Goal: Task Accomplishment & Management: Manage account settings

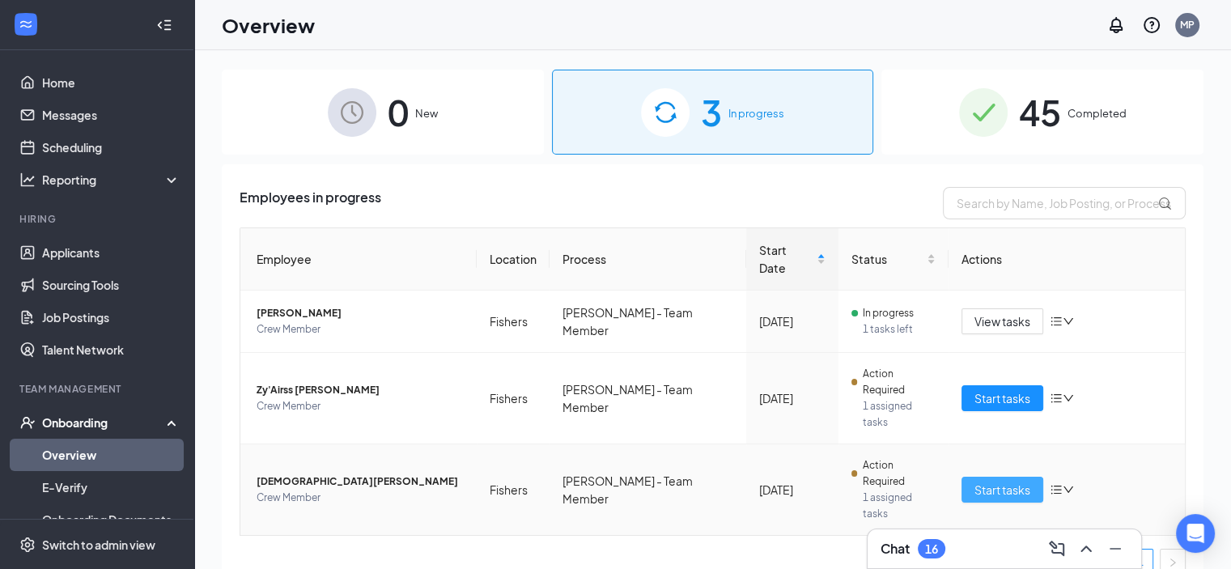
click at [1004, 481] on span "Start tasks" at bounding box center [1003, 490] width 56 height 18
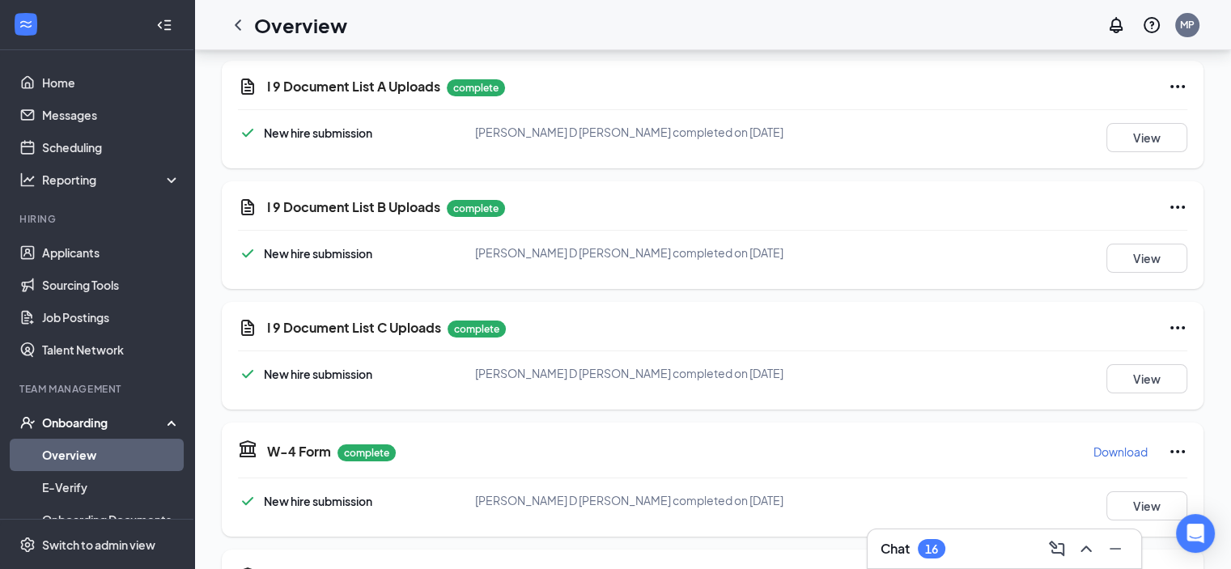
scroll to position [138, 0]
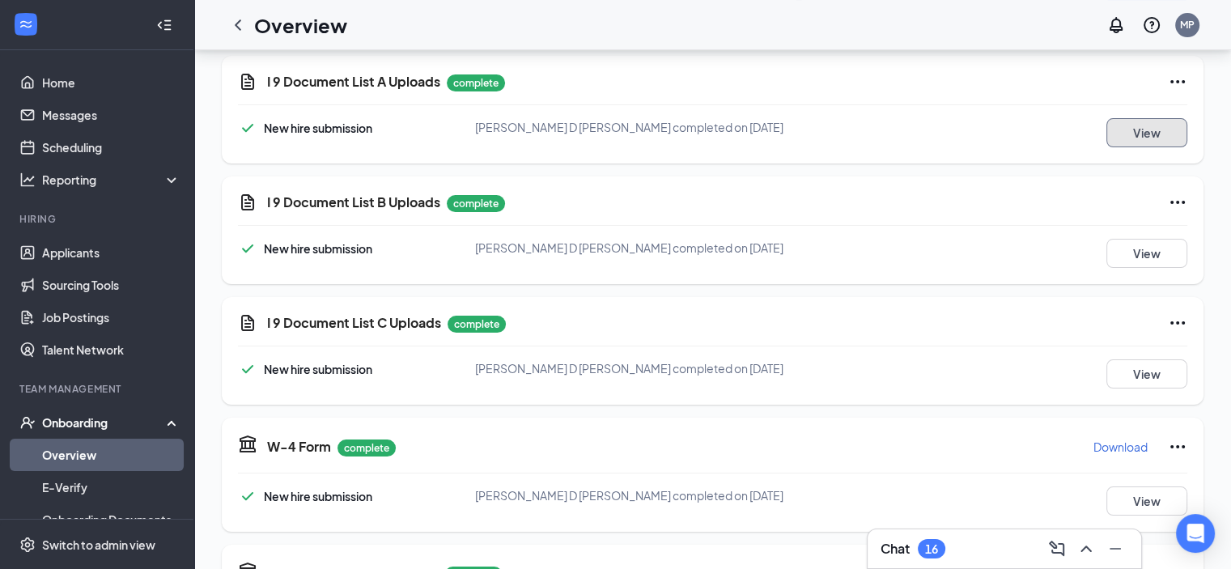
click at [1130, 133] on button "View" at bounding box center [1146, 132] width 81 height 29
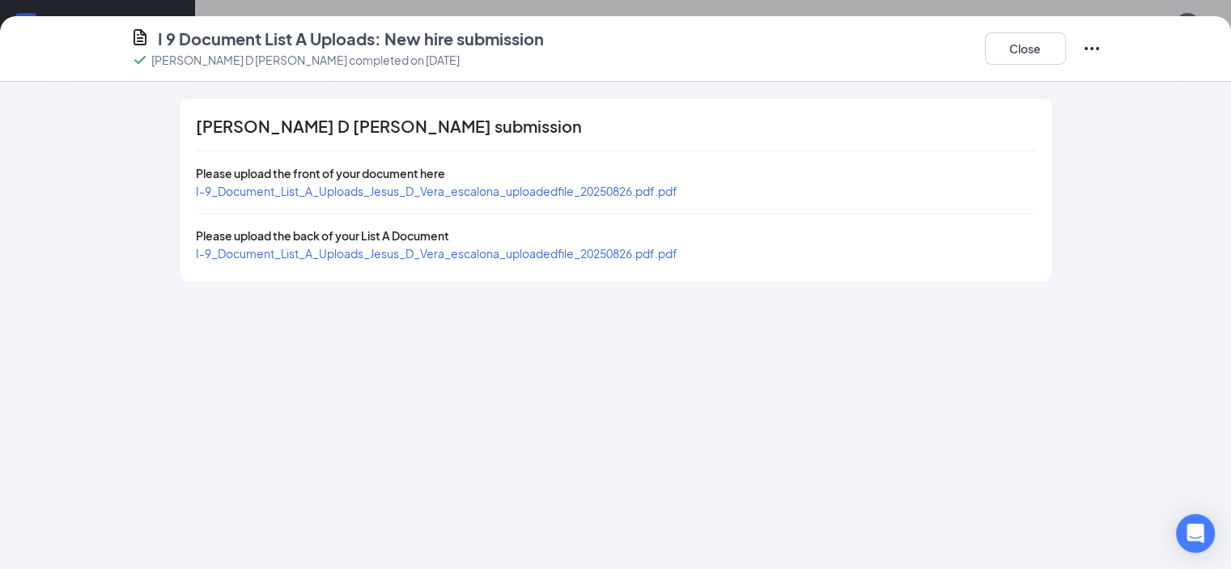
click at [334, 190] on span "I-9_Document_List_A_Uploads_Jesus_D_Vera_escalona_uploadedfile_20250826.pdf.pdf" at bounding box center [437, 191] width 482 height 15
click at [514, 249] on span "I-9_Document_List_A_Uploads_Jesus_D_Vera_escalona_uploadedfile_20250826.pdf.pdf" at bounding box center [437, 253] width 482 height 15
click at [1066, 45] on button "Close" at bounding box center [1025, 48] width 81 height 32
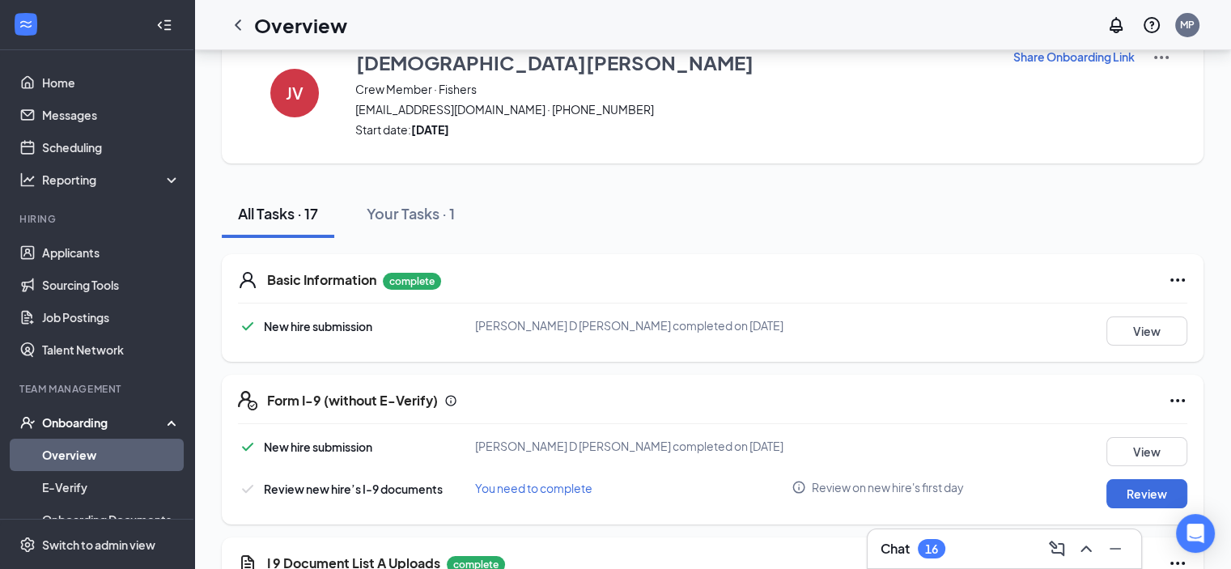
scroll to position [47, 0]
click at [1133, 452] on button "View" at bounding box center [1146, 452] width 81 height 29
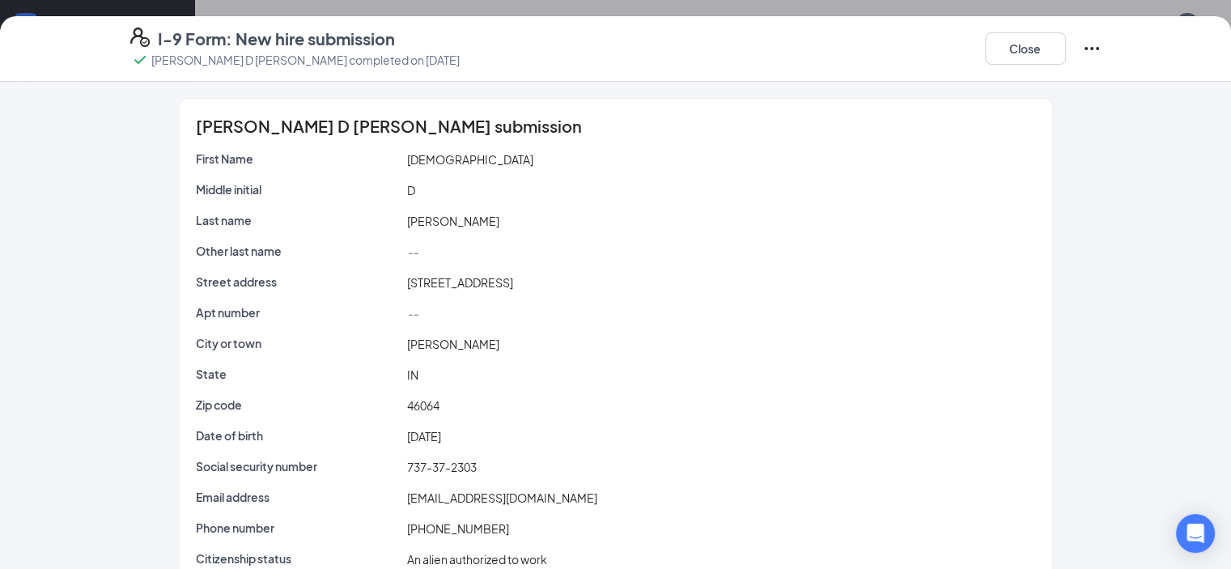
scroll to position [103, 0]
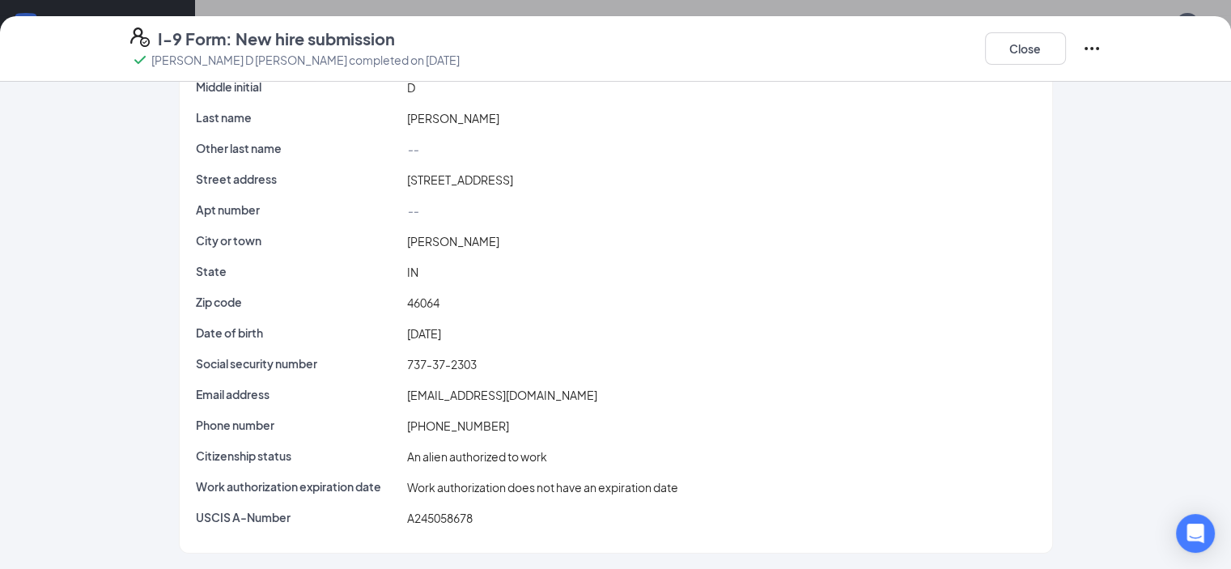
click at [1102, 65] on div "Close" at bounding box center [1043, 49] width 117 height 42
click at [1066, 41] on button "Close" at bounding box center [1025, 48] width 81 height 32
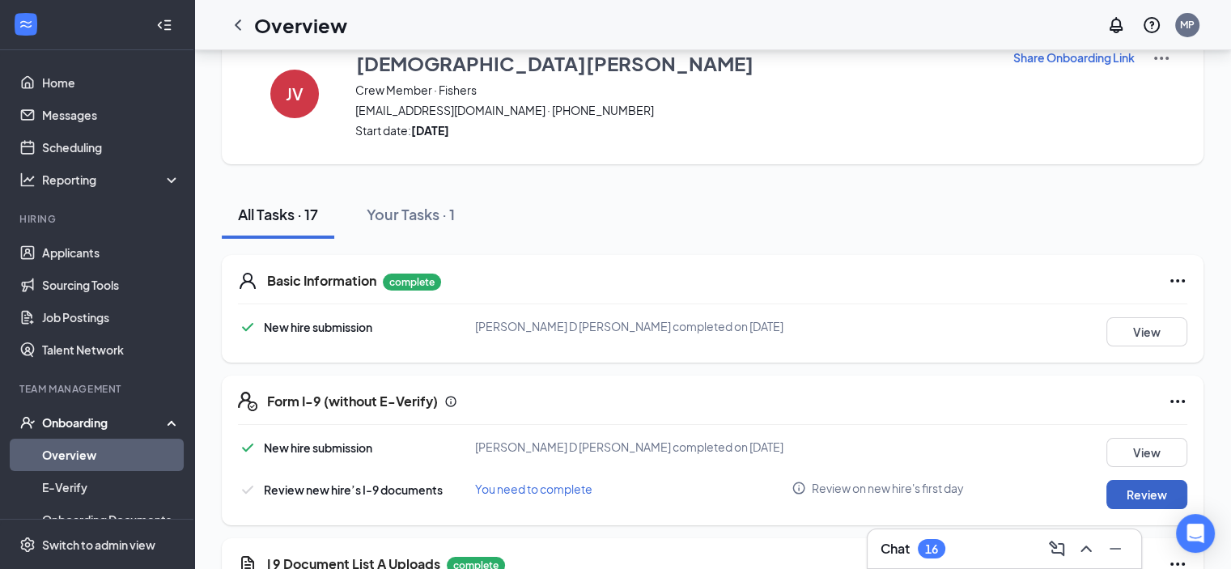
click at [1139, 488] on button "Review" at bounding box center [1146, 494] width 81 height 29
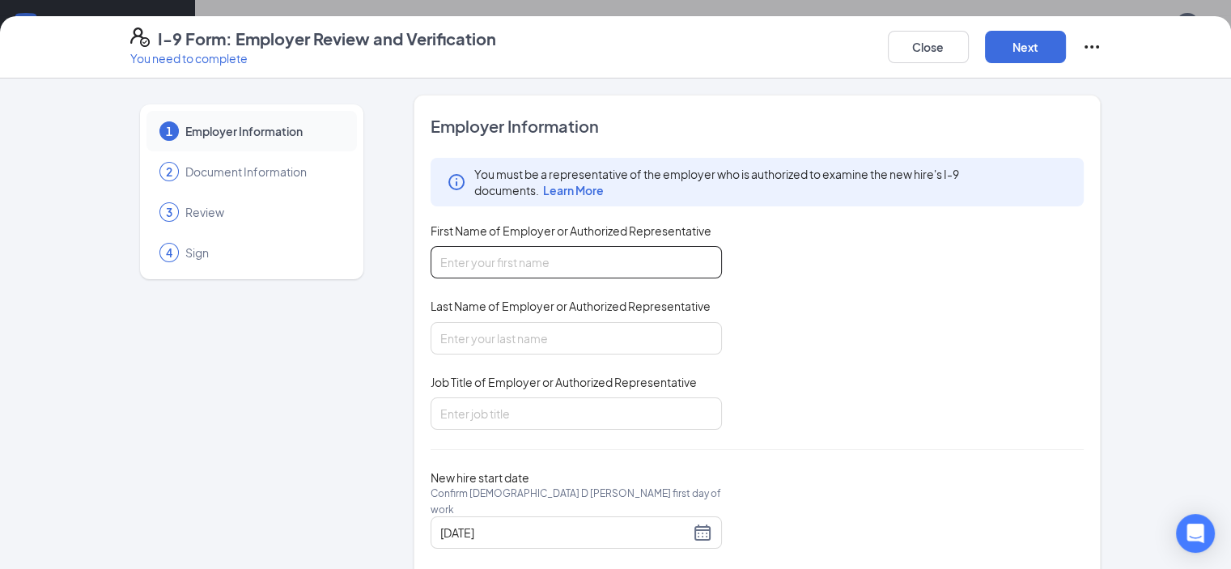
click at [482, 267] on input "First Name of Employer or Authorized Representative" at bounding box center [576, 262] width 291 height 32
type input "[PERSON_NAME]"
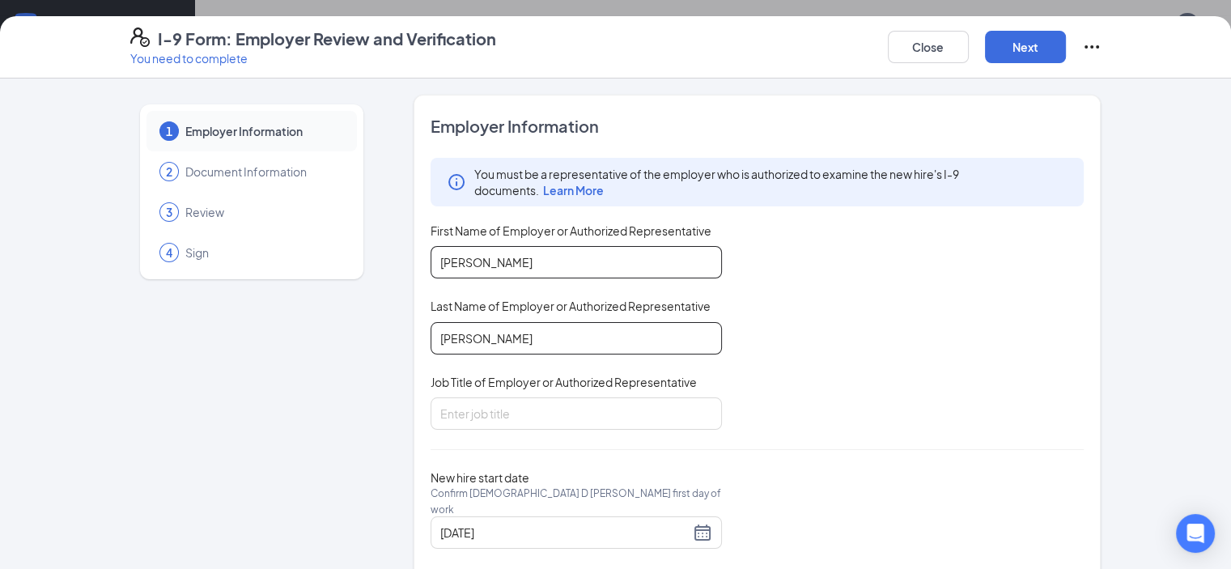
type input "[PERSON_NAME]"
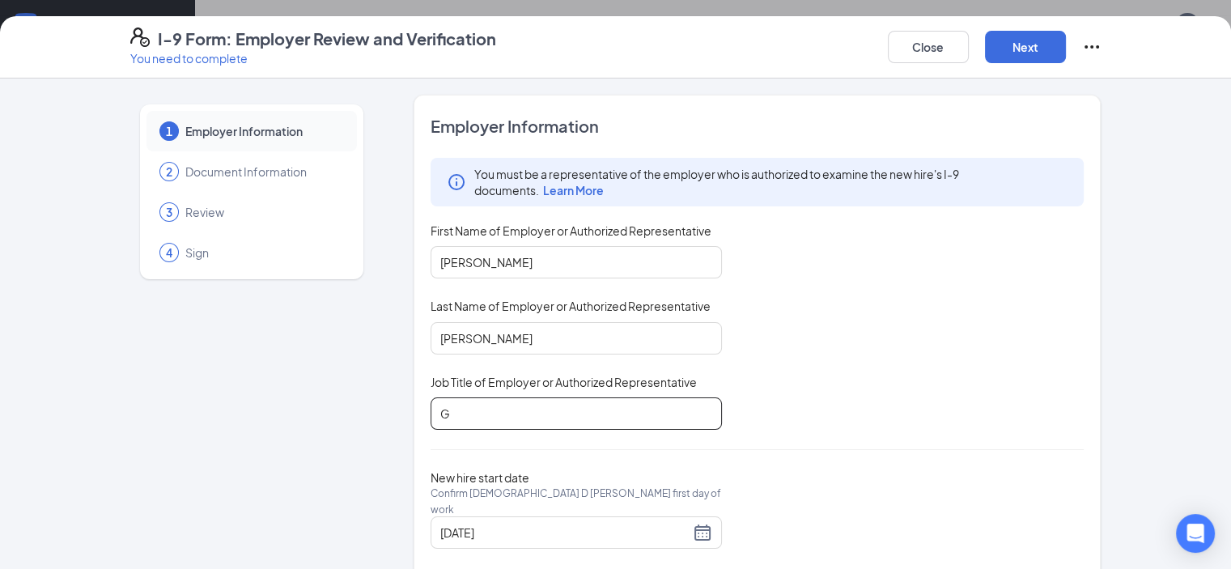
type input "General Manager"
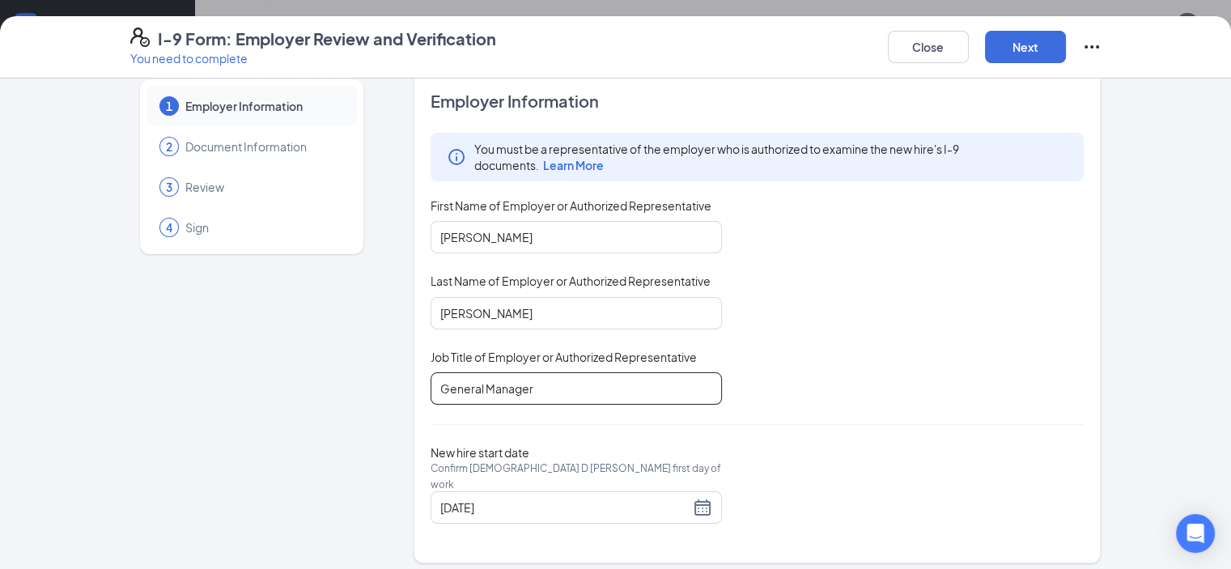
scroll to position [372, 0]
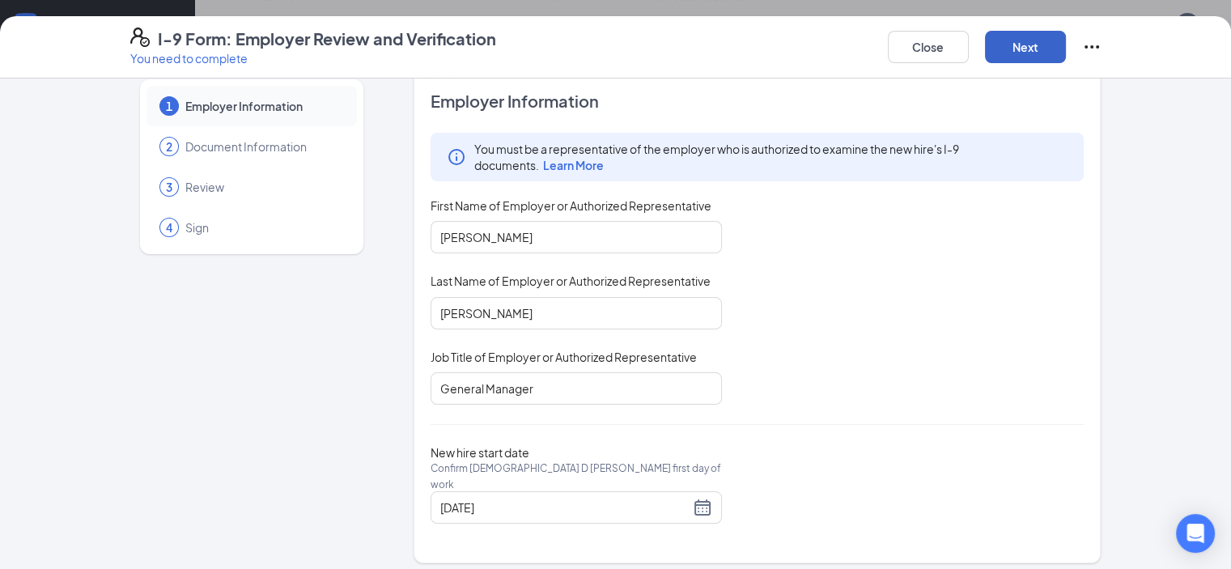
click at [1066, 54] on button "Next" at bounding box center [1025, 47] width 81 height 32
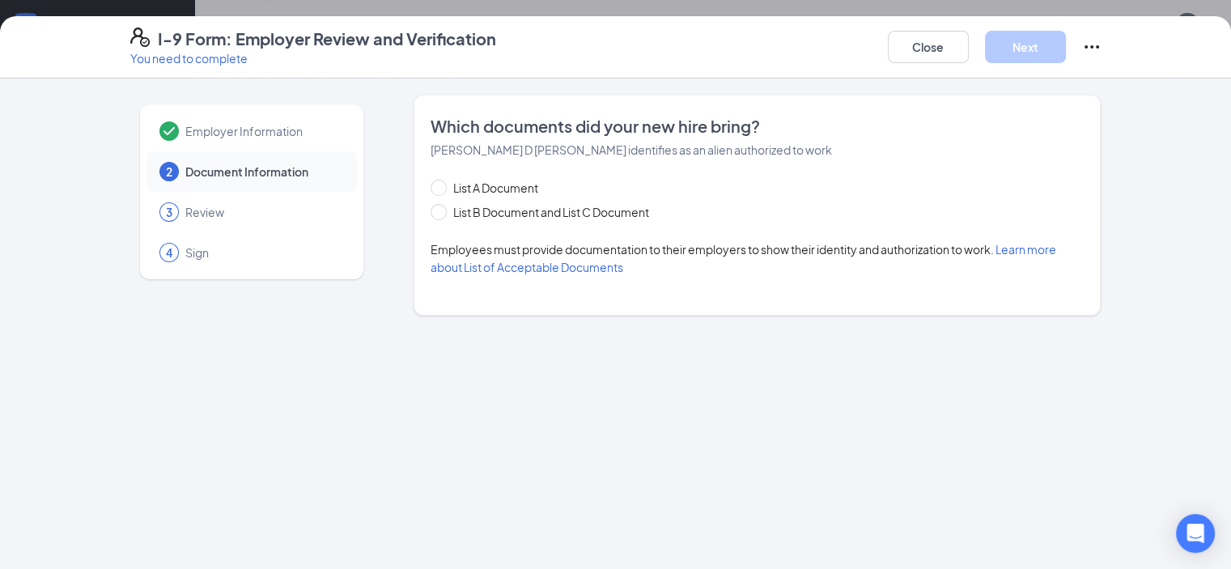
scroll to position [0, 0]
click at [447, 180] on span "List A Document" at bounding box center [496, 188] width 98 height 18
click at [431, 180] on input "List A Document" at bounding box center [436, 185] width 11 height 11
radio input "true"
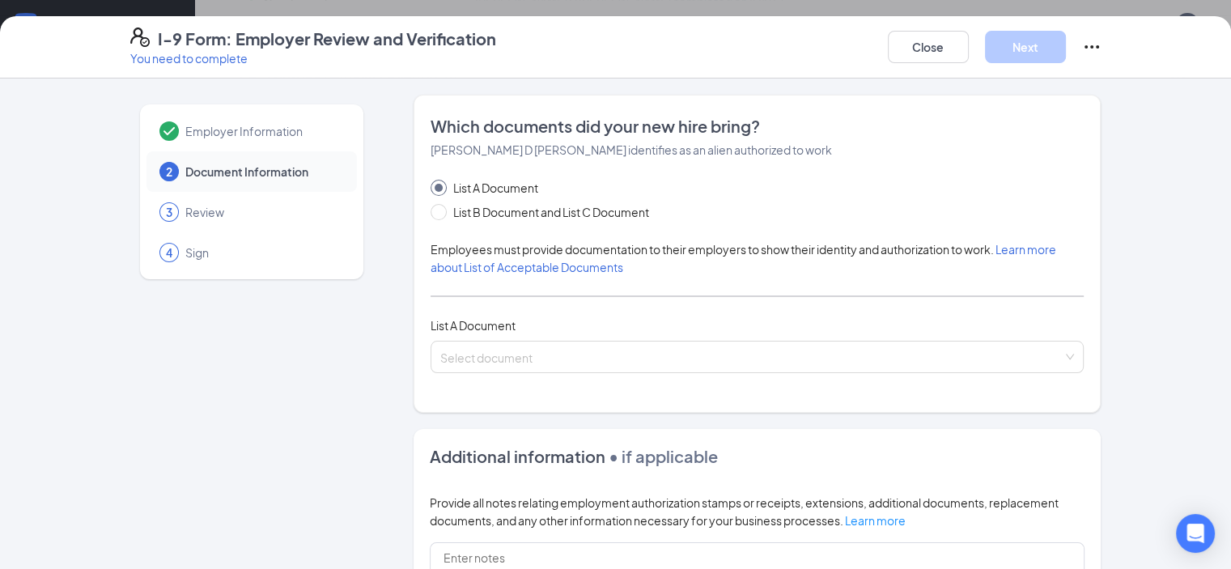
click at [510, 377] on div "Which documents did your new hire bring? [PERSON_NAME] D [PERSON_NAME] identifi…" at bounding box center [758, 254] width 654 height 278
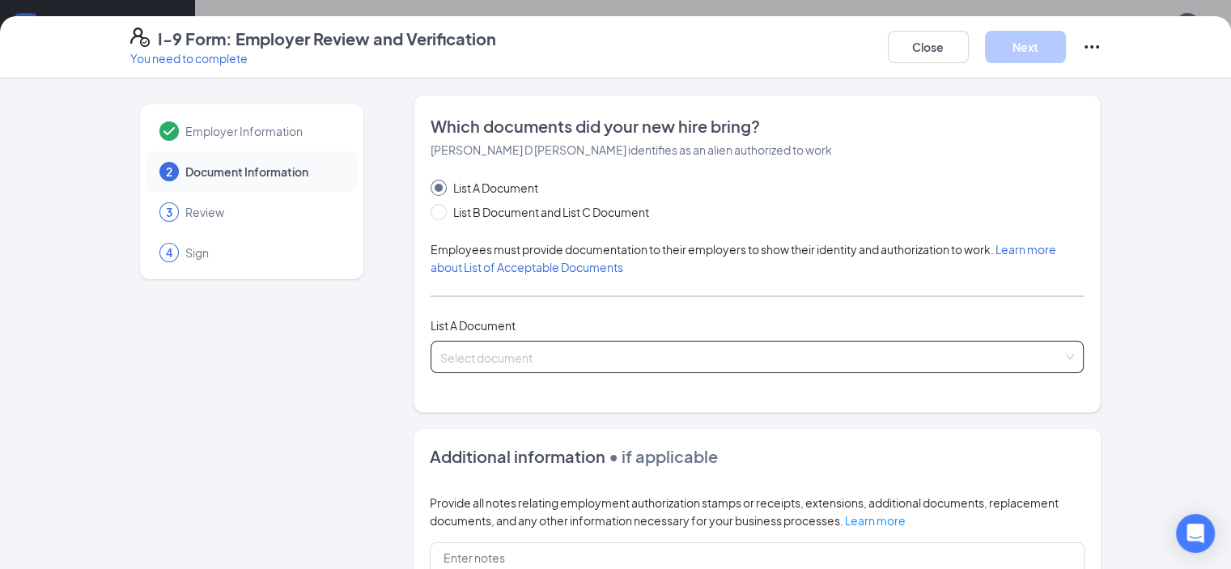
click at [503, 363] on input "search" at bounding box center [751, 354] width 623 height 24
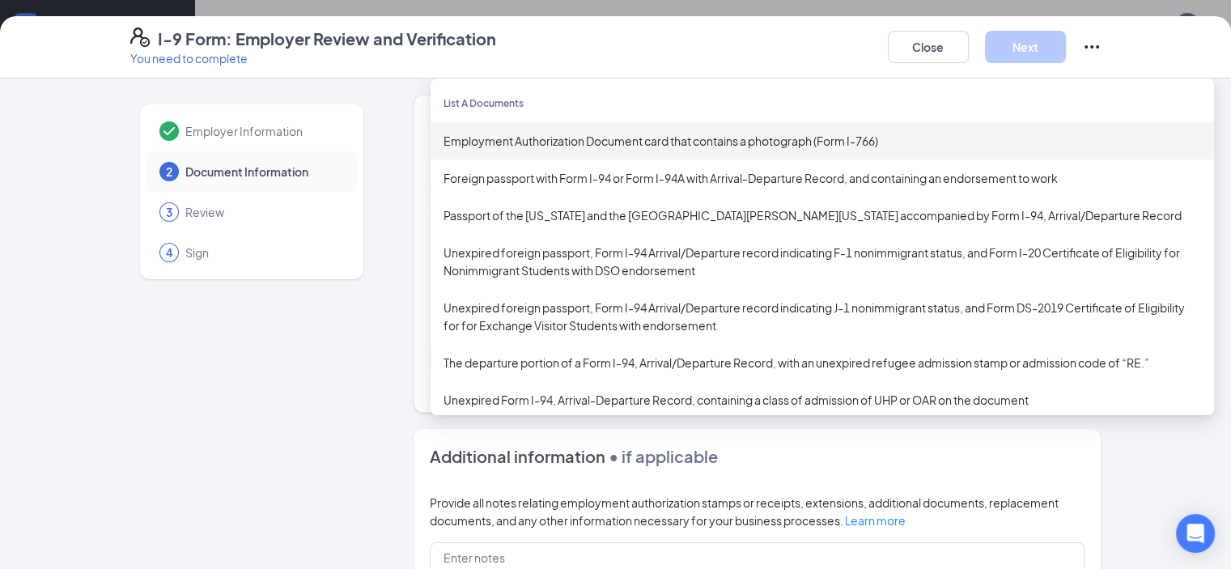
click at [567, 149] on div "Employment Authorization Document card that contains a photograph (Form I-766)" at bounding box center [823, 140] width 784 height 37
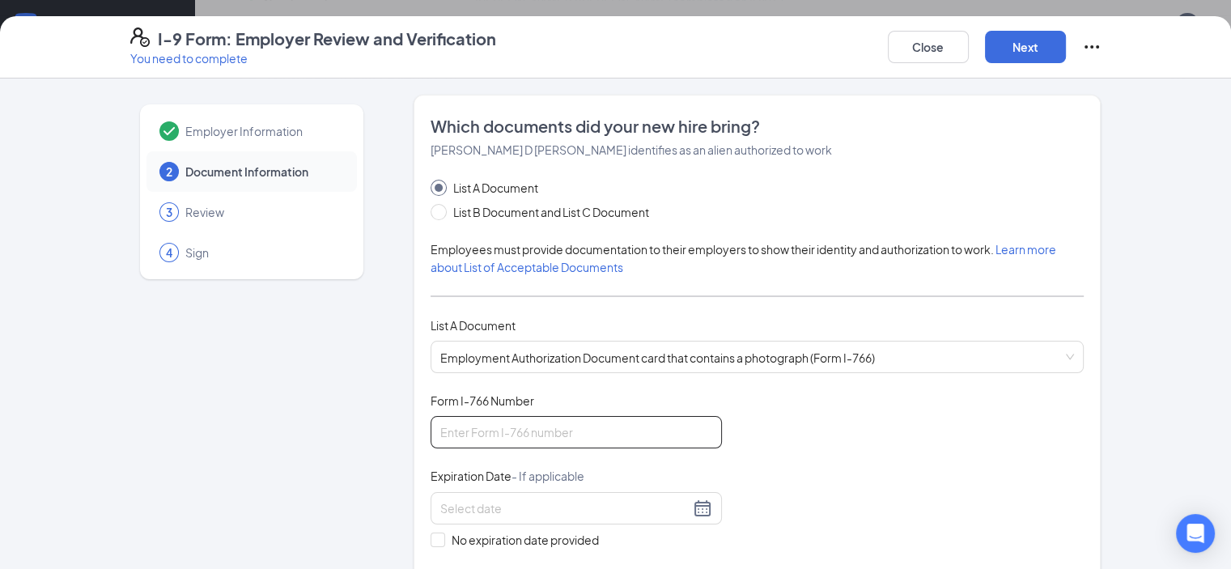
click at [515, 430] on input "Form I-766 Number" at bounding box center [576, 432] width 291 height 32
type input "usa2450586785"
click at [520, 499] on input at bounding box center [564, 508] width 249 height 18
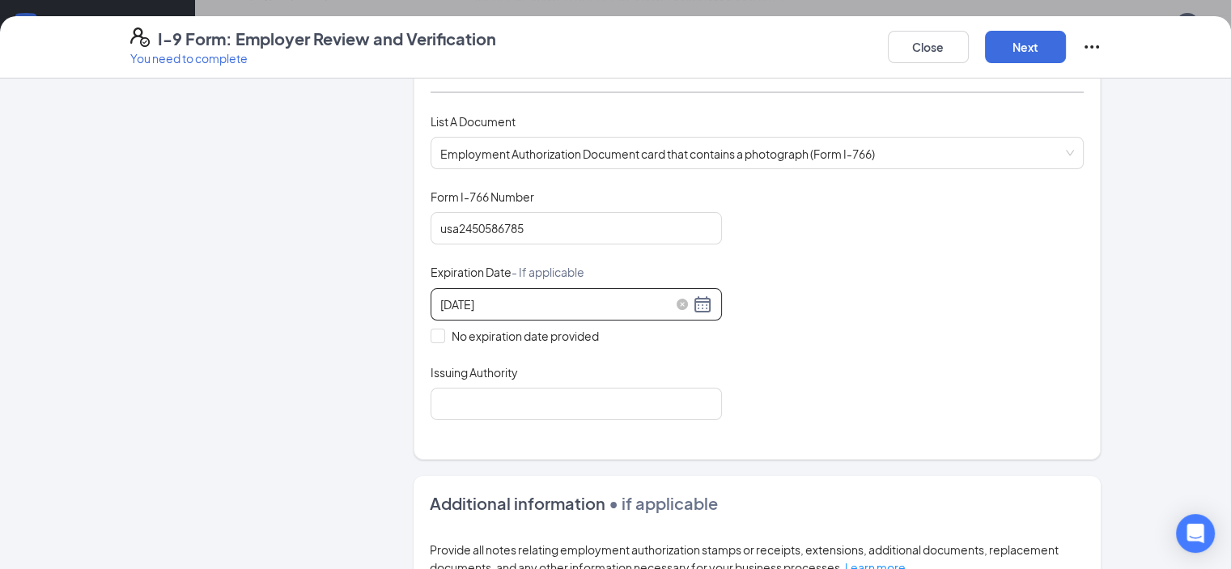
scroll to position [213, 0]
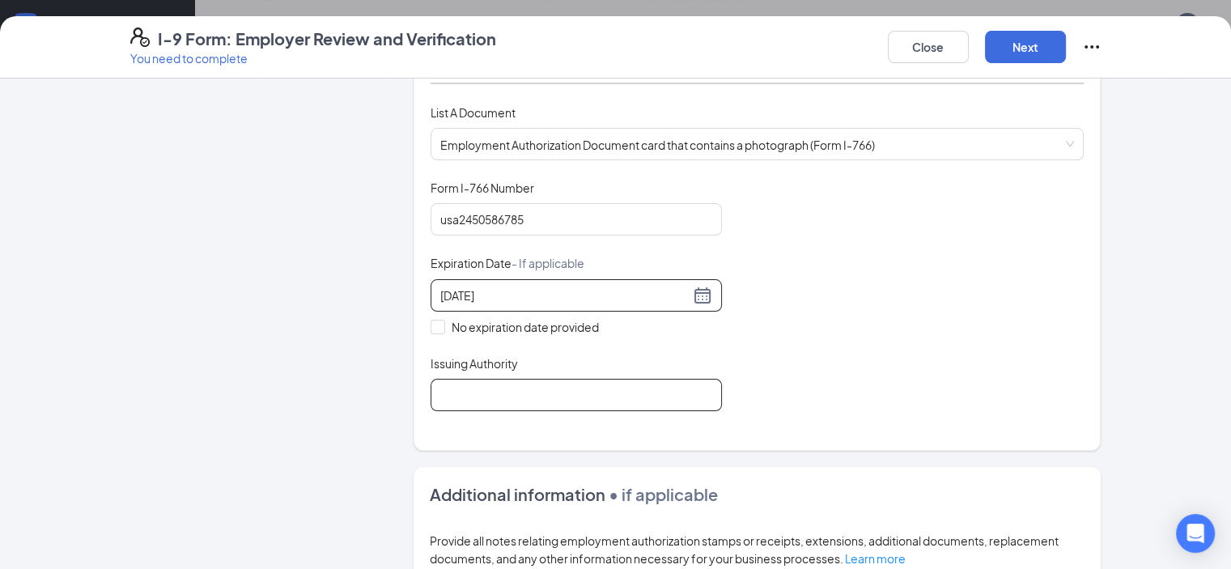
type input "[DATE]"
click at [456, 397] on input "Issuing Authority" at bounding box center [576, 395] width 291 height 32
type input "uscis"
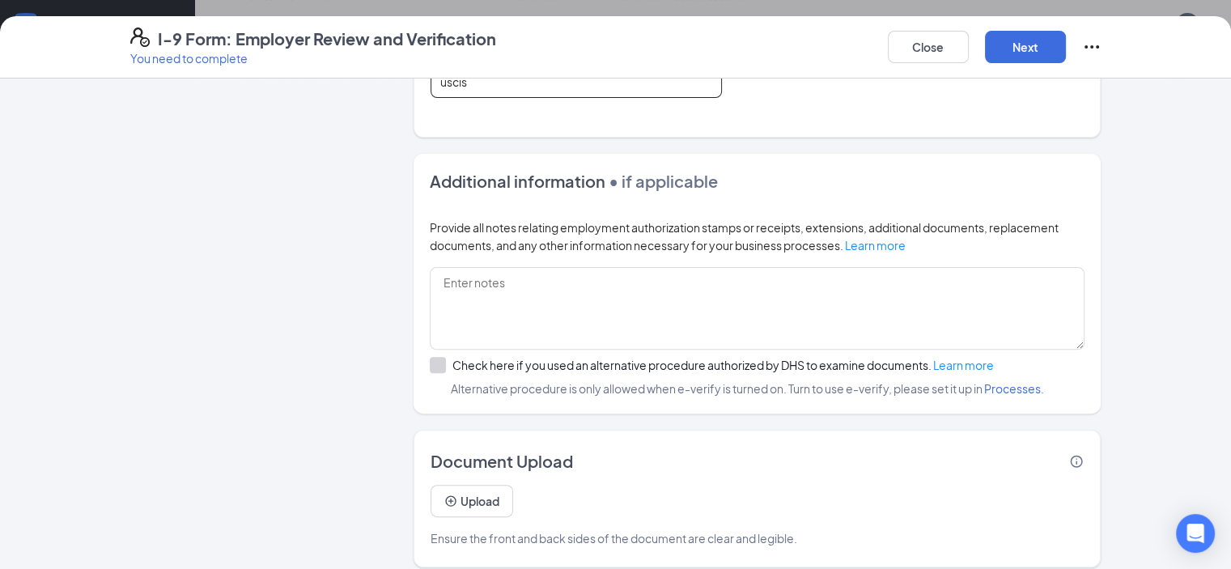
scroll to position [537, 0]
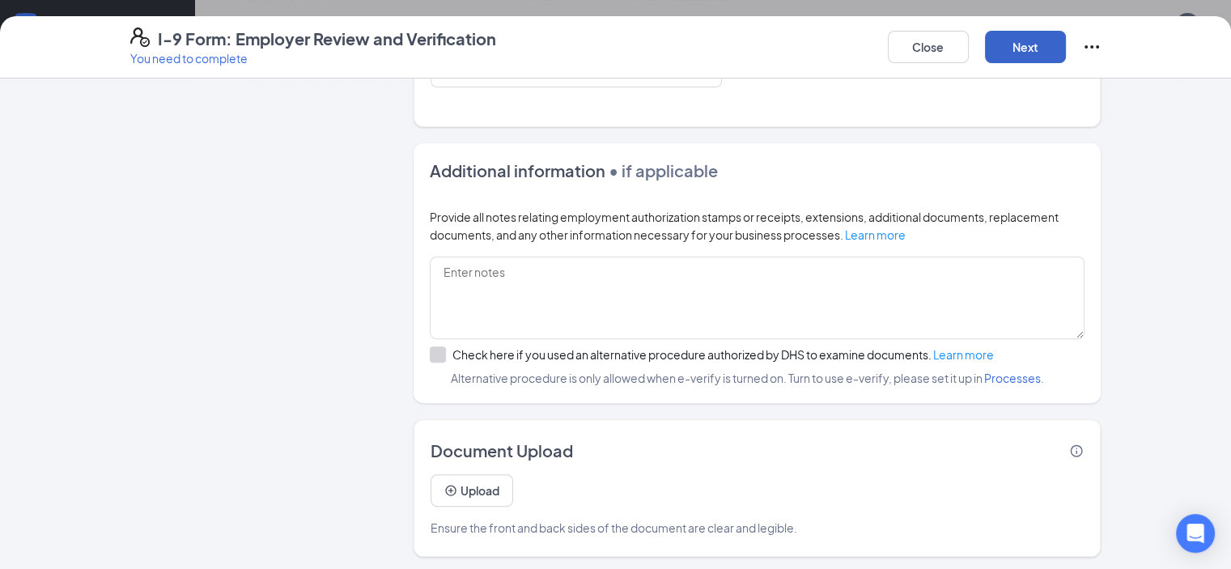
click at [1066, 44] on button "Next" at bounding box center [1025, 47] width 81 height 32
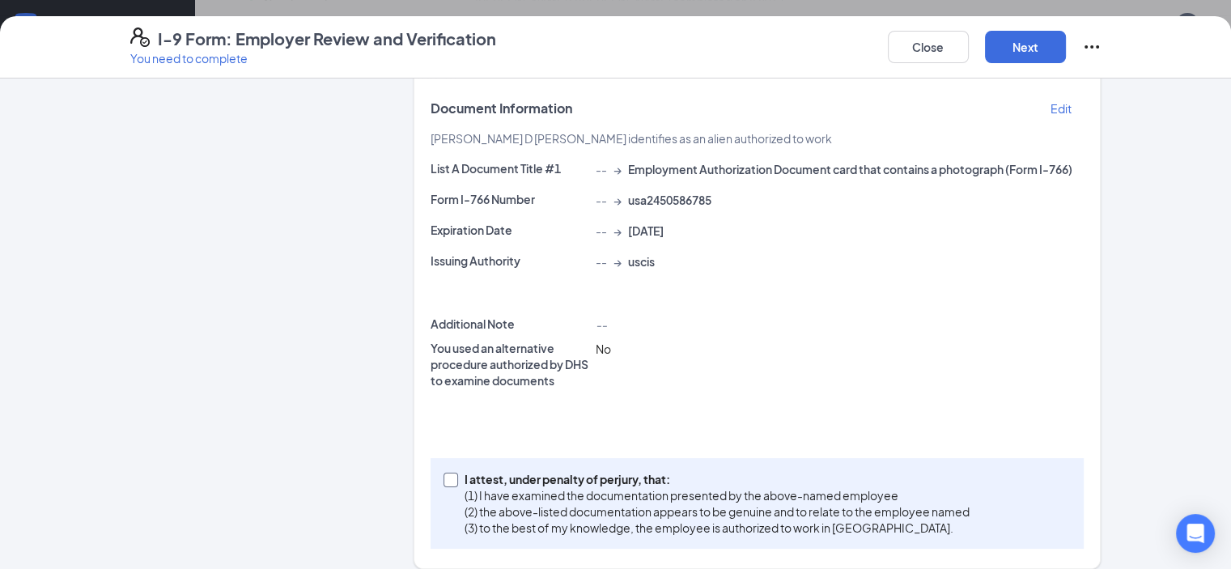
click at [444, 473] on input "I attest, under penalty of [PERSON_NAME], that: (1) I have examined the documen…" at bounding box center [449, 478] width 11 height 11
checkbox input "true"
click at [1066, 40] on button "Next" at bounding box center [1025, 47] width 81 height 32
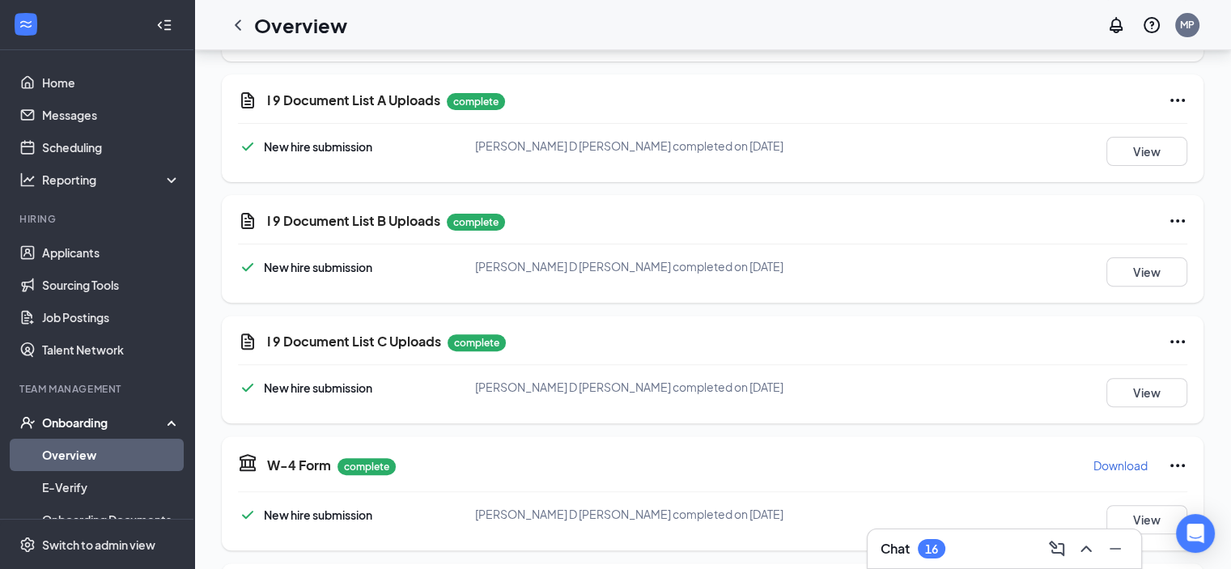
scroll to position [0, 0]
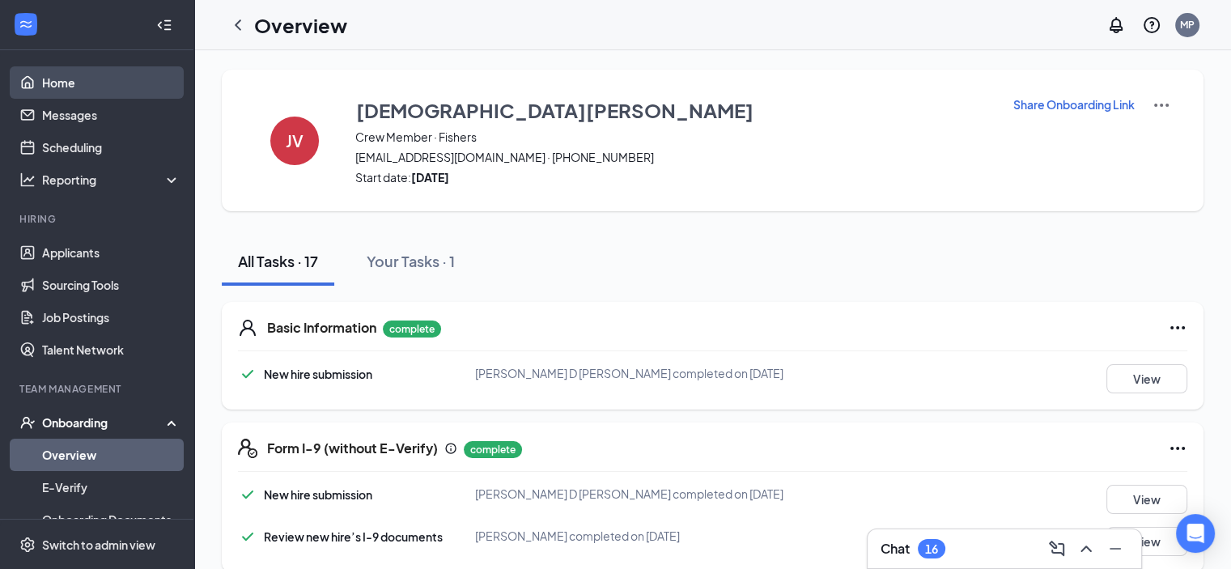
click at [63, 74] on link "Home" at bounding box center [111, 82] width 138 height 32
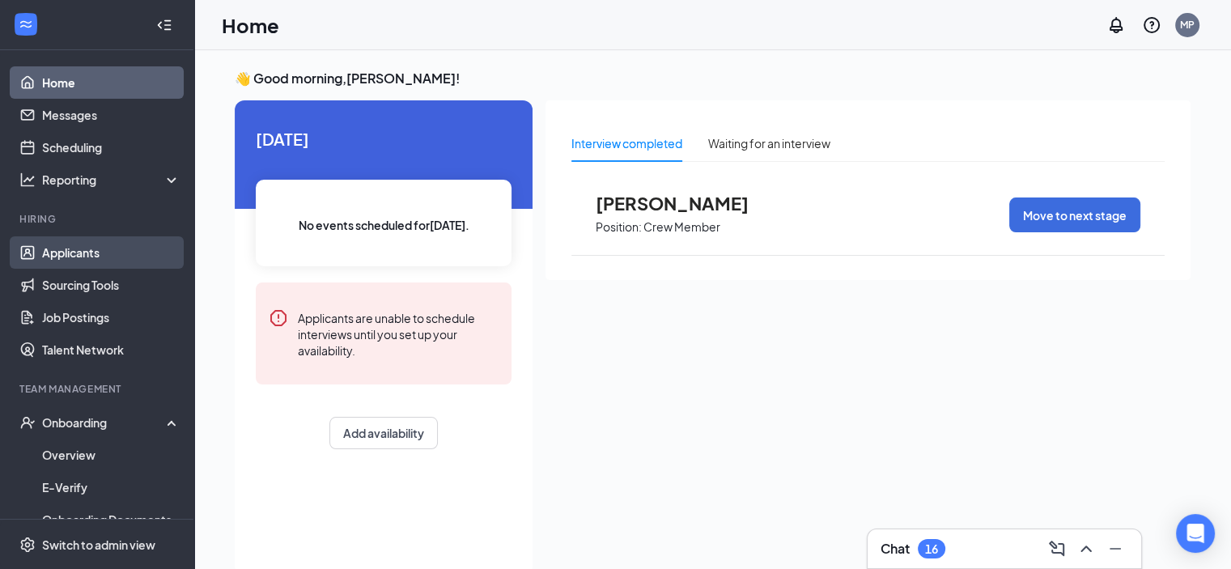
click at [60, 243] on link "Applicants" at bounding box center [111, 252] width 138 height 32
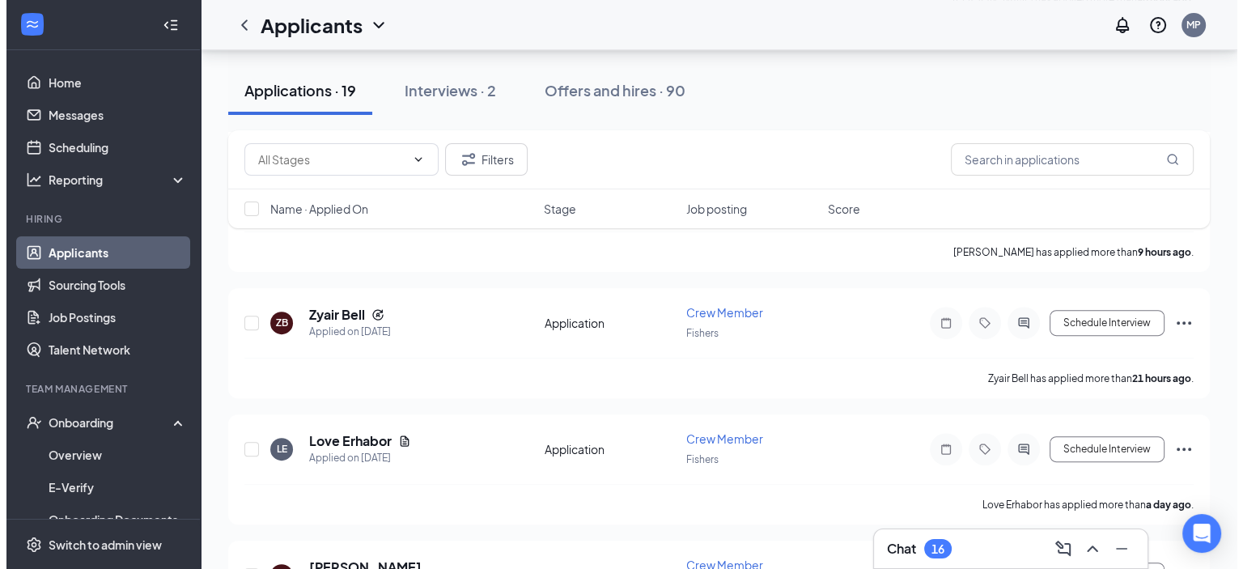
scroll to position [489, 0]
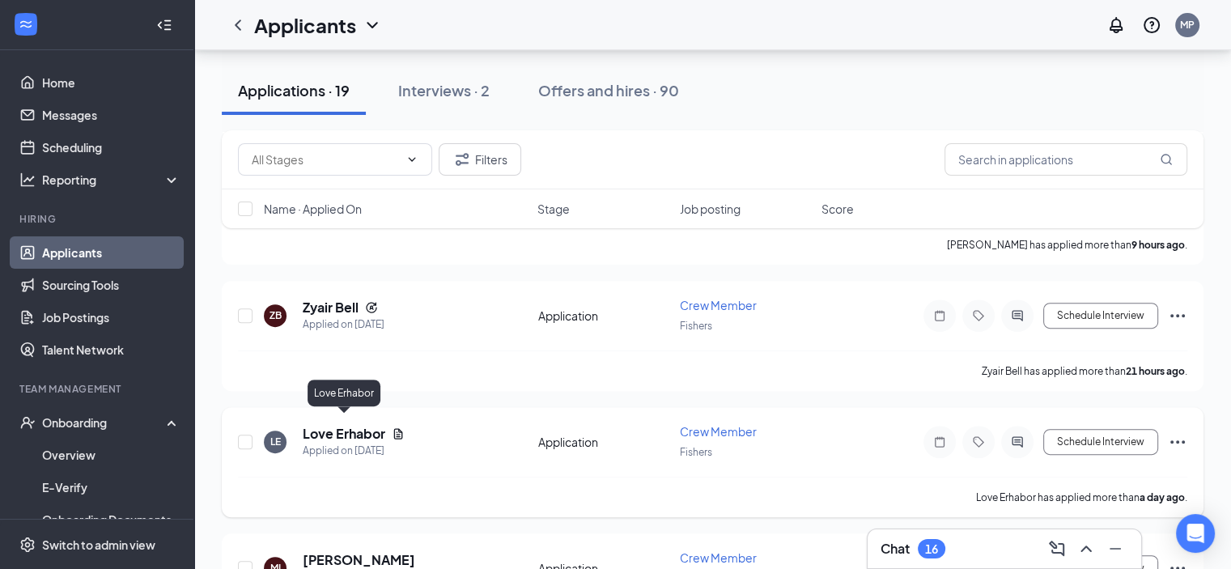
click at [321, 430] on h5 "Love Erhabor" at bounding box center [344, 434] width 83 height 18
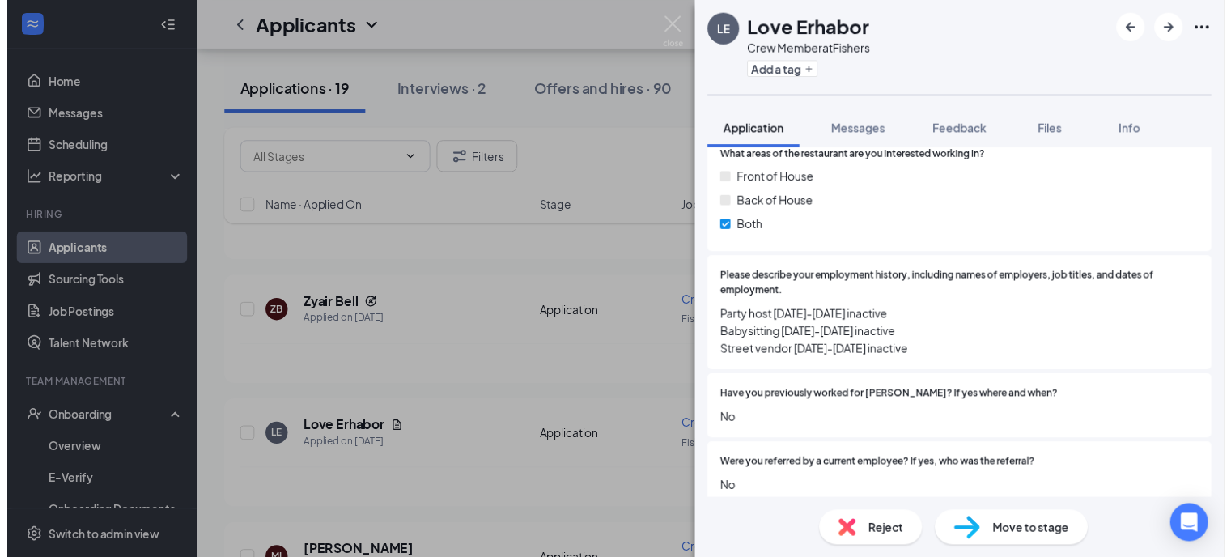
scroll to position [848, 0]
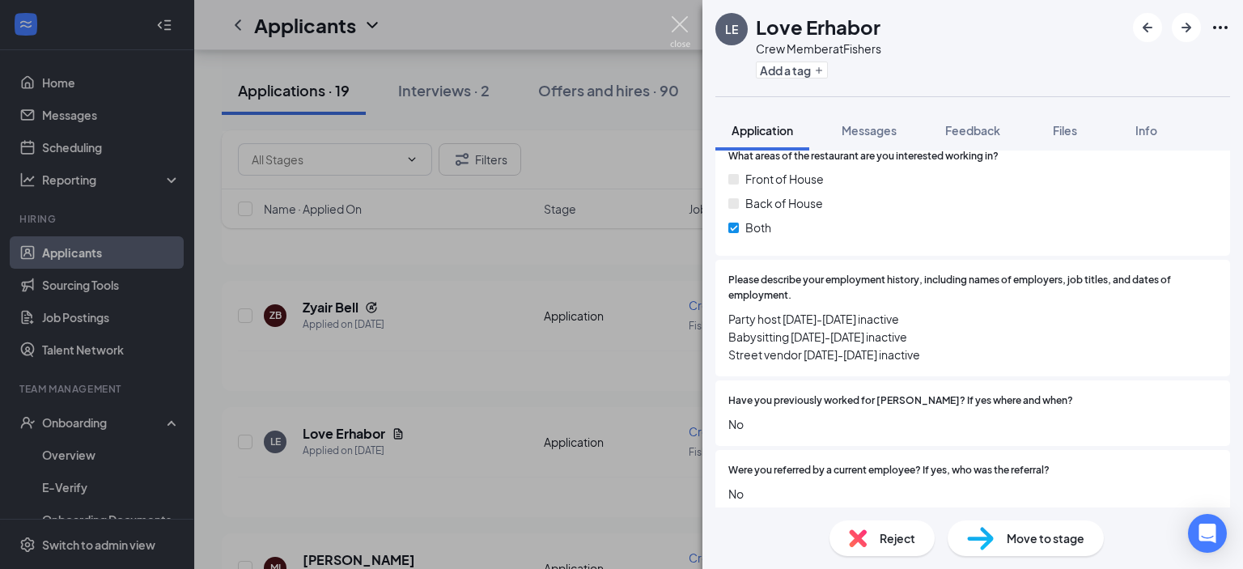
click at [686, 20] on img at bounding box center [680, 32] width 20 height 32
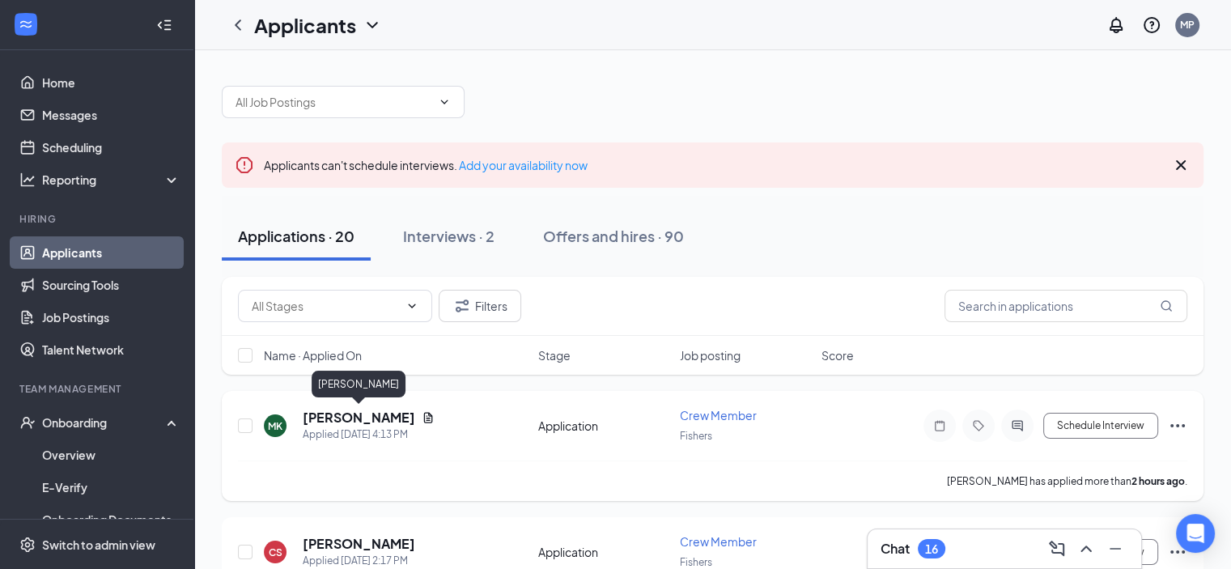
click at [363, 423] on h5 "[PERSON_NAME]" at bounding box center [359, 418] width 113 height 18
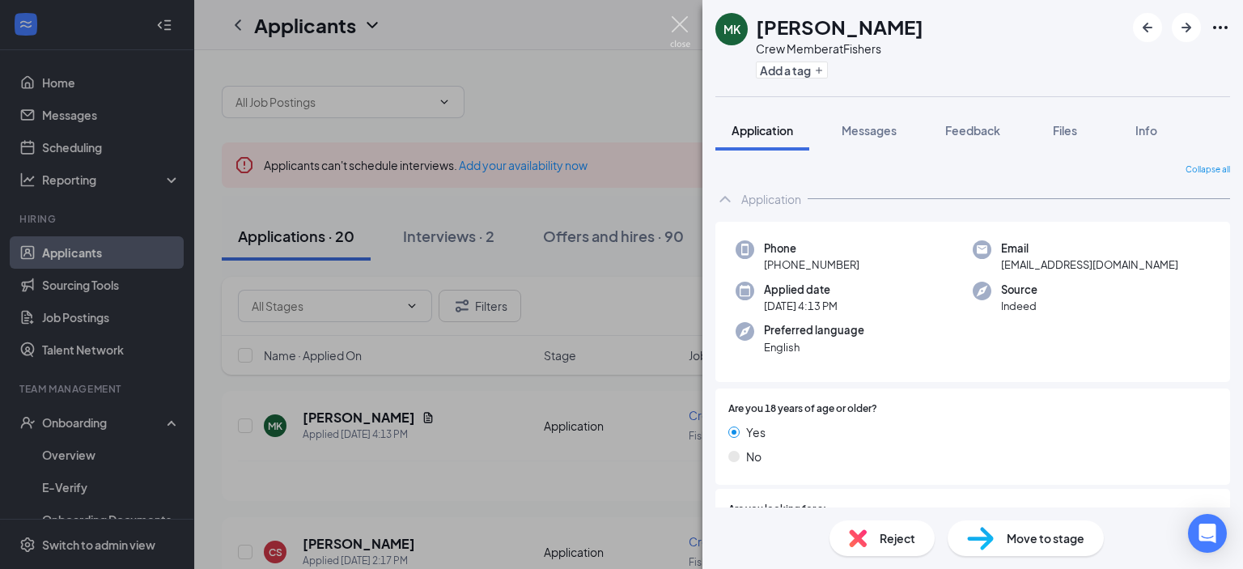
click at [677, 35] on img at bounding box center [680, 32] width 20 height 32
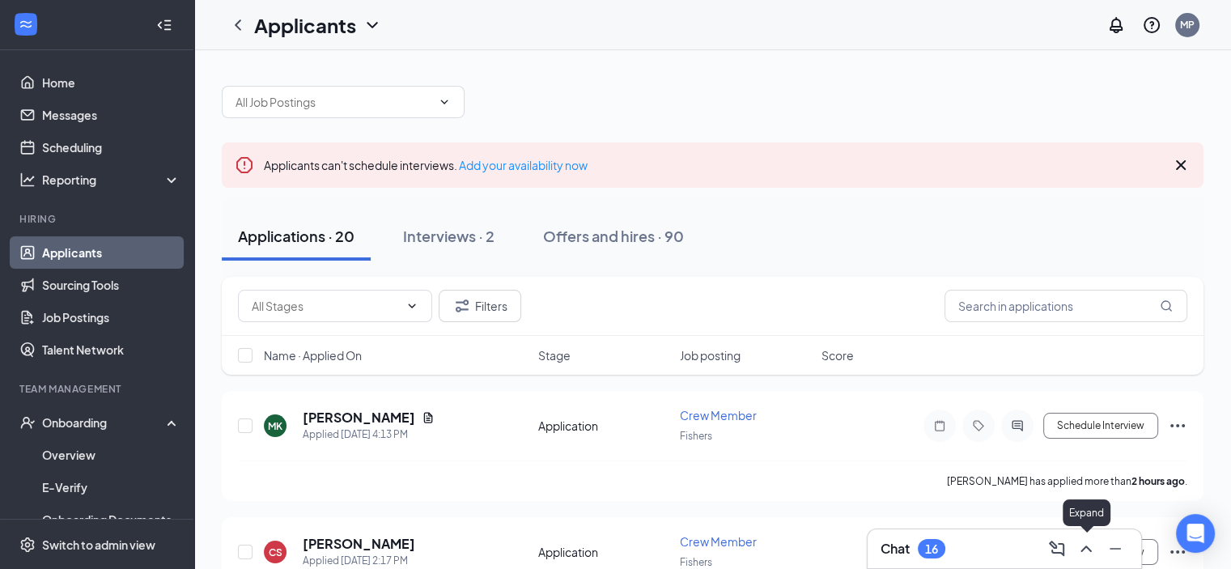
click at [1087, 546] on icon "ChevronUp" at bounding box center [1086, 548] width 19 height 19
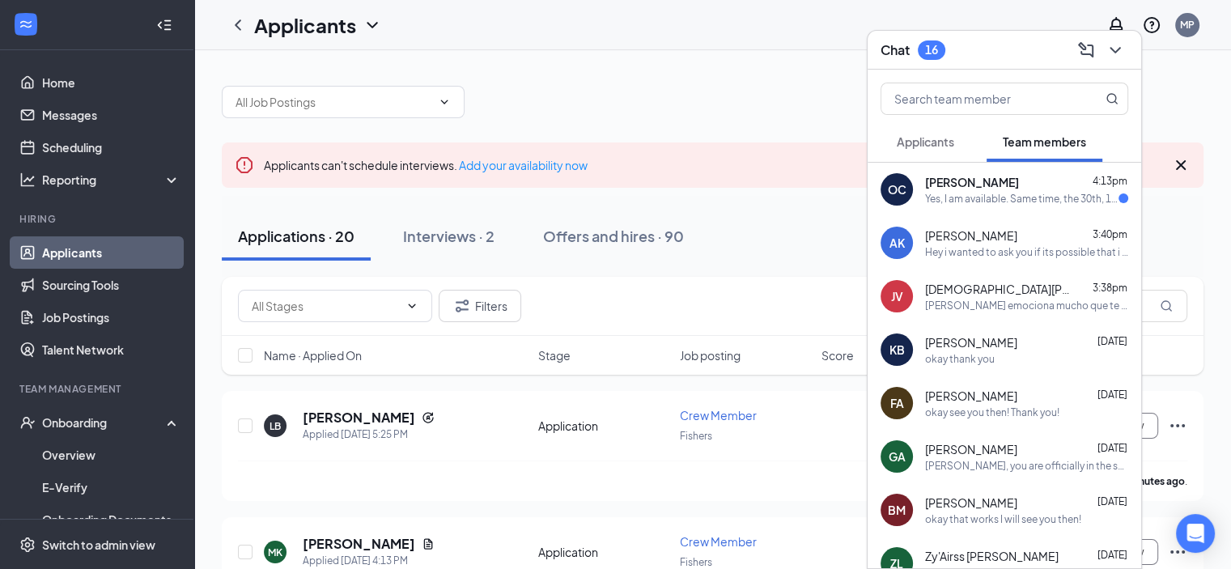
click at [956, 196] on div "Yes, I am available. Same time, the 30th, 11-5?" at bounding box center [1021, 199] width 193 height 14
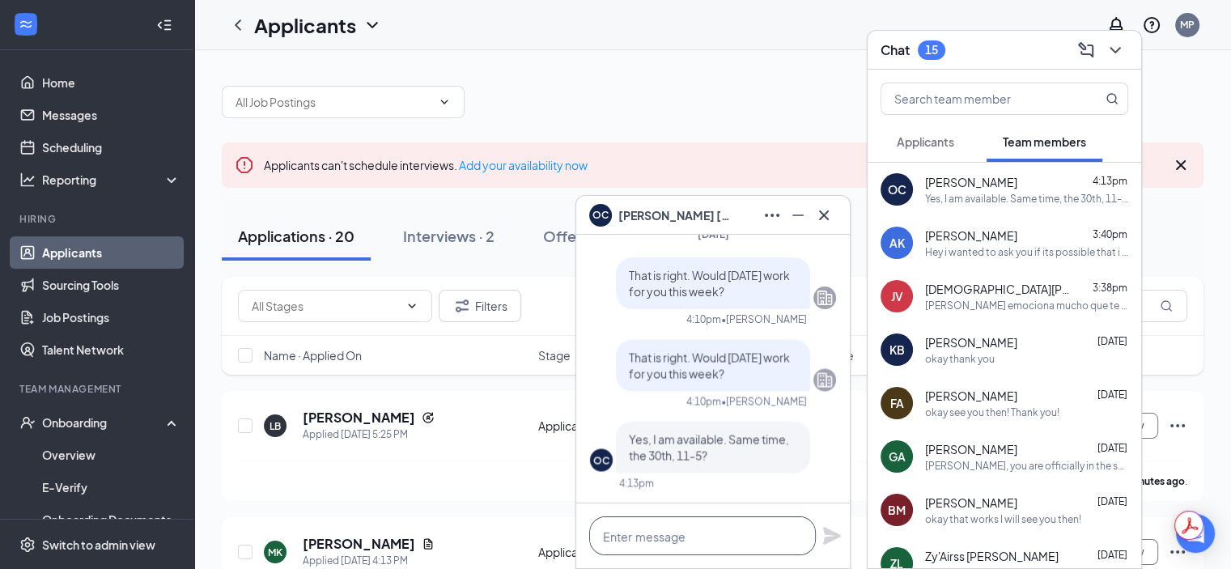
click at [677, 539] on textarea at bounding box center [702, 535] width 227 height 39
type textarea "yes please! We will see you then!"
click at [835, 540] on icon "Plane" at bounding box center [831, 535] width 19 height 19
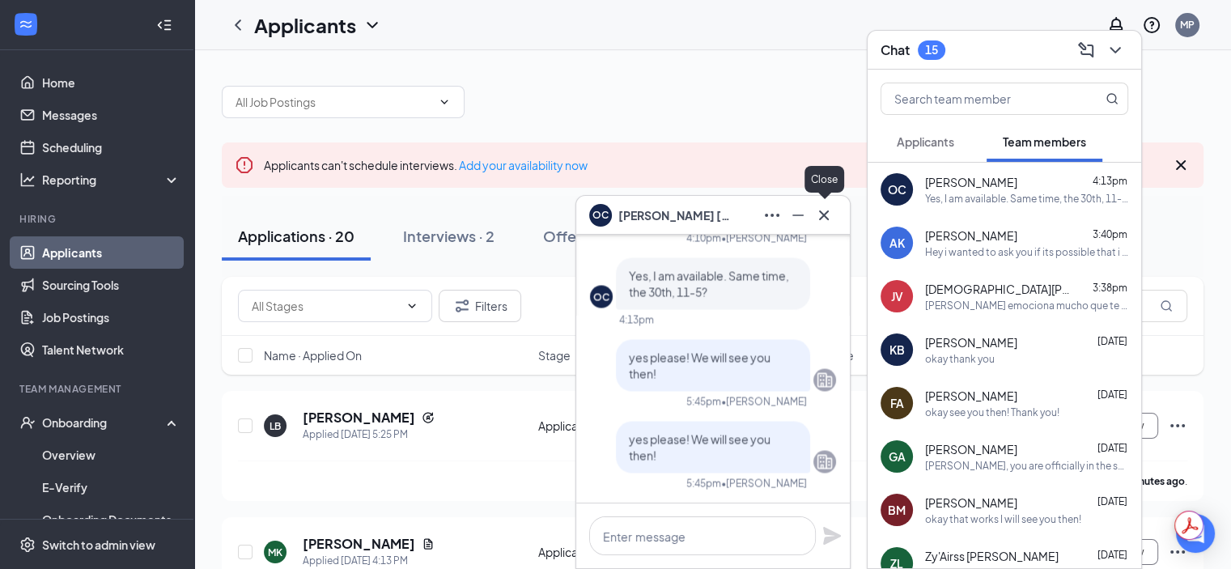
click at [835, 216] on button at bounding box center [824, 215] width 26 height 26
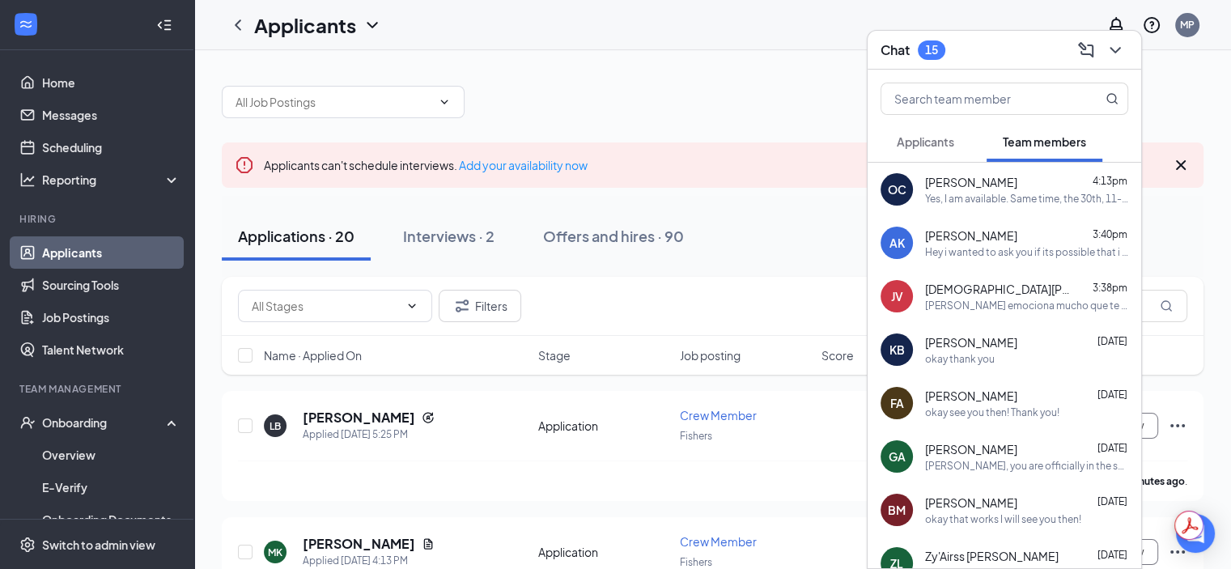
click at [946, 151] on button "Applicants" at bounding box center [926, 141] width 90 height 40
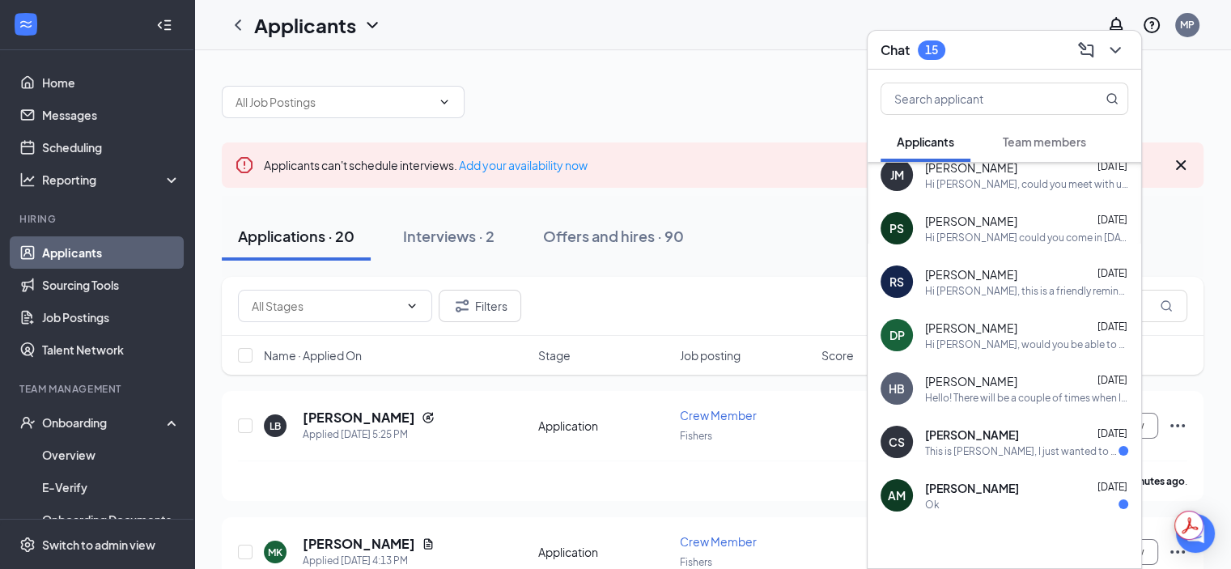
scroll to position [78, 0]
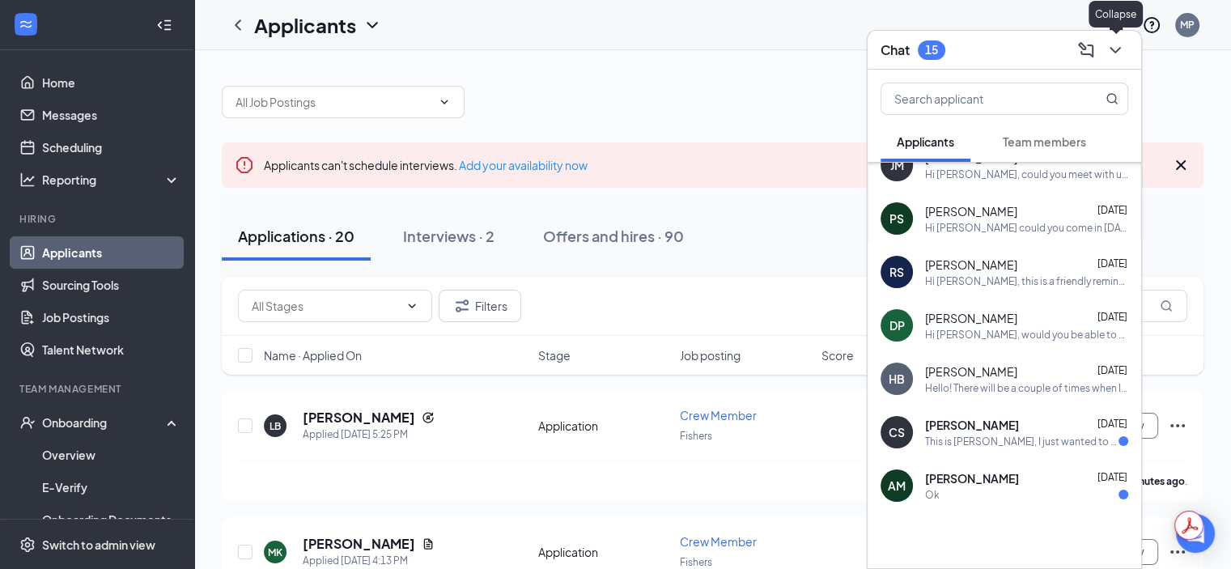
click at [1114, 45] on icon "ChevronDown" at bounding box center [1115, 49] width 19 height 19
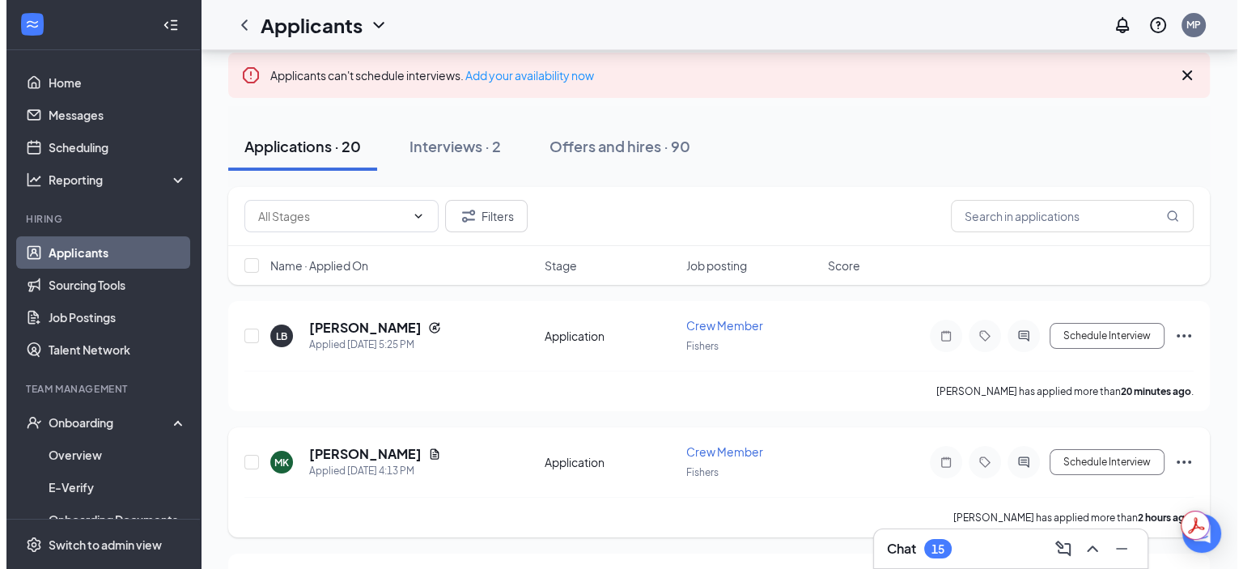
scroll to position [81, 0]
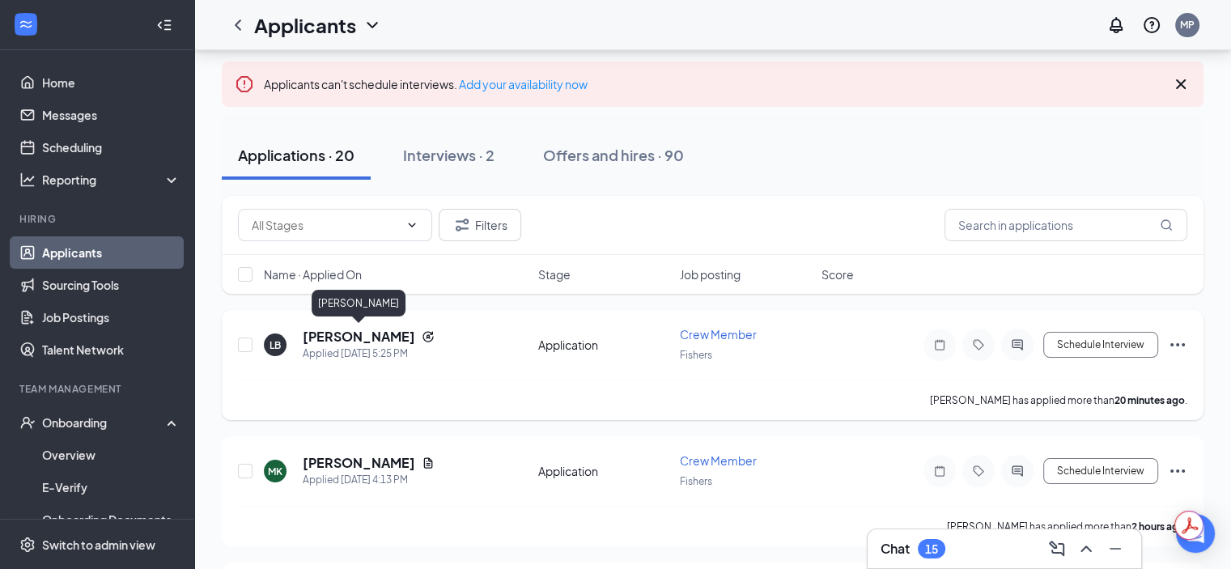
click at [328, 337] on h5 "[PERSON_NAME]" at bounding box center [359, 337] width 113 height 18
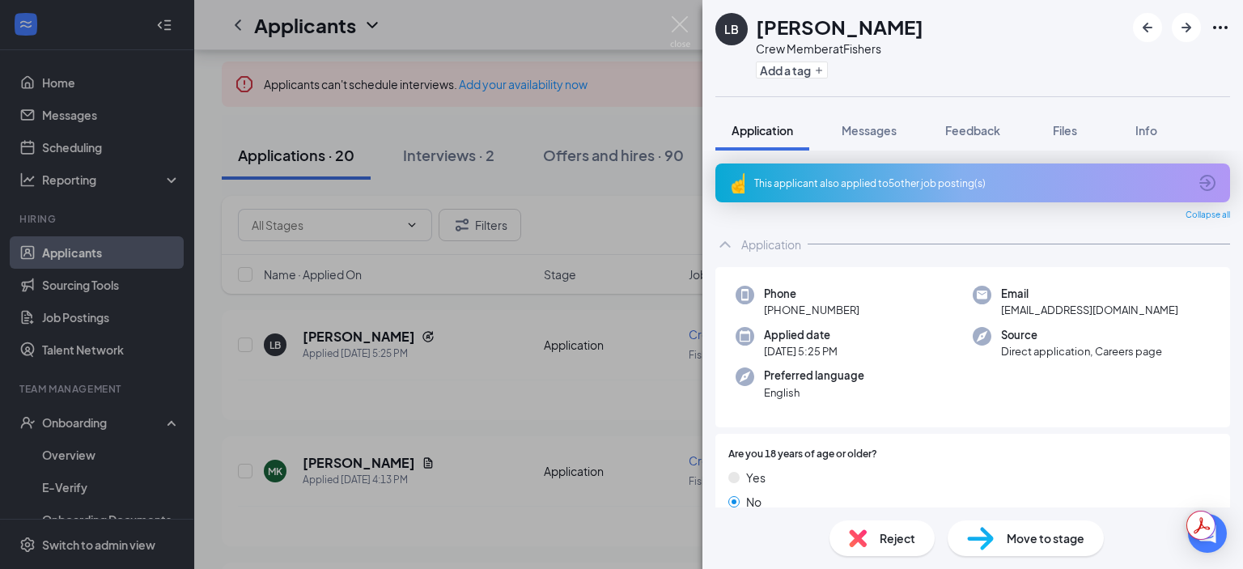
click at [1204, 177] on div "This applicant also applied to 5 other job posting(s)" at bounding box center [973, 183] width 515 height 39
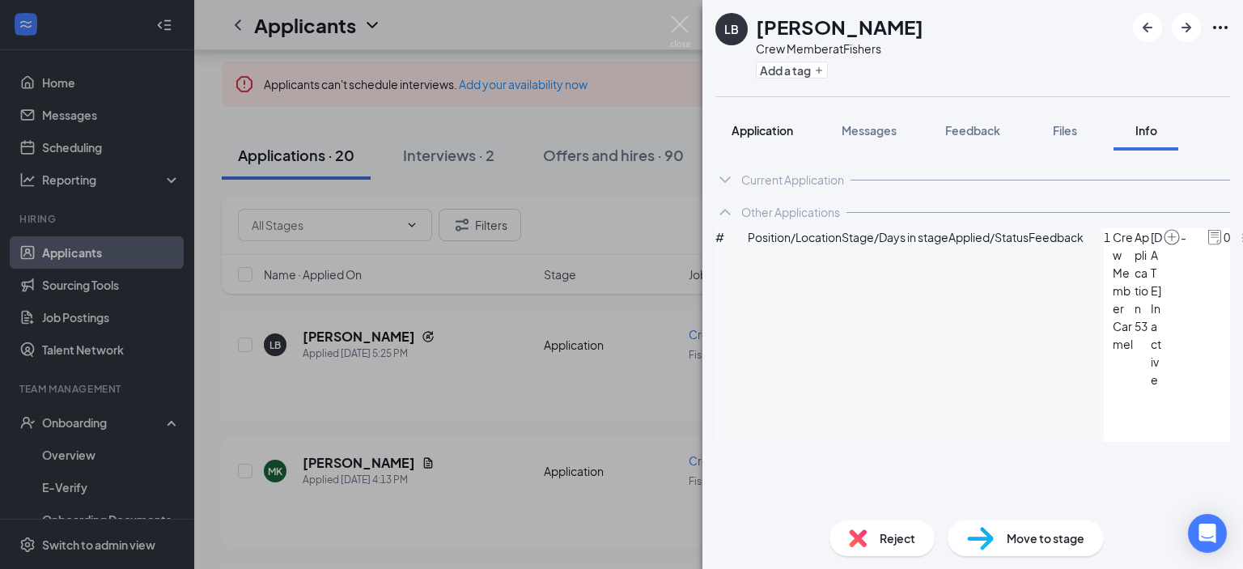
click at [771, 126] on span "Application" at bounding box center [763, 130] width 62 height 15
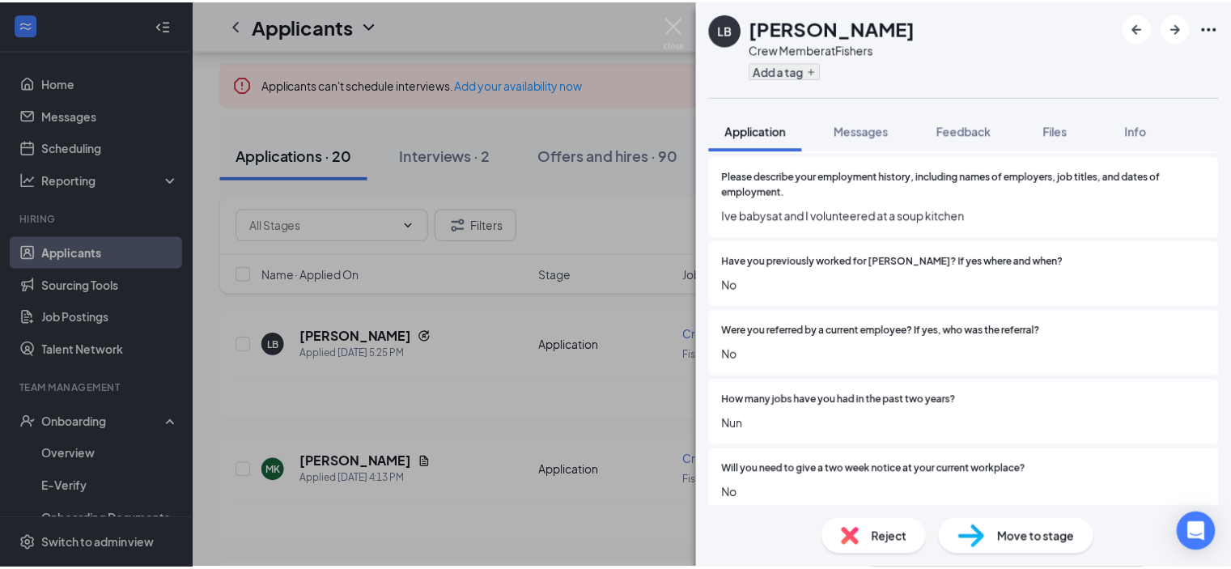
scroll to position [988, 0]
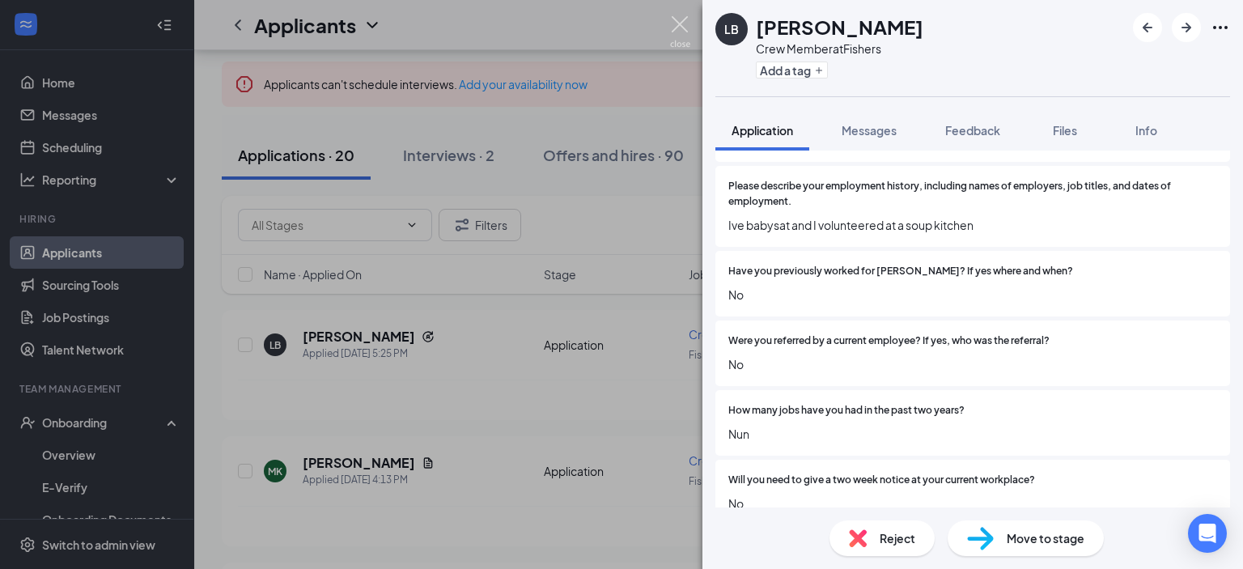
click at [686, 20] on img at bounding box center [680, 32] width 20 height 32
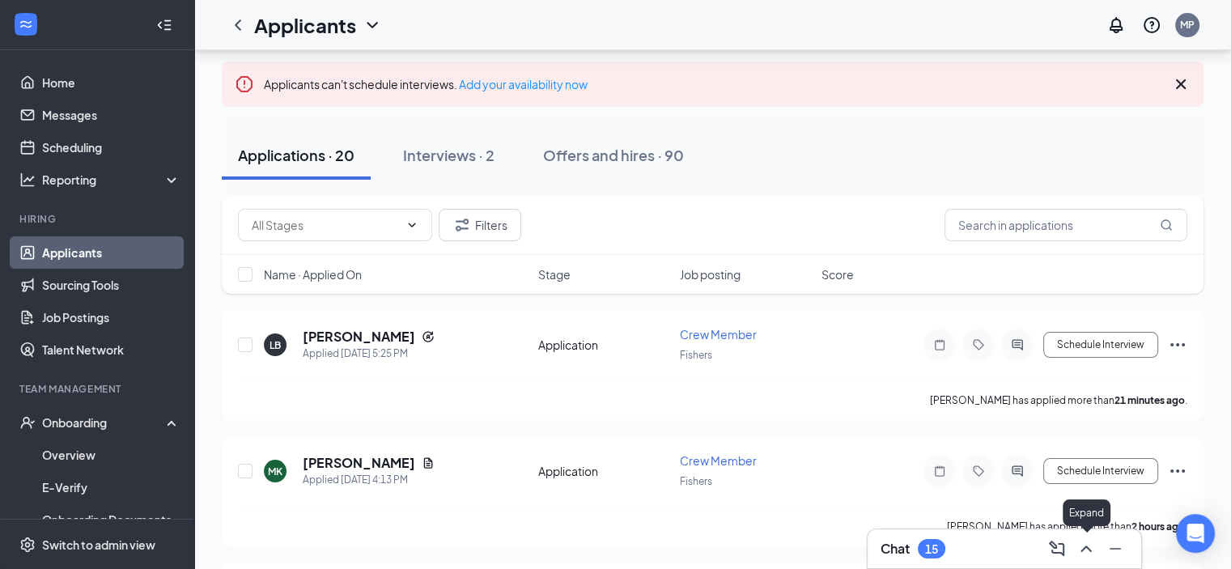
click at [1089, 553] on icon "ChevronUp" at bounding box center [1086, 548] width 19 height 19
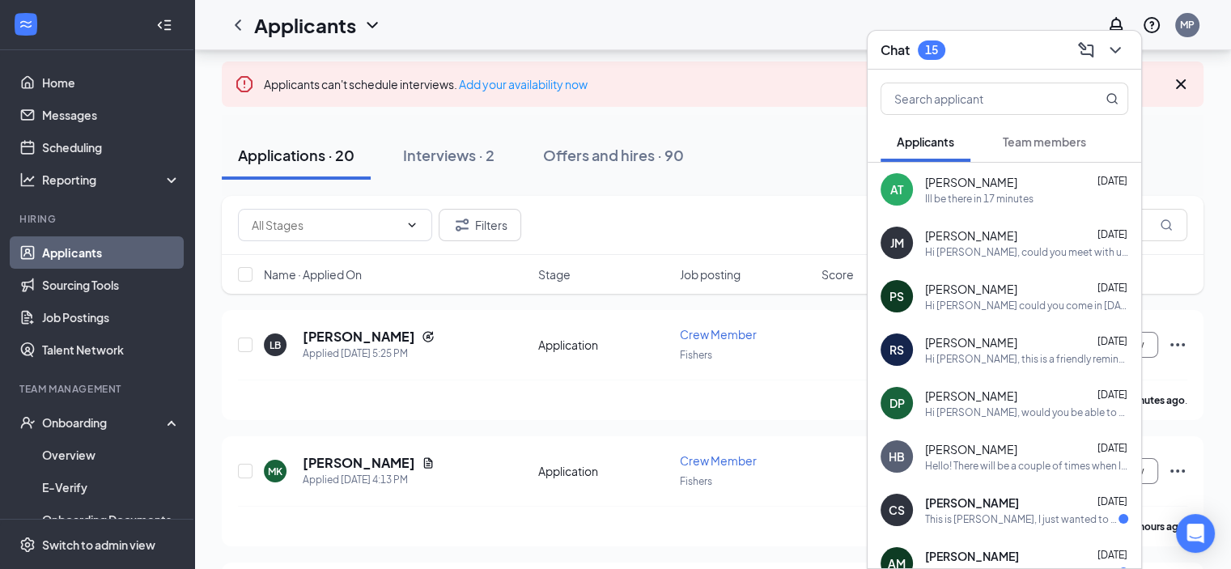
click at [1059, 145] on span "Team members" at bounding box center [1044, 141] width 83 height 15
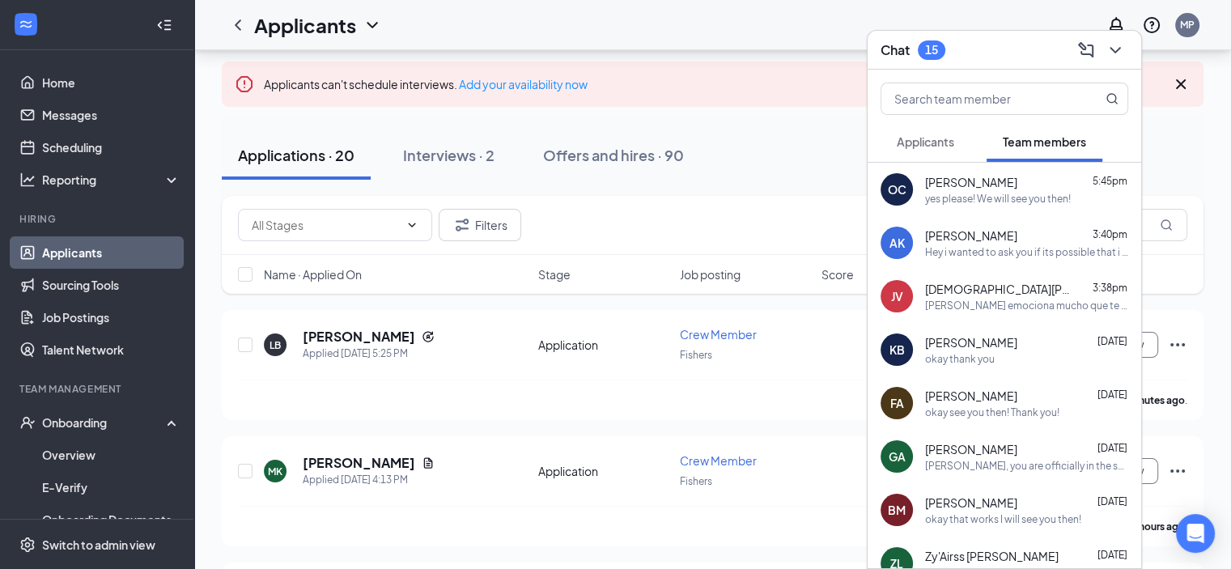
click at [1033, 184] on div "[PERSON_NAME] 5:45pm" at bounding box center [1026, 182] width 203 height 16
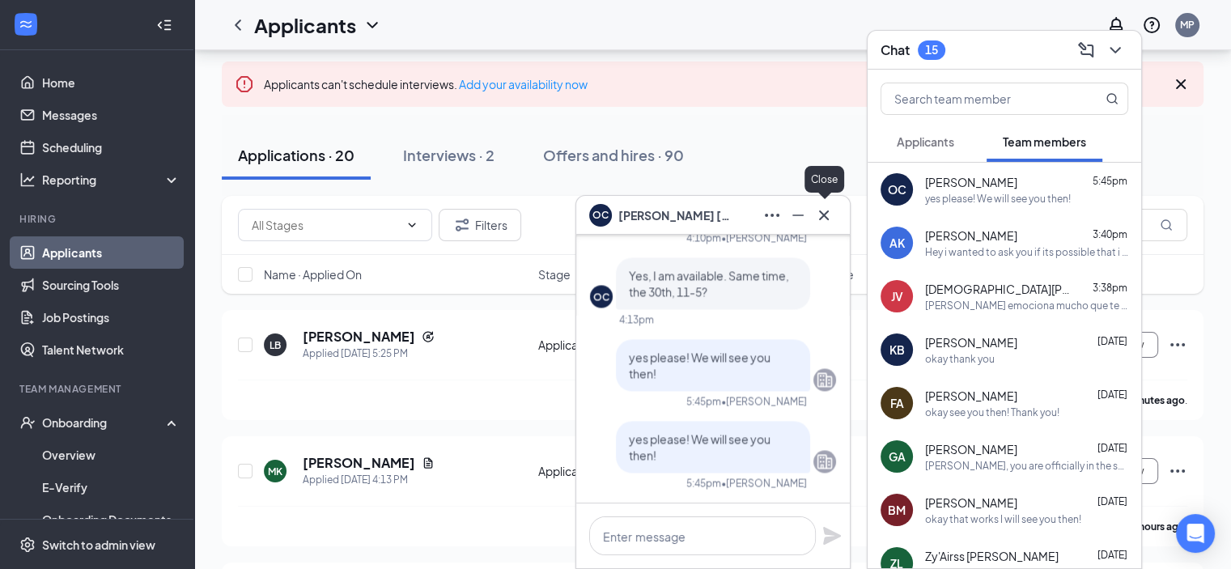
click at [832, 212] on icon "Cross" at bounding box center [823, 215] width 19 height 19
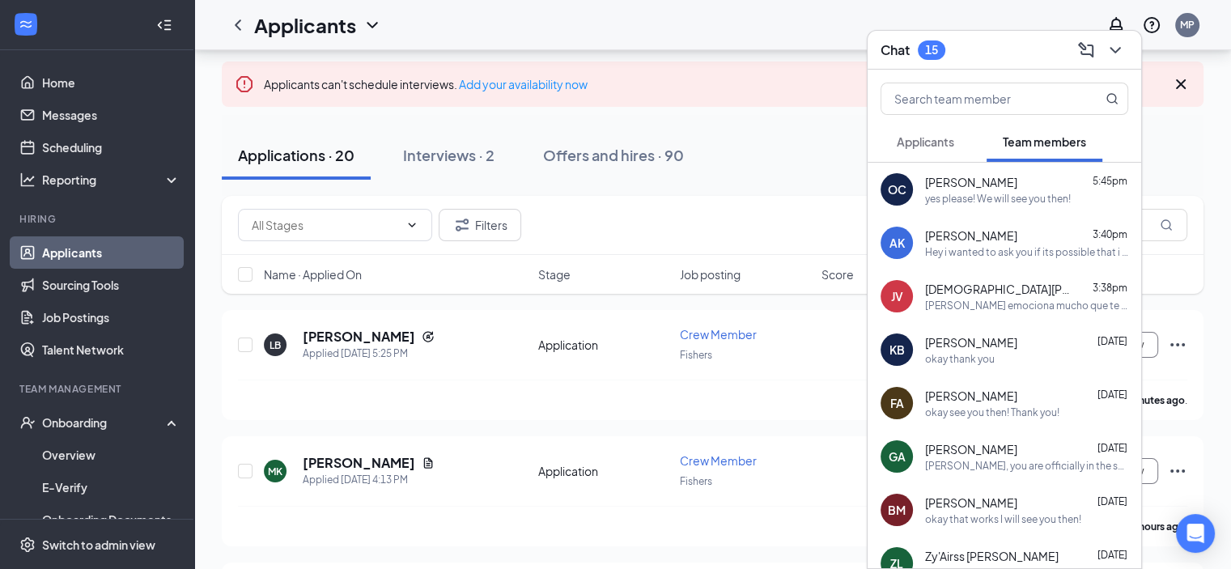
click at [1000, 195] on div "yes please! We will see you then!" at bounding box center [998, 199] width 146 height 14
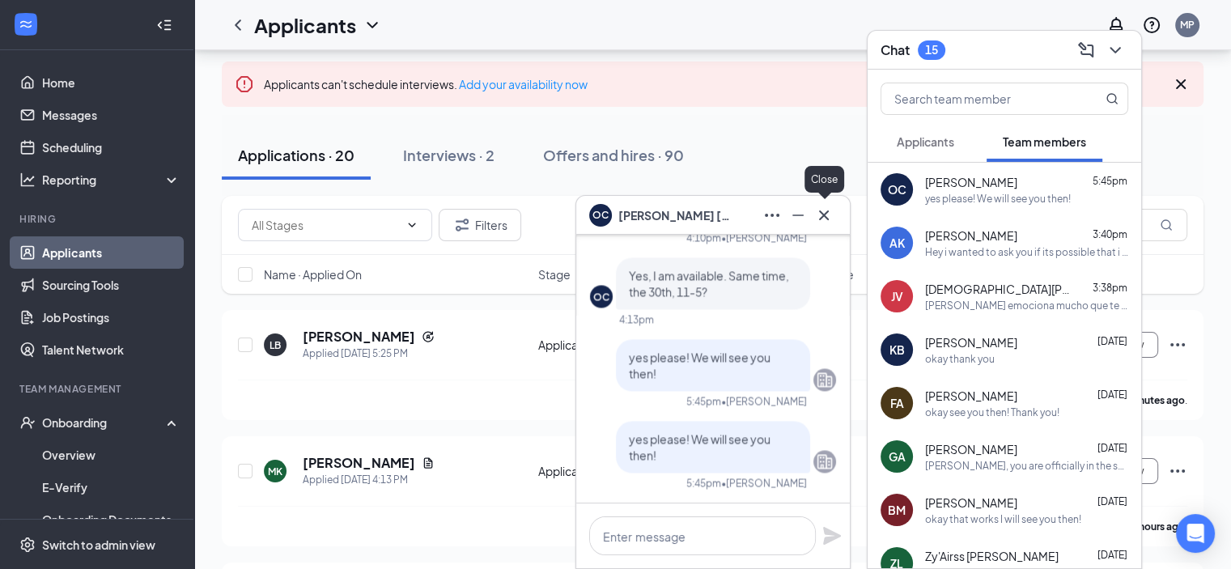
click at [828, 215] on icon "Cross" at bounding box center [823, 215] width 19 height 19
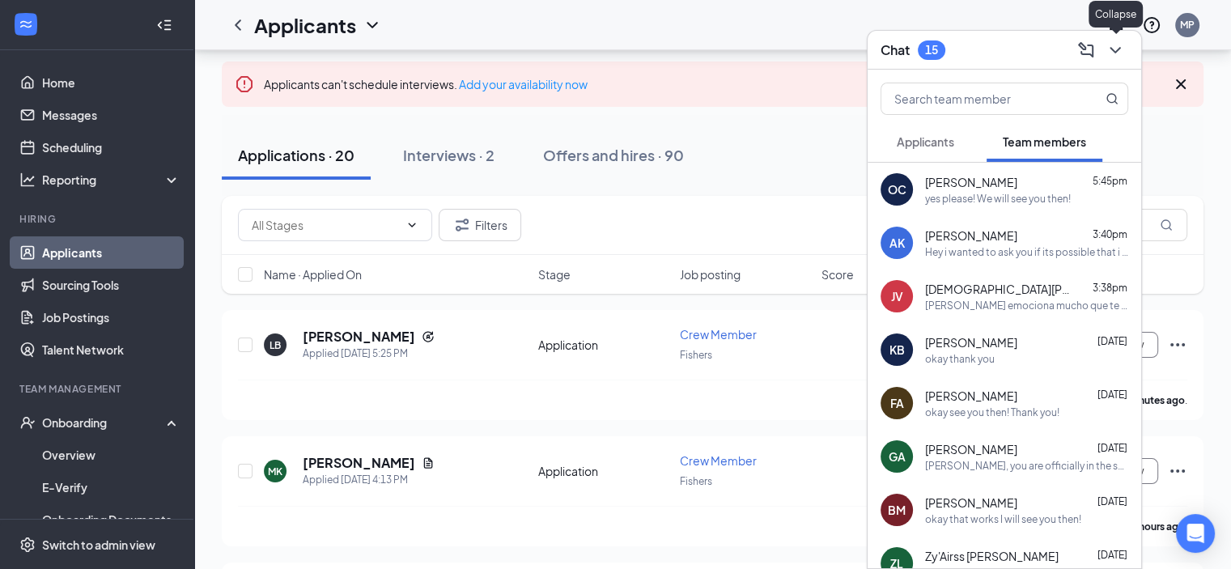
click at [1117, 48] on icon "ChevronDown" at bounding box center [1115, 49] width 19 height 19
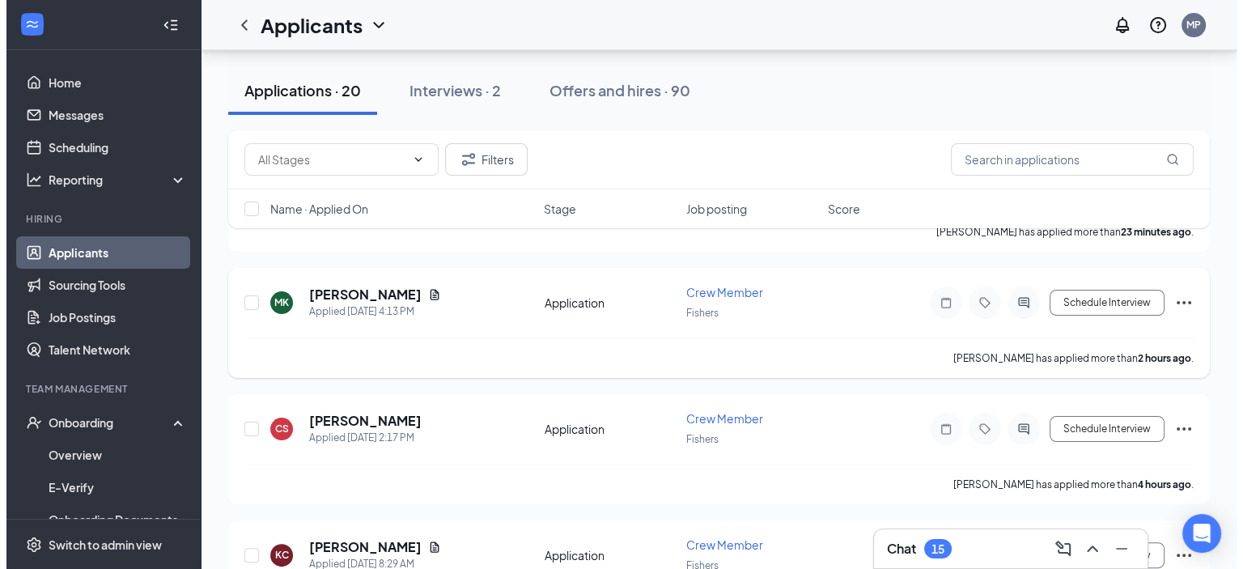
scroll to position [249, 0]
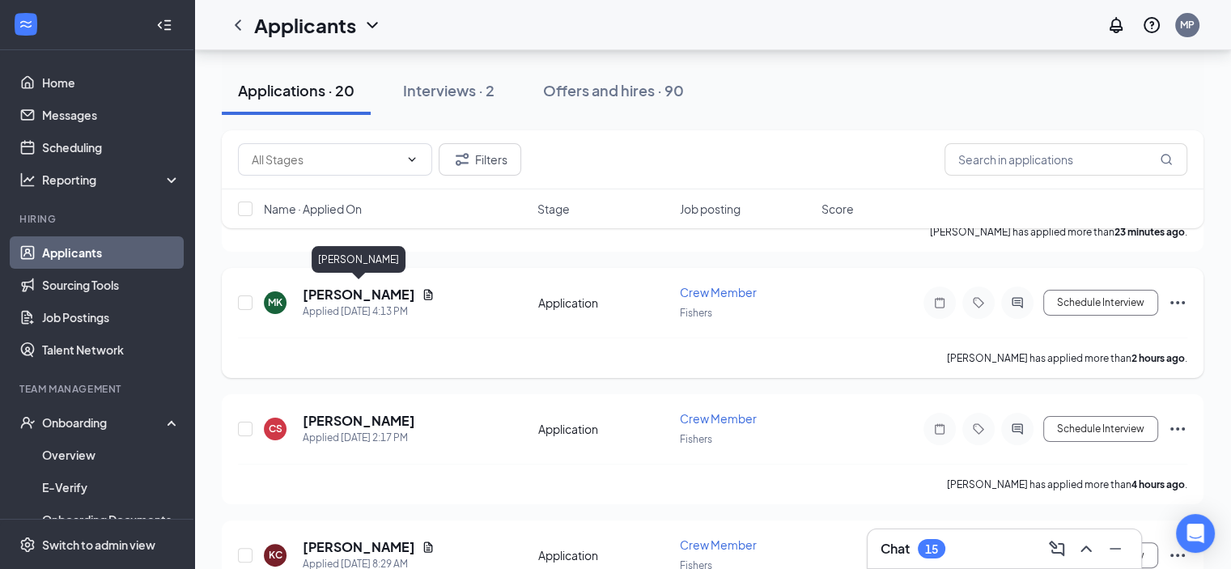
click at [344, 299] on h5 "[PERSON_NAME]" at bounding box center [359, 295] width 113 height 18
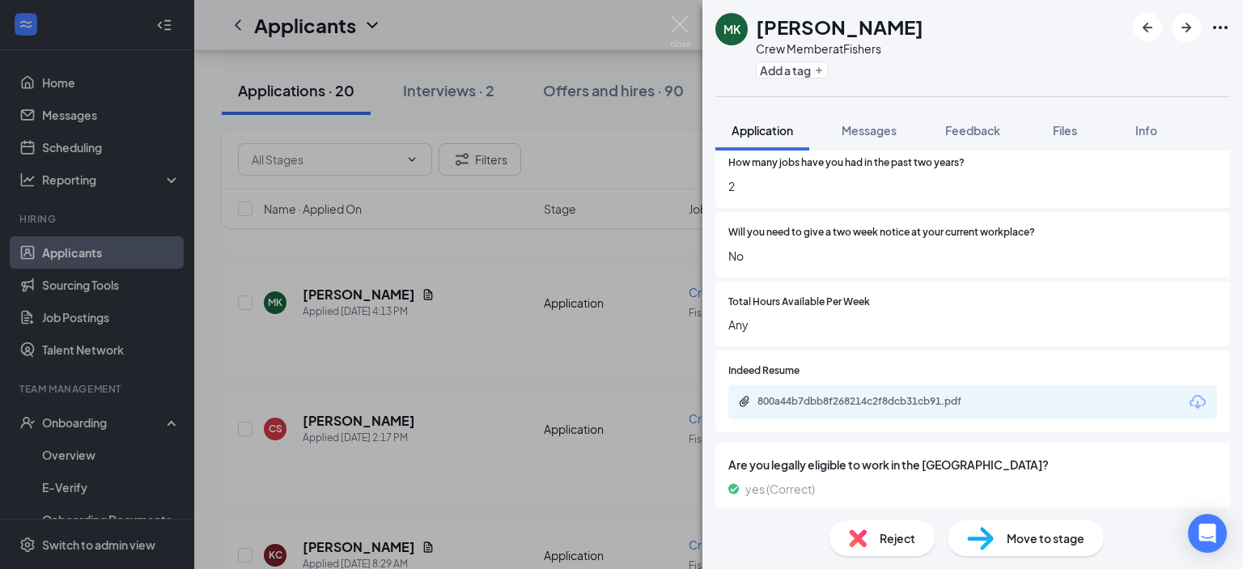
scroll to position [1245, 0]
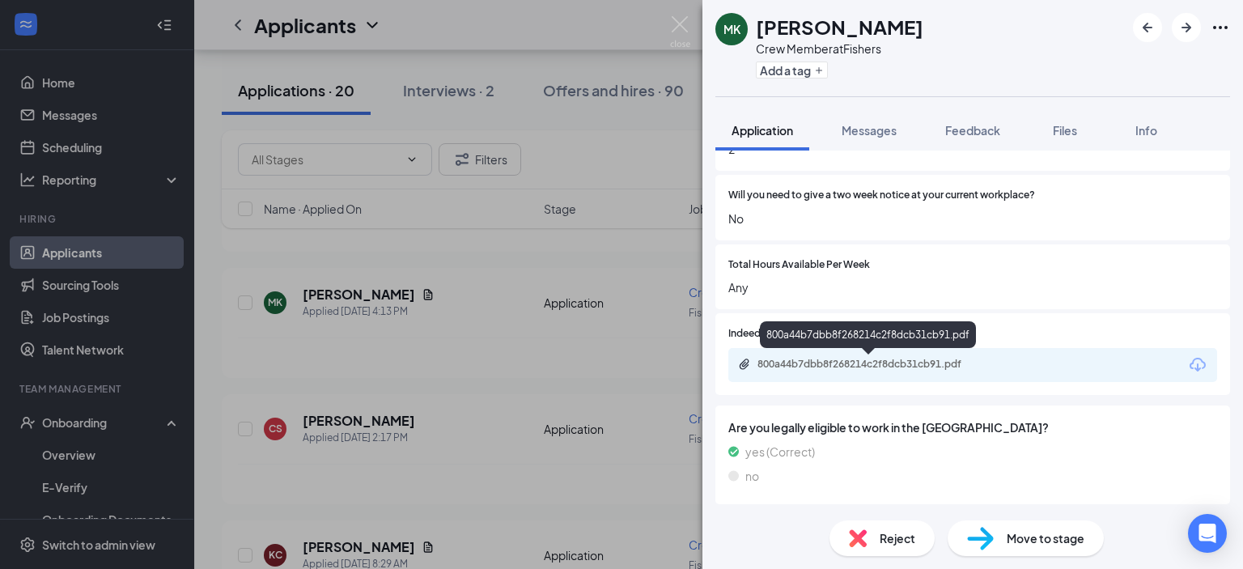
click at [845, 367] on div "800a44b7dbb8f268214c2f8dcb31cb91.pdf" at bounding box center [871, 364] width 227 height 13
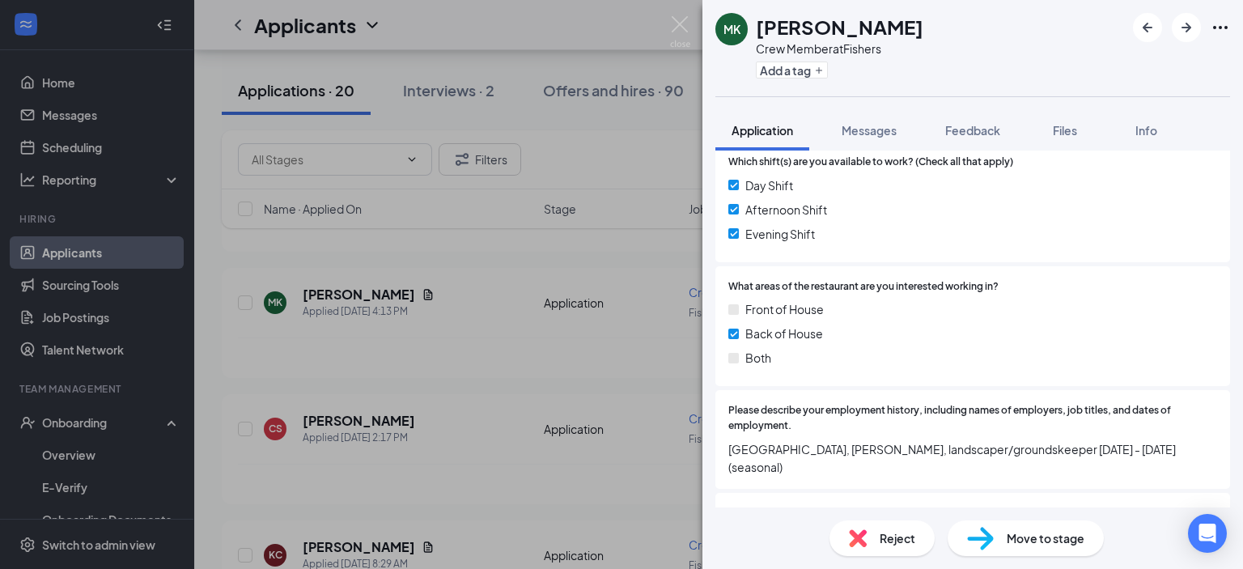
scroll to position [729, 0]
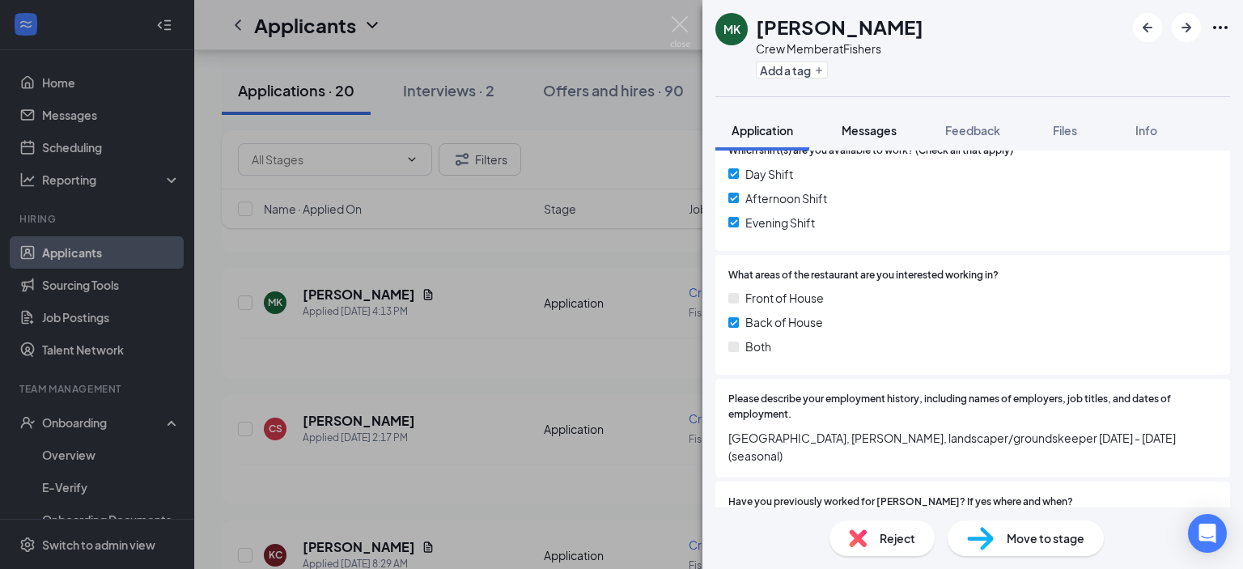
click at [885, 132] on span "Messages" at bounding box center [869, 130] width 55 height 15
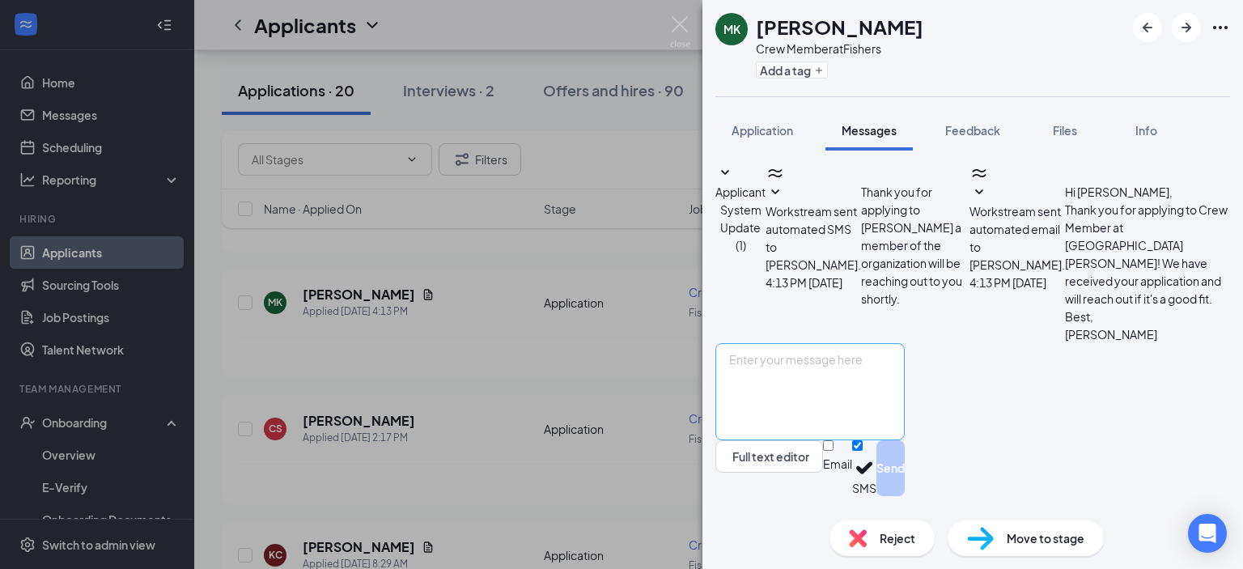
scroll to position [20, 0]
click at [844, 404] on textarea at bounding box center [810, 391] width 189 height 97
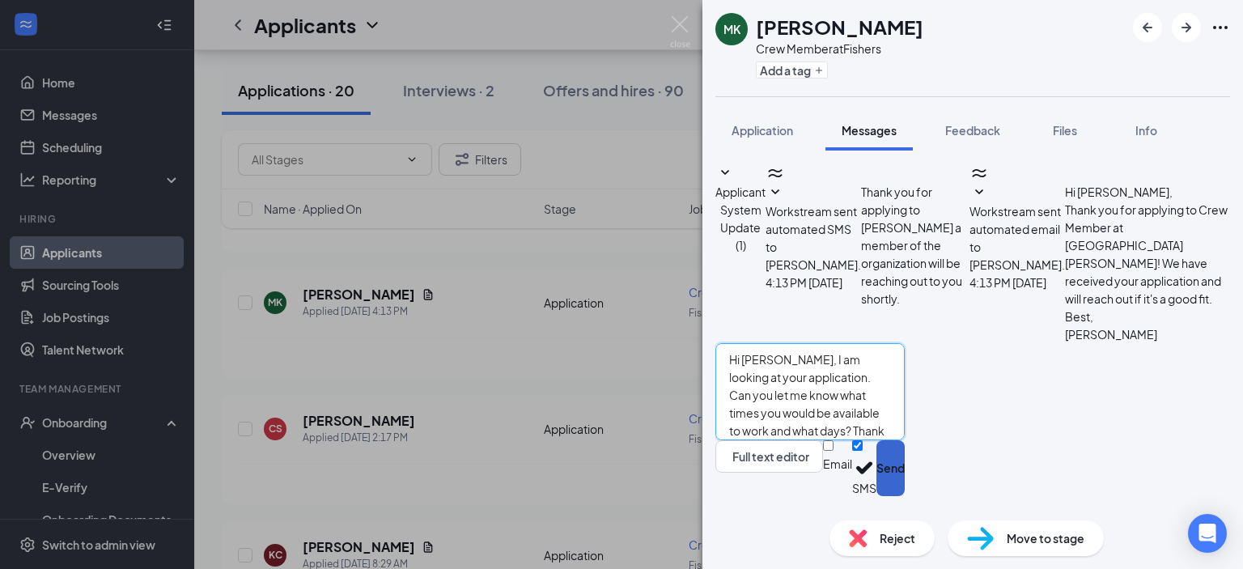
type textarea "Hi [PERSON_NAME], I am looking at your application. Can you let me know what ti…"
click at [905, 478] on button "Send" at bounding box center [891, 468] width 28 height 56
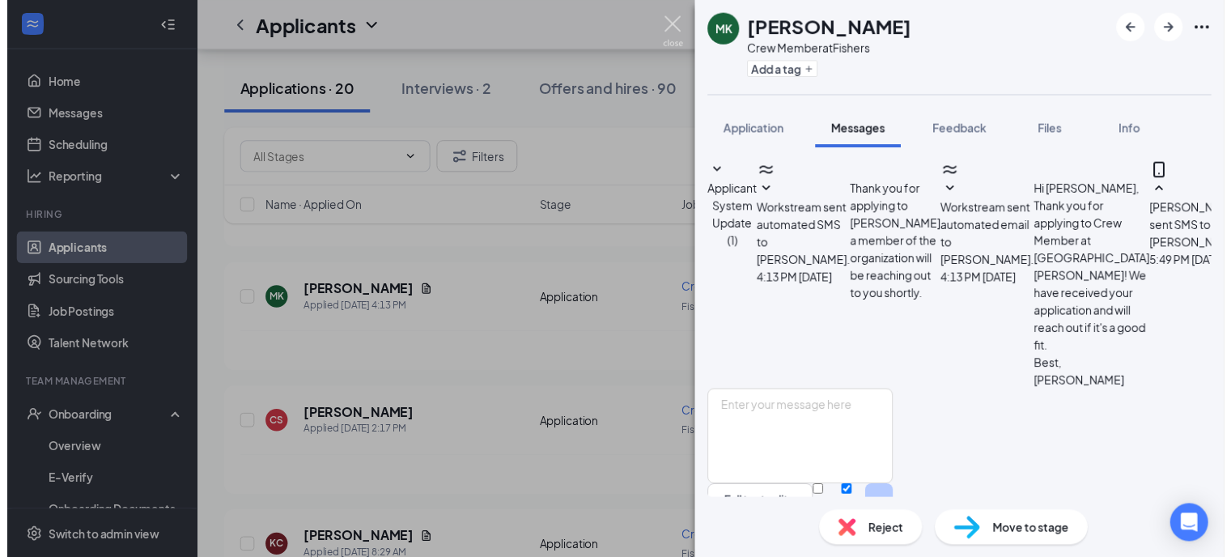
scroll to position [84, 0]
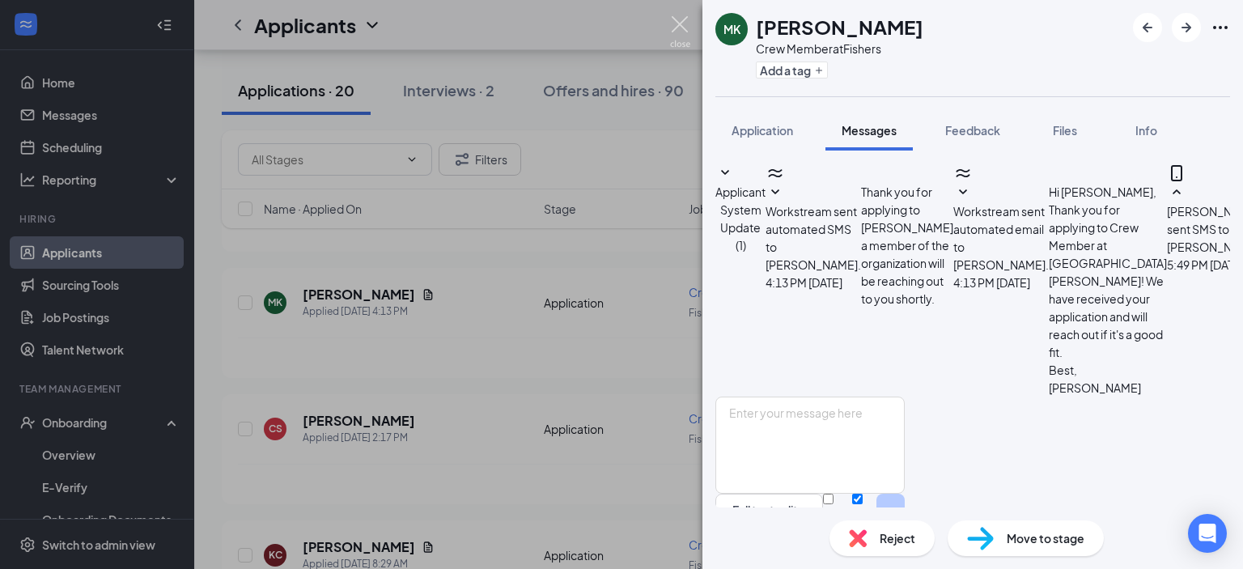
click at [683, 25] on img at bounding box center [680, 32] width 20 height 32
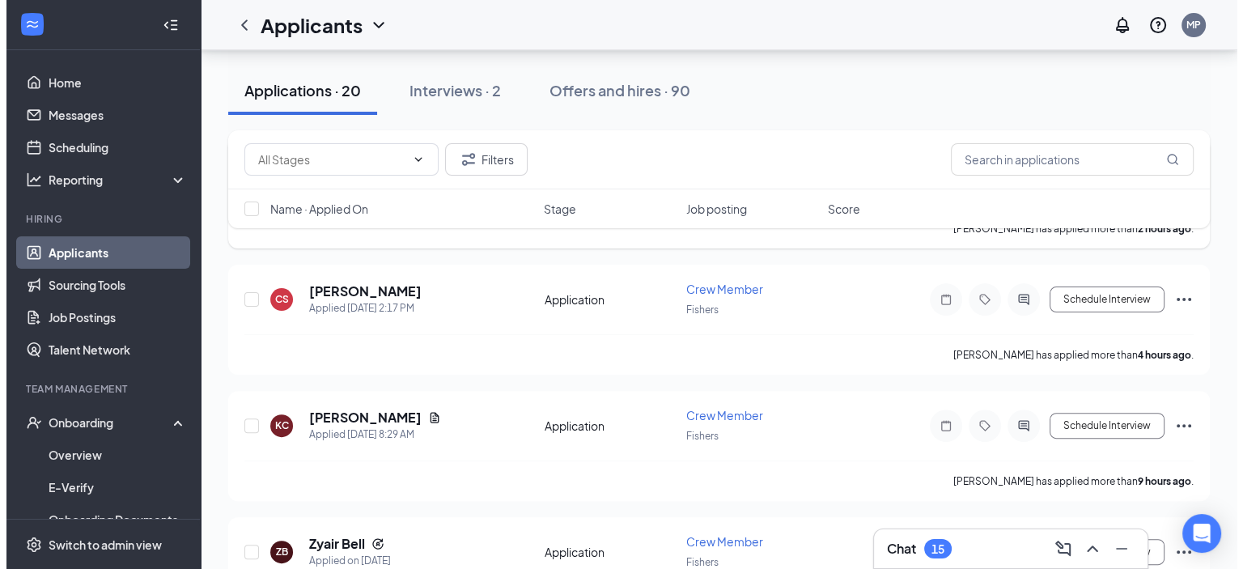
scroll to position [382, 0]
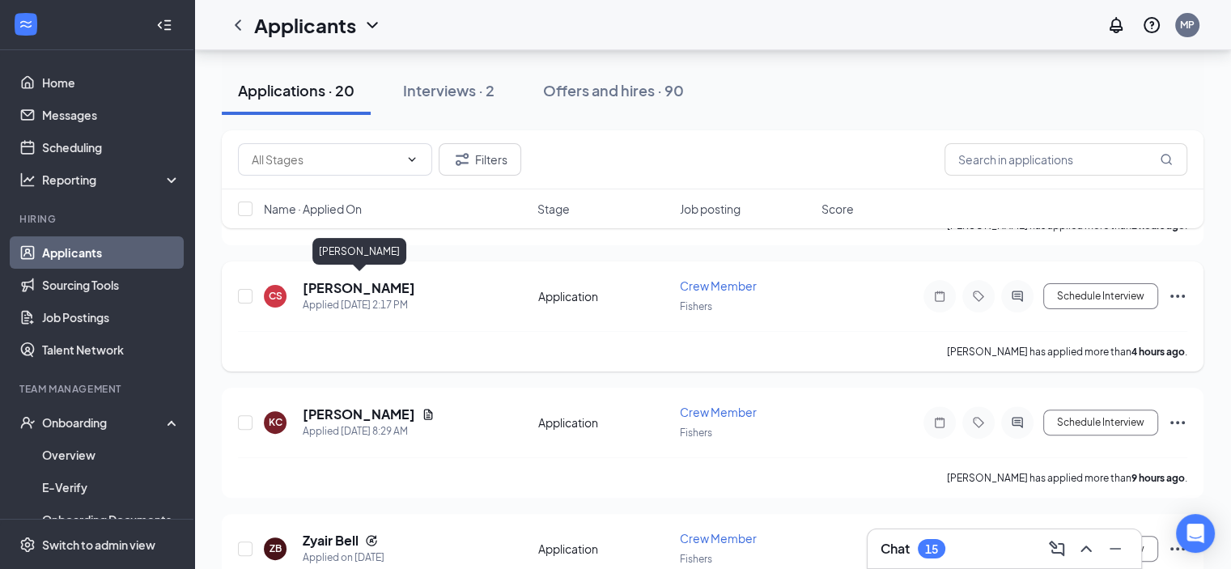
click at [351, 280] on h5 "[PERSON_NAME]" at bounding box center [359, 288] width 113 height 18
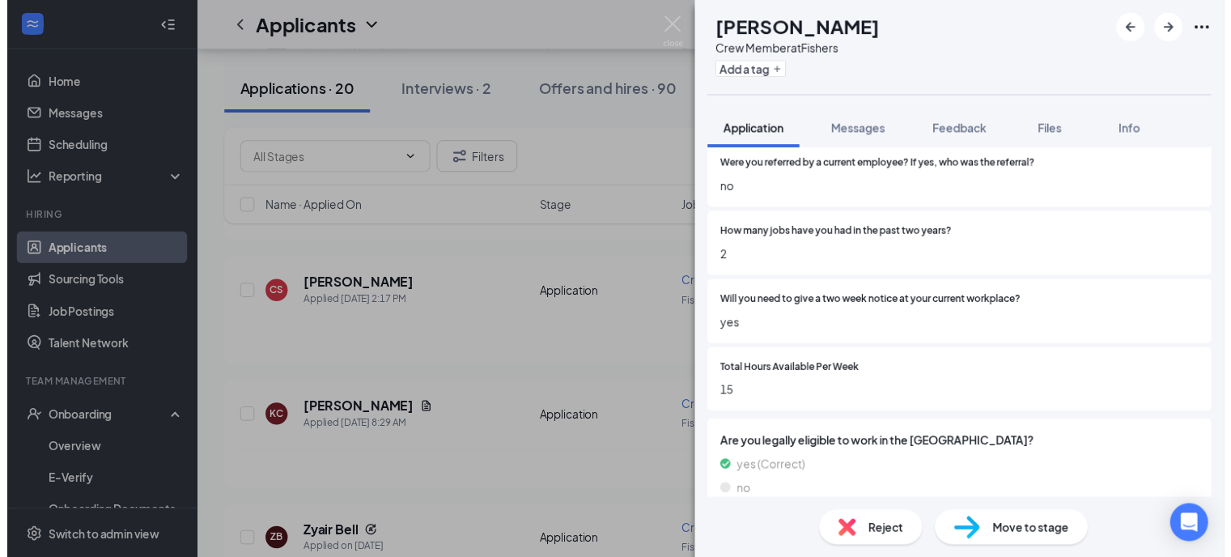
scroll to position [1140, 0]
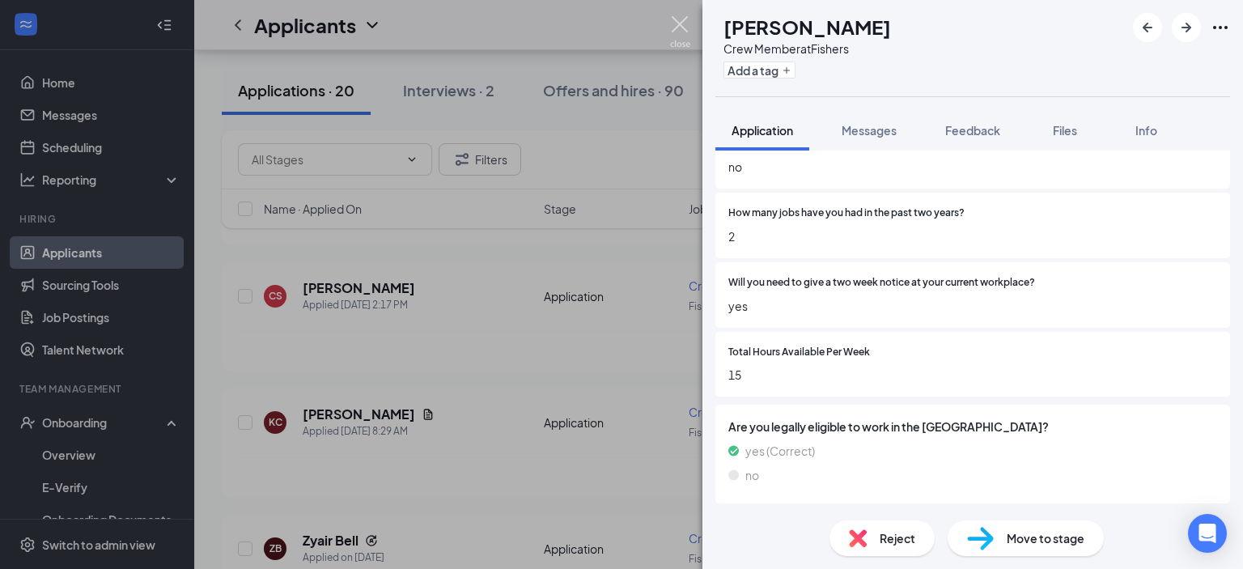
click at [681, 16] on img at bounding box center [680, 32] width 20 height 32
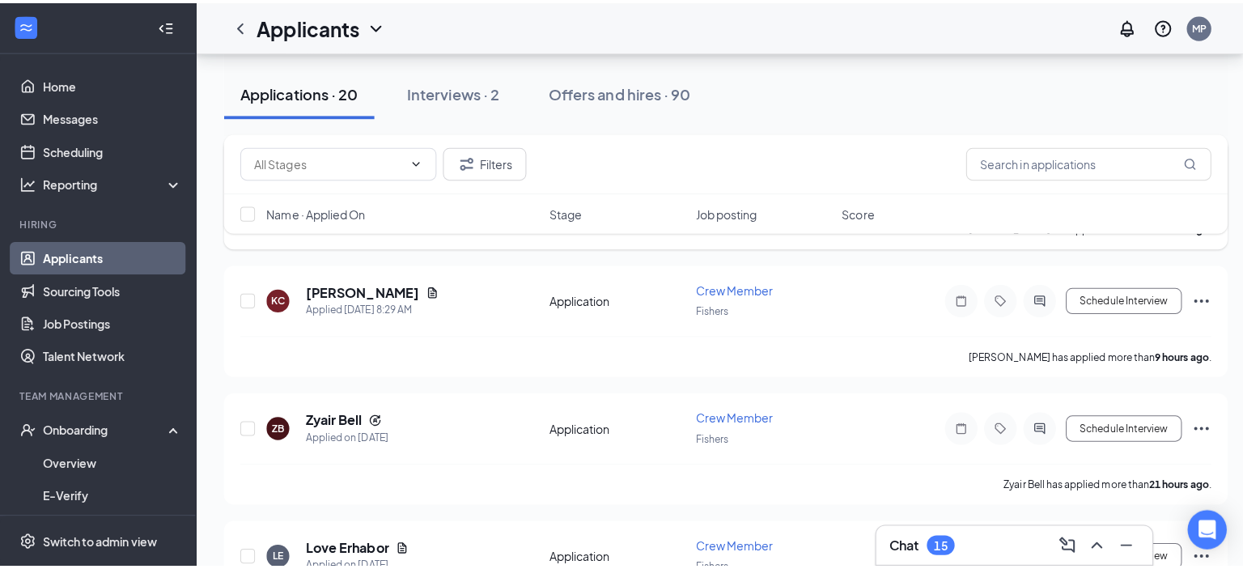
scroll to position [512, 0]
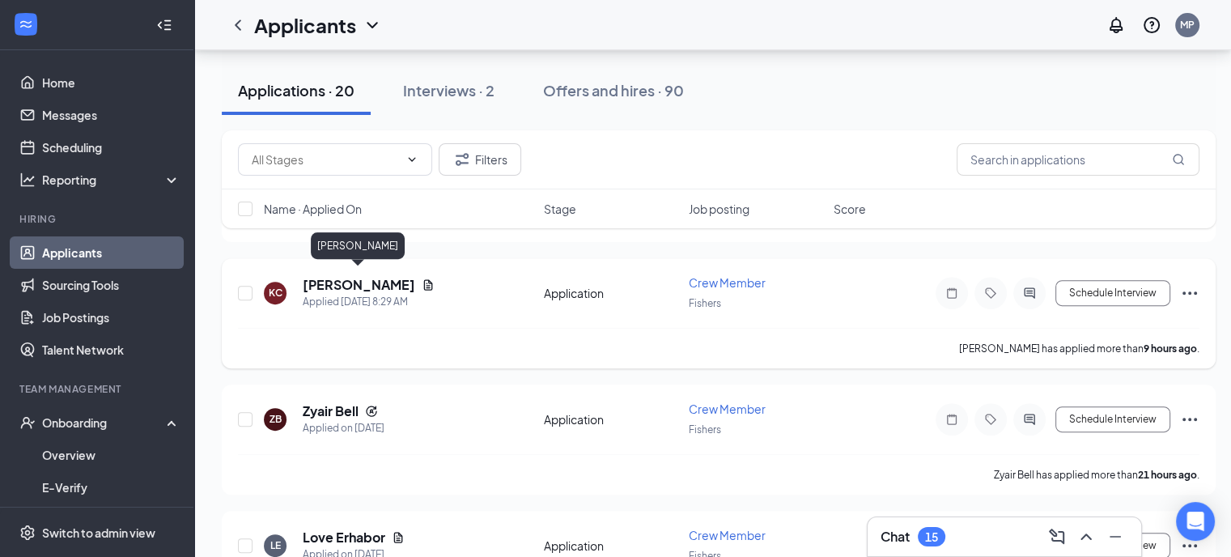
click at [368, 276] on h5 "[PERSON_NAME]" at bounding box center [359, 285] width 113 height 18
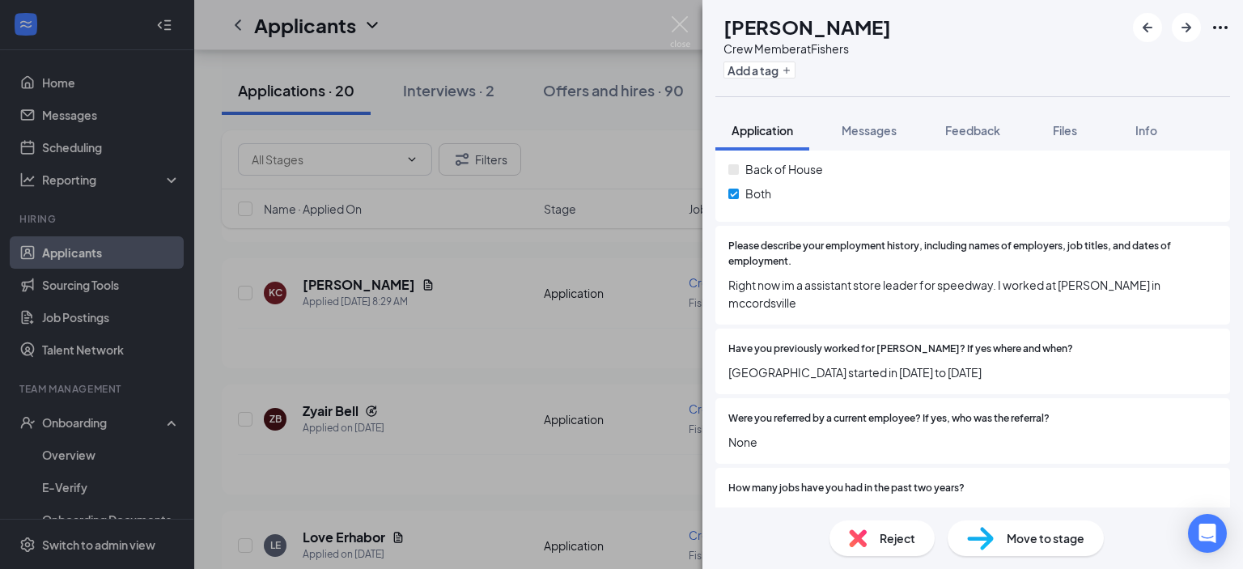
scroll to position [941, 0]
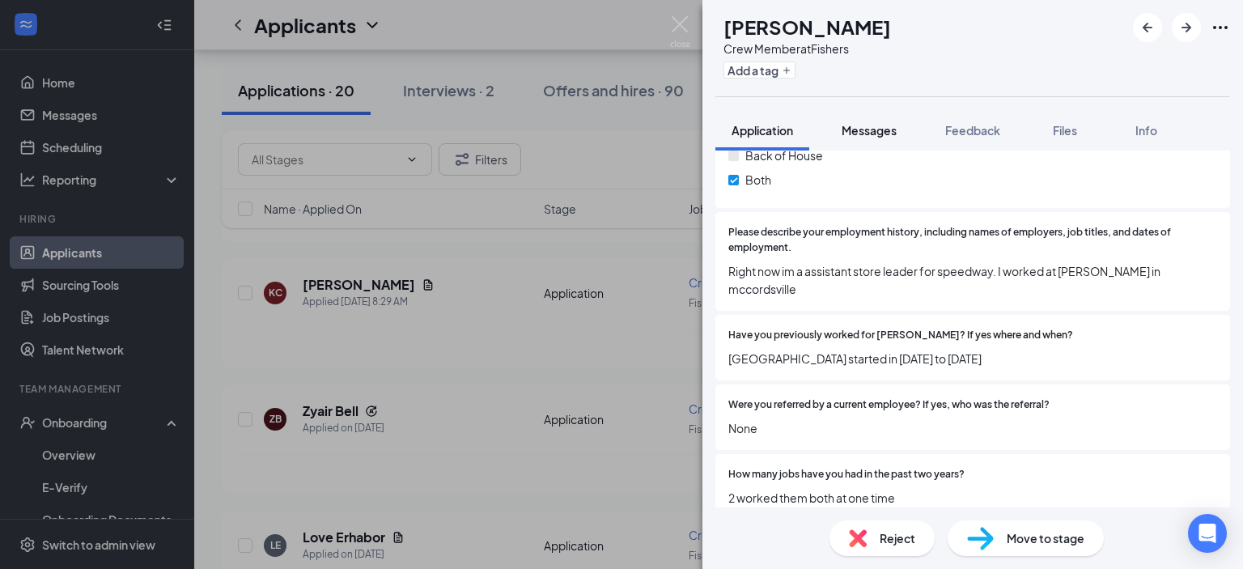
click at [857, 129] on span "Messages" at bounding box center [869, 130] width 55 height 15
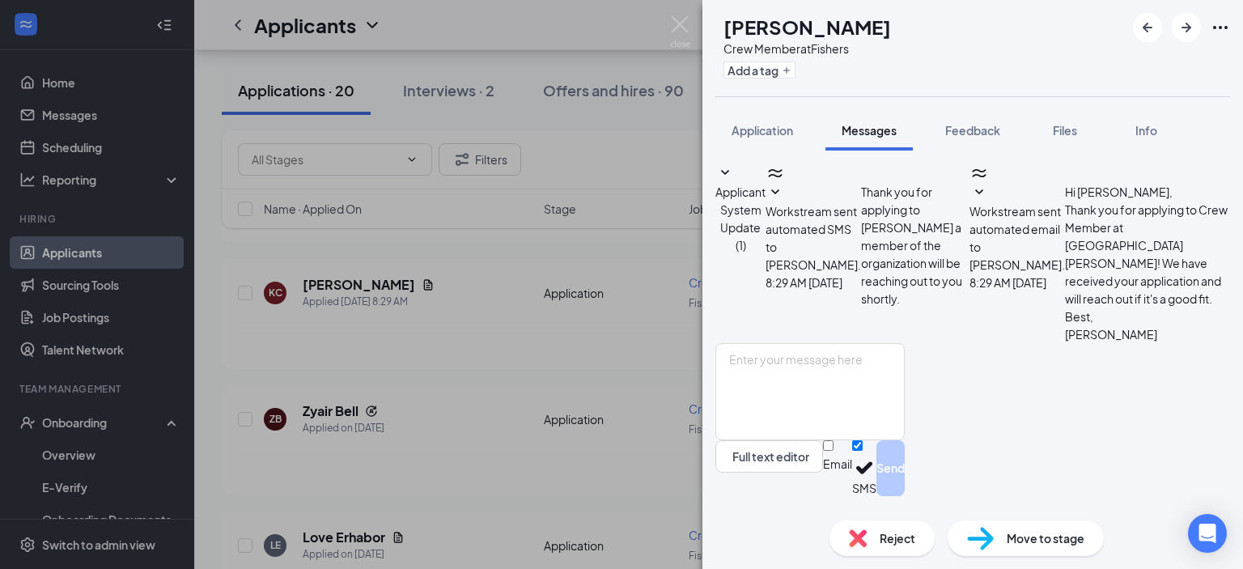
scroll to position [20, 0]
click at [829, 401] on textarea at bounding box center [810, 391] width 189 height 97
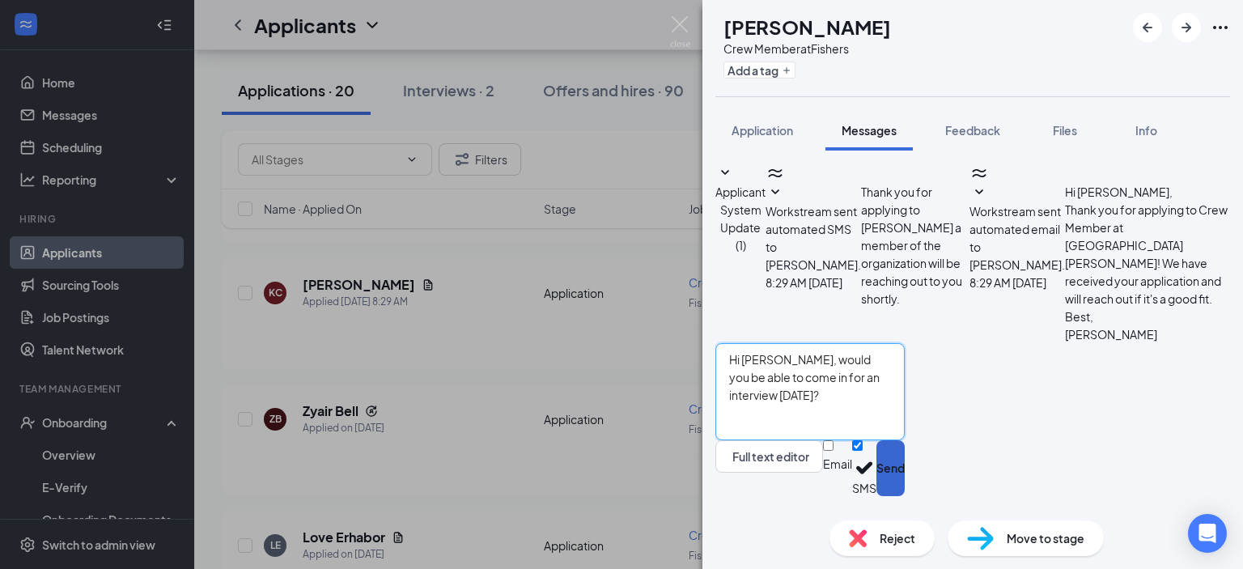
type textarea "Hi [PERSON_NAME], would you be able to come in for an interview [DATE]?"
click at [905, 478] on button "Send" at bounding box center [891, 468] width 28 height 56
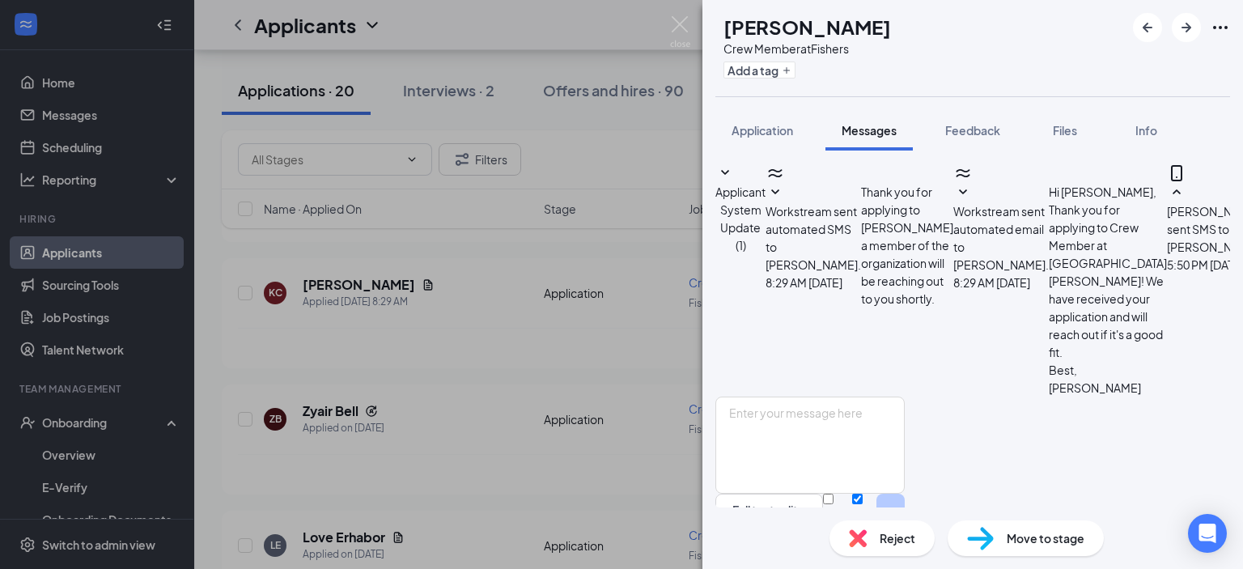
scroll to position [0, 0]
click at [772, 138] on button "Application" at bounding box center [763, 130] width 94 height 40
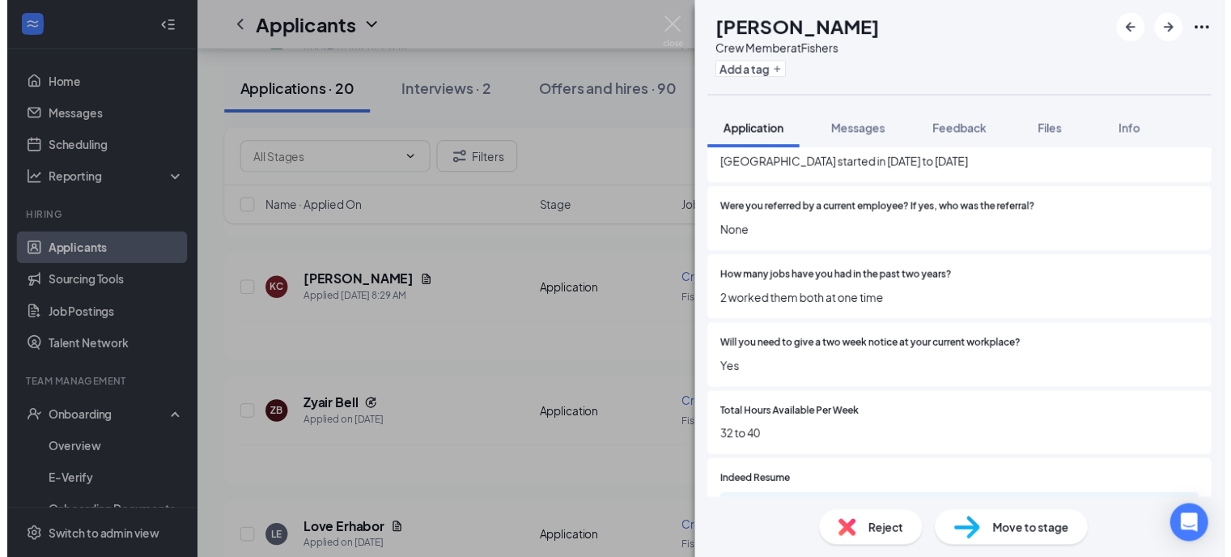
scroll to position [1272, 0]
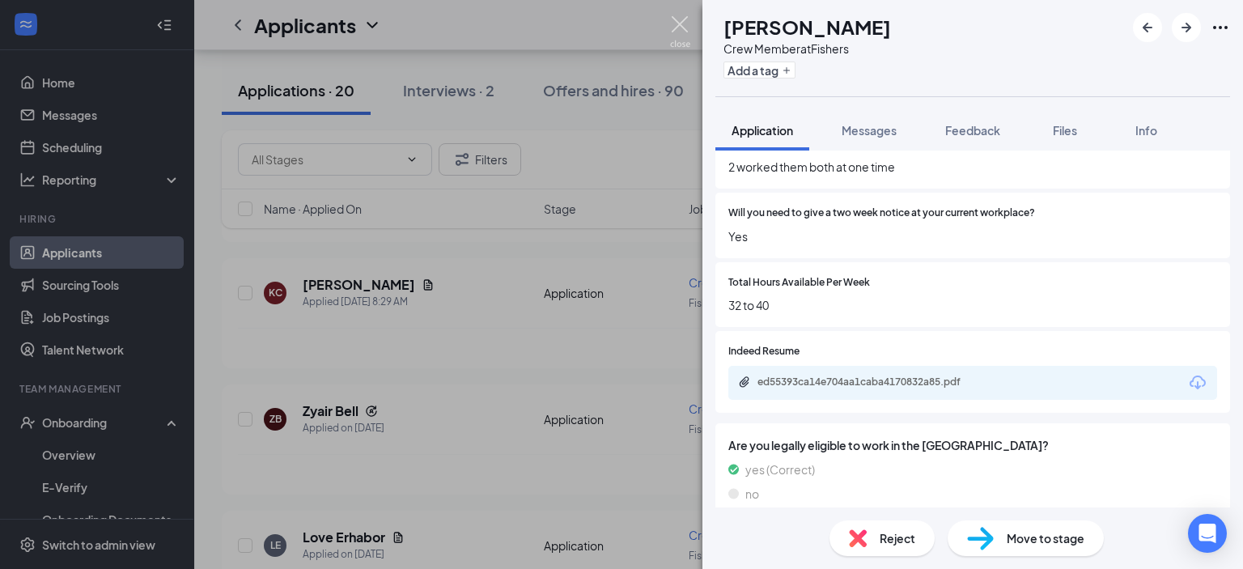
click at [683, 25] on img at bounding box center [680, 32] width 20 height 32
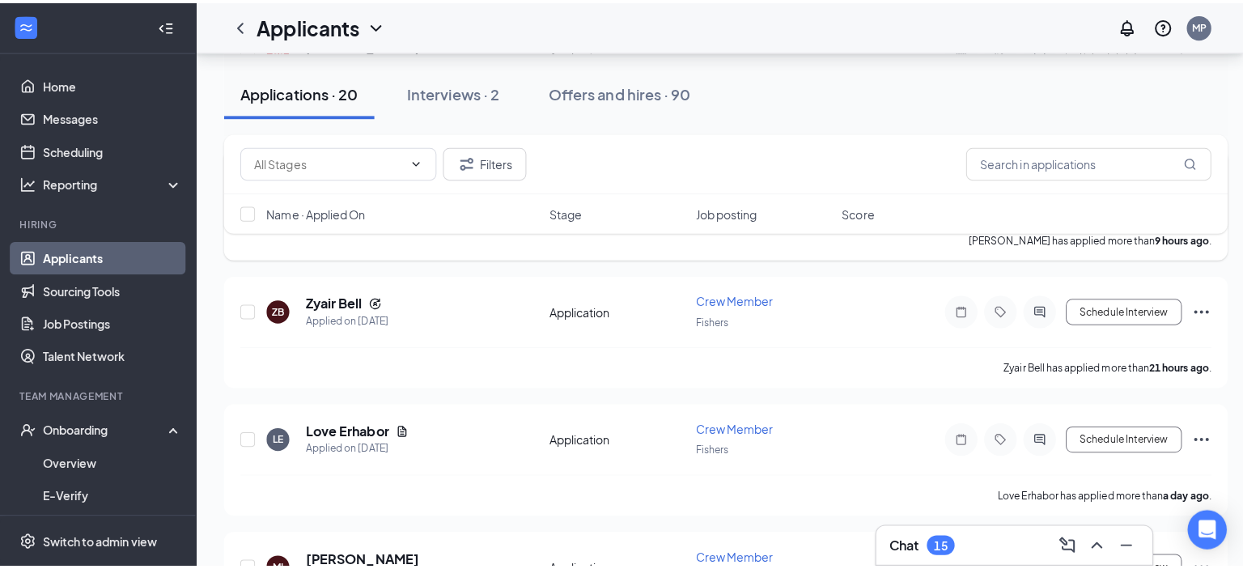
scroll to position [644, 0]
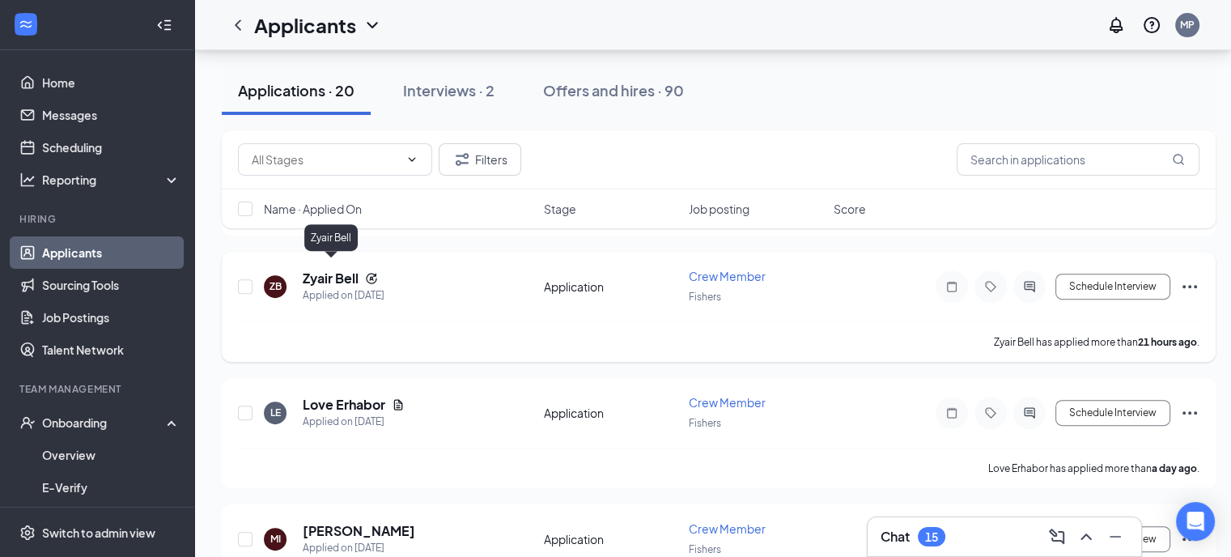
click at [337, 270] on h5 "Zyair Bell" at bounding box center [331, 279] width 56 height 18
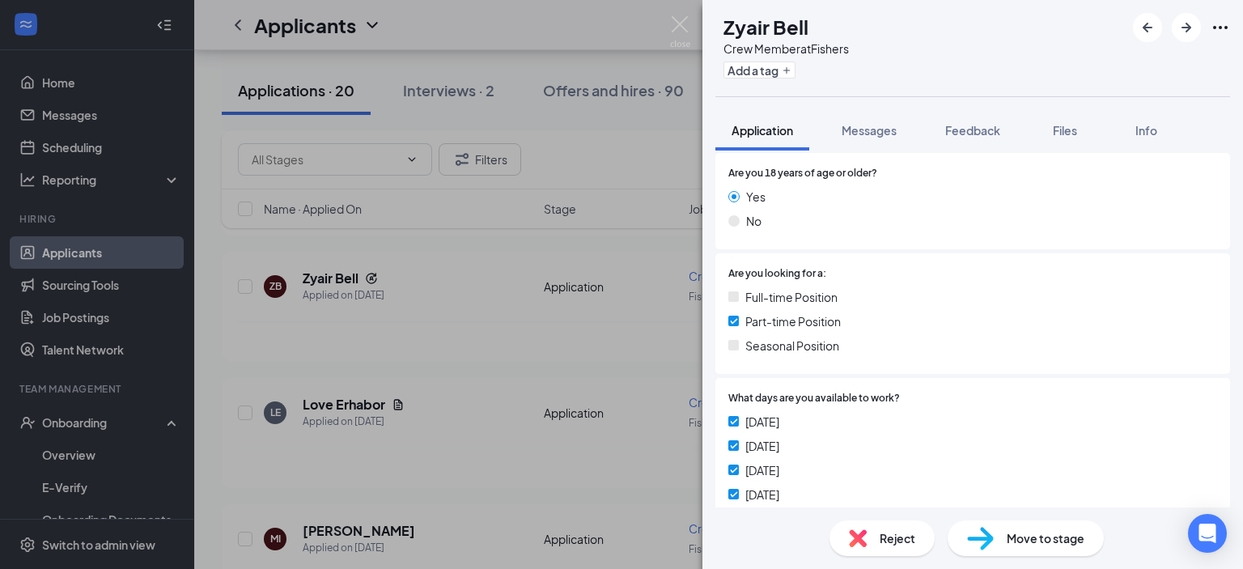
scroll to position [284, 0]
click at [872, 132] on span "Messages" at bounding box center [869, 130] width 55 height 15
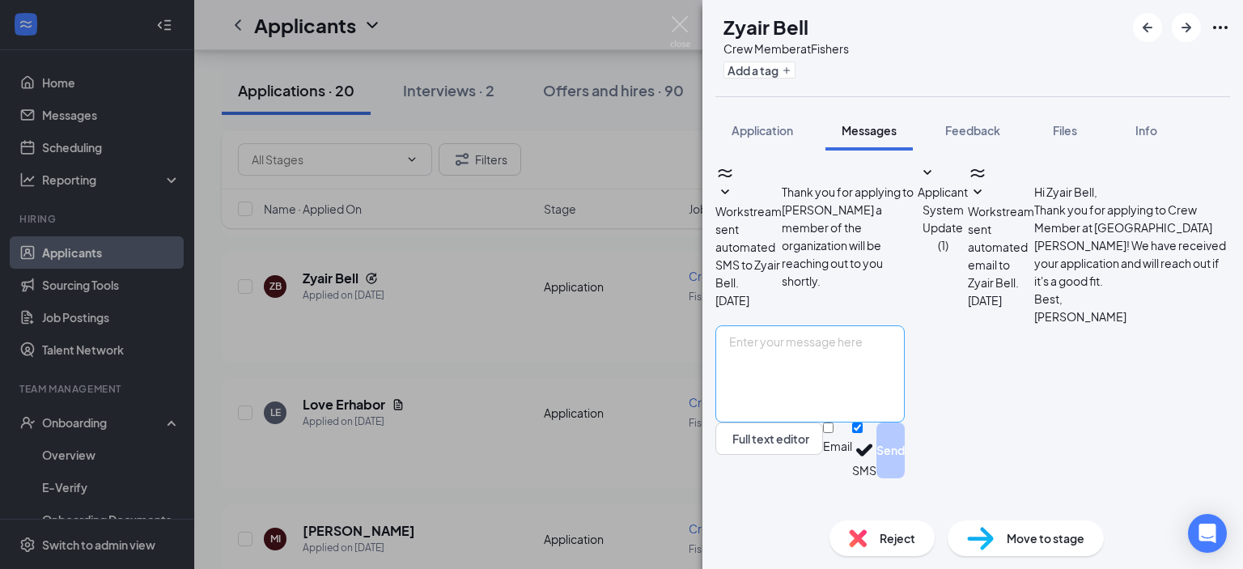
scroll to position [20, 0]
click at [835, 401] on textarea at bounding box center [810, 373] width 189 height 97
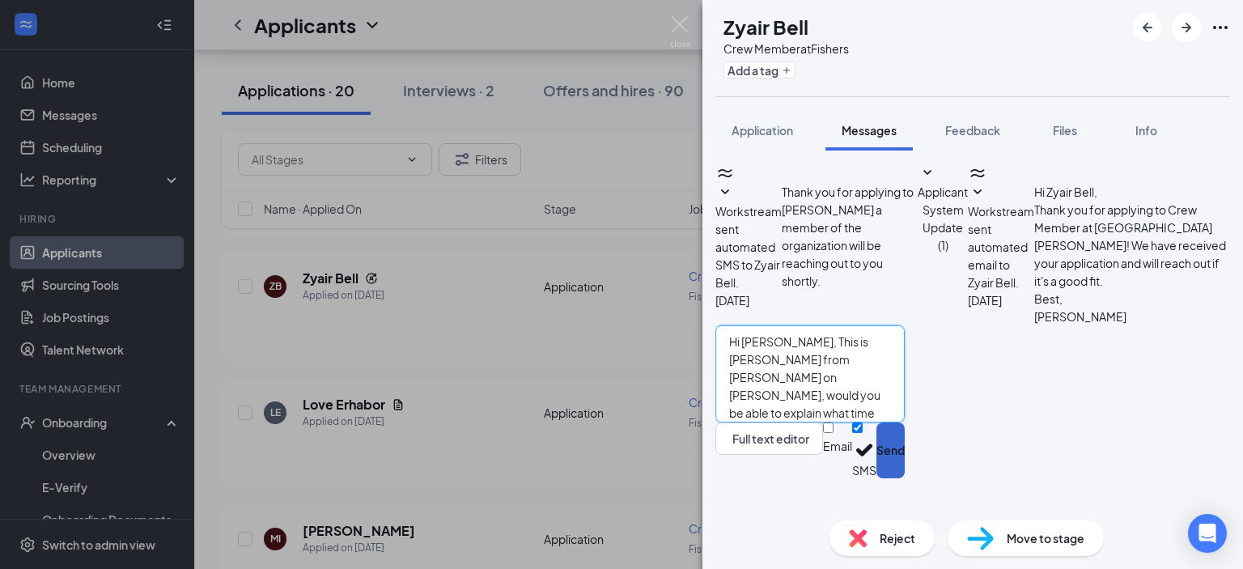
type textarea "Hi [PERSON_NAME], This is [PERSON_NAME] from [PERSON_NAME] on [PERSON_NAME], wo…"
click at [905, 478] on button "Send" at bounding box center [891, 451] width 28 height 56
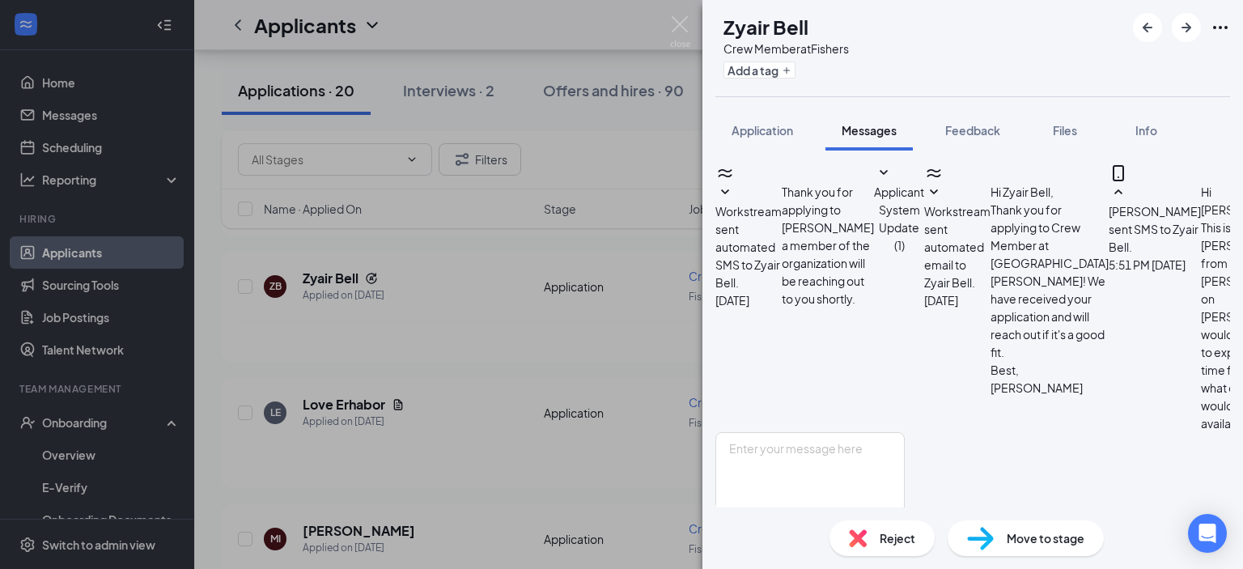
scroll to position [143, 0]
click at [683, 21] on img at bounding box center [680, 32] width 20 height 32
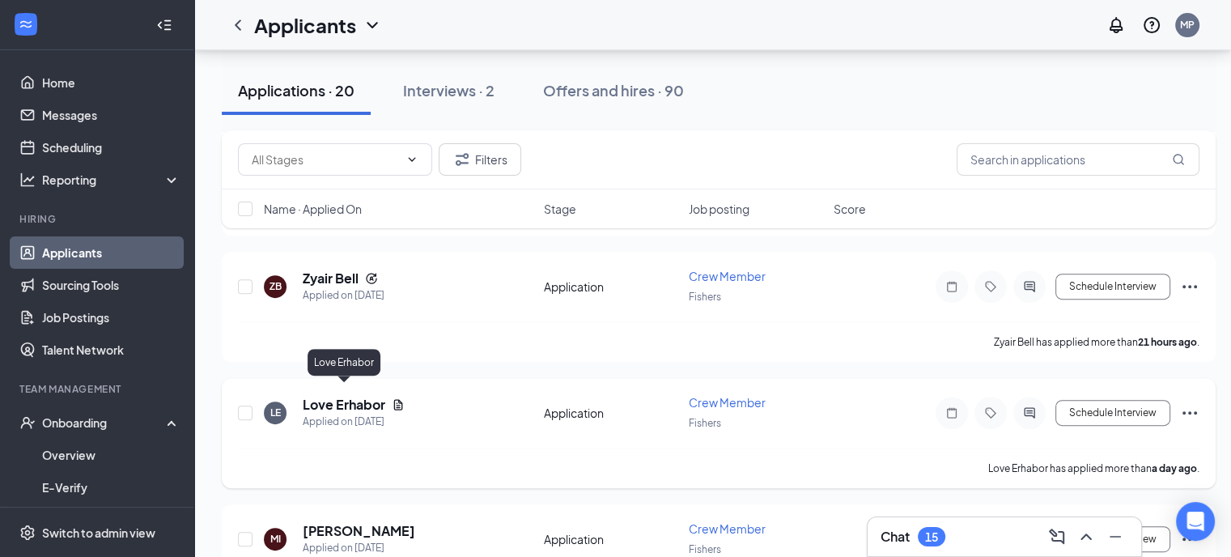
click at [350, 397] on h5 "Love Erhabor" at bounding box center [344, 405] width 83 height 18
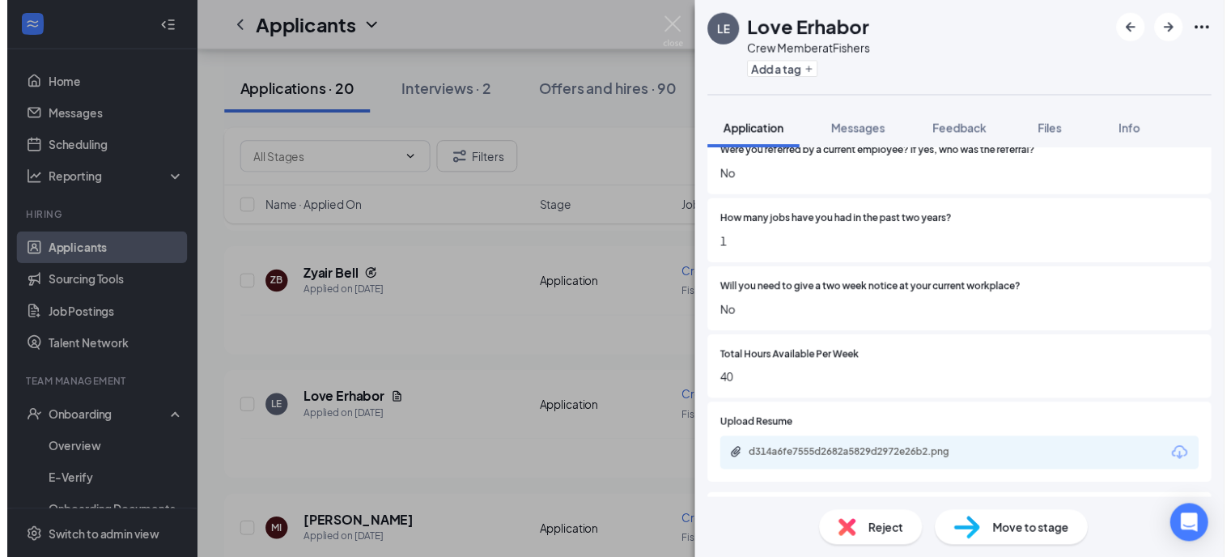
scroll to position [1169, 0]
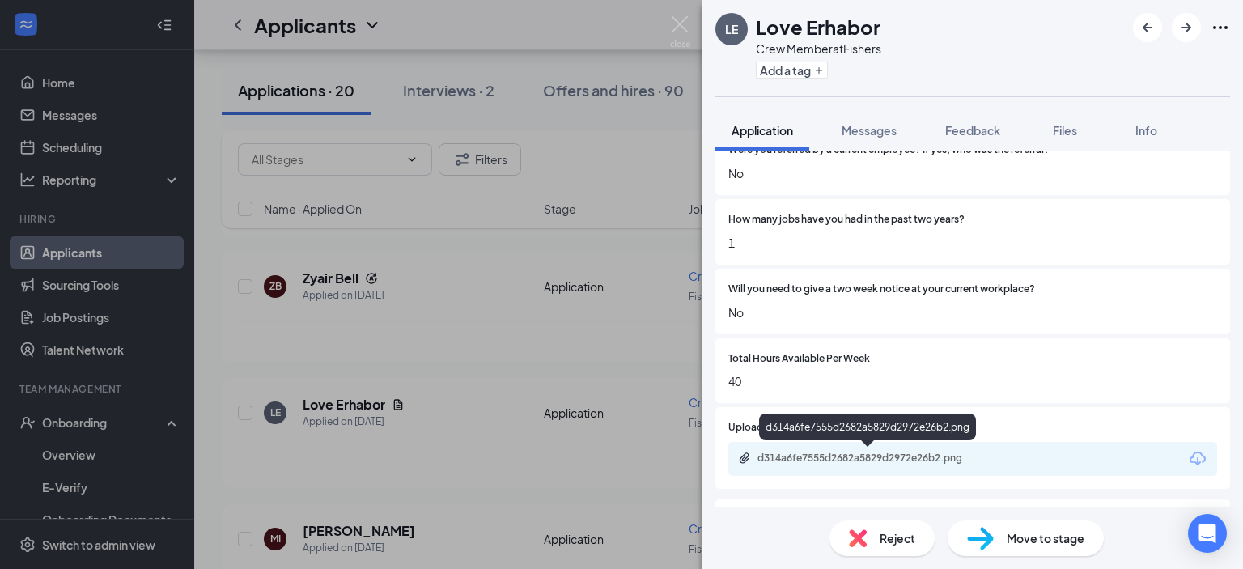
click at [929, 456] on div "d314a6fe7555d2682a5829d2972e26b2.png" at bounding box center [871, 458] width 227 height 13
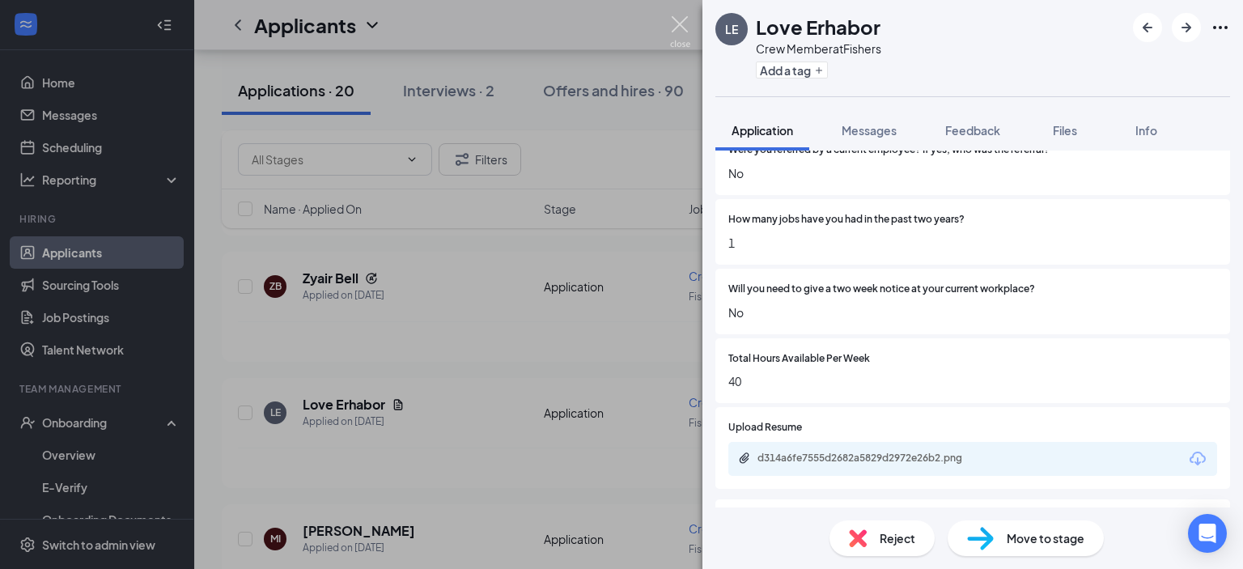
click at [686, 21] on img at bounding box center [680, 32] width 20 height 32
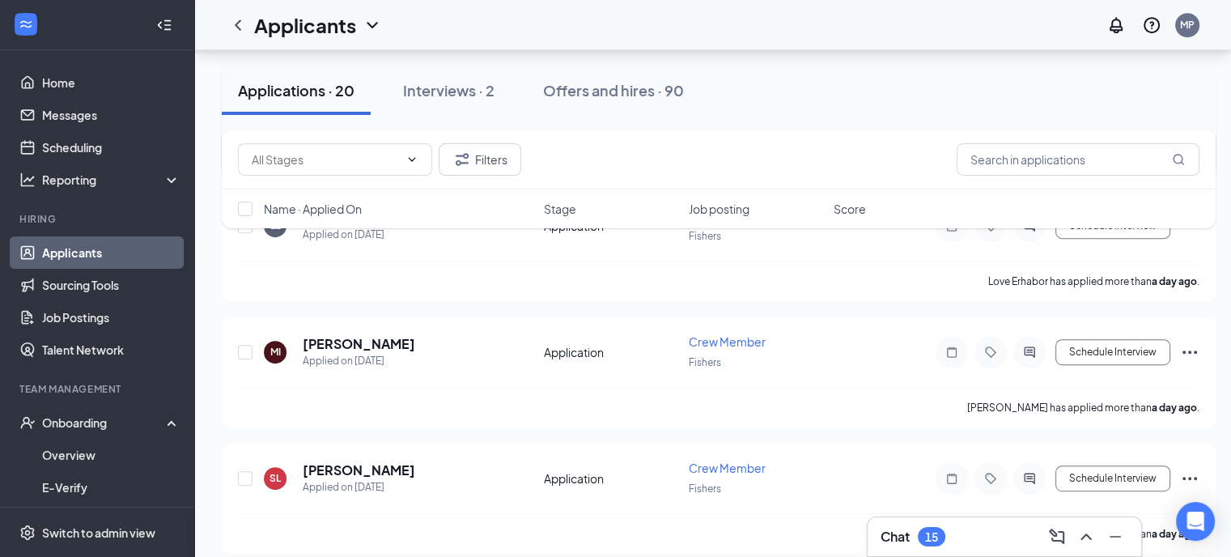
scroll to position [832, 2]
click at [359, 352] on div "Applied on [DATE]" at bounding box center [359, 360] width 113 height 16
click at [355, 334] on h5 "[PERSON_NAME]" at bounding box center [359, 343] width 113 height 18
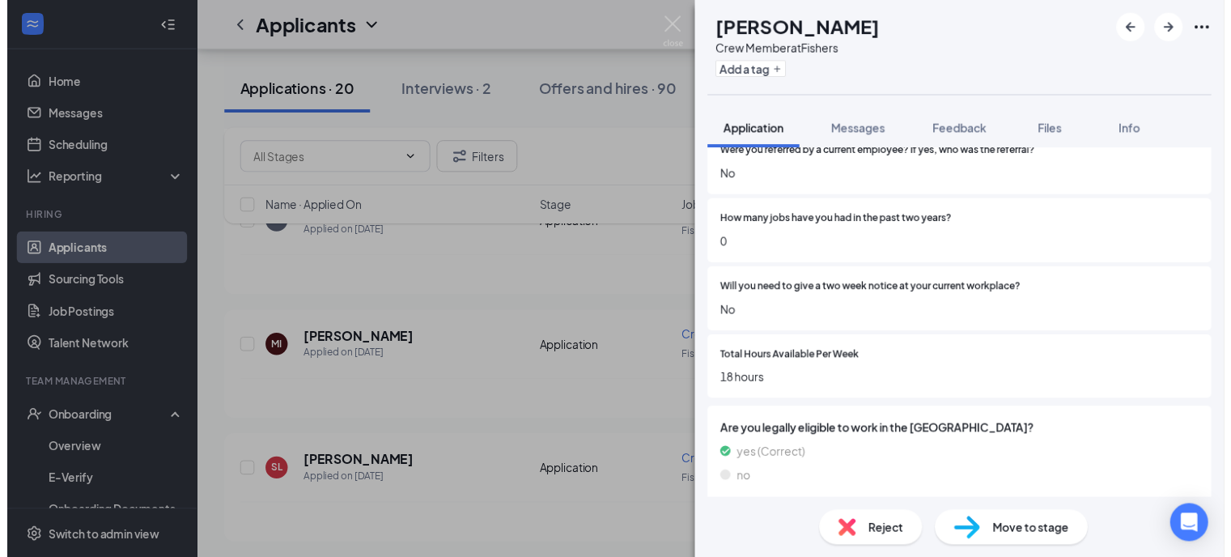
scroll to position [1140, 0]
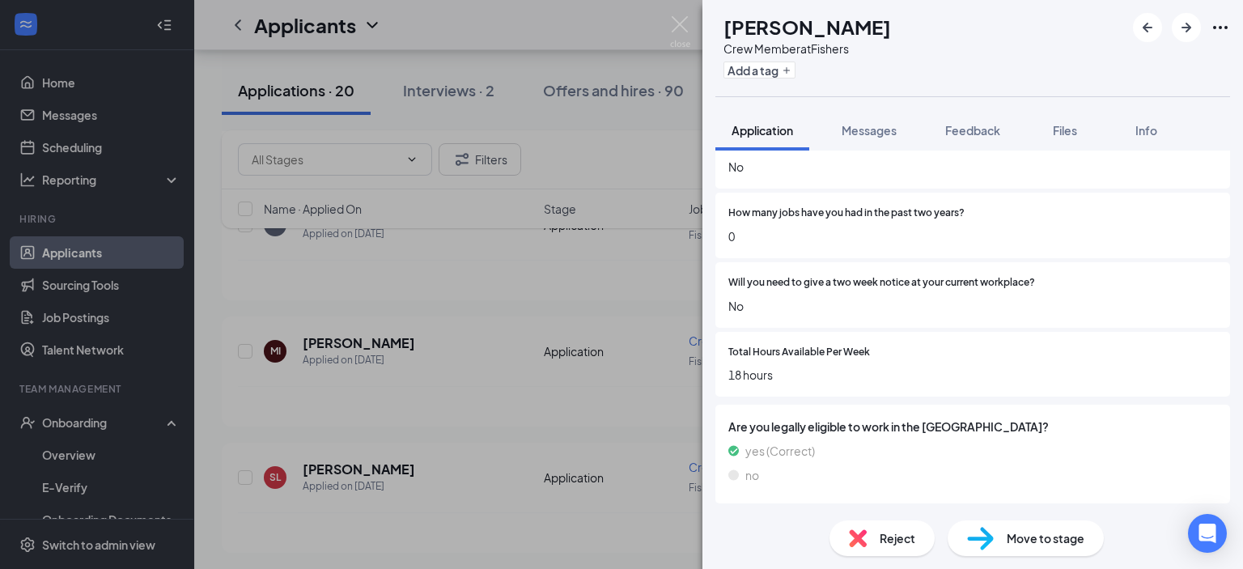
click at [693, 21] on div "MI [PERSON_NAME] Crew Member at Fishers Add a tag Application Messages Feedback…" at bounding box center [621, 284] width 1243 height 569
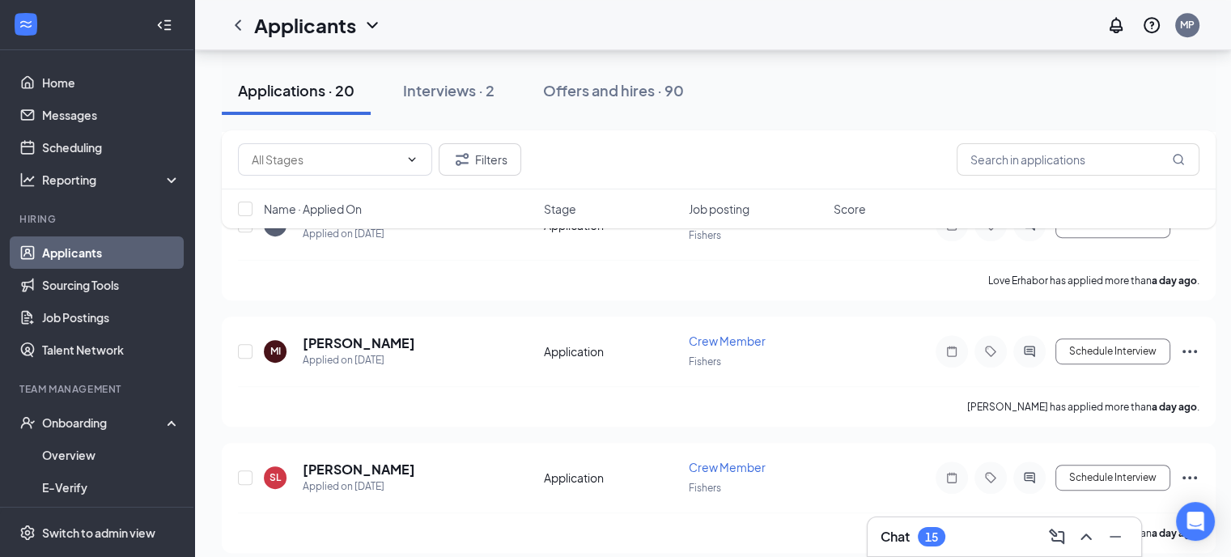
click at [683, 25] on div "Applicants MP" at bounding box center [712, 25] width 1037 height 50
click at [1189, 350] on icon "Ellipses" at bounding box center [1190, 351] width 15 height 3
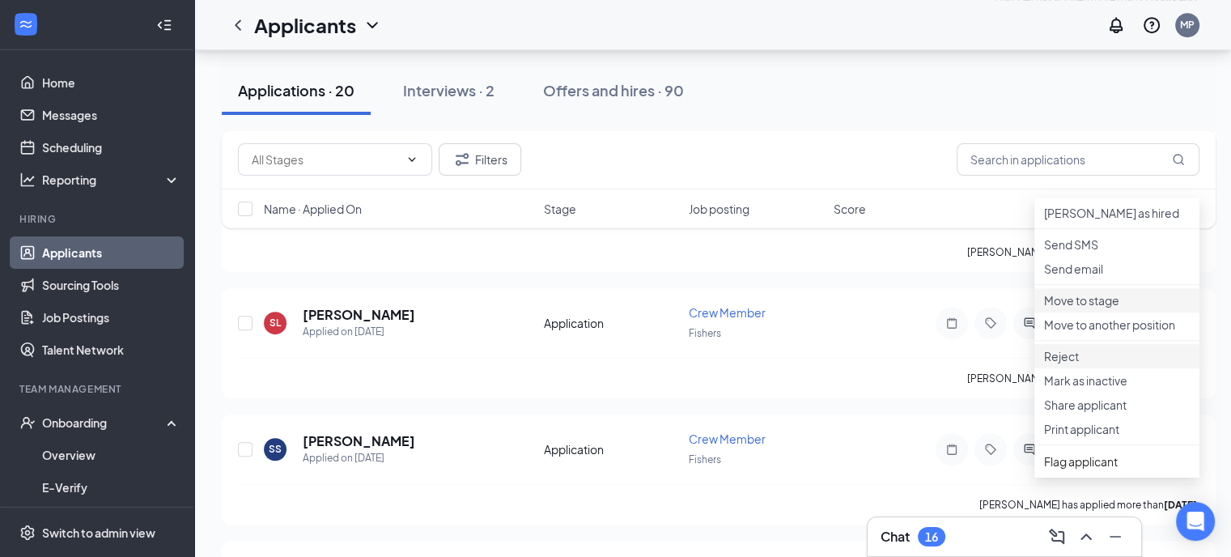
scroll to position [988, 0]
click at [1064, 363] on p "Reject" at bounding box center [1117, 355] width 146 height 16
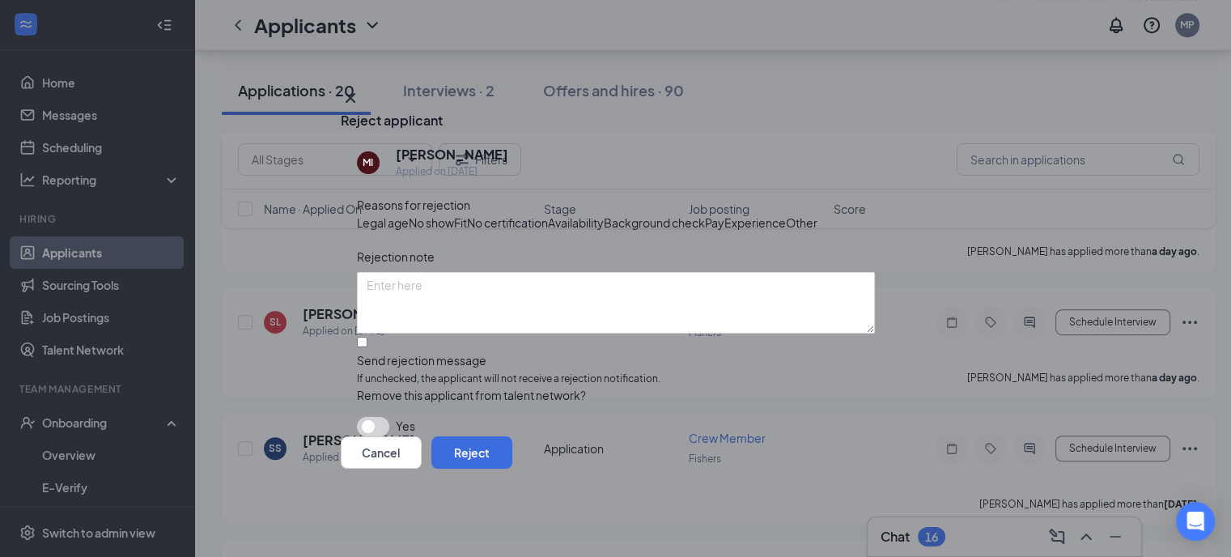
click at [604, 214] on span "Availability" at bounding box center [576, 223] width 56 height 18
click at [512, 469] on button "Reject" at bounding box center [471, 452] width 81 height 32
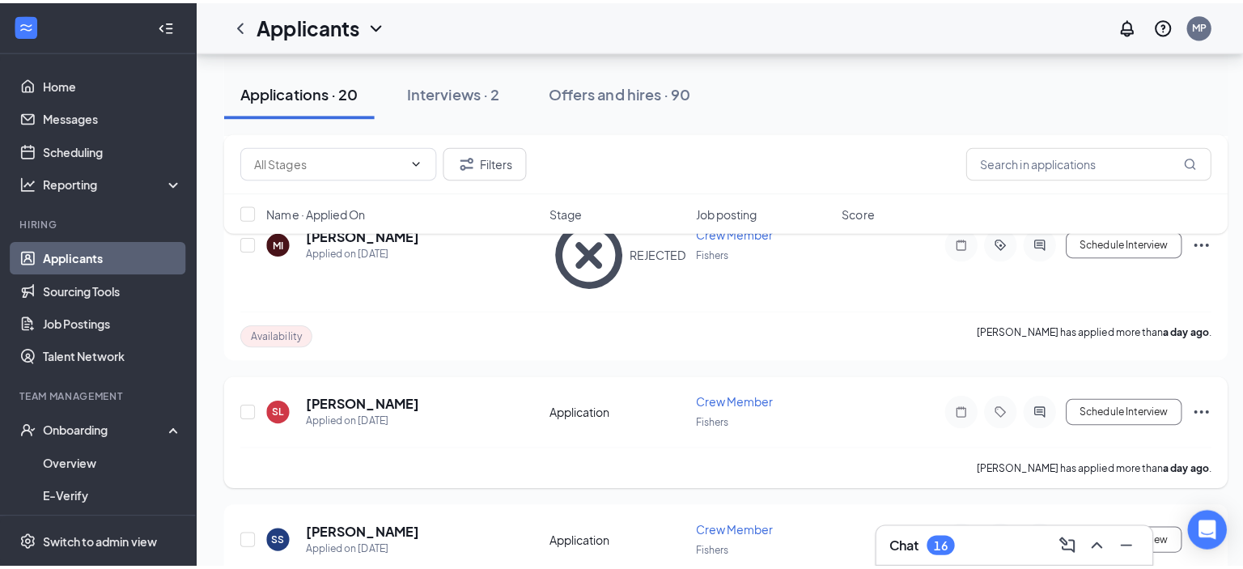
scroll to position [860, 0]
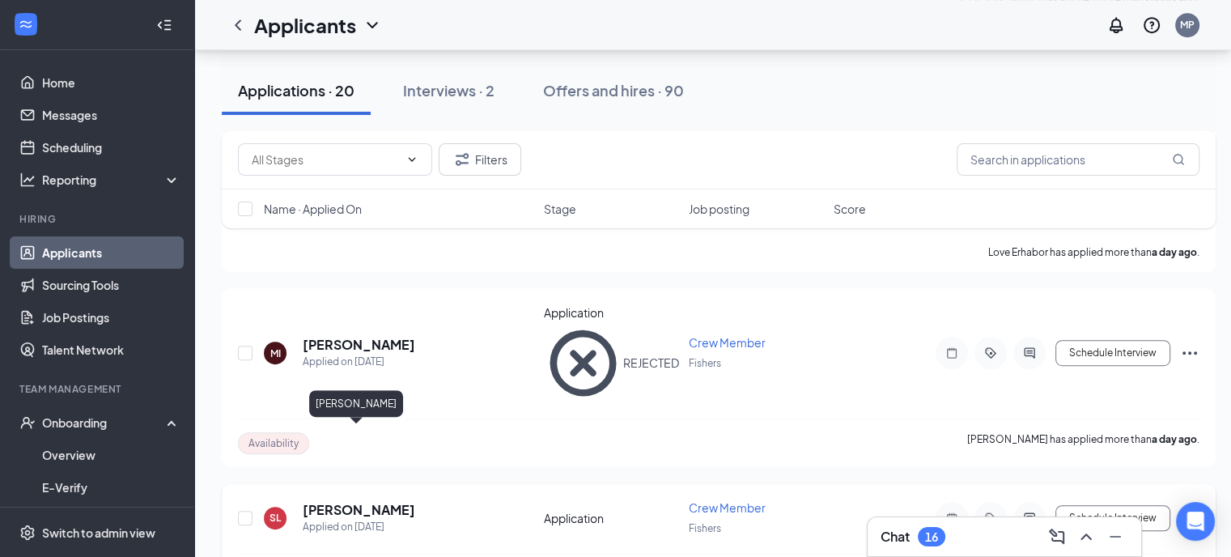
click at [355, 501] on h5 "[PERSON_NAME]" at bounding box center [359, 510] width 113 height 18
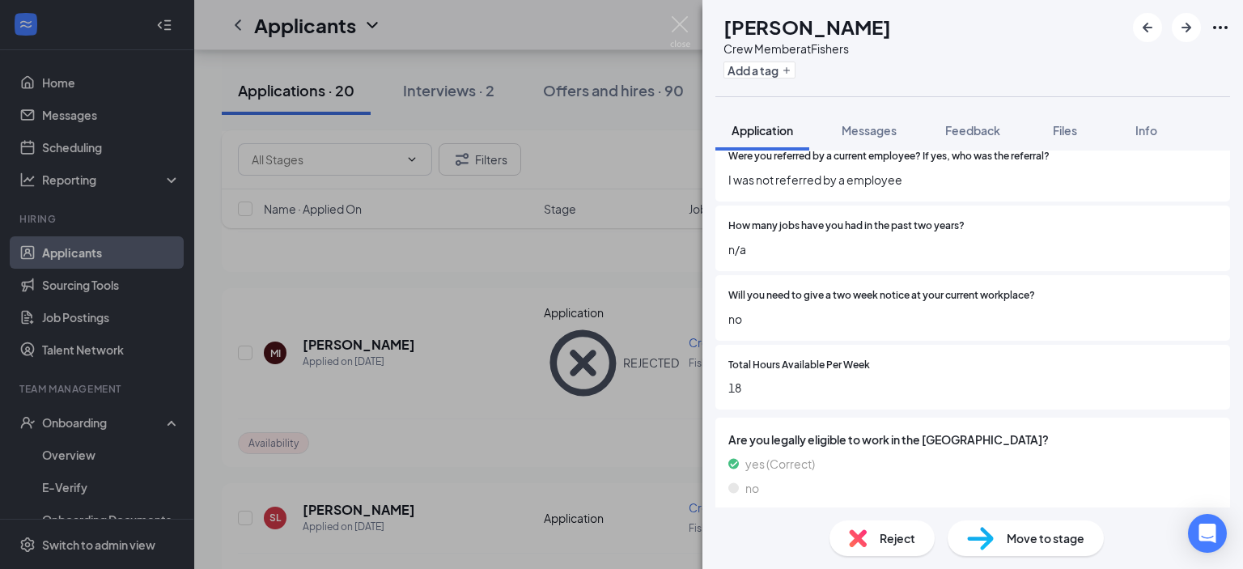
scroll to position [1140, 0]
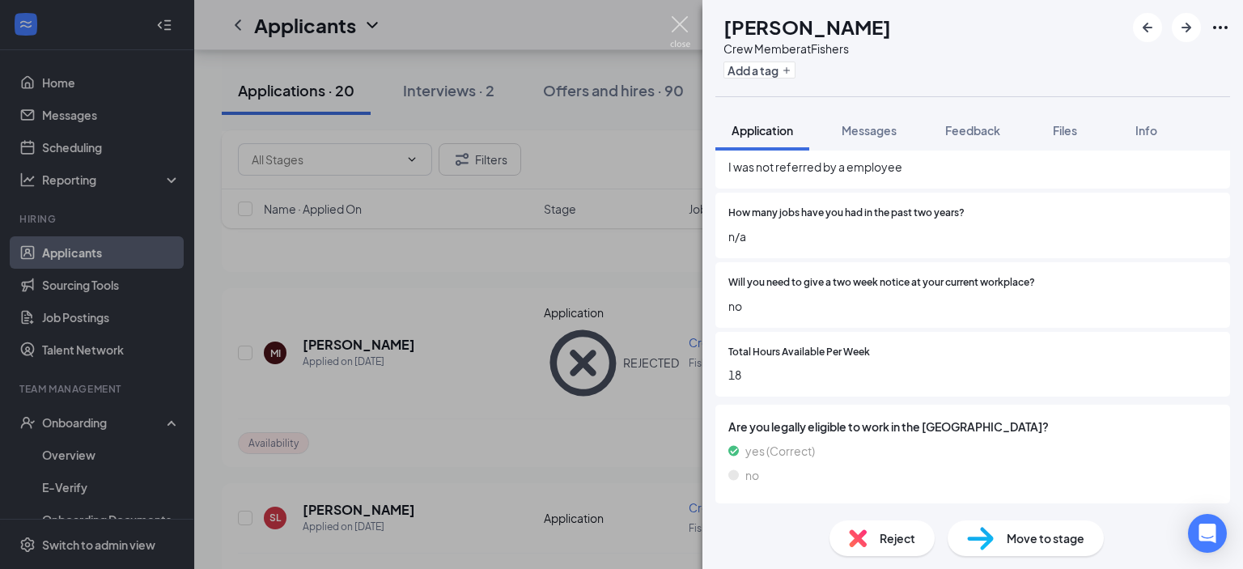
click at [677, 26] on img at bounding box center [680, 32] width 20 height 32
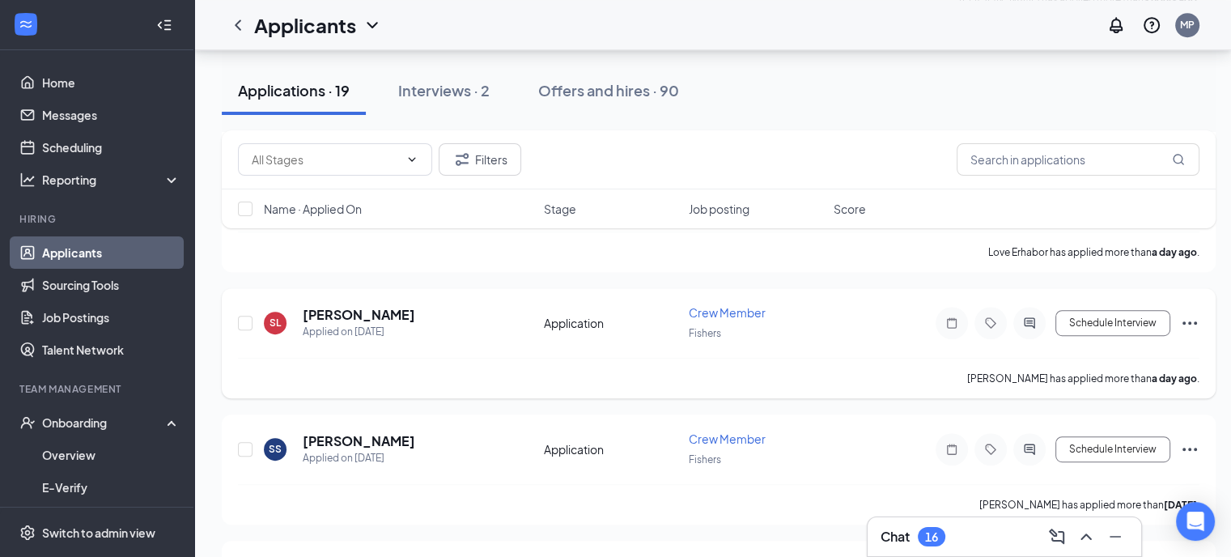
click at [1189, 313] on icon "Ellipses" at bounding box center [1189, 322] width 19 height 19
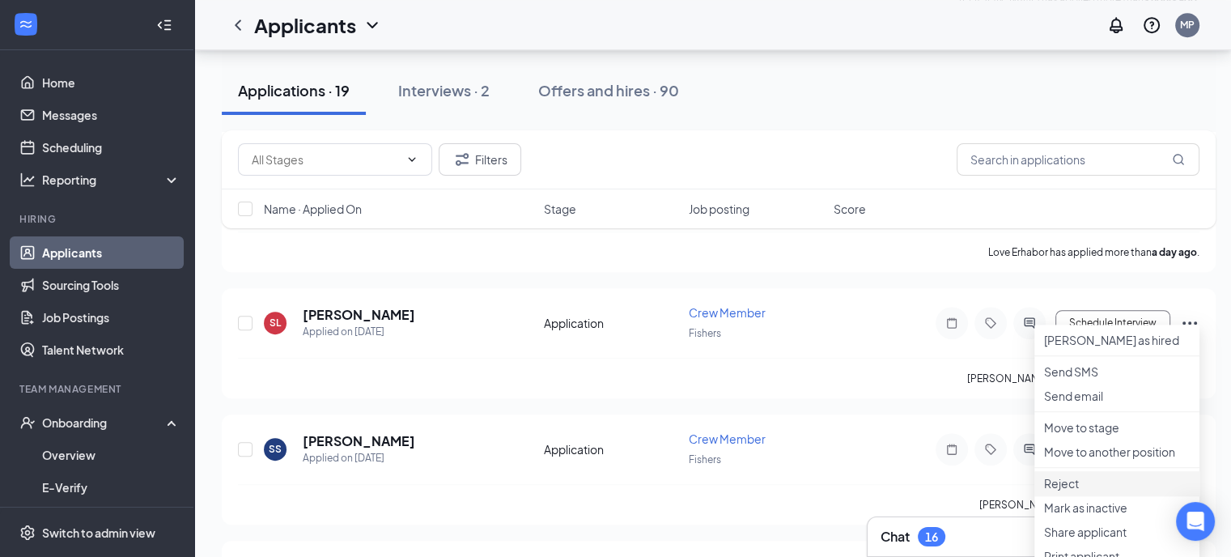
click at [1088, 491] on p "Reject" at bounding box center [1117, 483] width 146 height 16
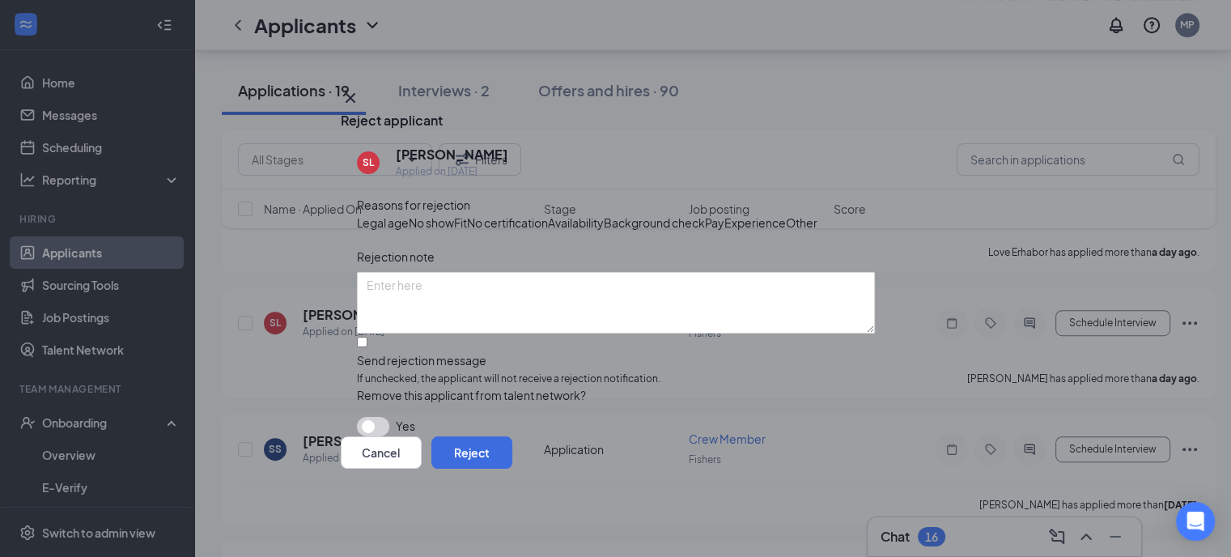
click at [604, 214] on span "Availability" at bounding box center [576, 223] width 56 height 18
click at [512, 469] on button "Reject" at bounding box center [471, 452] width 81 height 32
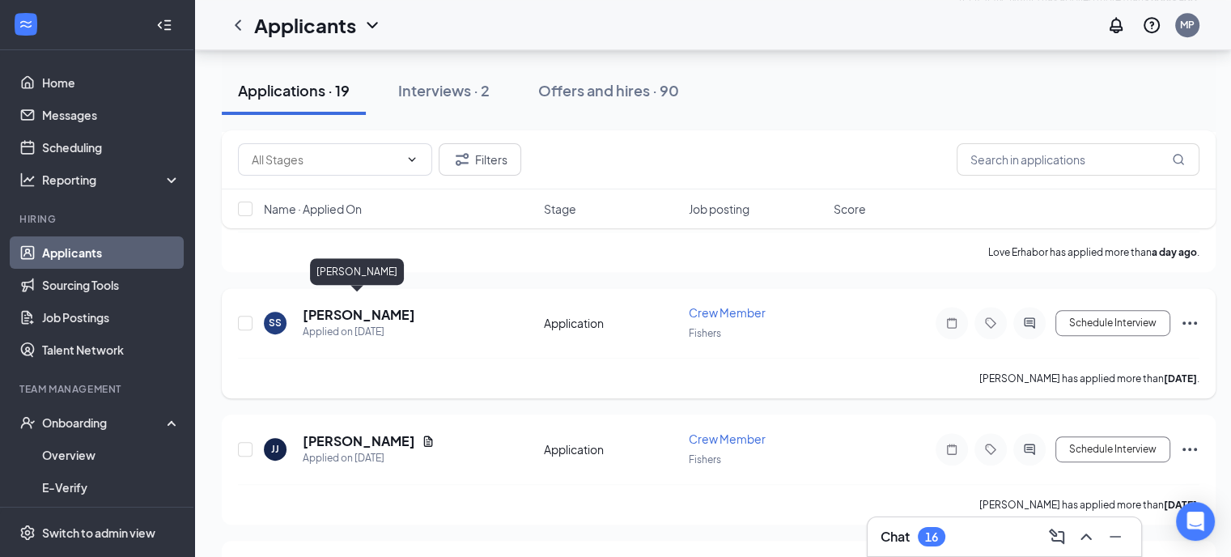
click at [349, 306] on h5 "[PERSON_NAME]" at bounding box center [359, 315] width 113 height 18
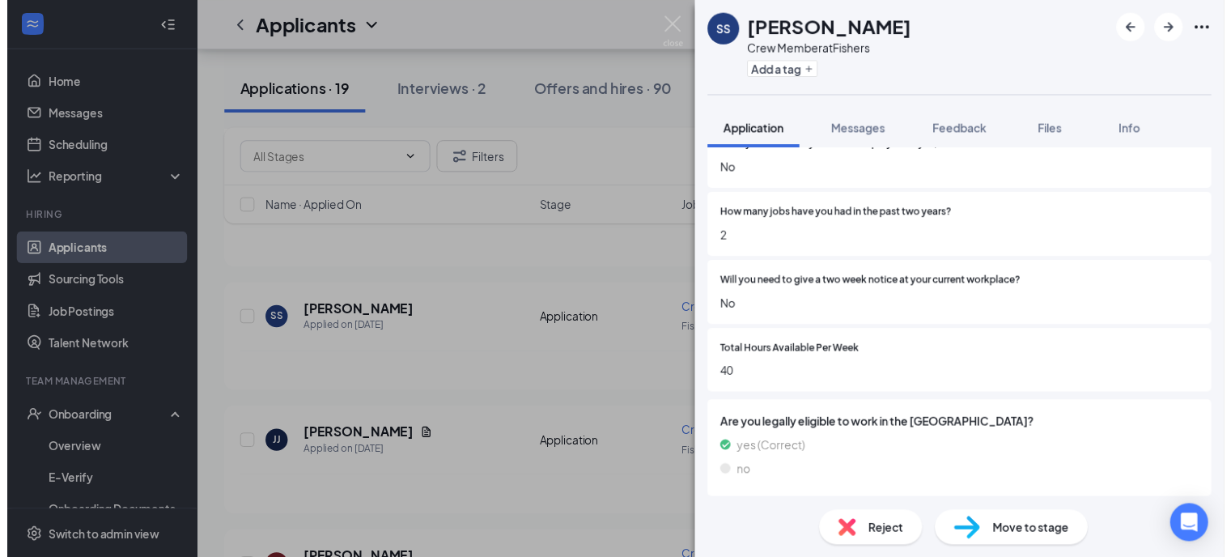
scroll to position [1157, 0]
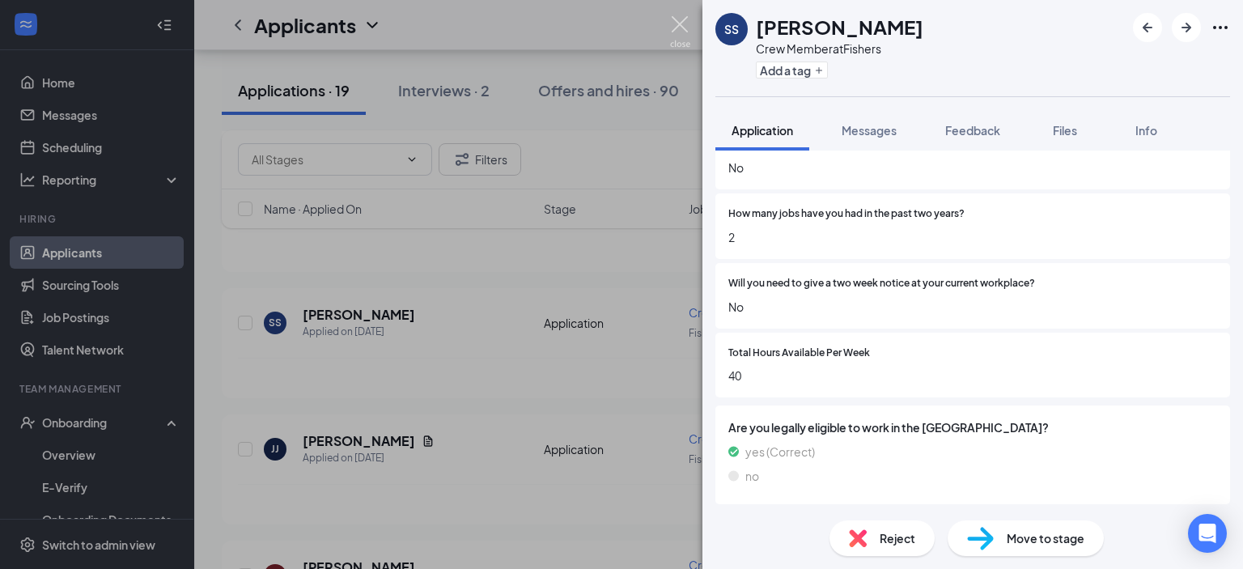
click at [680, 25] on img at bounding box center [680, 32] width 20 height 32
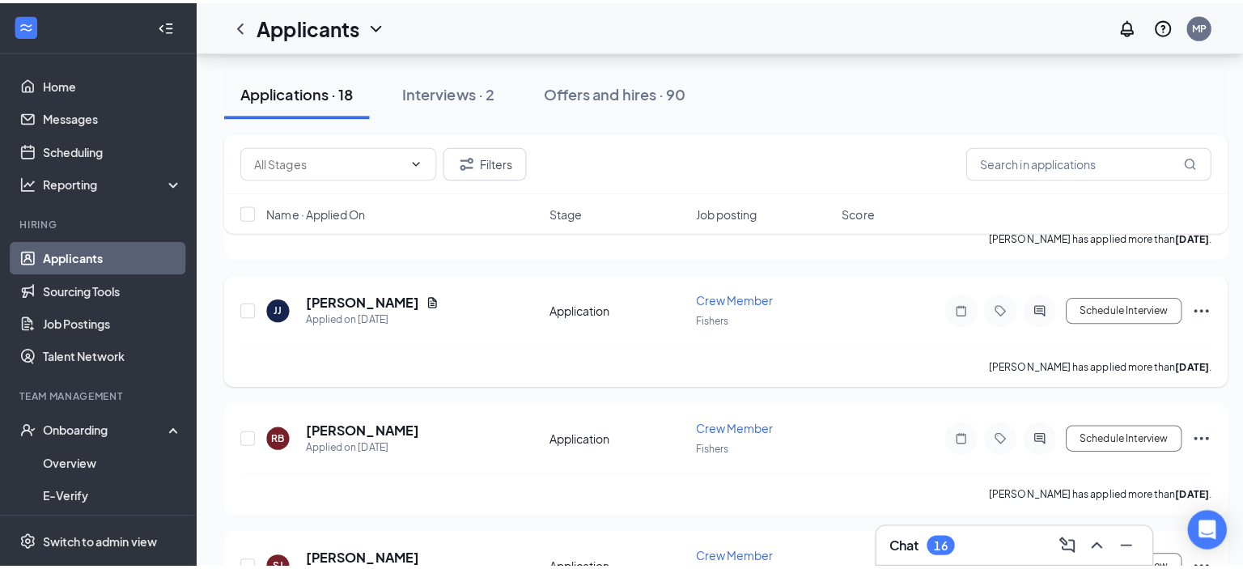
scroll to position [1006, 0]
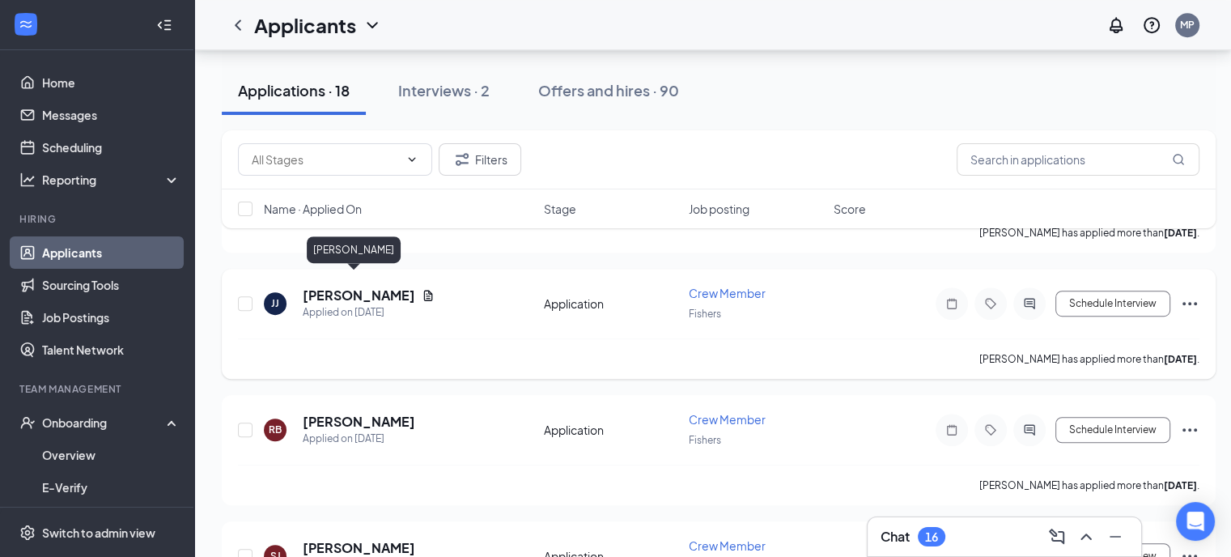
click at [339, 287] on h5 "[PERSON_NAME]" at bounding box center [359, 296] width 113 height 18
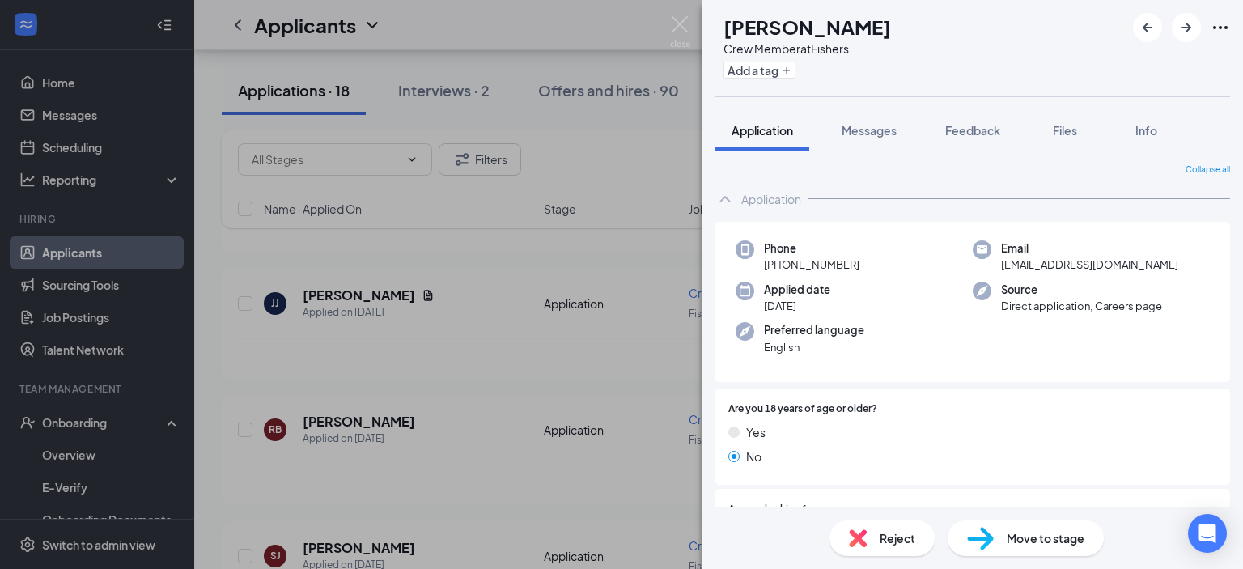
drag, startPoint x: 1017, startPoint y: 300, endPoint x: 1014, endPoint y: 282, distance: 18.1
click at [1014, 282] on div "Source Direct application, Careers page" at bounding box center [1081, 298] width 161 height 33
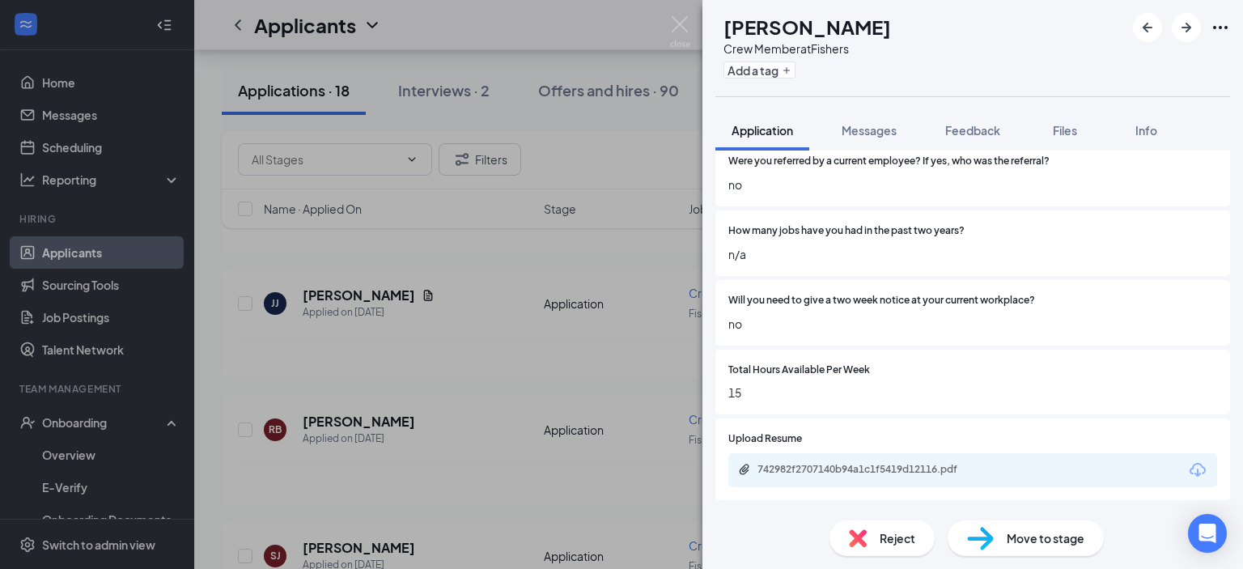
scroll to position [1155, 0]
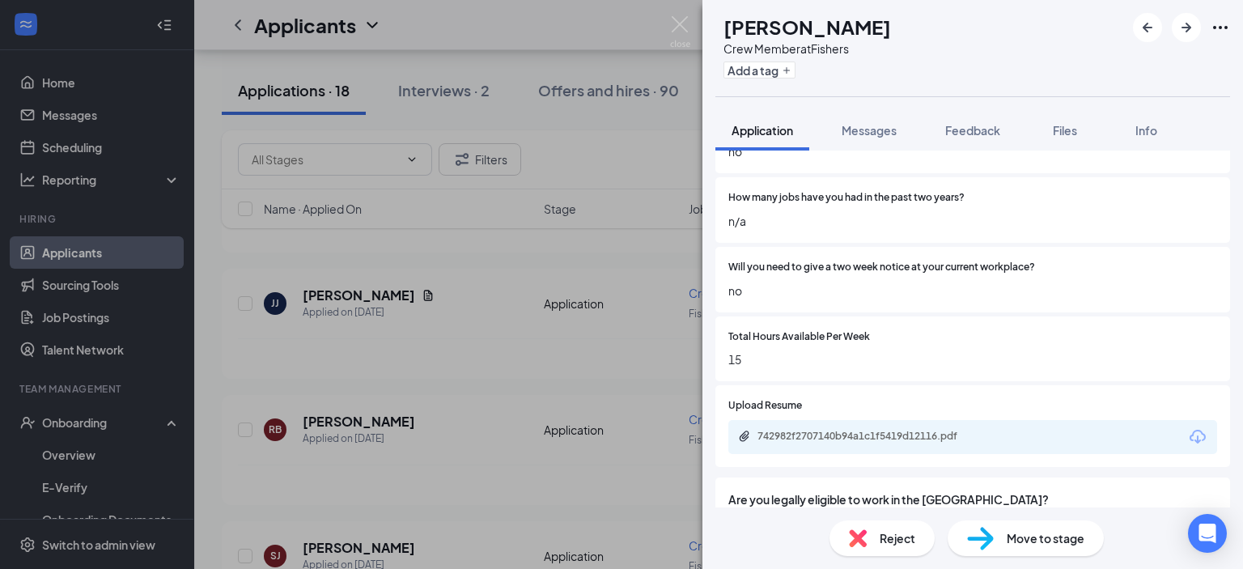
click at [877, 444] on div "742982f2707140b94a1c1f5419d12116.pdf" at bounding box center [869, 437] width 262 height 15
click at [886, 138] on button "Messages" at bounding box center [869, 130] width 87 height 40
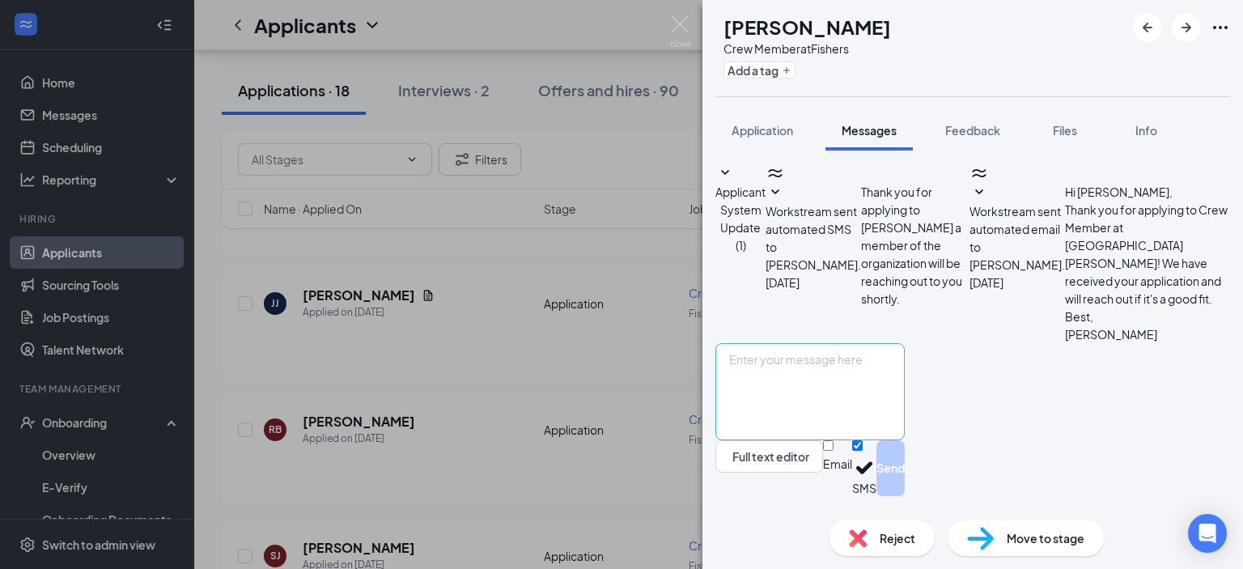
scroll to position [20, 0]
click at [844, 385] on textarea at bounding box center [810, 391] width 189 height 97
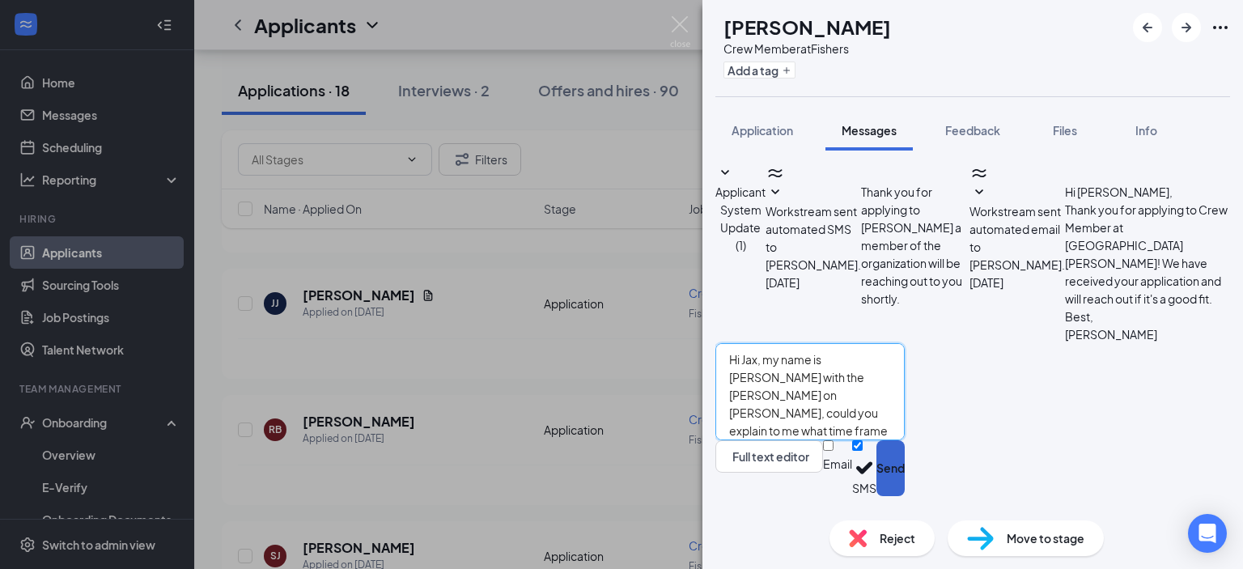
type textarea "Hi Jax, my name is [PERSON_NAME] with the [PERSON_NAME] on [PERSON_NAME], could…"
click at [905, 475] on button "Send" at bounding box center [891, 468] width 28 height 56
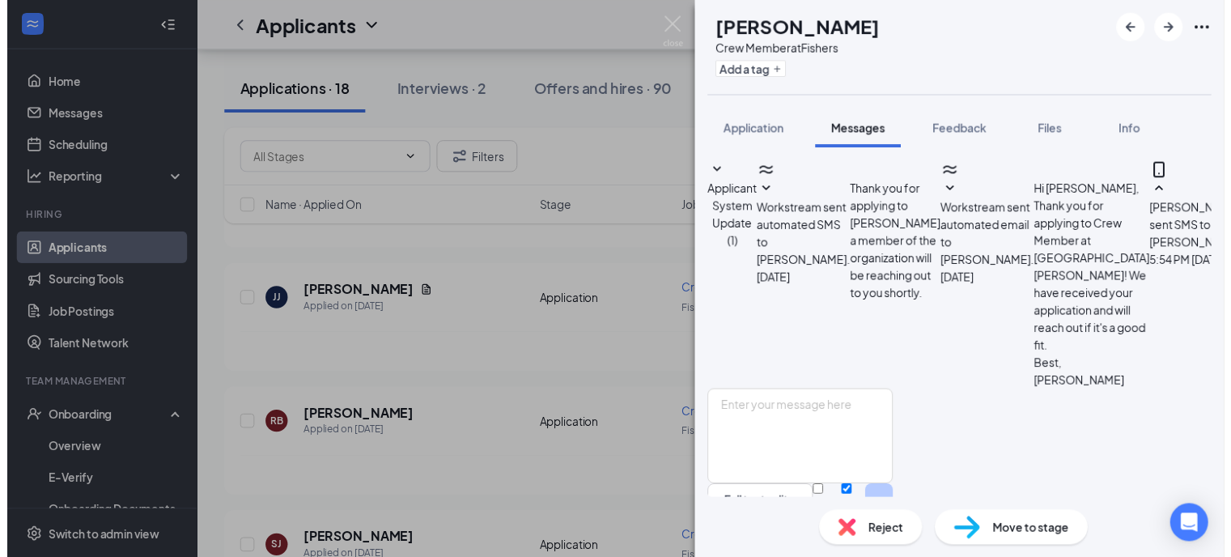
scroll to position [143, 0]
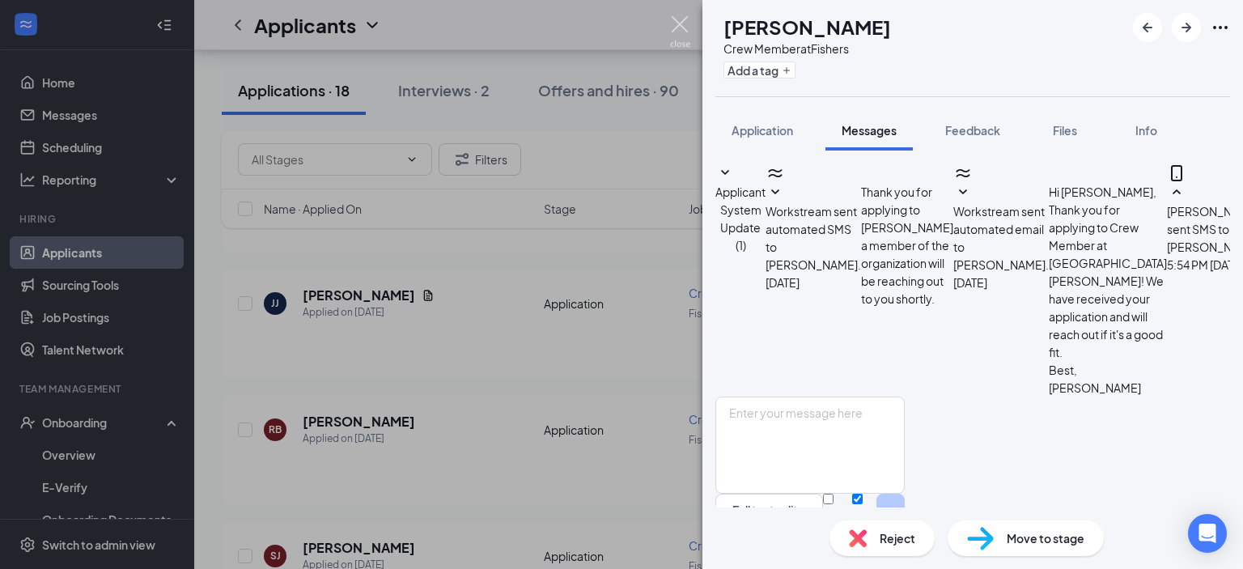
click at [682, 28] on img at bounding box center [680, 32] width 20 height 32
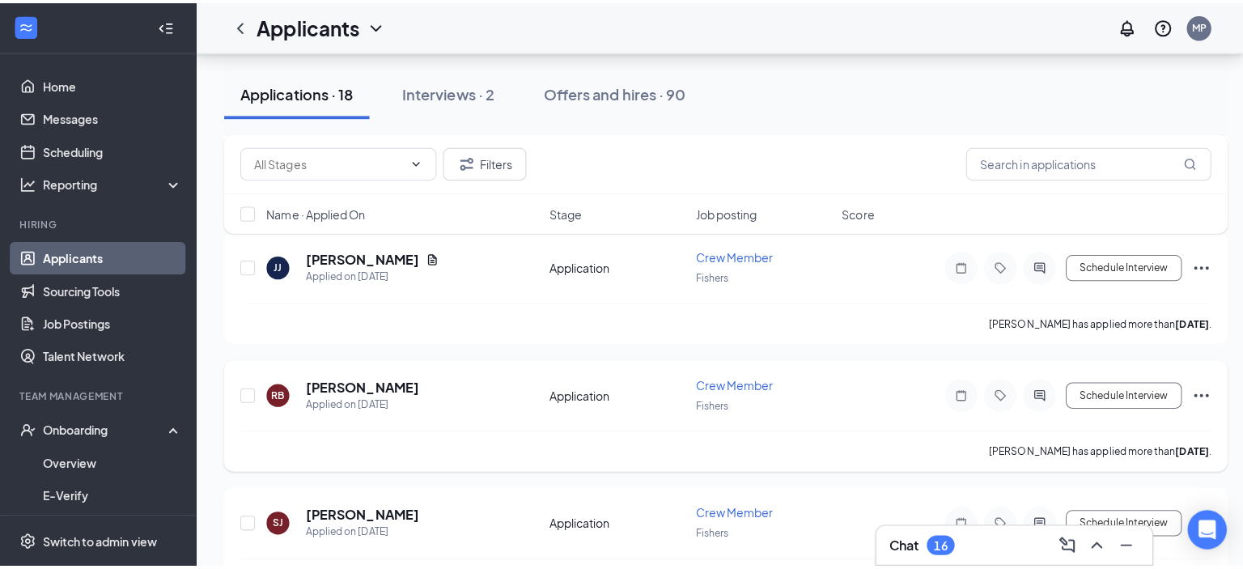
scroll to position [1052, 0]
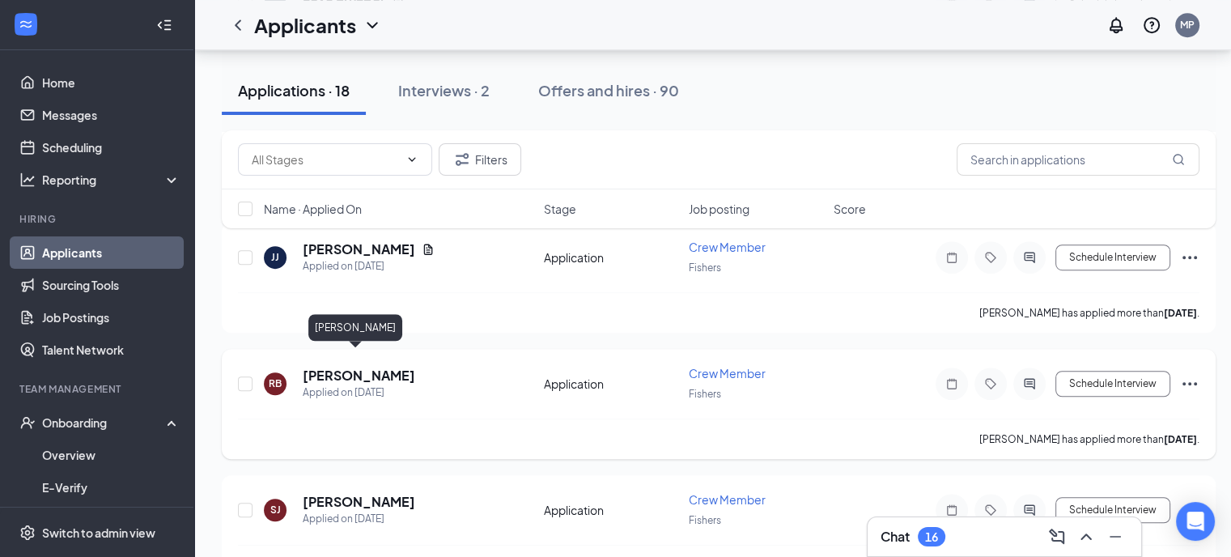
click at [345, 367] on h5 "[PERSON_NAME]" at bounding box center [359, 376] width 113 height 18
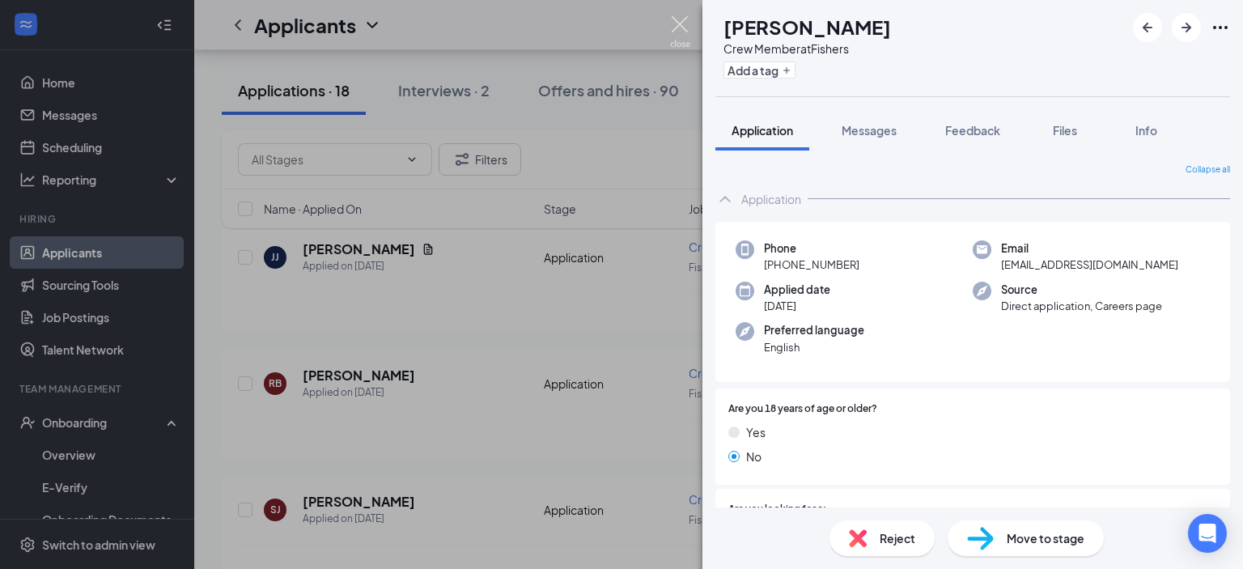
click at [683, 28] on img at bounding box center [680, 32] width 20 height 32
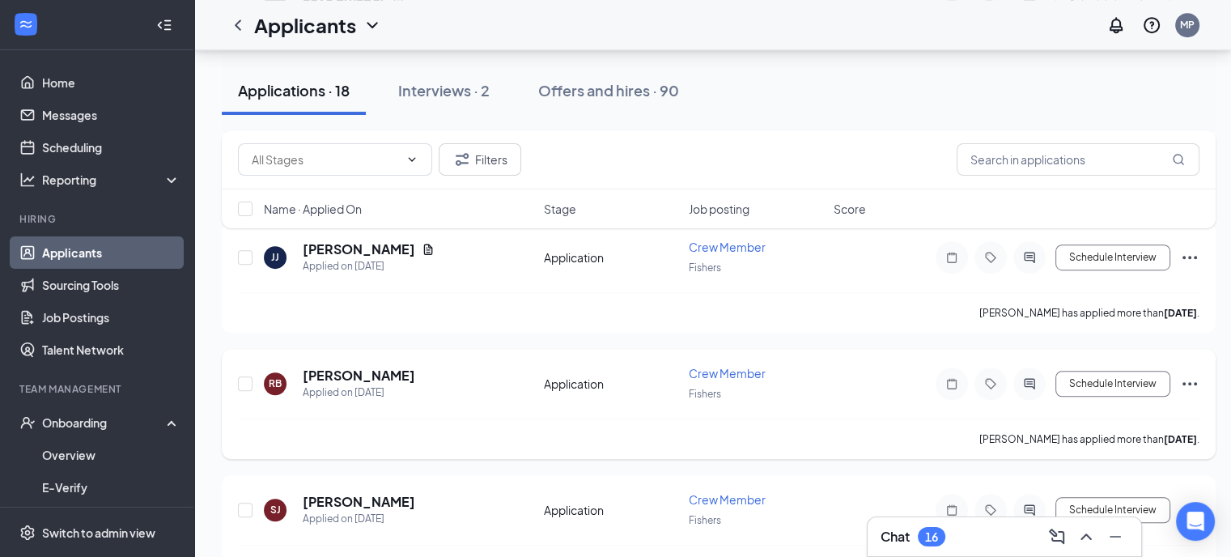
click at [1194, 382] on icon "Ellipses" at bounding box center [1190, 383] width 15 height 3
click at [930, 383] on div "Schedule Interview" at bounding box center [1053, 383] width 291 height 32
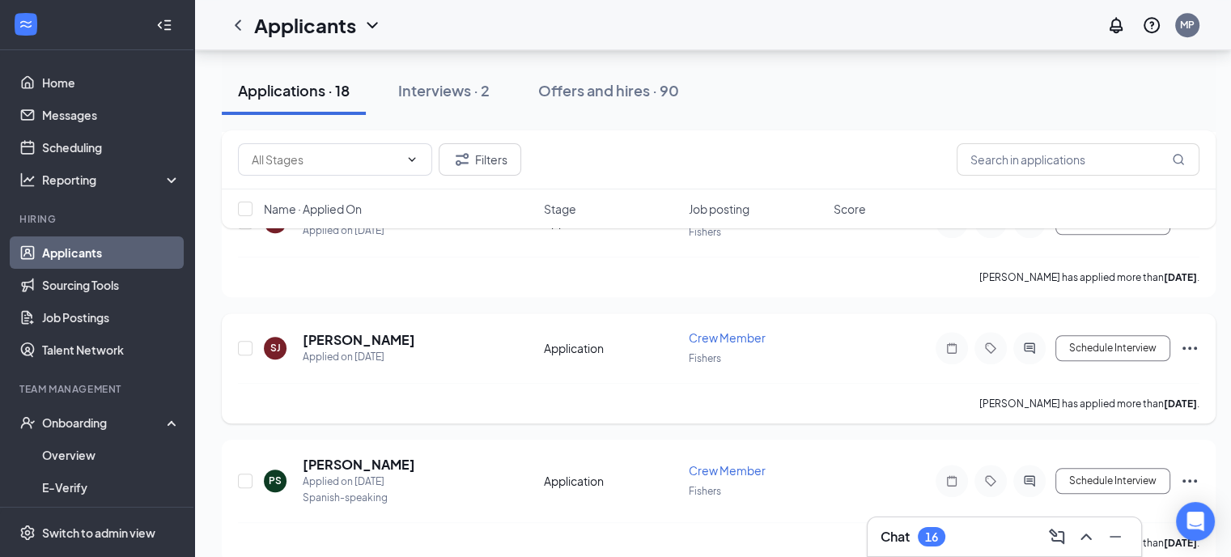
scroll to position [1216, 0]
click at [1191, 469] on icon "Ellipses" at bounding box center [1189, 478] width 19 height 19
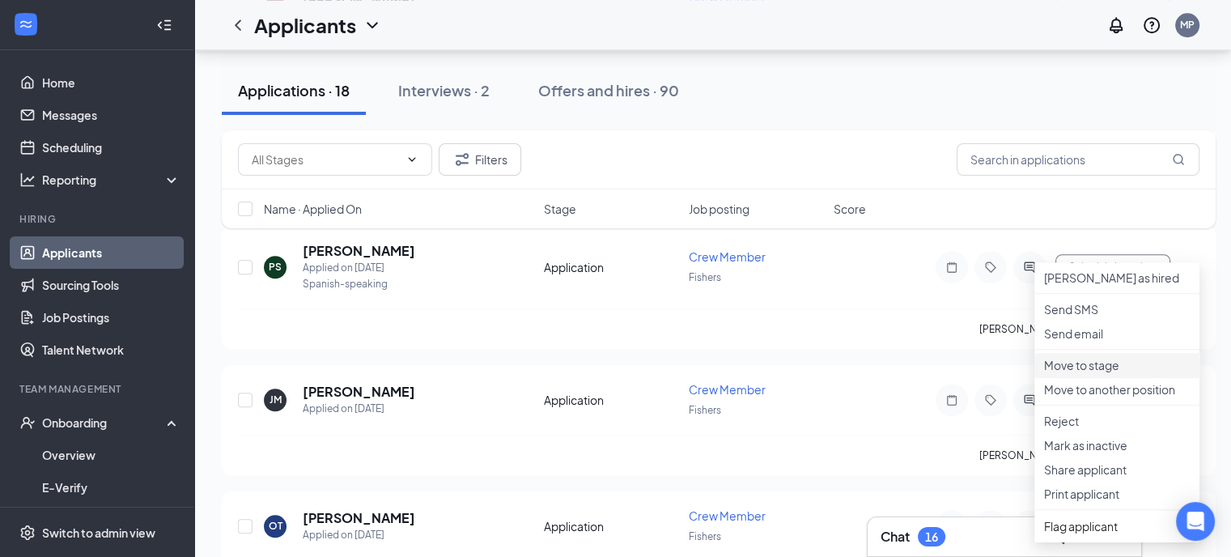
scroll to position [1431, 0]
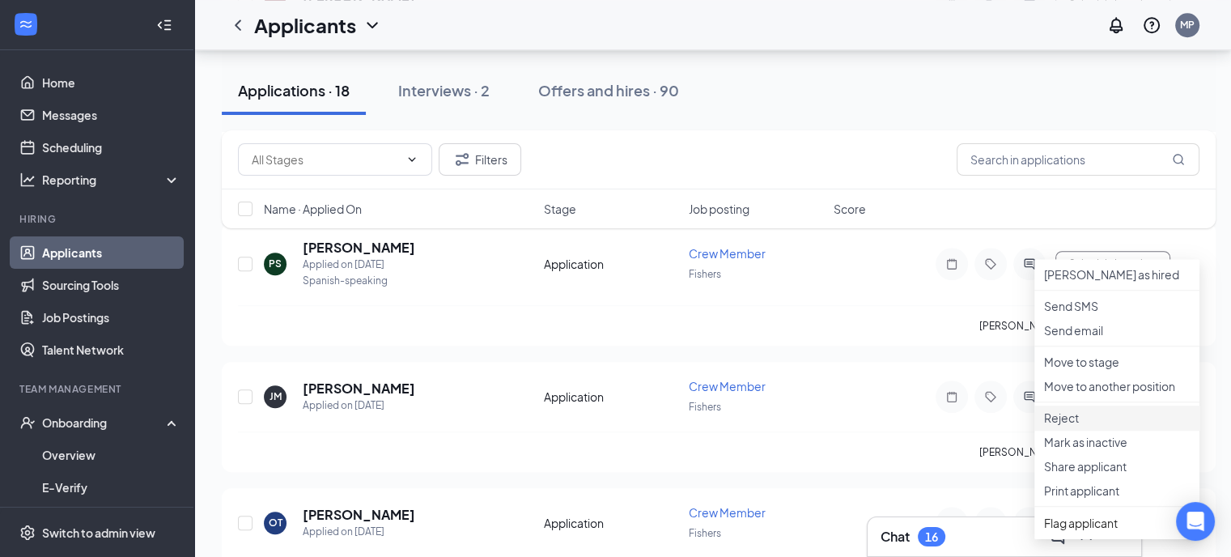
click at [1078, 426] on p "Reject" at bounding box center [1117, 418] width 146 height 16
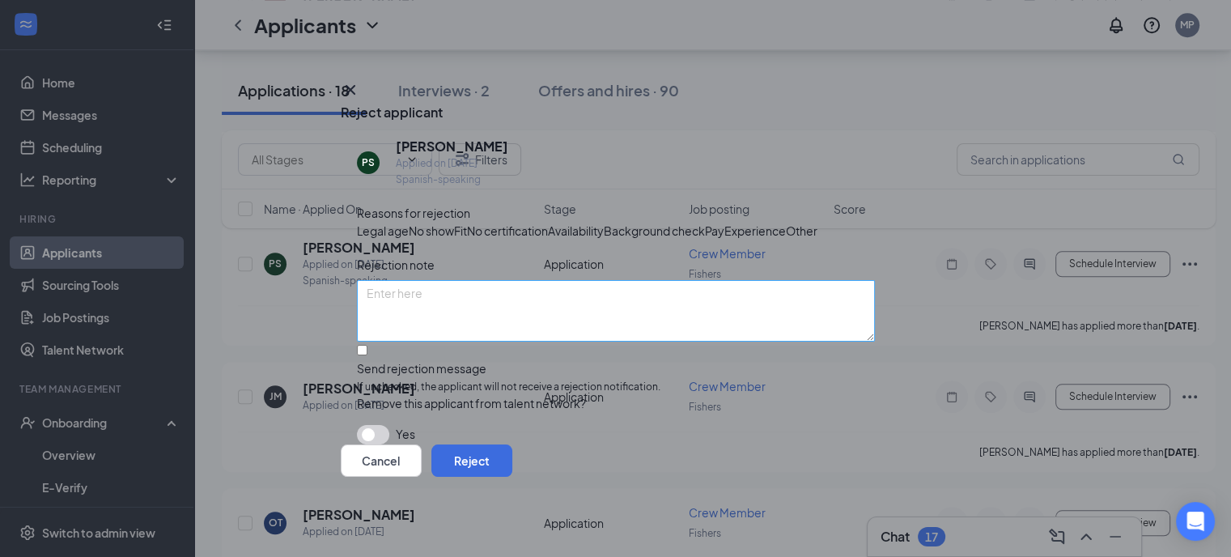
scroll to position [45, 0]
click at [512, 477] on button "Reject" at bounding box center [471, 460] width 81 height 32
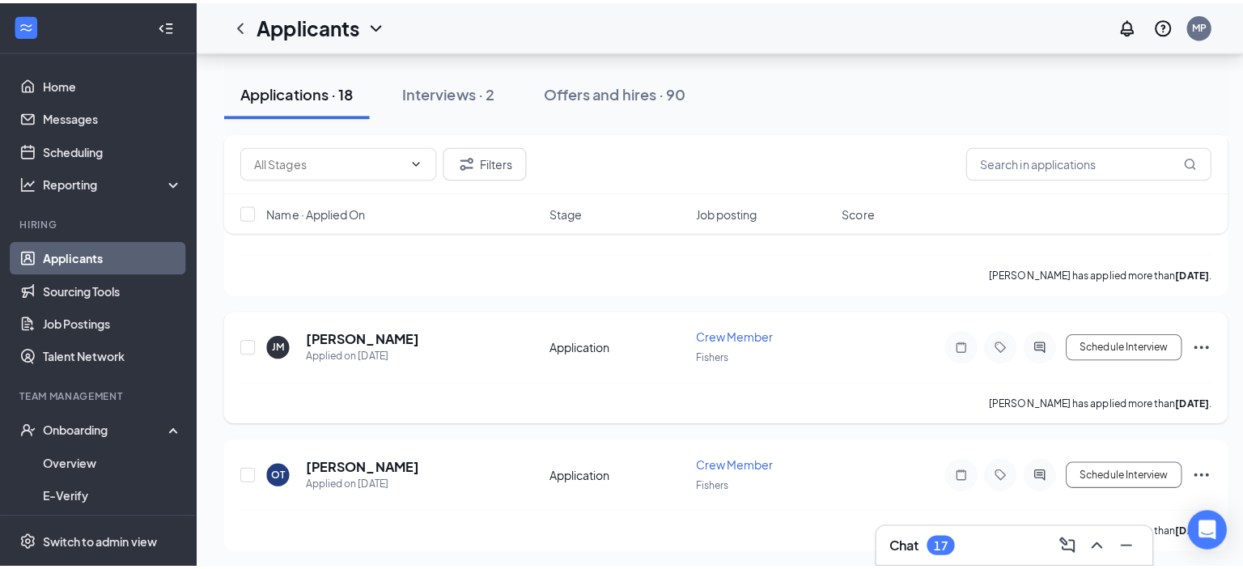
scroll to position [1534, 0]
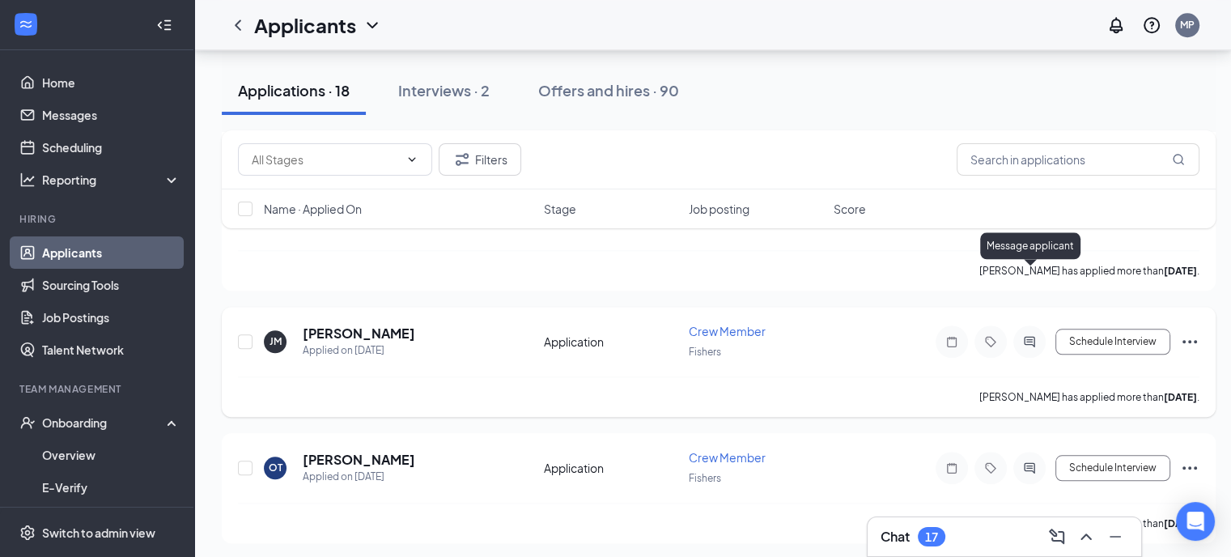
click at [1031, 335] on icon "ActiveChat" at bounding box center [1029, 341] width 19 height 13
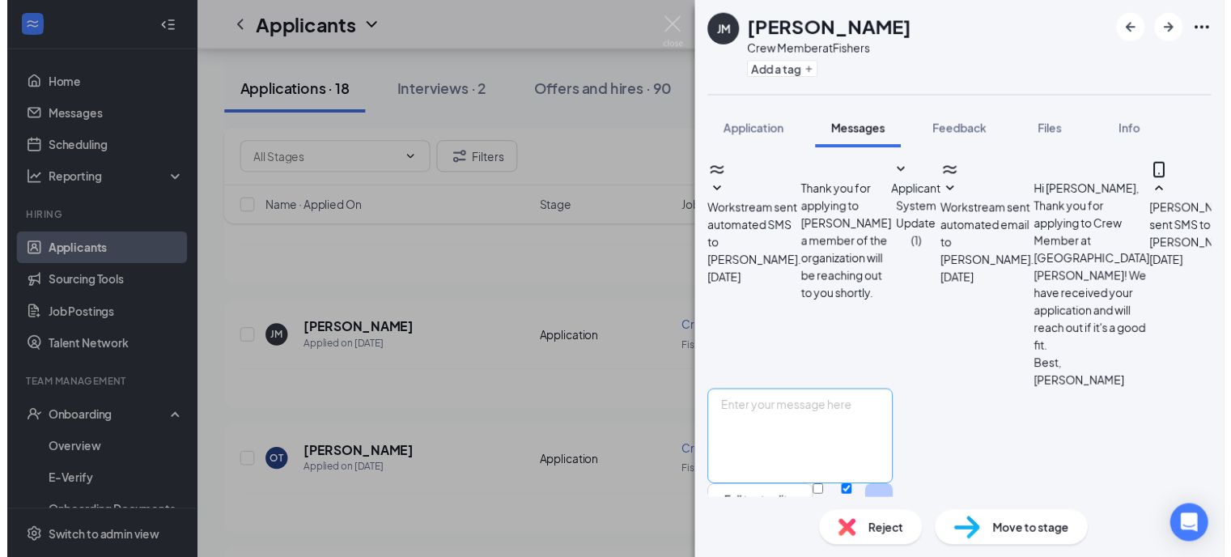
scroll to position [142, 0]
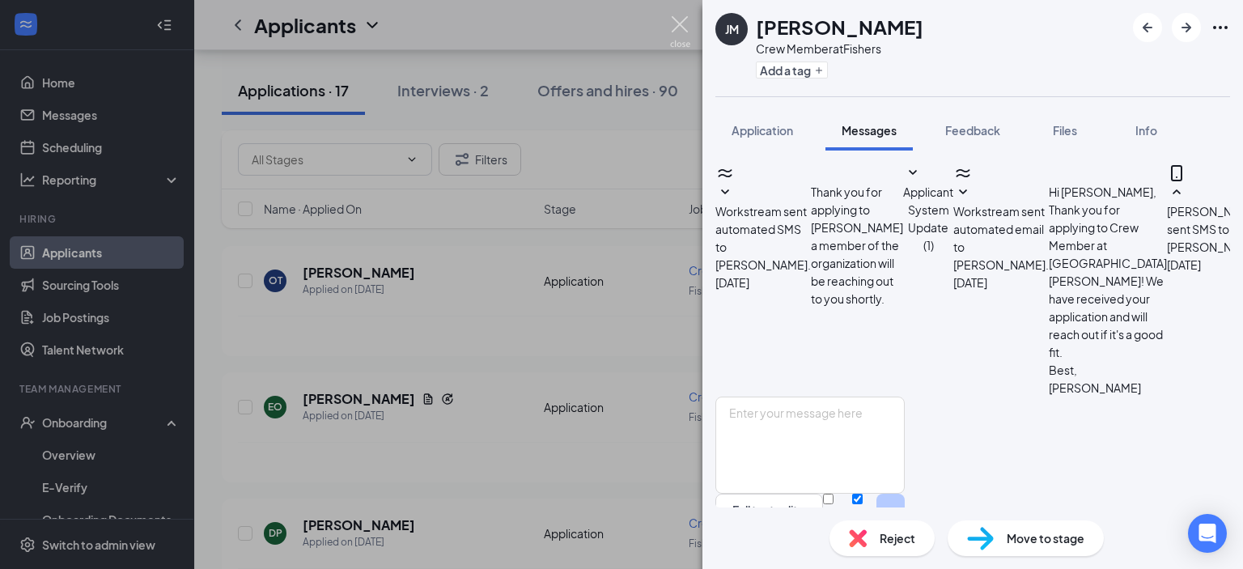
click at [680, 23] on img at bounding box center [680, 32] width 20 height 32
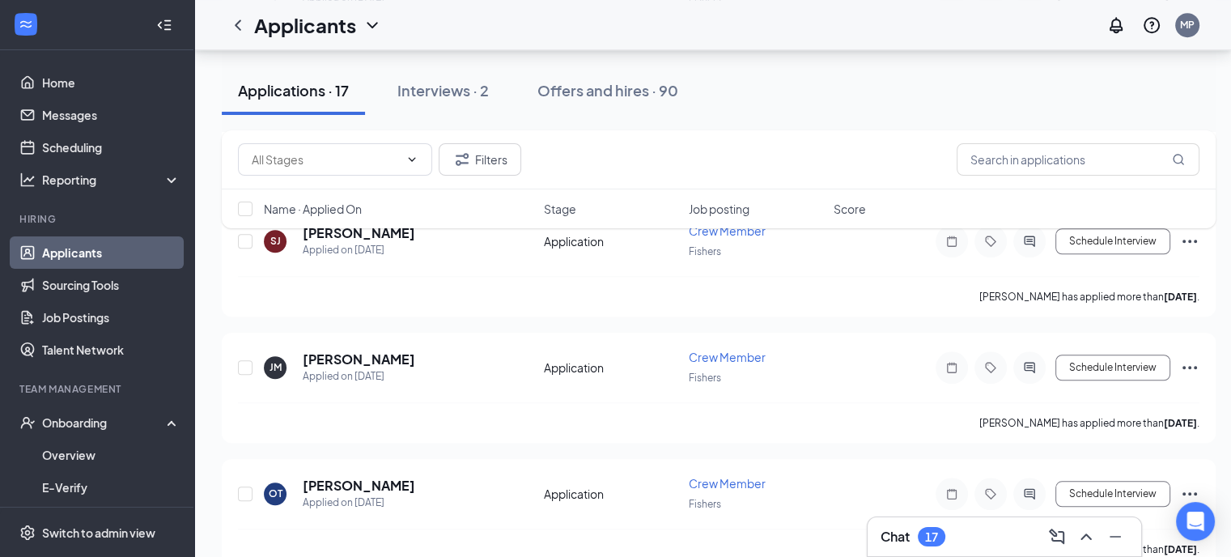
scroll to position [1318, 0]
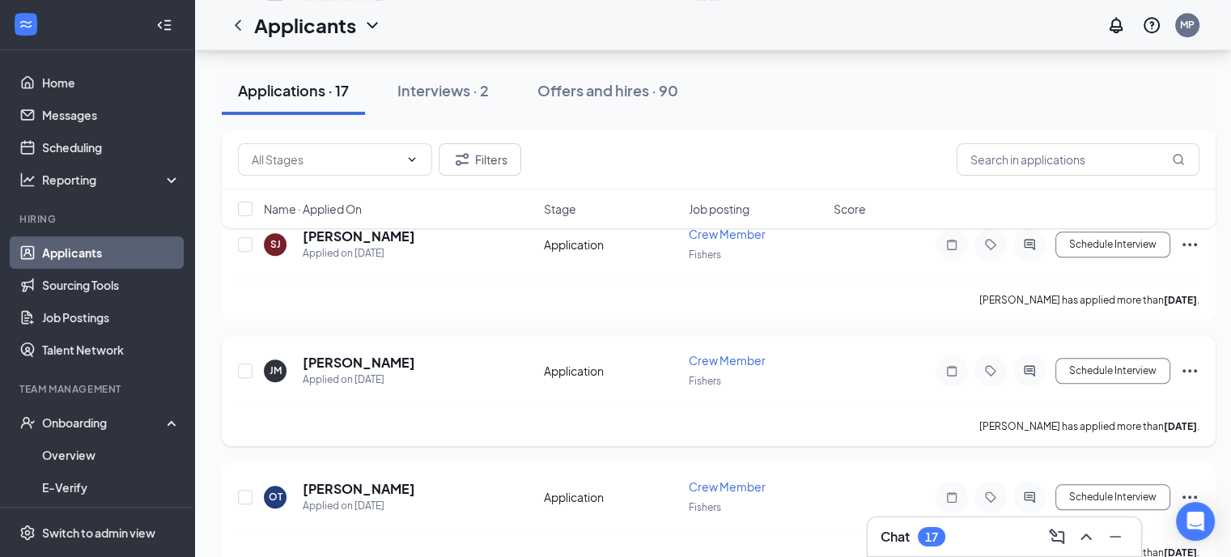
click at [1195, 361] on icon "Ellipses" at bounding box center [1189, 370] width 19 height 19
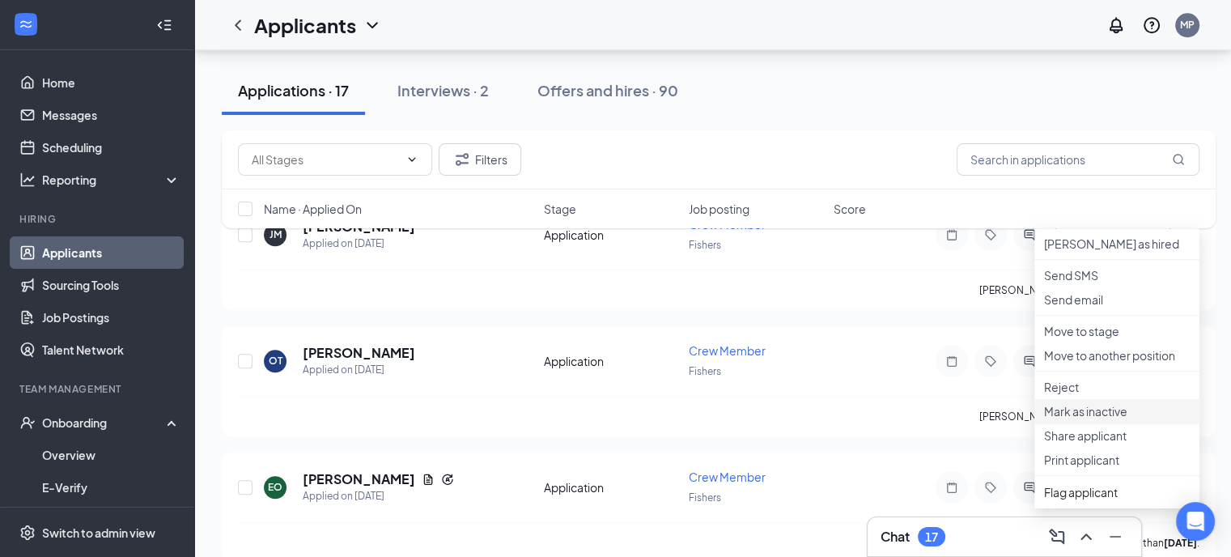
scroll to position [1455, 0]
click at [1078, 393] on p "Reject" at bounding box center [1117, 385] width 146 height 16
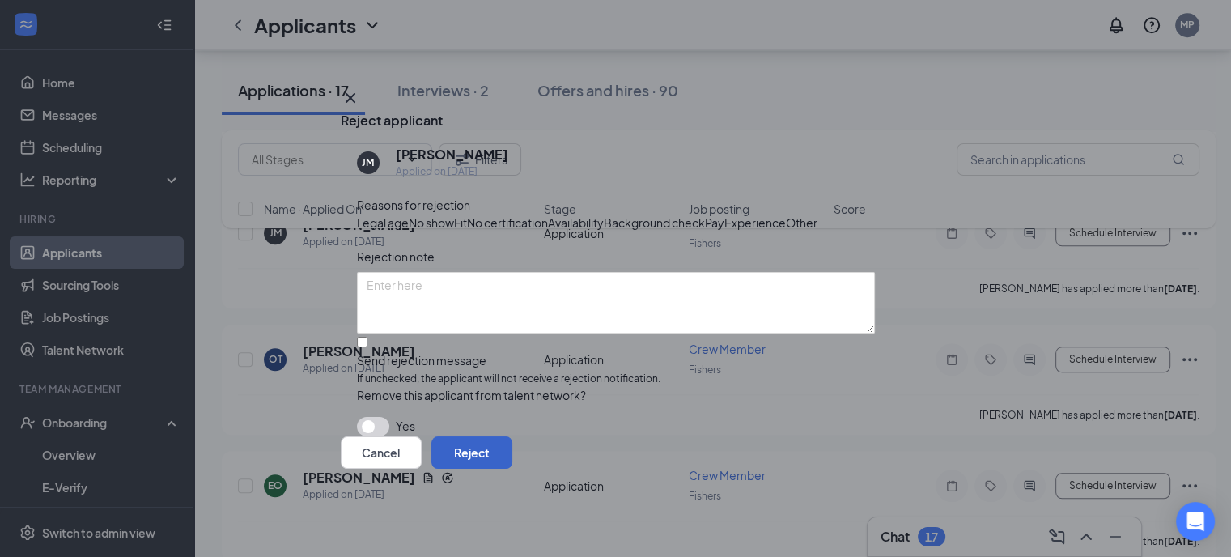
click at [512, 469] on button "Reject" at bounding box center [471, 452] width 81 height 32
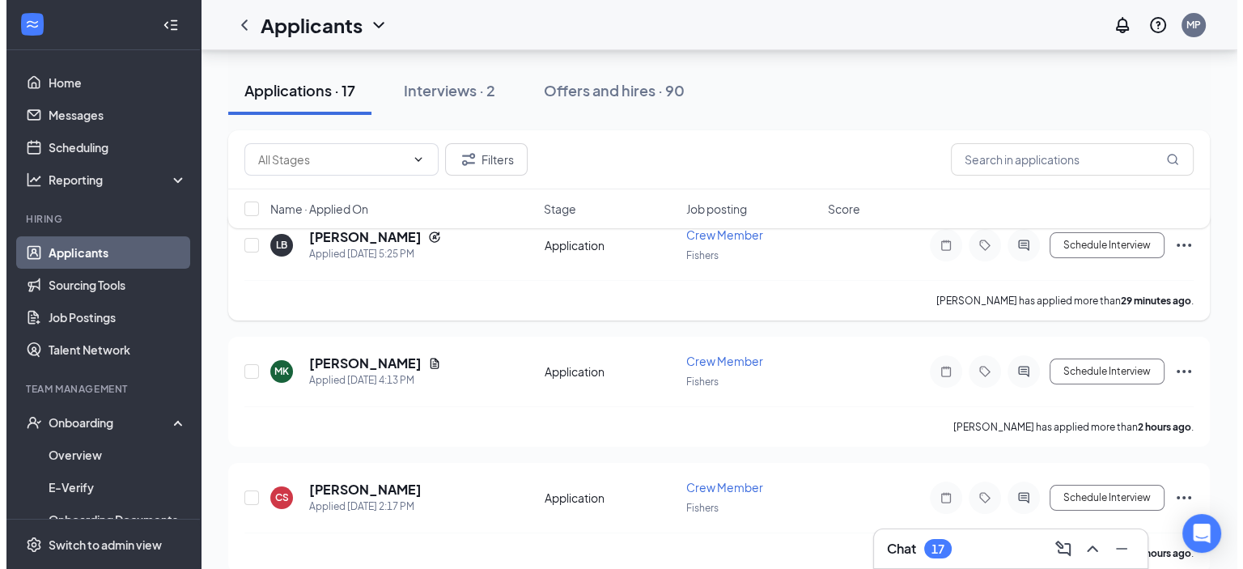
scroll to position [181, 0]
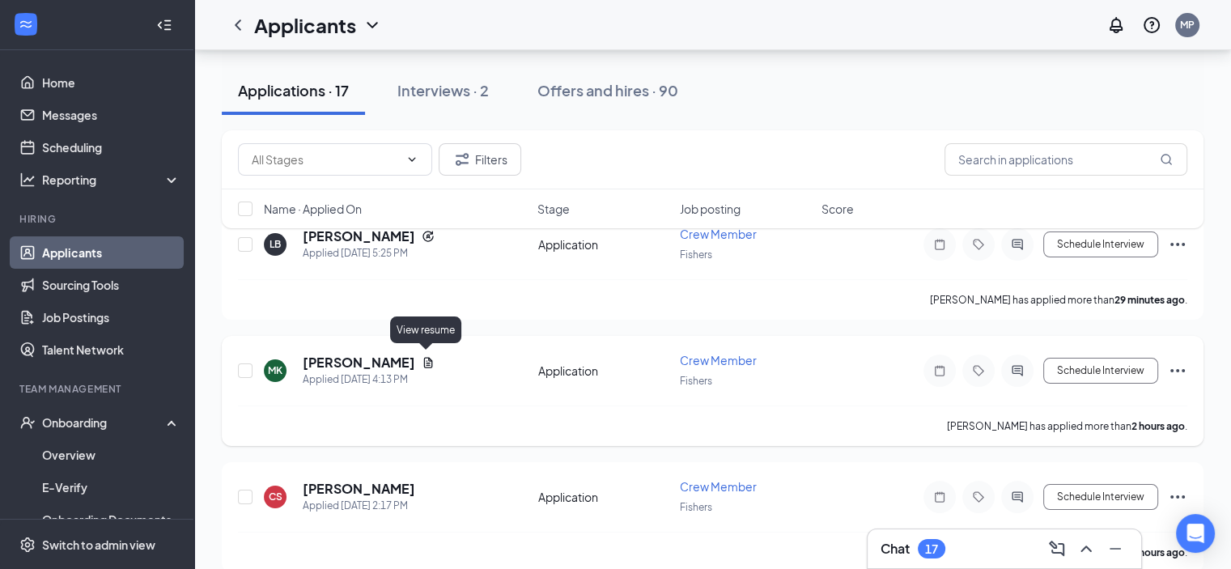
click at [399, 354] on h5 "[PERSON_NAME]" at bounding box center [359, 363] width 113 height 18
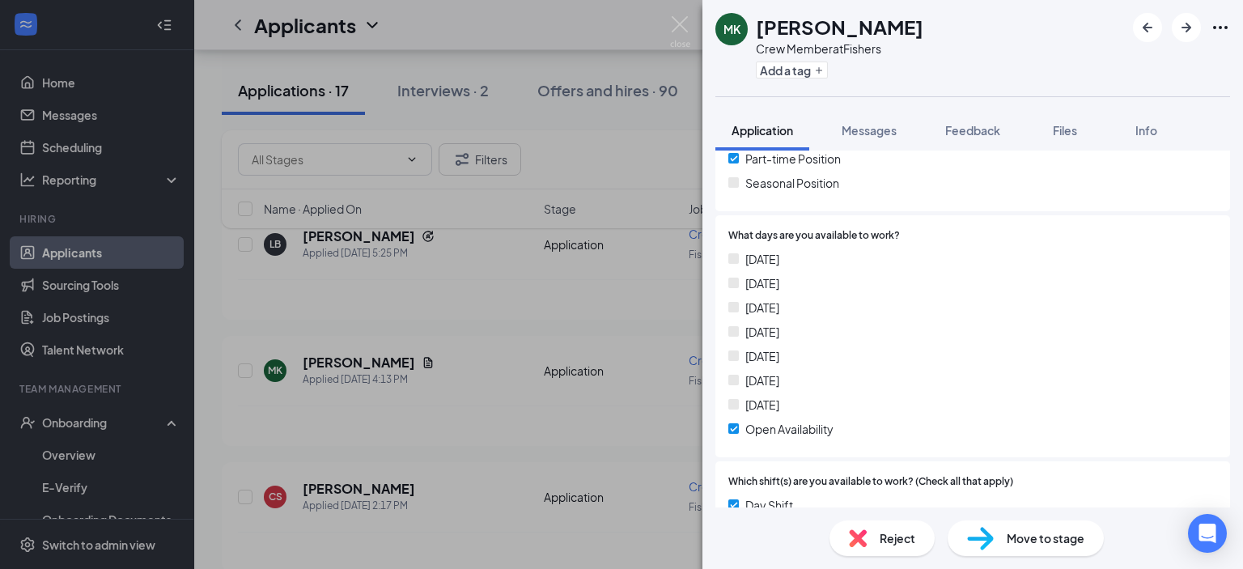
scroll to position [521, 0]
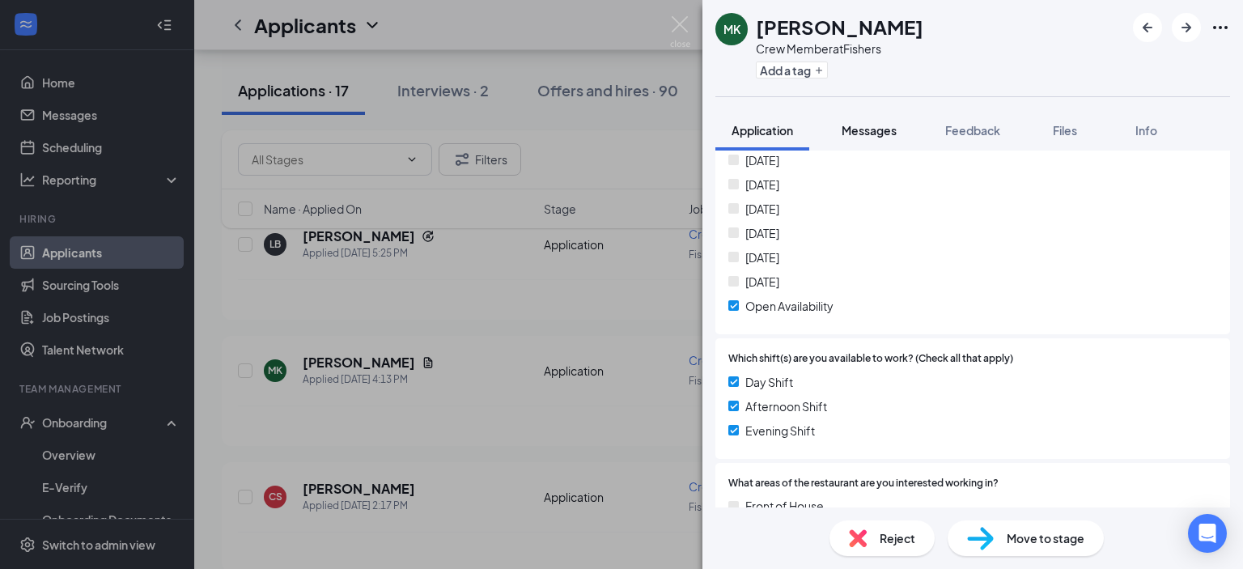
click at [874, 142] on button "Messages" at bounding box center [869, 130] width 87 height 40
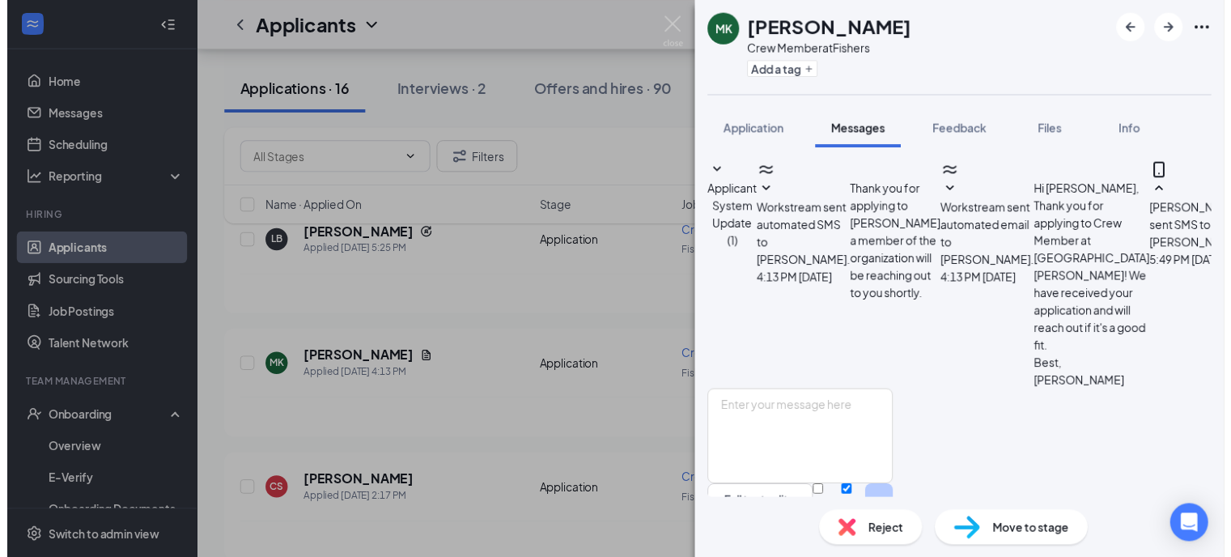
scroll to position [159, 0]
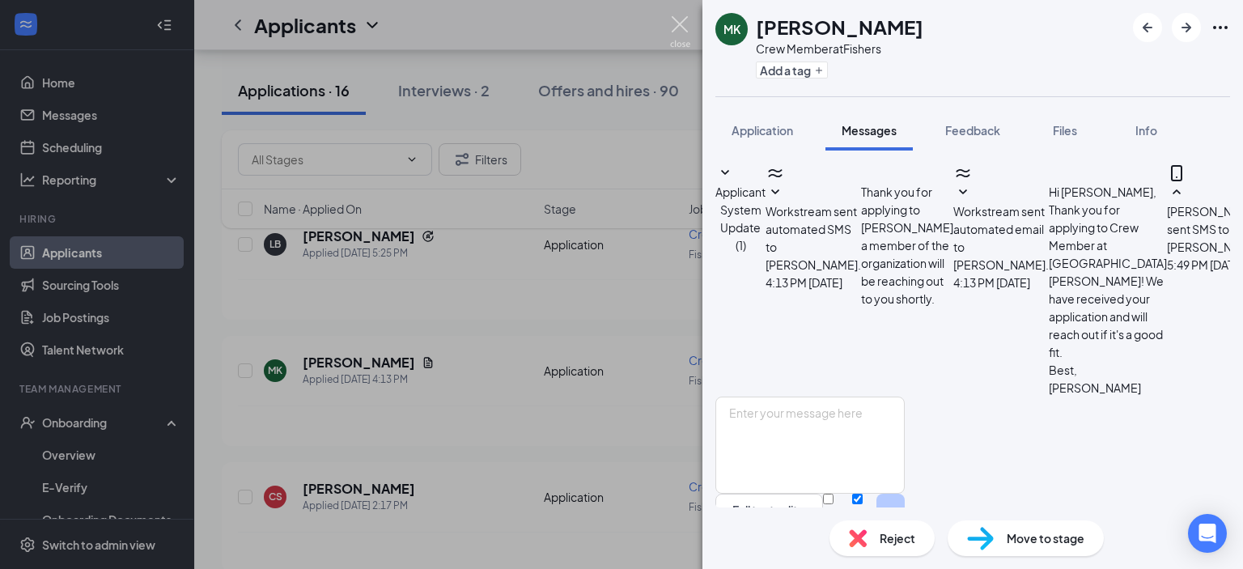
click at [677, 28] on img at bounding box center [680, 32] width 20 height 32
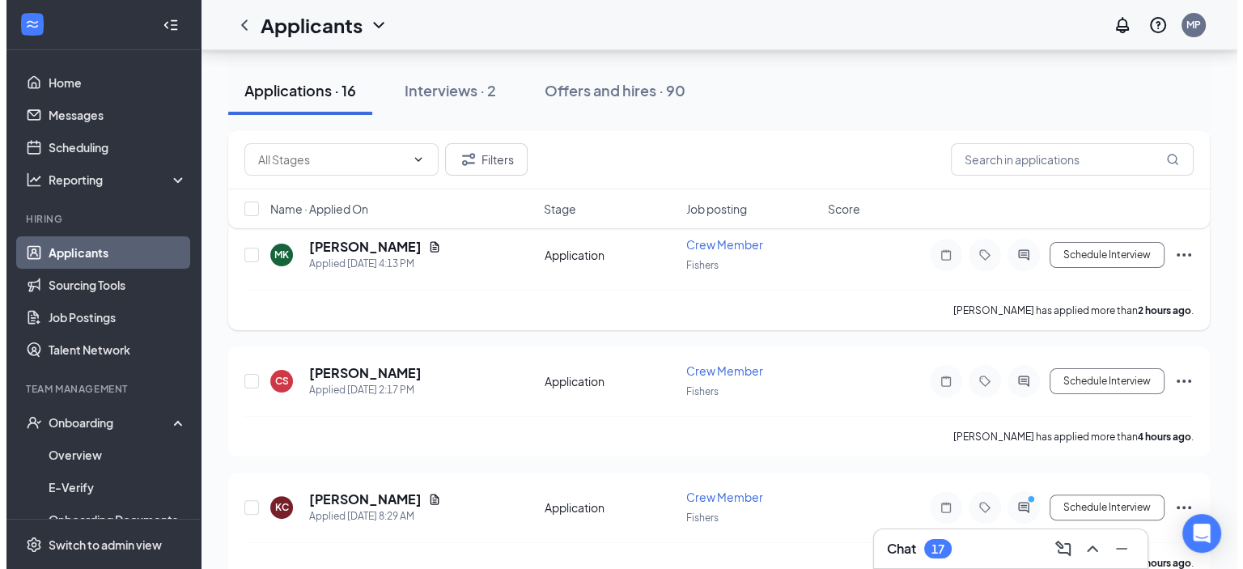
scroll to position [298, 0]
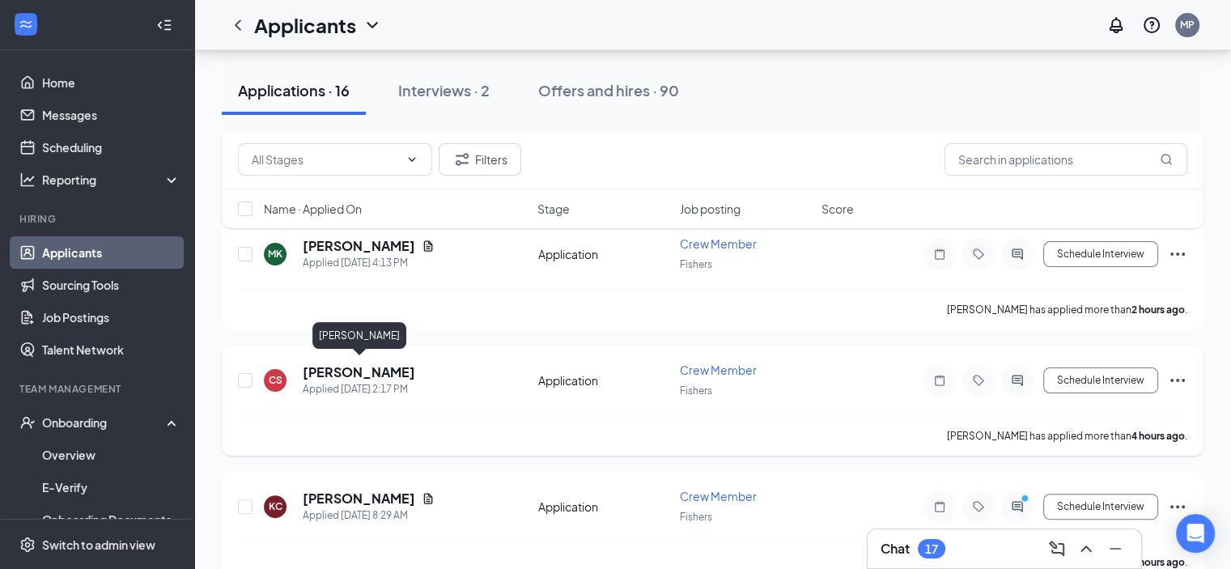
click at [352, 373] on h5 "[PERSON_NAME]" at bounding box center [359, 372] width 113 height 18
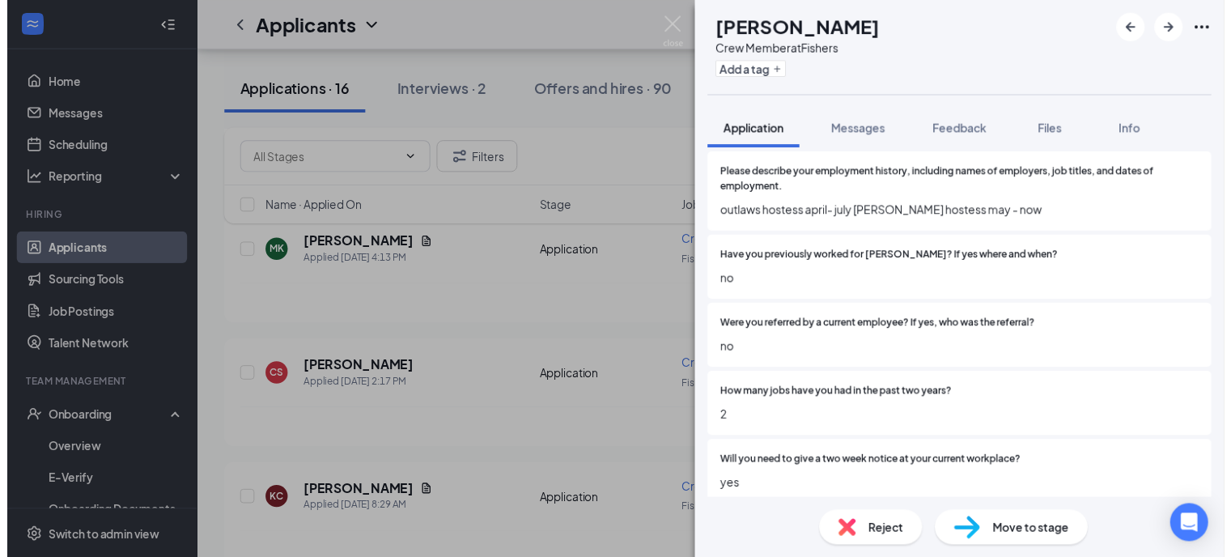
scroll to position [965, 0]
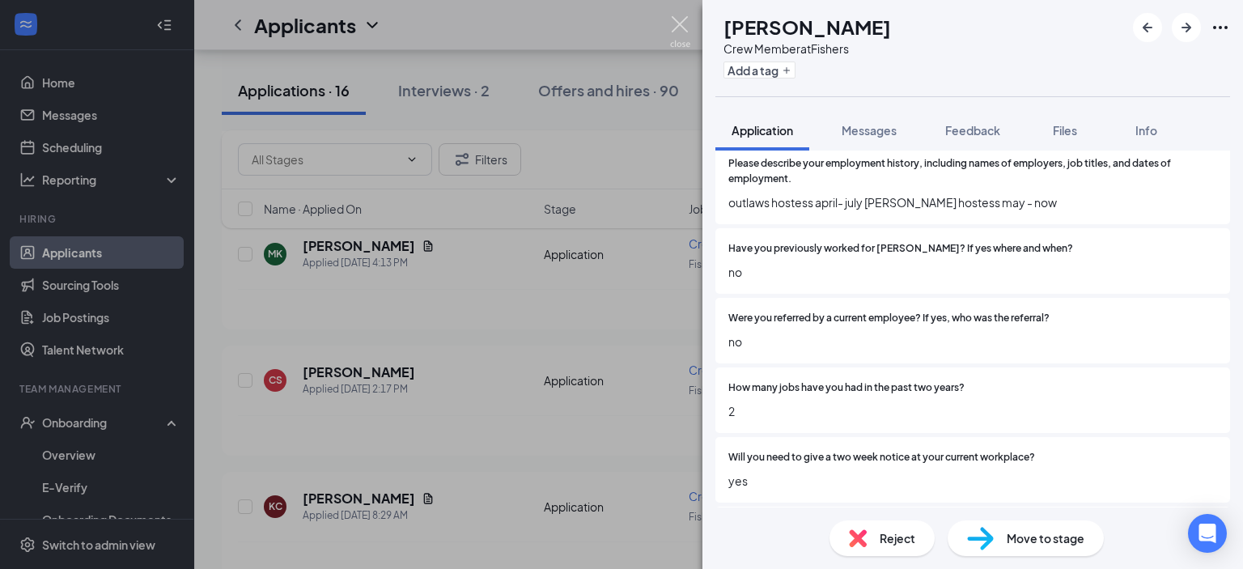
click at [690, 31] on img at bounding box center [680, 32] width 20 height 32
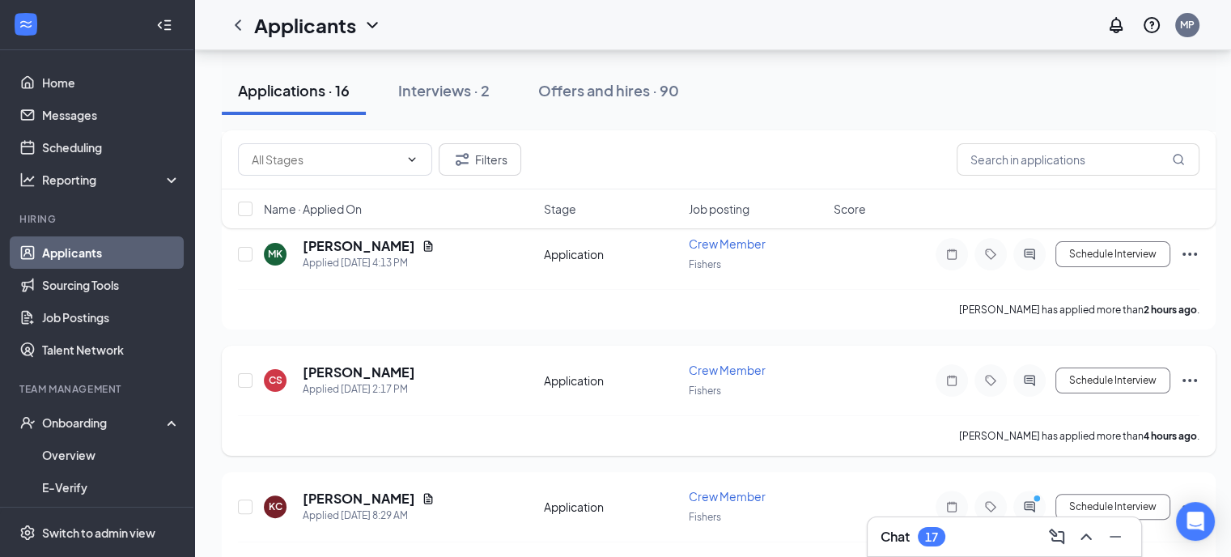
click at [1183, 379] on icon "Ellipses" at bounding box center [1190, 380] width 15 height 3
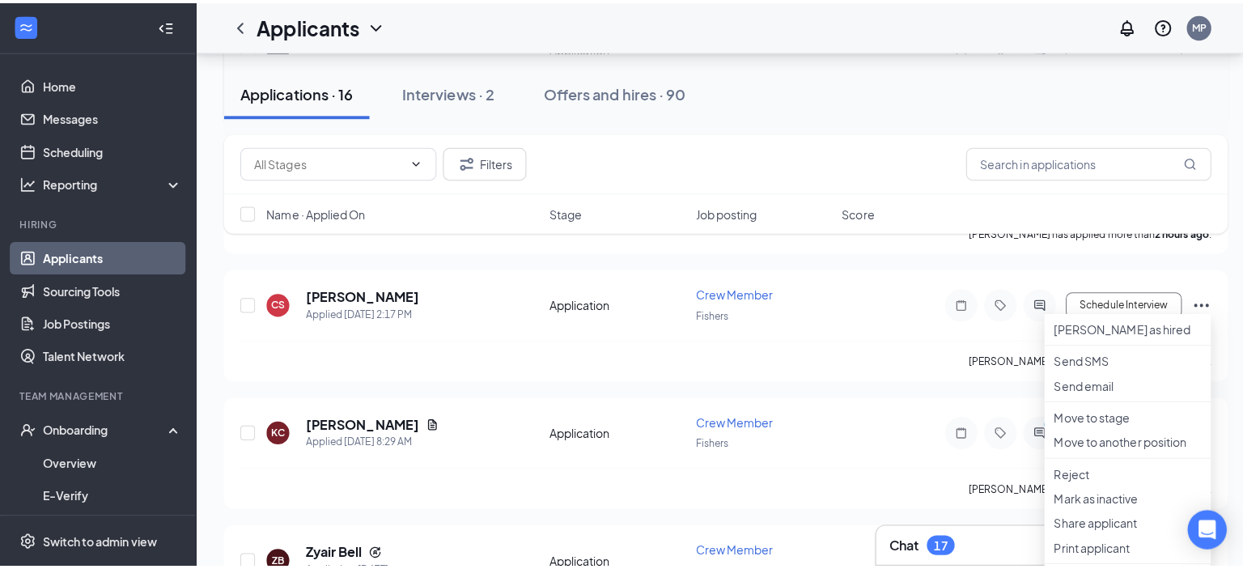
scroll to position [385, 0]
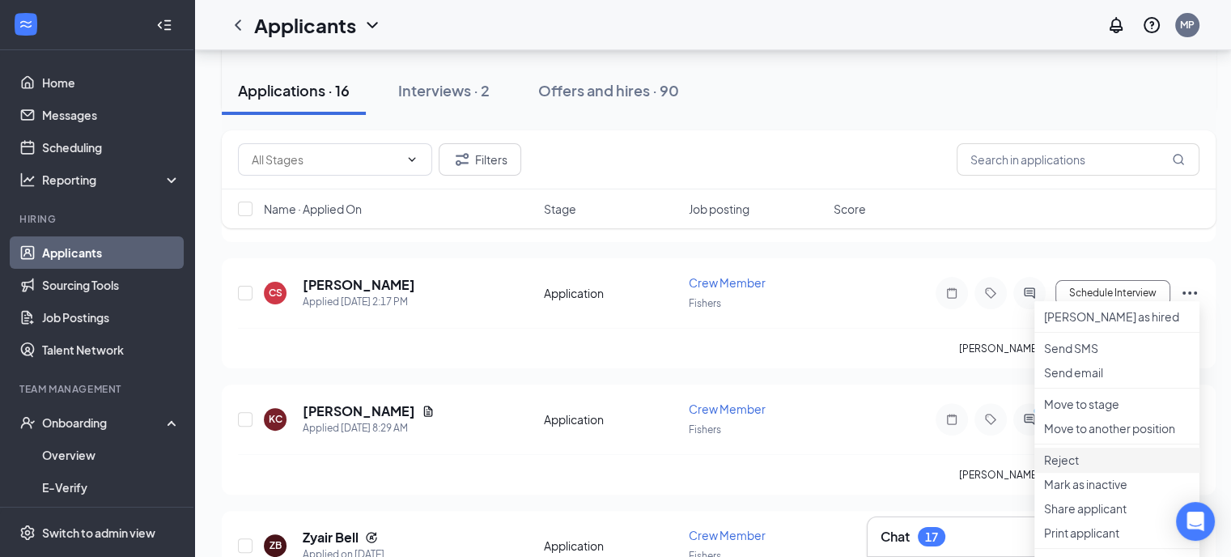
click at [1090, 468] on p "Reject" at bounding box center [1117, 460] width 146 height 16
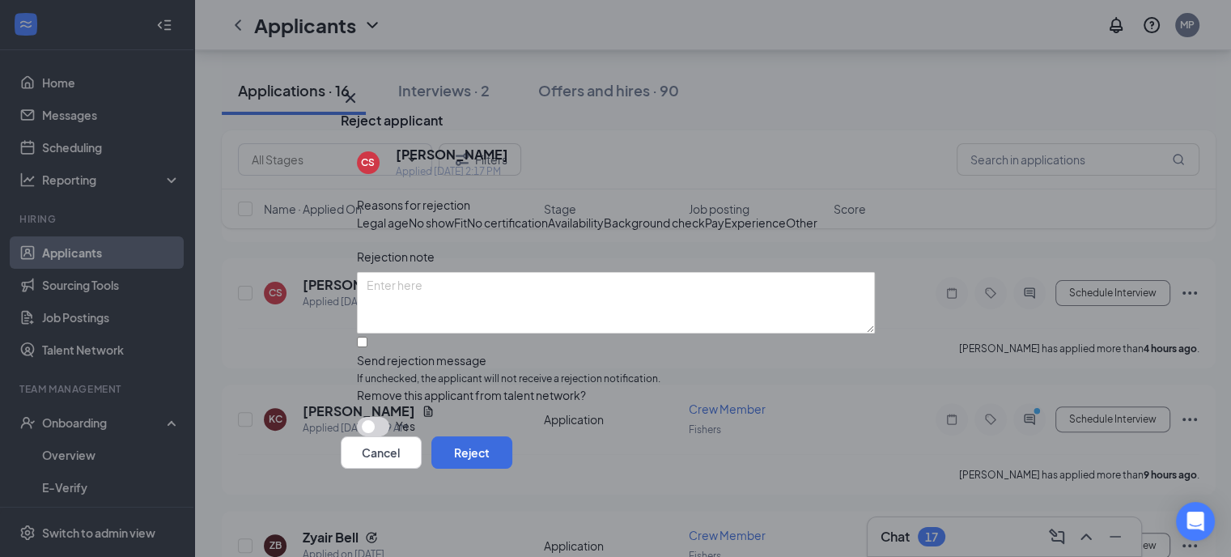
click at [724, 231] on span "Experience" at bounding box center [755, 223] width 62 height 18
click at [512, 469] on button "Reject" at bounding box center [471, 452] width 81 height 32
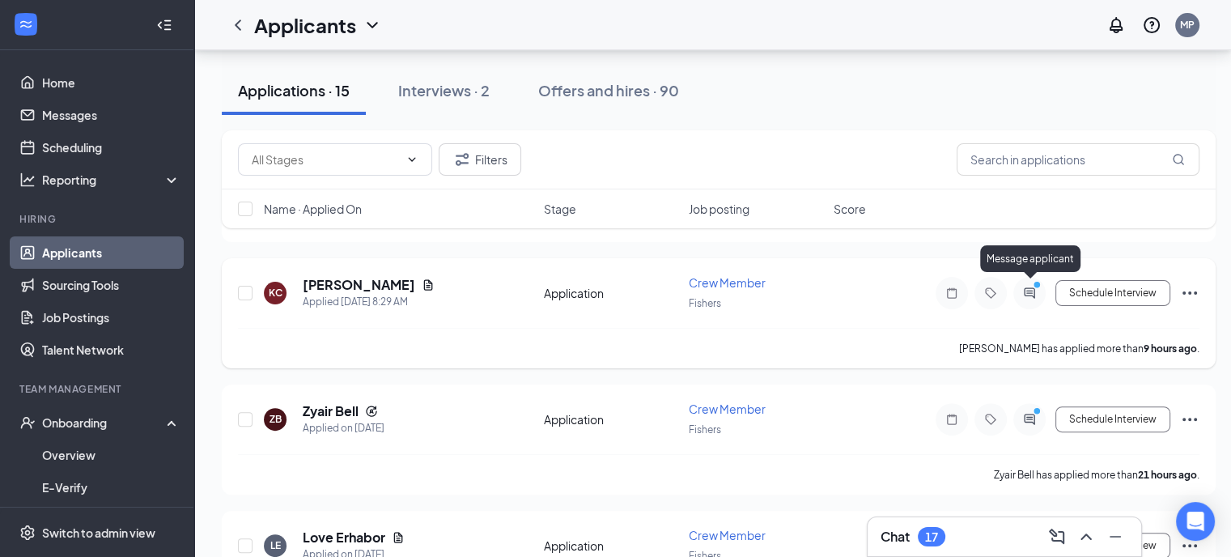
click at [1036, 290] on icon "ActiveChat" at bounding box center [1029, 293] width 19 height 13
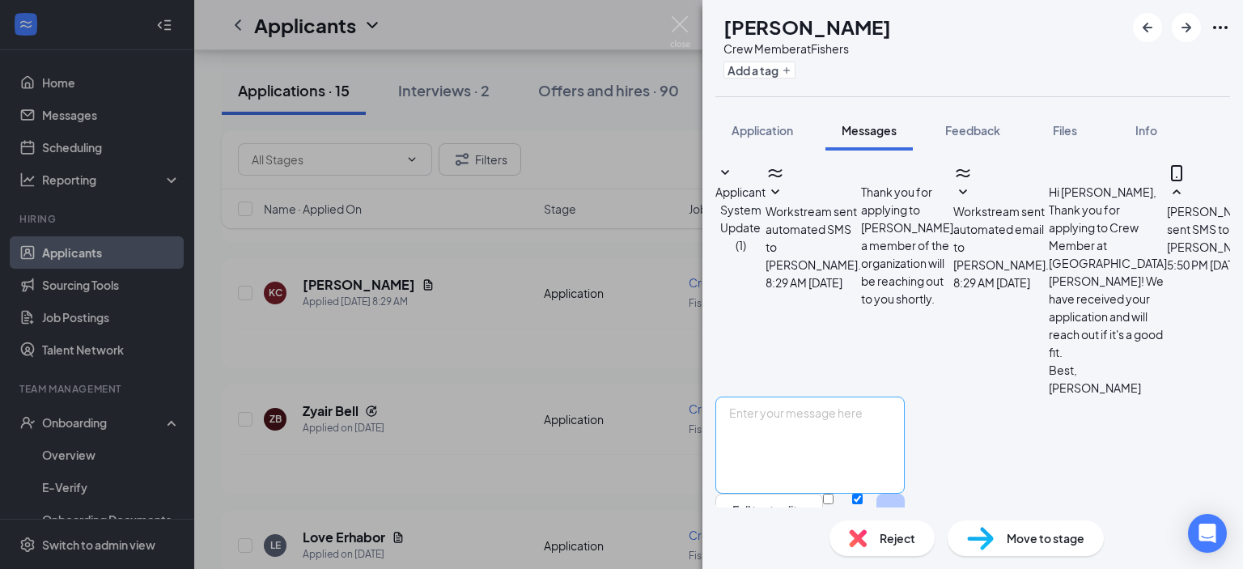
scroll to position [229, 0]
click at [905, 423] on textarea at bounding box center [810, 445] width 189 height 97
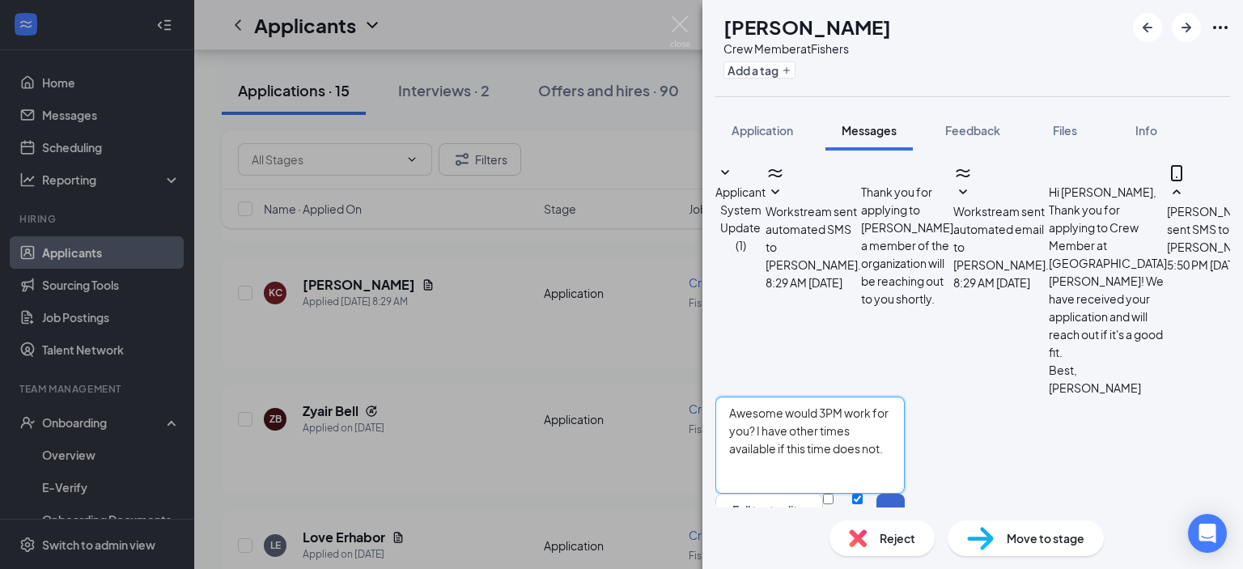
type textarea "Awesome would 3PM work for you? I have other times available if this time does …"
click at [905, 494] on button "Send" at bounding box center [891, 522] width 28 height 56
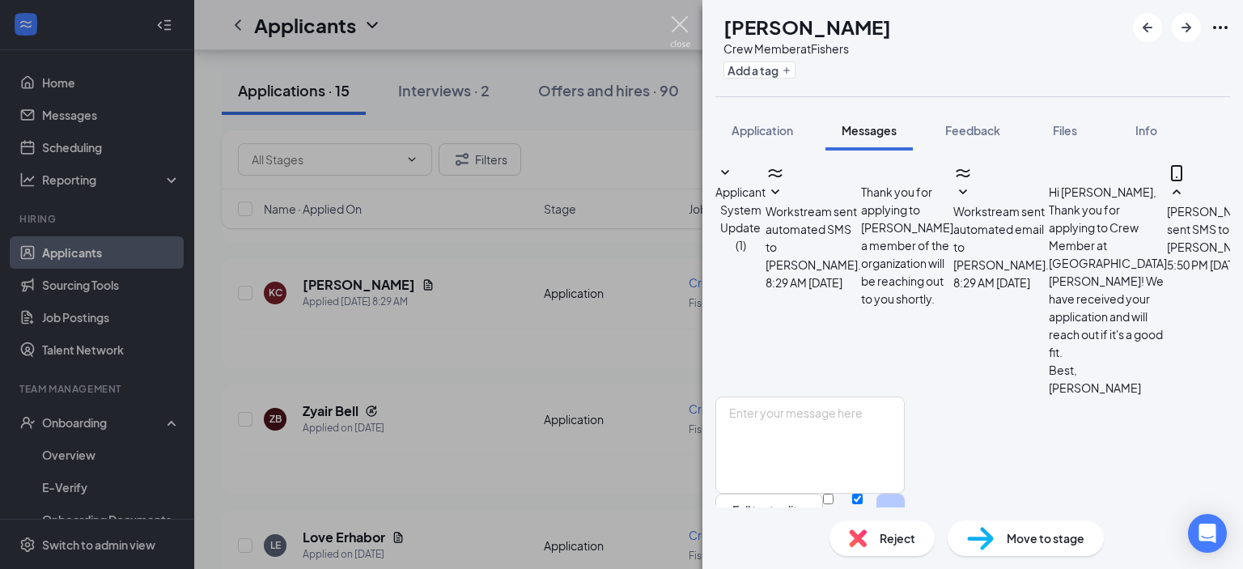
scroll to position [350, 0]
click at [681, 40] on img at bounding box center [680, 32] width 20 height 32
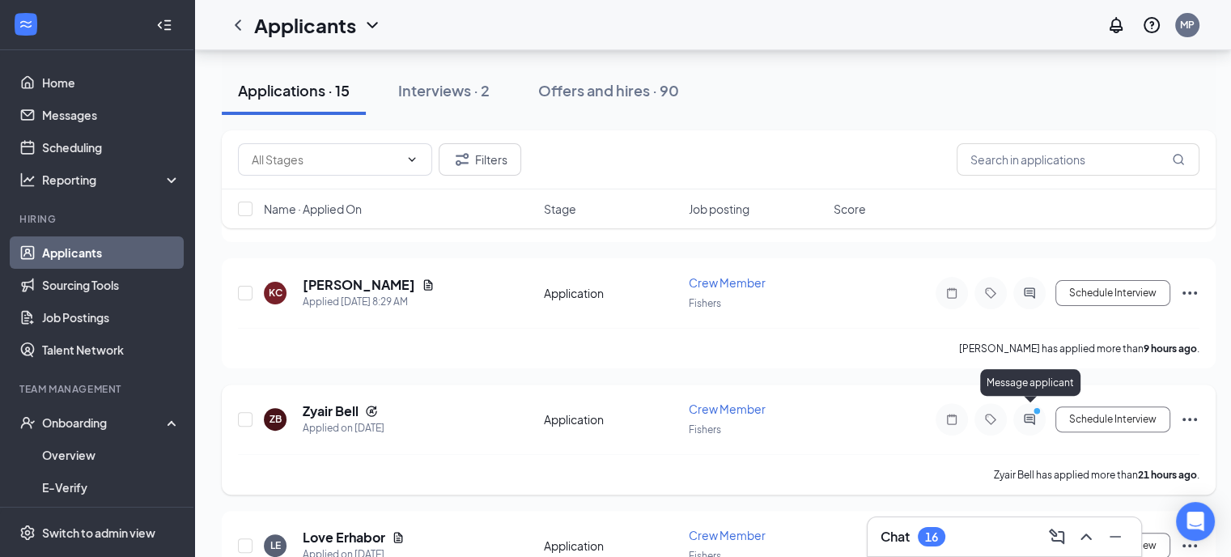
click at [1031, 414] on icon "ActiveChat" at bounding box center [1029, 419] width 19 height 13
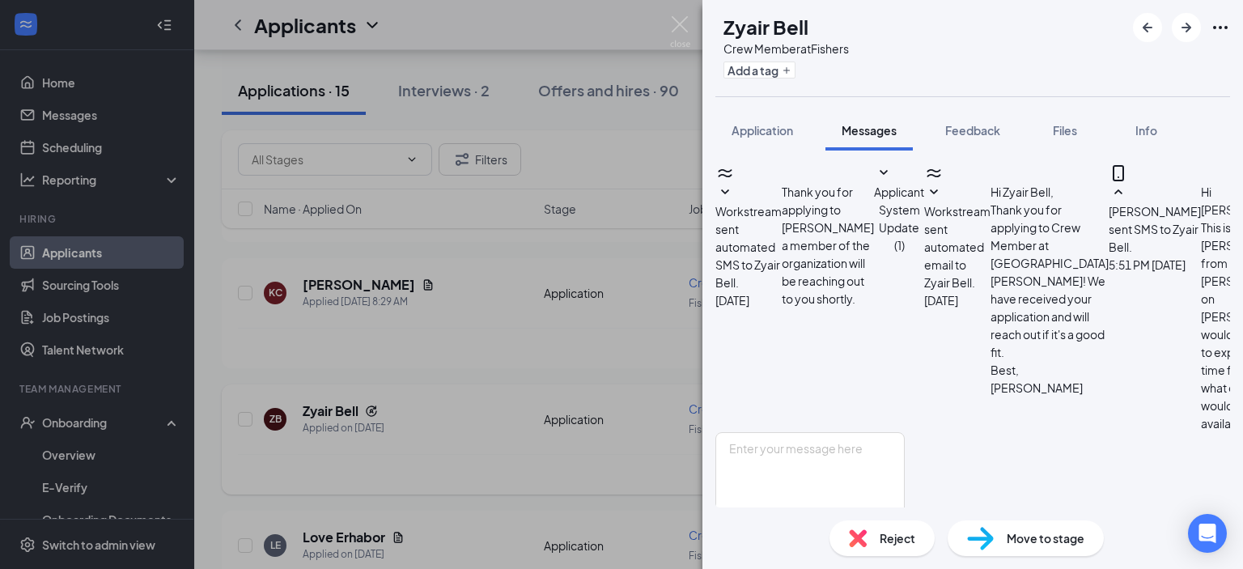
scroll to position [260, 0]
click at [826, 432] on textarea at bounding box center [810, 480] width 189 height 97
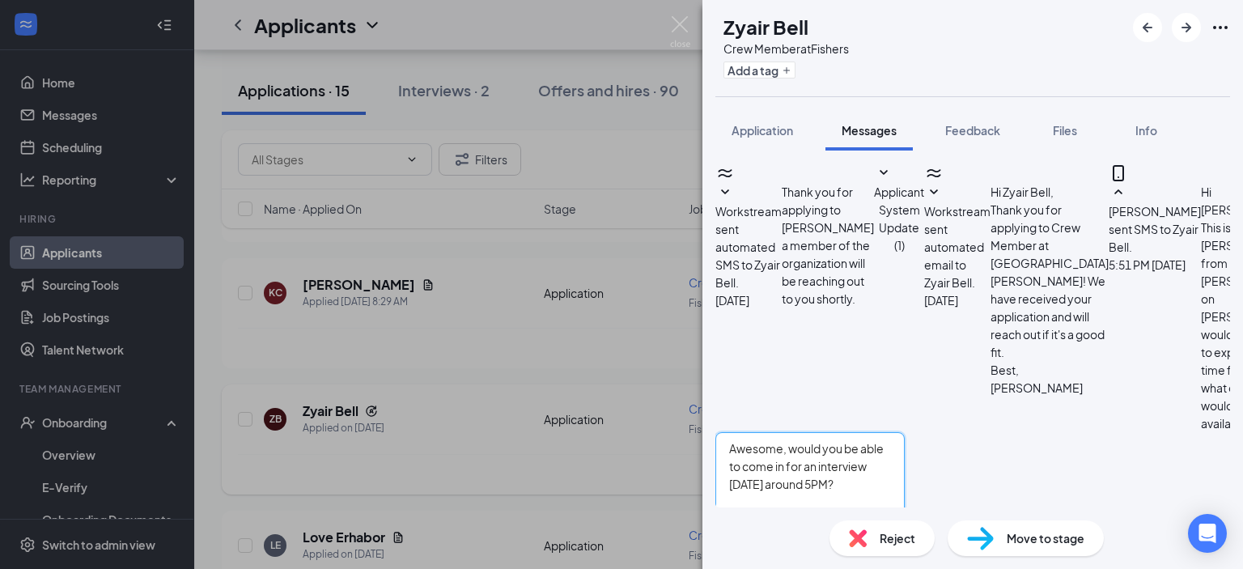
type textarea "Awesome, would you be able to come in for an interview [DATE] around 5PM?"
click at [905, 529] on button "Send" at bounding box center [891, 557] width 28 height 56
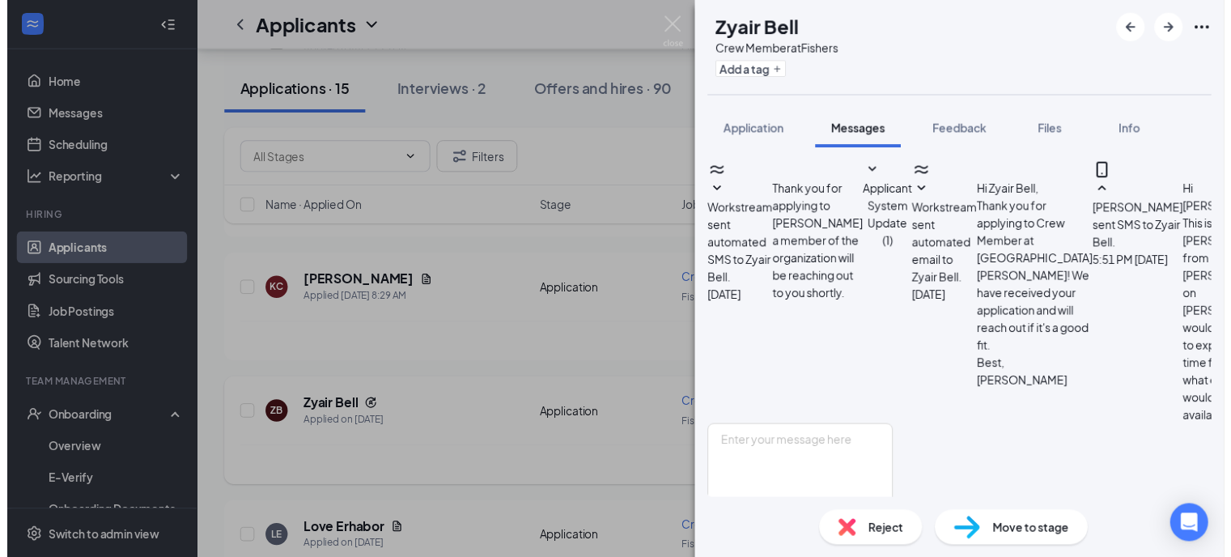
scroll to position [423, 0]
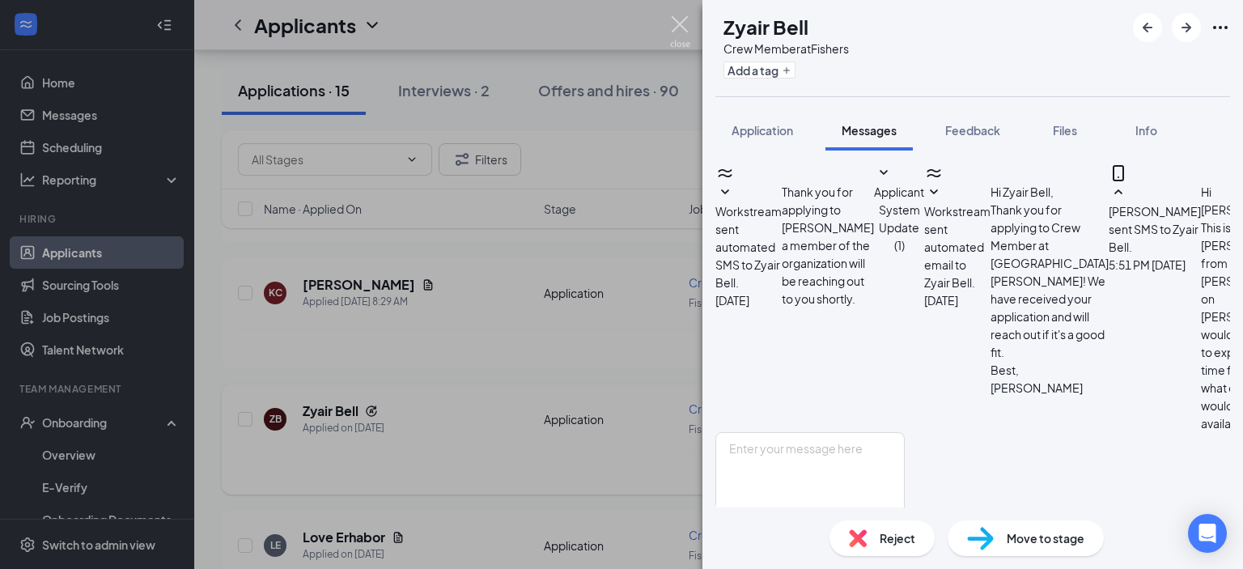
click at [688, 36] on img at bounding box center [680, 32] width 20 height 32
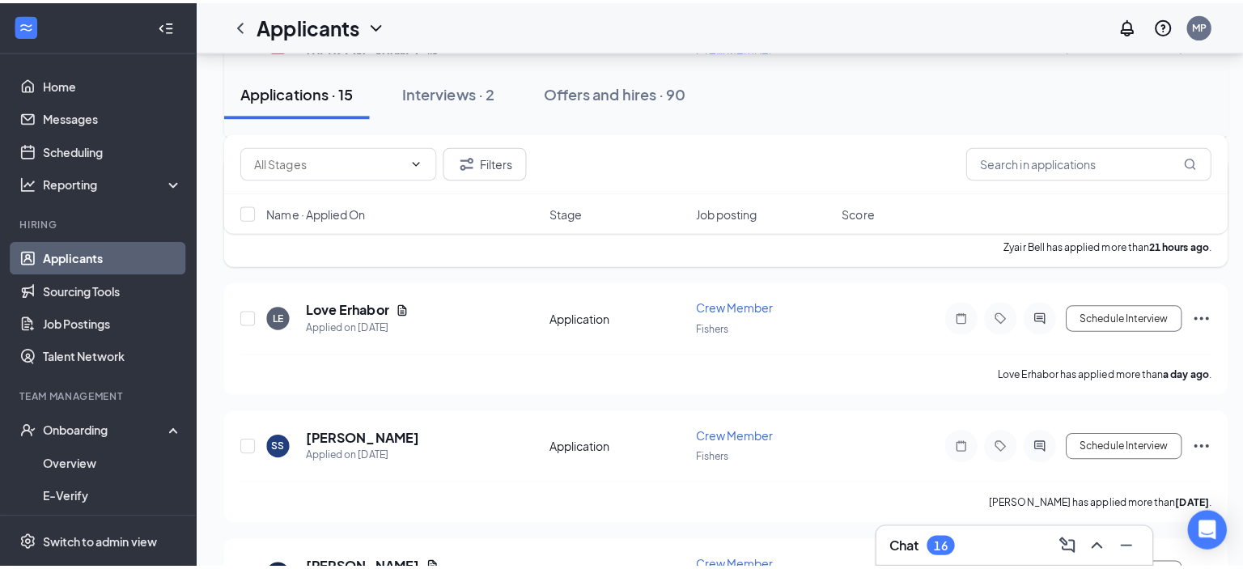
scroll to position [622, 0]
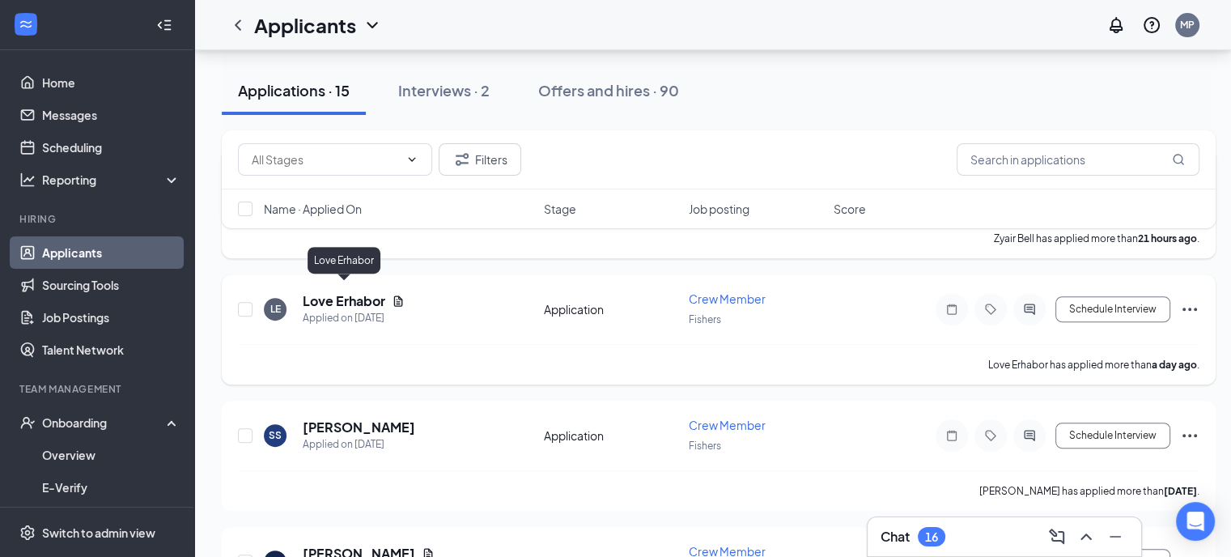
click at [337, 292] on h5 "Love Erhabor" at bounding box center [344, 301] width 83 height 18
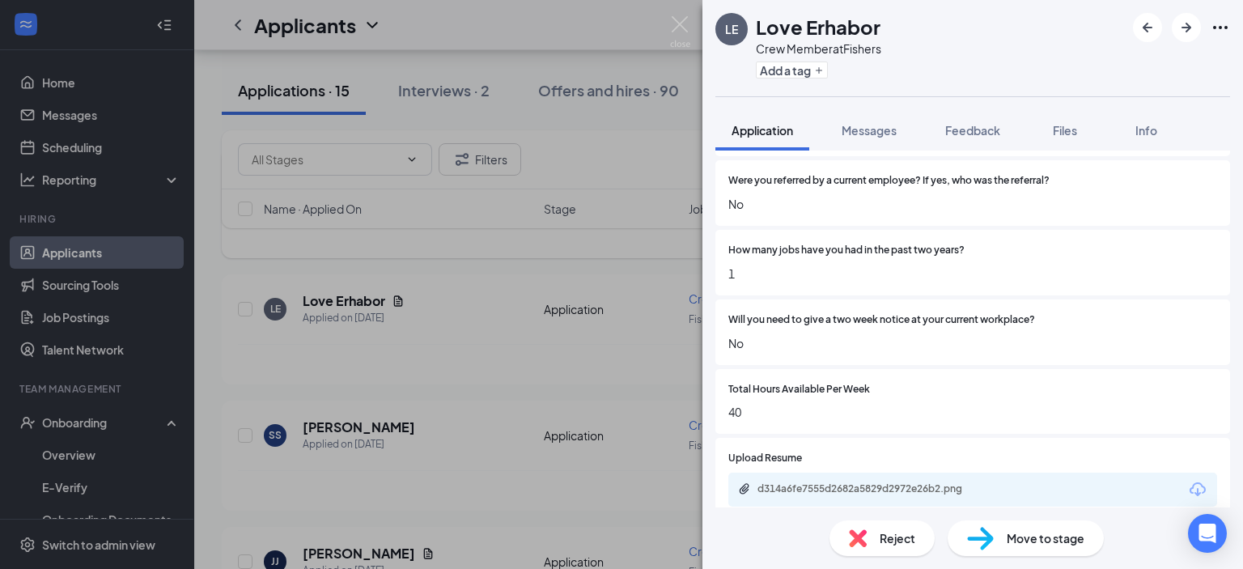
scroll to position [1148, 0]
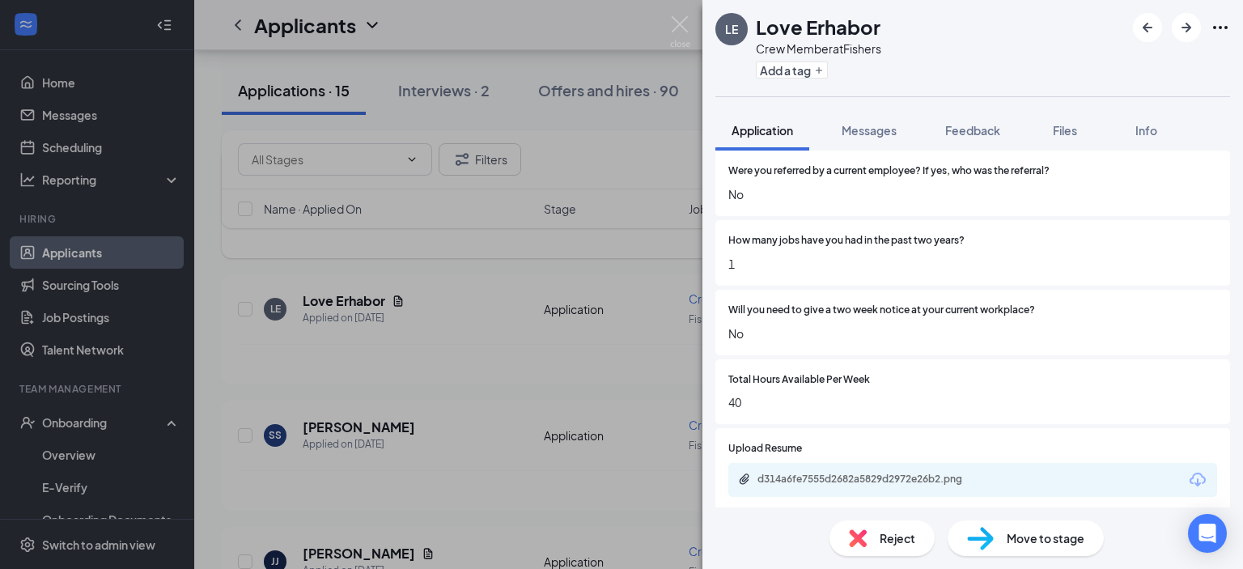
click at [923, 473] on div "d314a6fe7555d2682a5829d2972e26b2.png" at bounding box center [871, 479] width 227 height 13
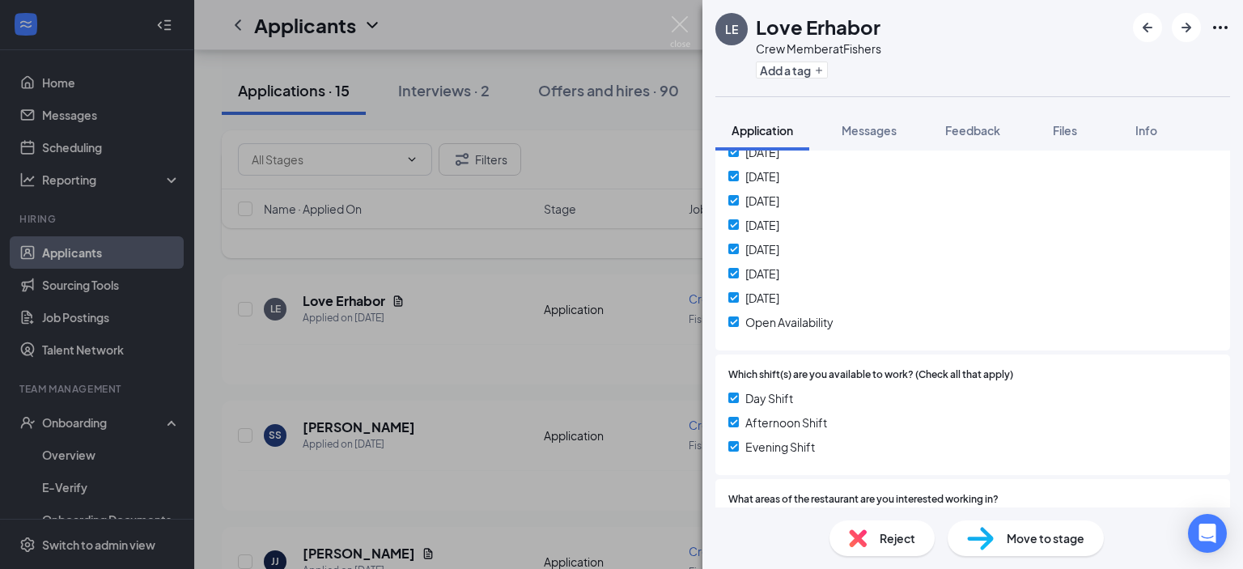
scroll to position [515, 0]
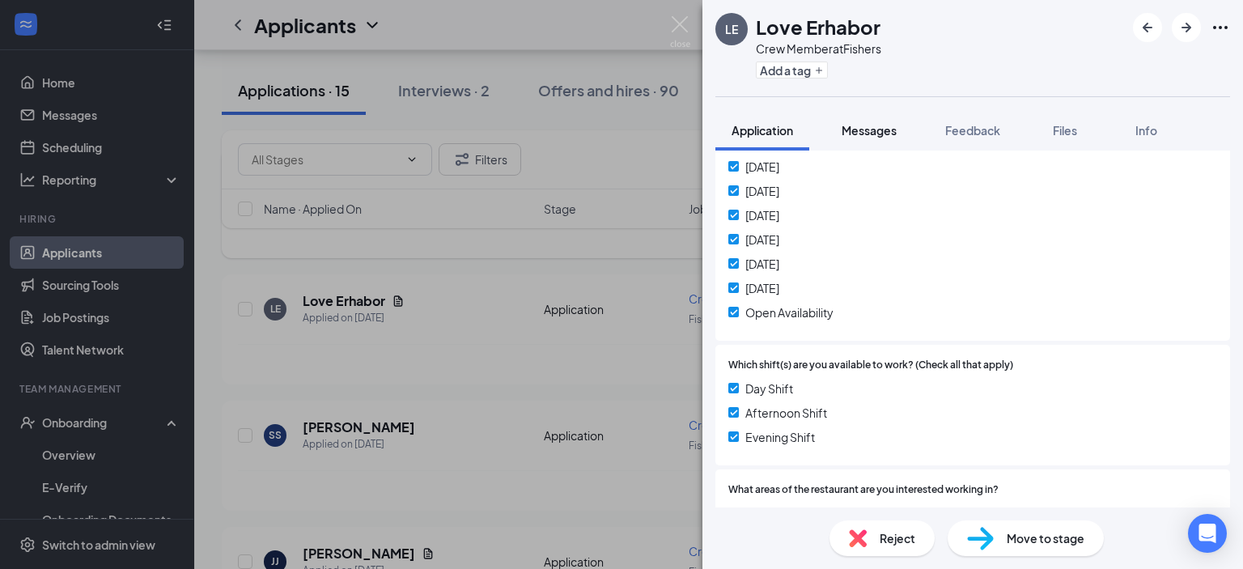
click at [879, 135] on span "Messages" at bounding box center [869, 130] width 55 height 15
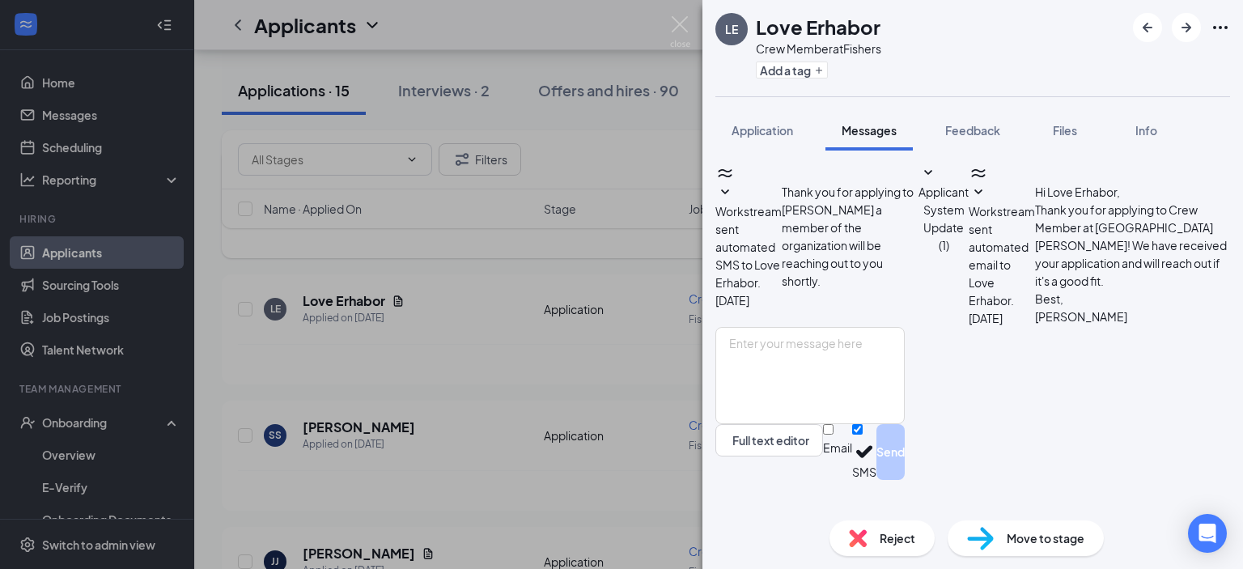
scroll to position [20, 0]
click at [815, 414] on textarea at bounding box center [810, 375] width 189 height 97
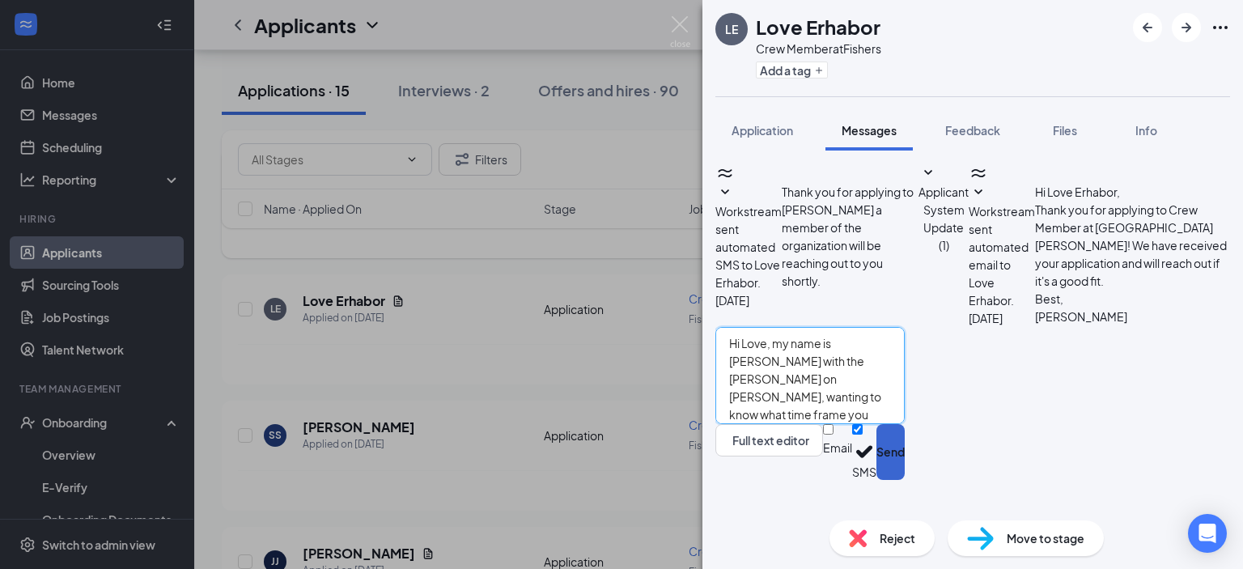
type textarea "Hi Love, my name is [PERSON_NAME] with the [PERSON_NAME] on [PERSON_NAME], want…"
click at [905, 469] on button "Send" at bounding box center [891, 452] width 28 height 56
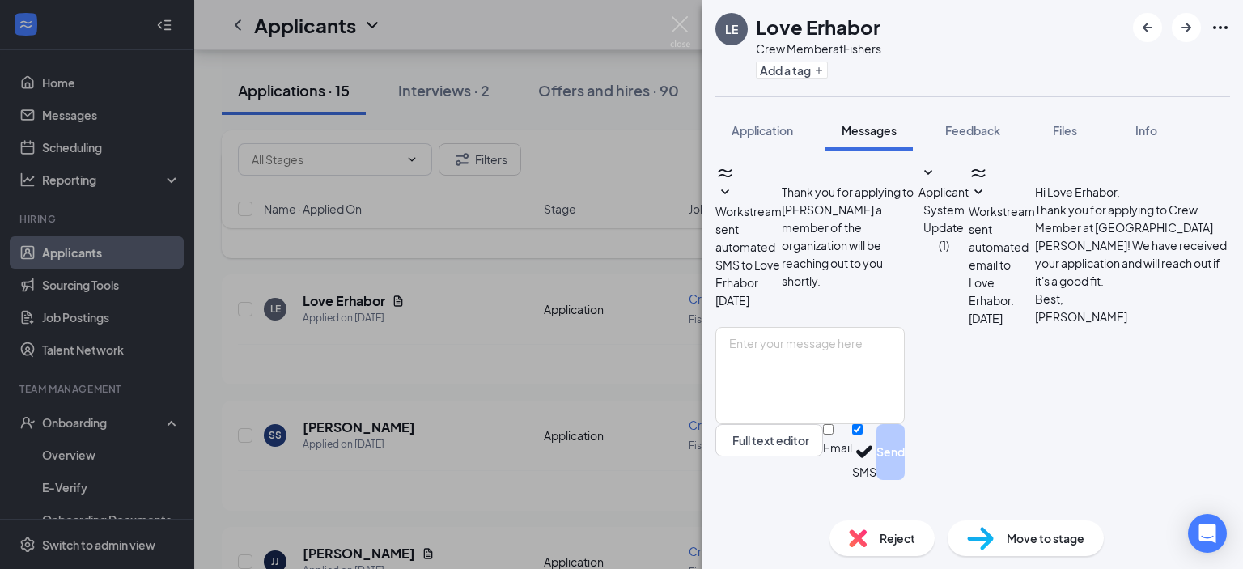
click at [680, 12] on div "LE Love Erhabor Crew Member at Fishers Add a tag Application Messages Feedback …" at bounding box center [621, 284] width 1243 height 569
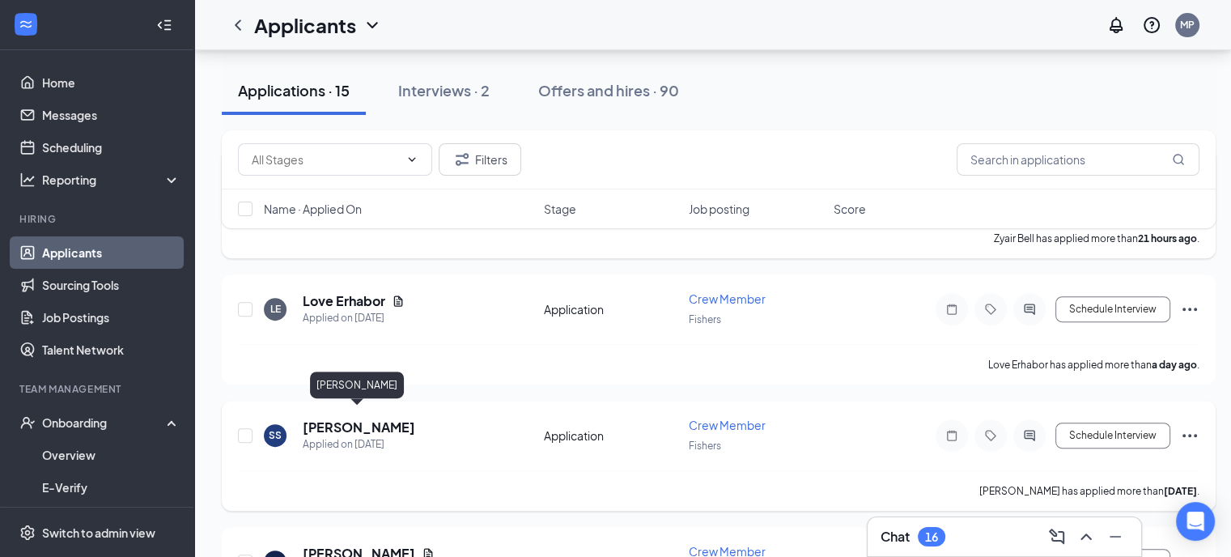
click at [379, 418] on h5 "[PERSON_NAME]" at bounding box center [359, 427] width 113 height 18
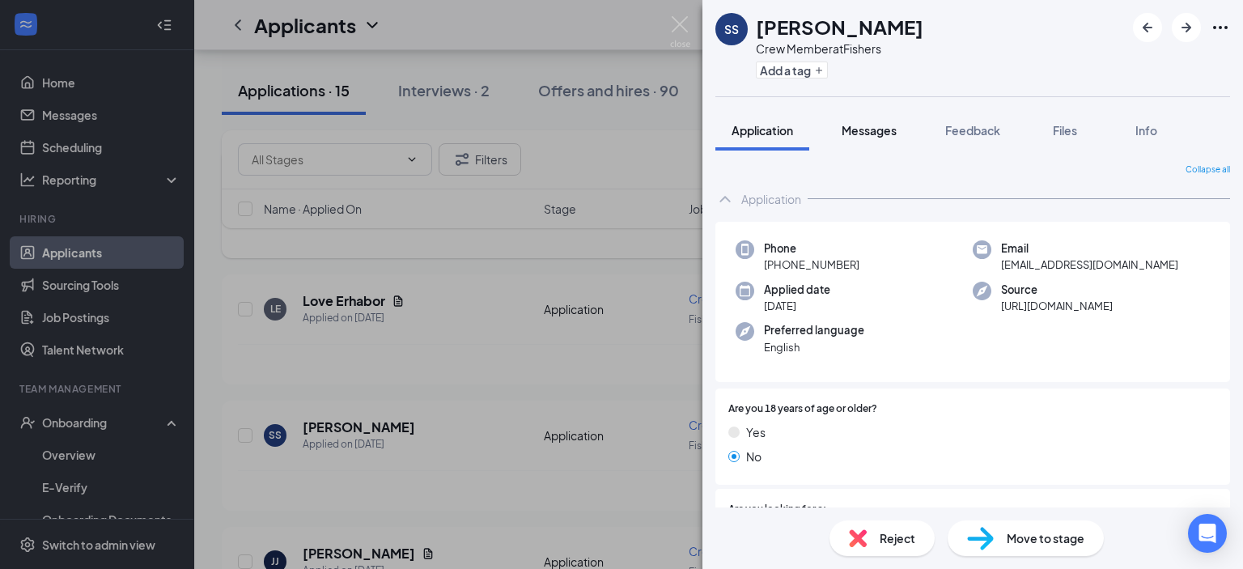
click at [874, 122] on div "Messages" at bounding box center [869, 130] width 55 height 16
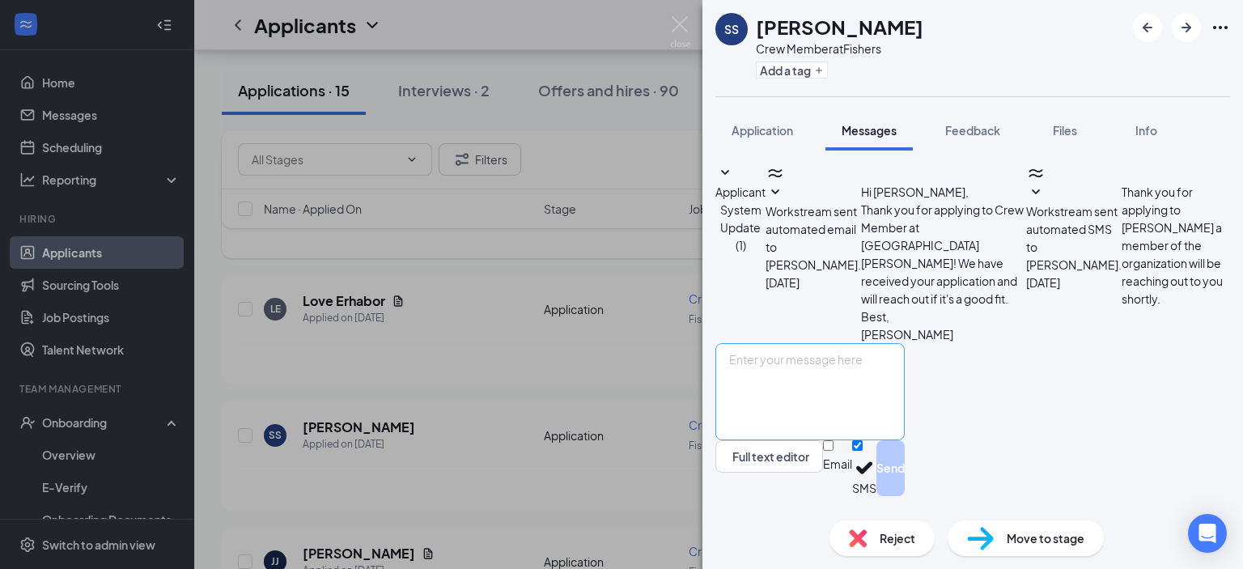
scroll to position [20, 0]
click at [821, 411] on textarea at bounding box center [810, 391] width 189 height 97
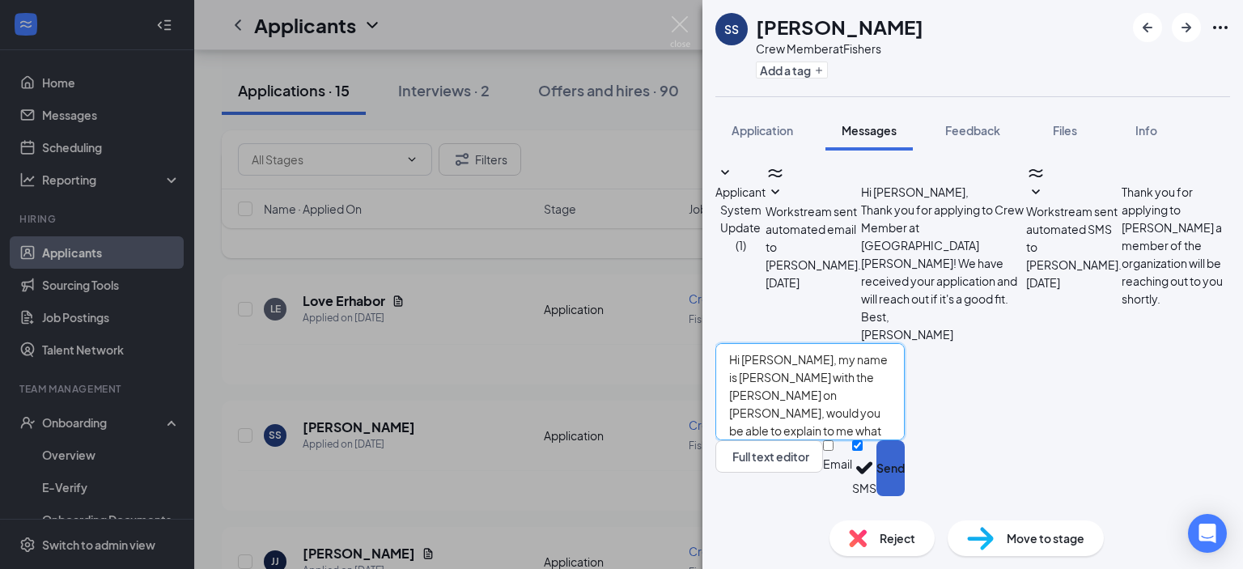
type textarea "Hi [PERSON_NAME], my name is [PERSON_NAME] with the [PERSON_NAME] on [PERSON_NA…"
click at [905, 469] on button "Send" at bounding box center [891, 468] width 28 height 56
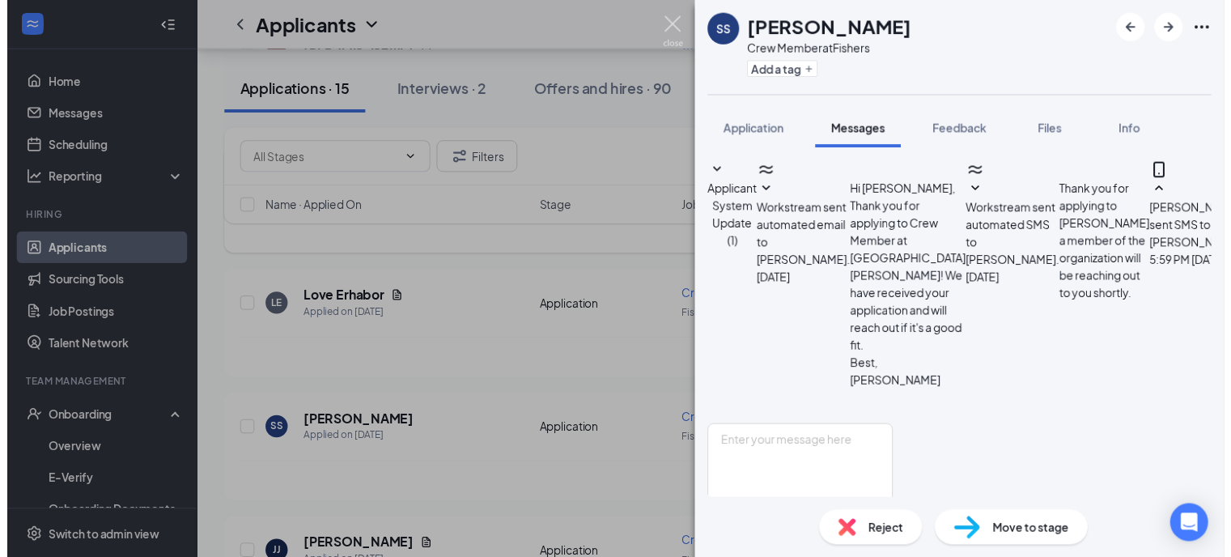
scroll to position [159, 0]
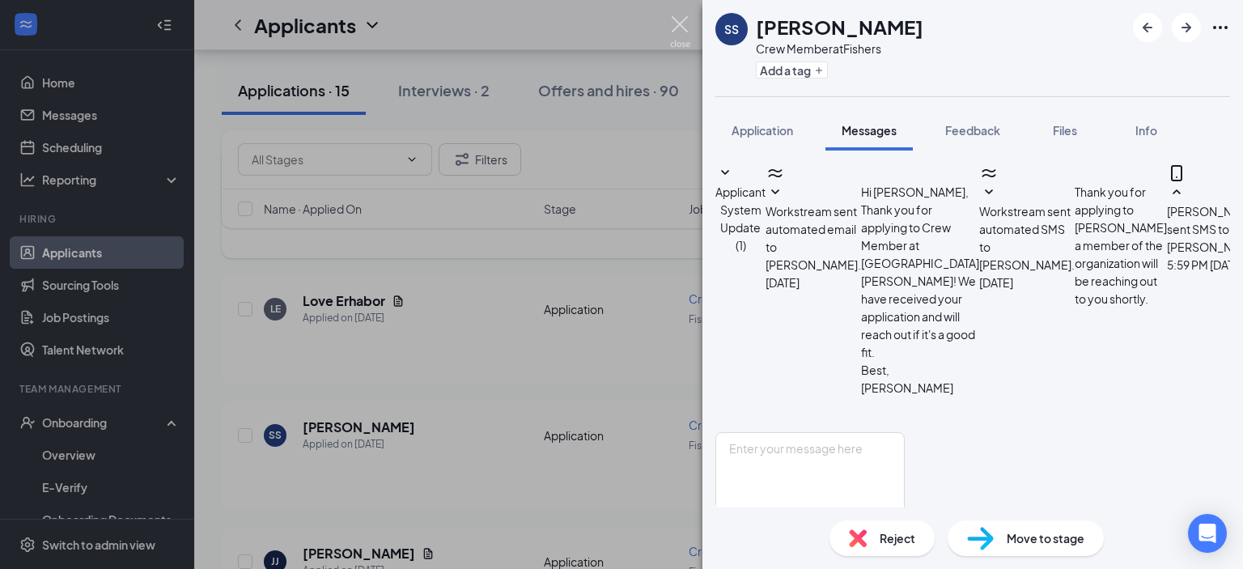
click at [679, 23] on img at bounding box center [680, 32] width 20 height 32
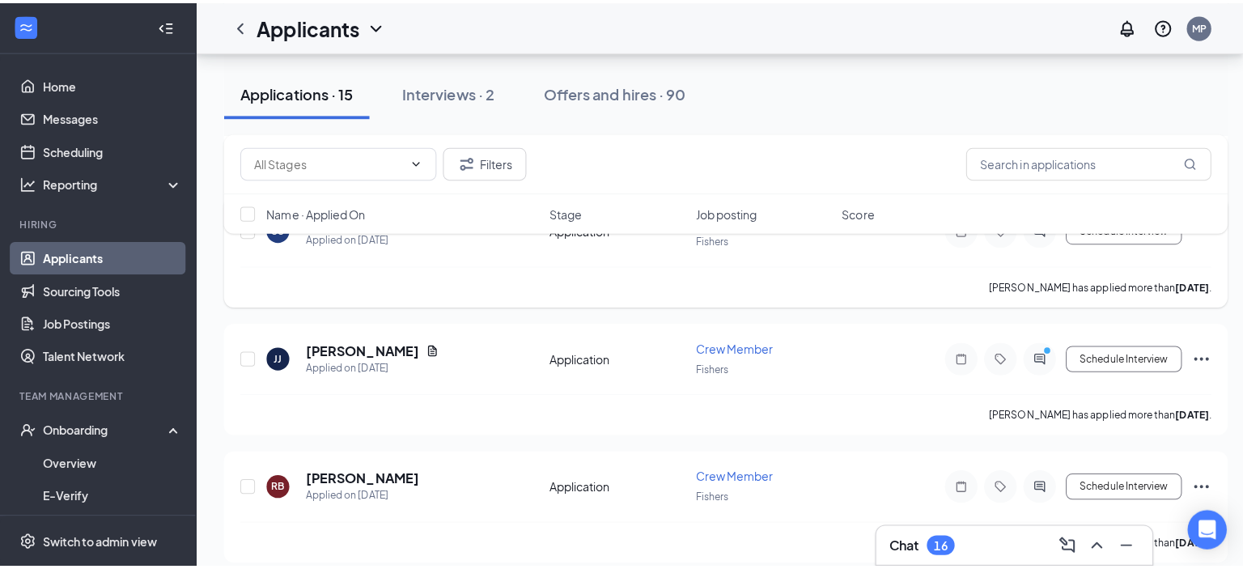
scroll to position [839, 0]
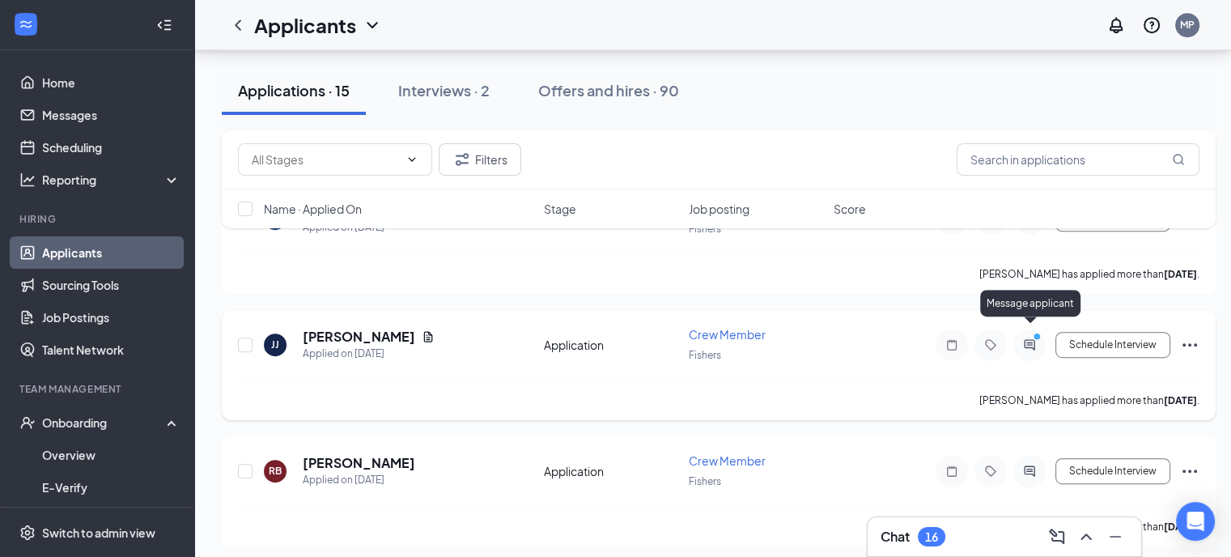
click at [1030, 332] on icon "PrimaryDot" at bounding box center [1039, 338] width 19 height 13
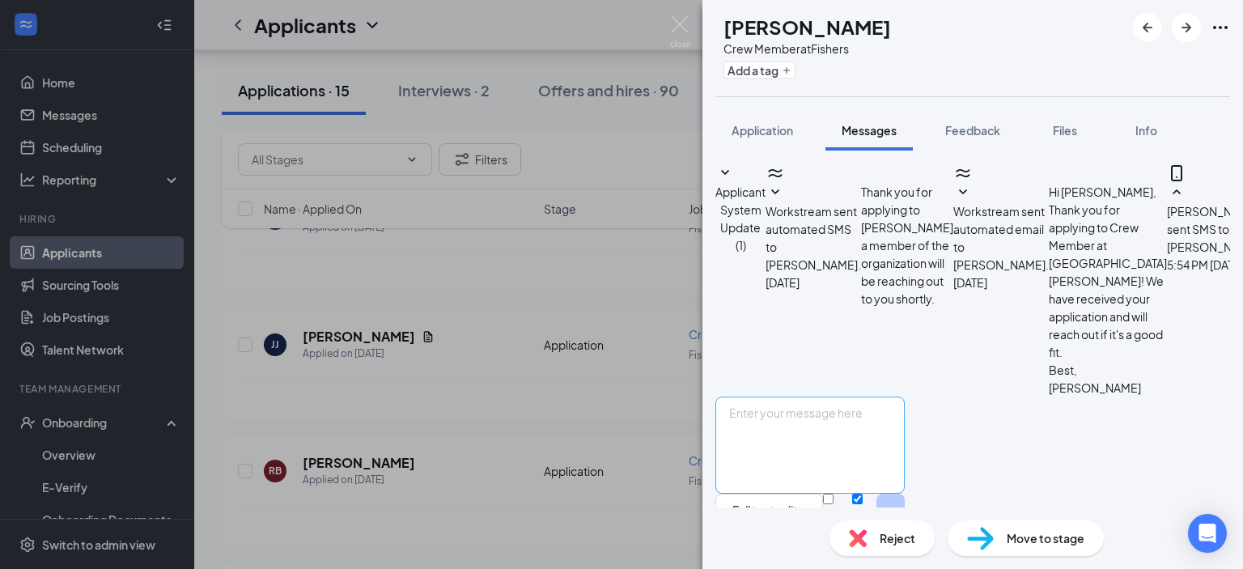
scroll to position [248, 0]
click at [766, 135] on span "Application" at bounding box center [763, 130] width 62 height 15
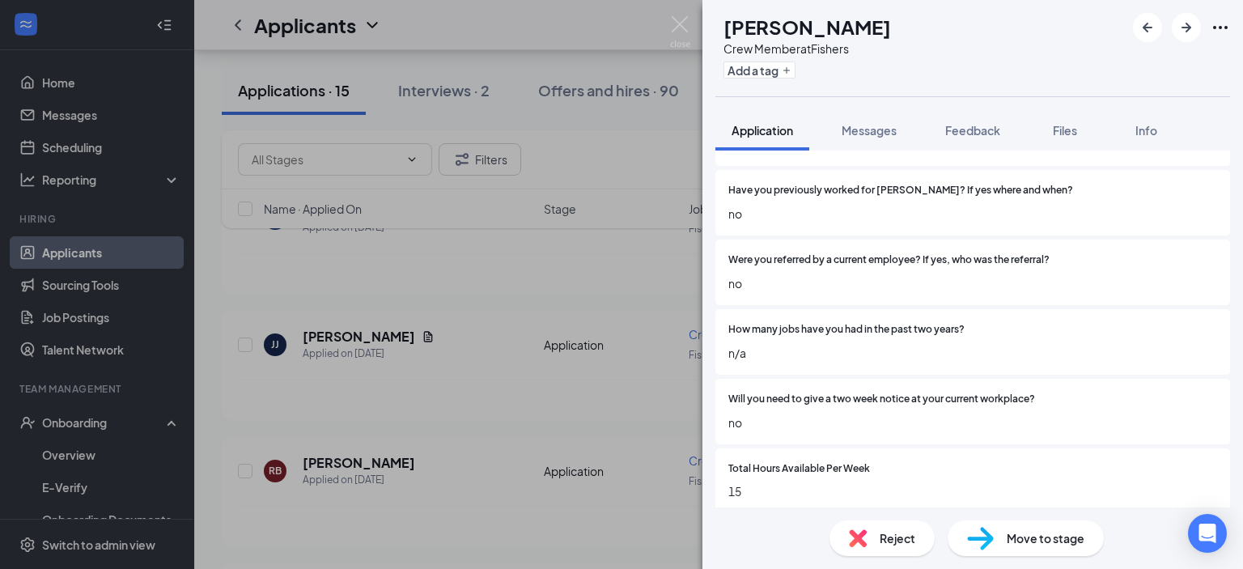
scroll to position [1227, 0]
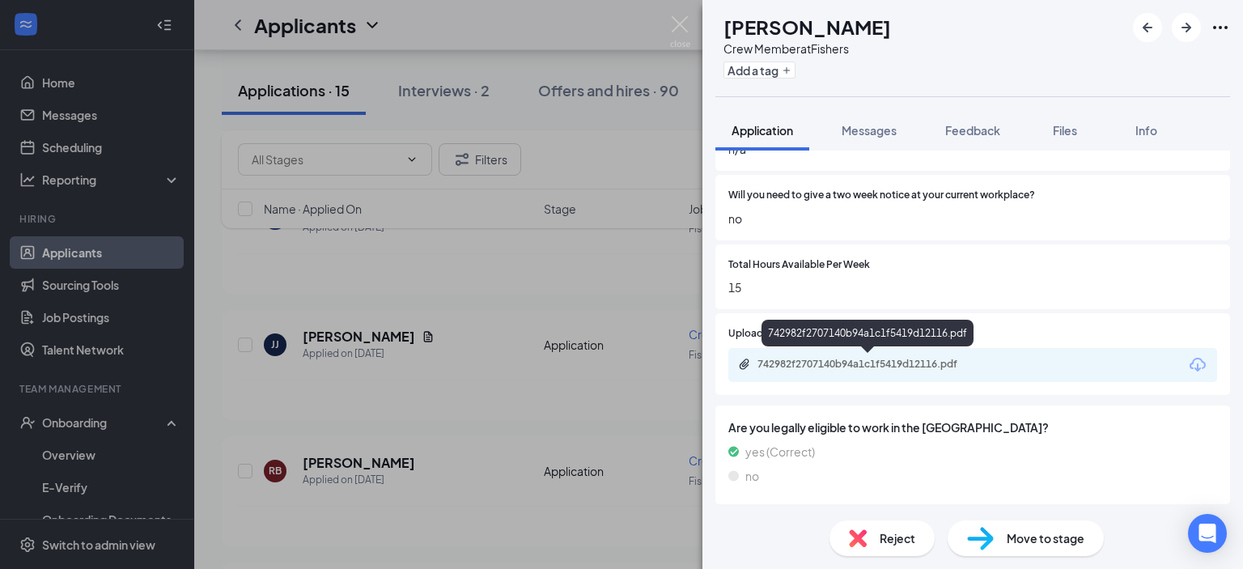
click at [836, 363] on div "742982f2707140b94a1c1f5419d12116.pdf" at bounding box center [871, 364] width 227 height 13
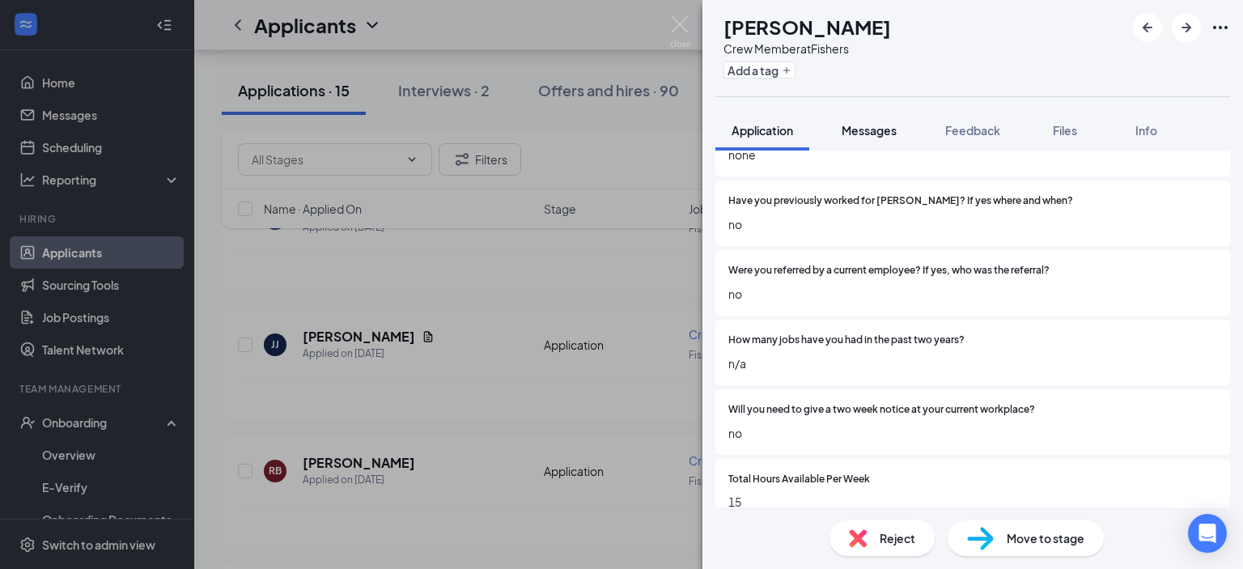
scroll to position [1011, 0]
click at [882, 134] on span "Messages" at bounding box center [869, 130] width 55 height 15
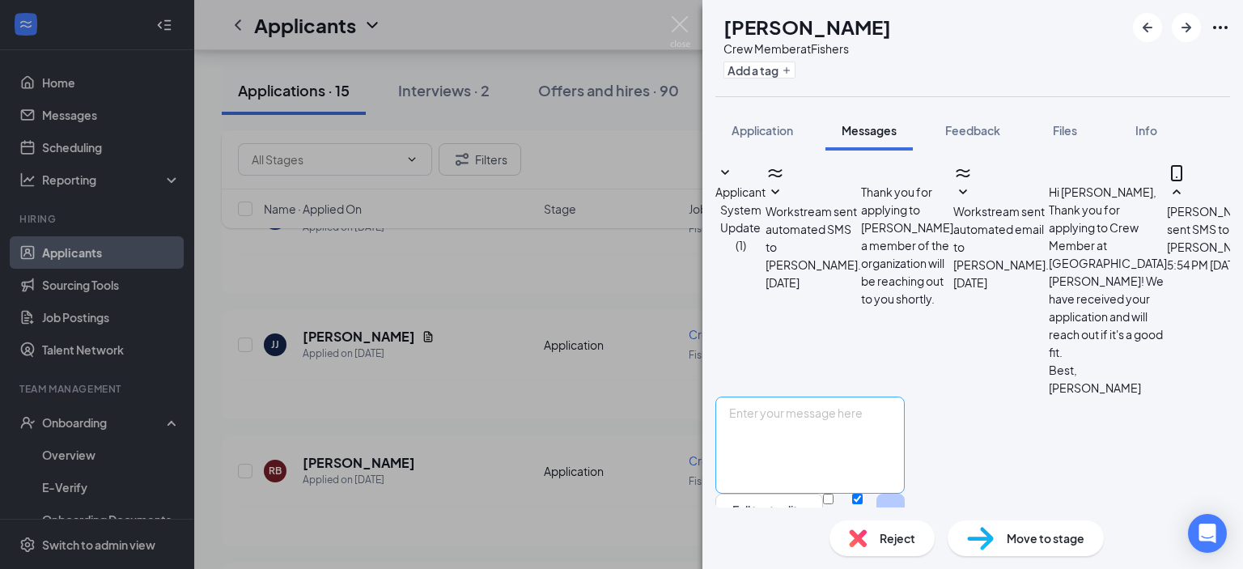
scroll to position [248, 0]
click at [854, 407] on textarea at bounding box center [810, 445] width 189 height 97
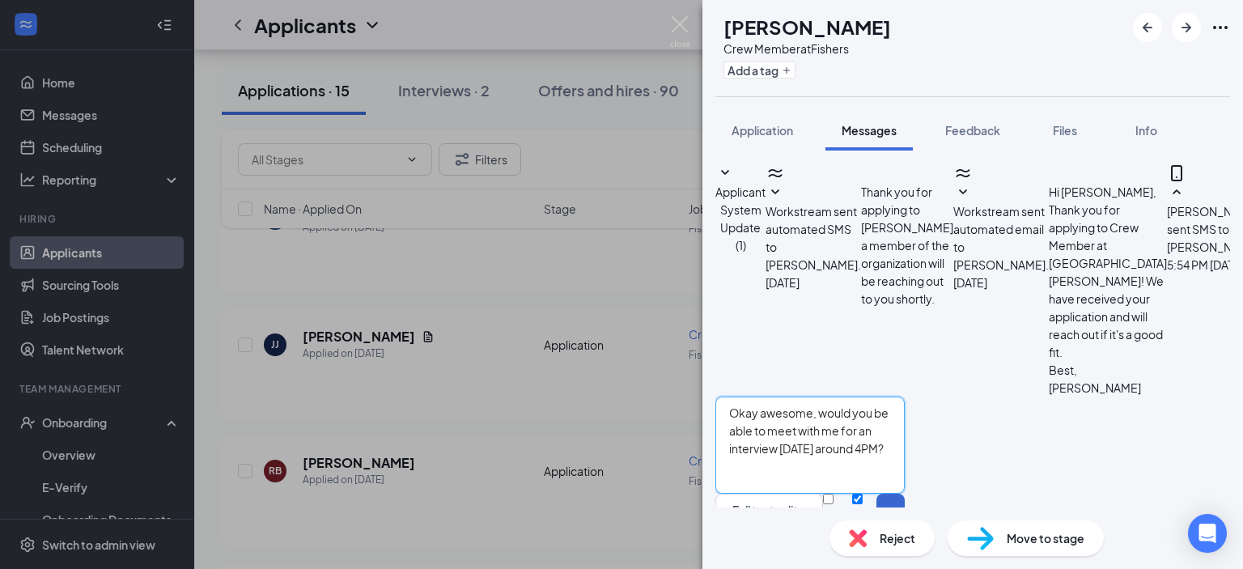
type textarea "Okay awesome, would you be able to meet with me for an interview [DATE] around …"
click at [905, 494] on button "Send" at bounding box center [891, 522] width 28 height 56
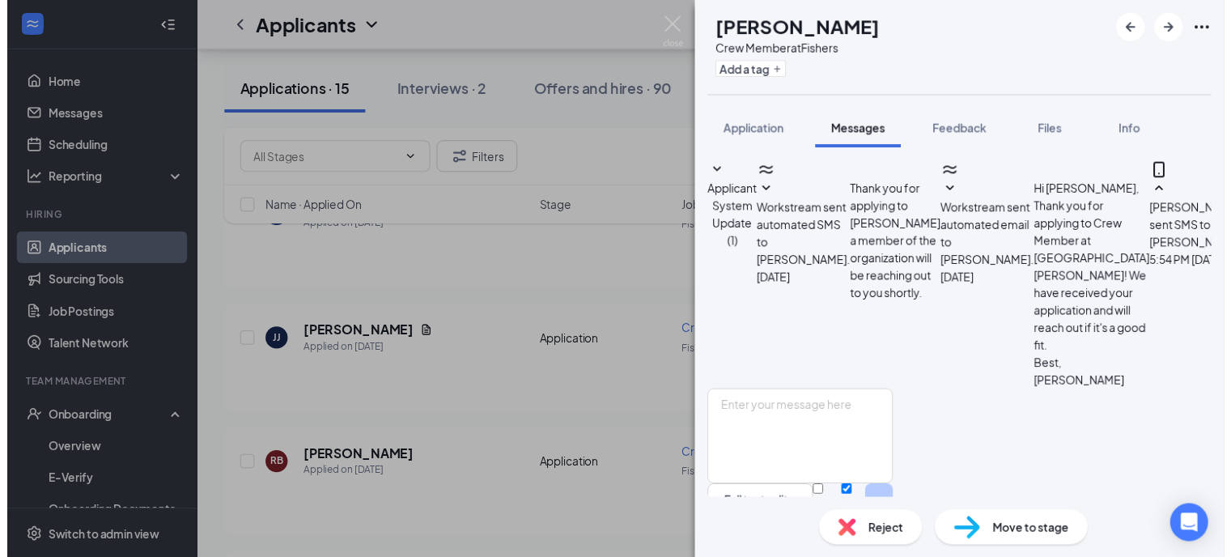
scroll to position [354, 0]
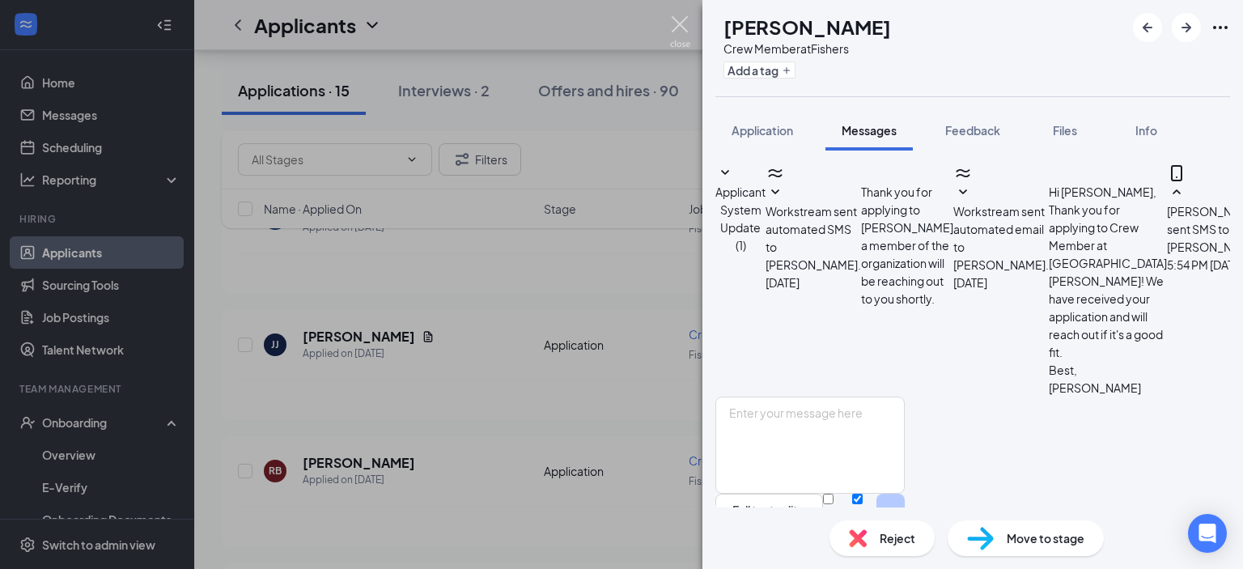
click at [677, 22] on img at bounding box center [680, 32] width 20 height 32
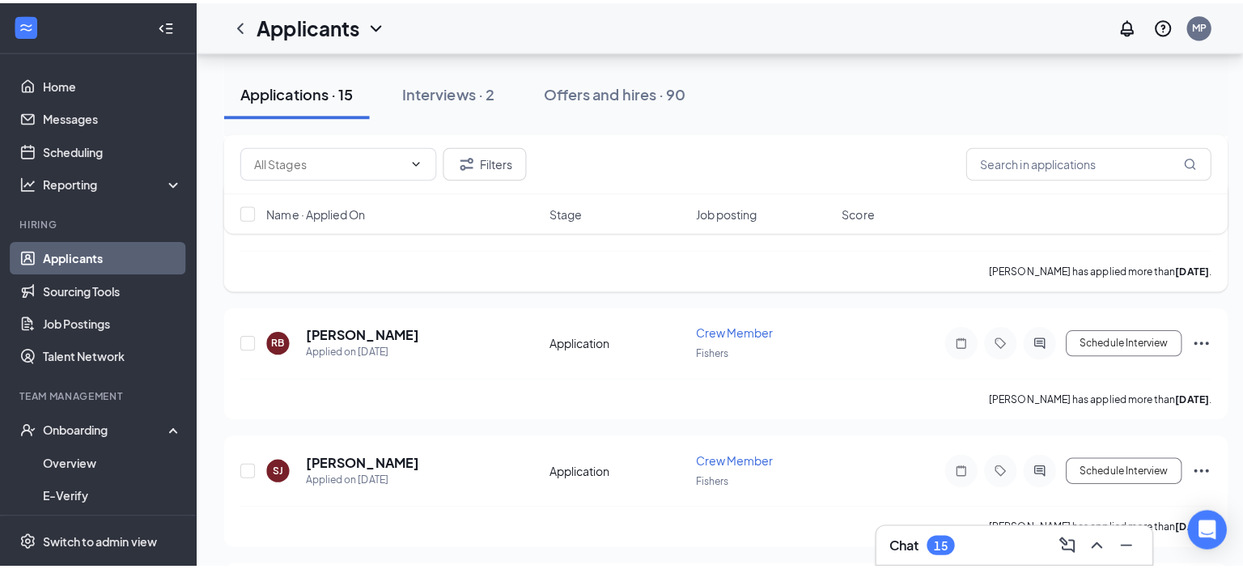
scroll to position [975, 0]
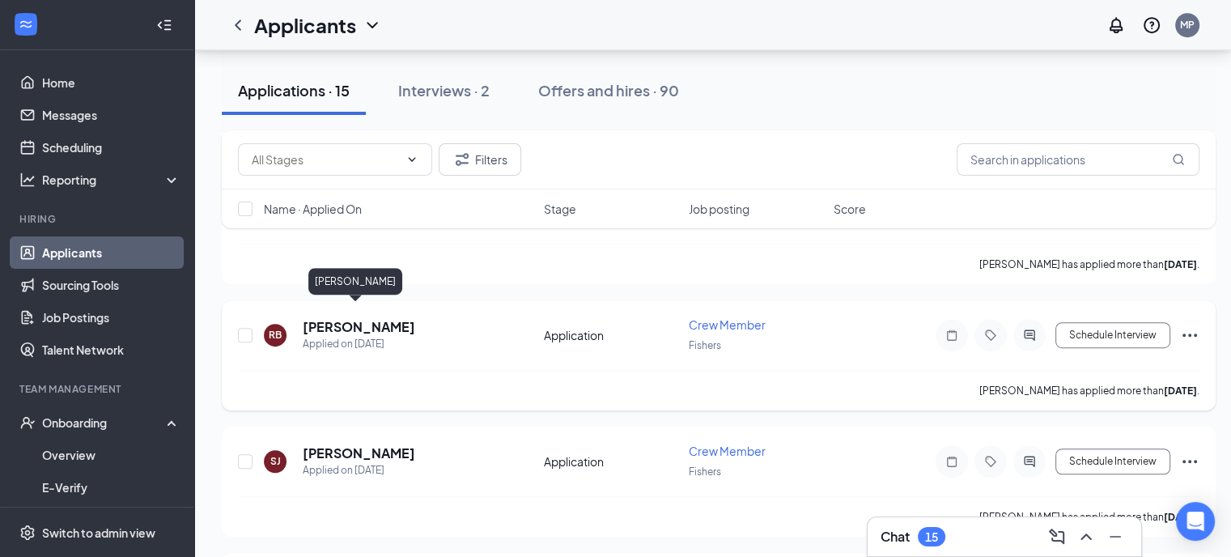
click at [359, 318] on h5 "[PERSON_NAME]" at bounding box center [359, 327] width 113 height 18
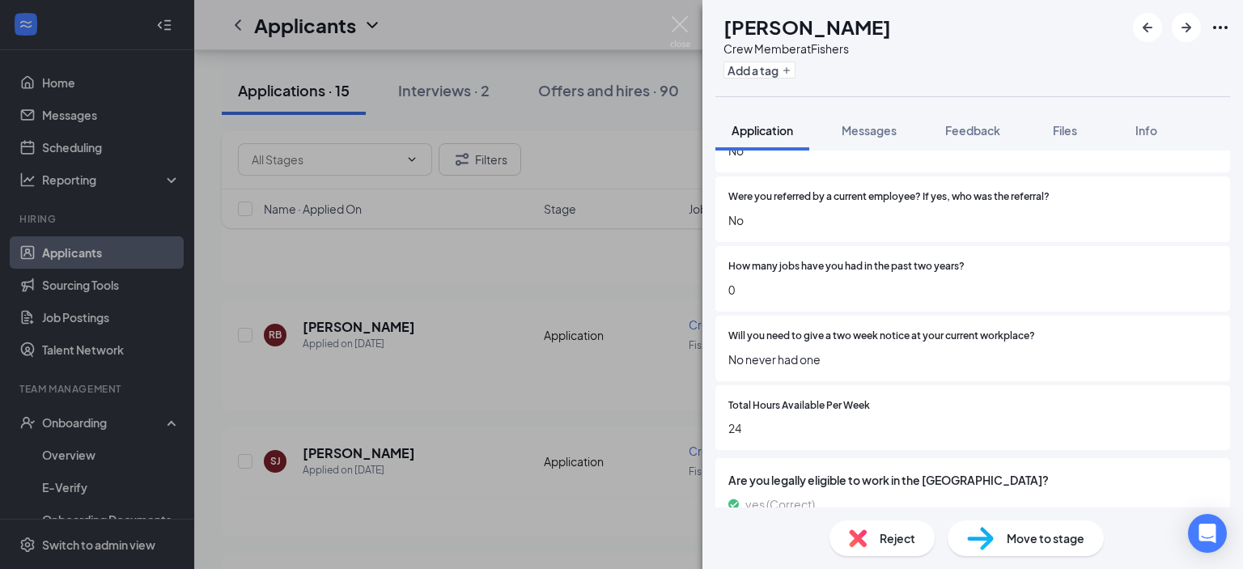
scroll to position [1116, 0]
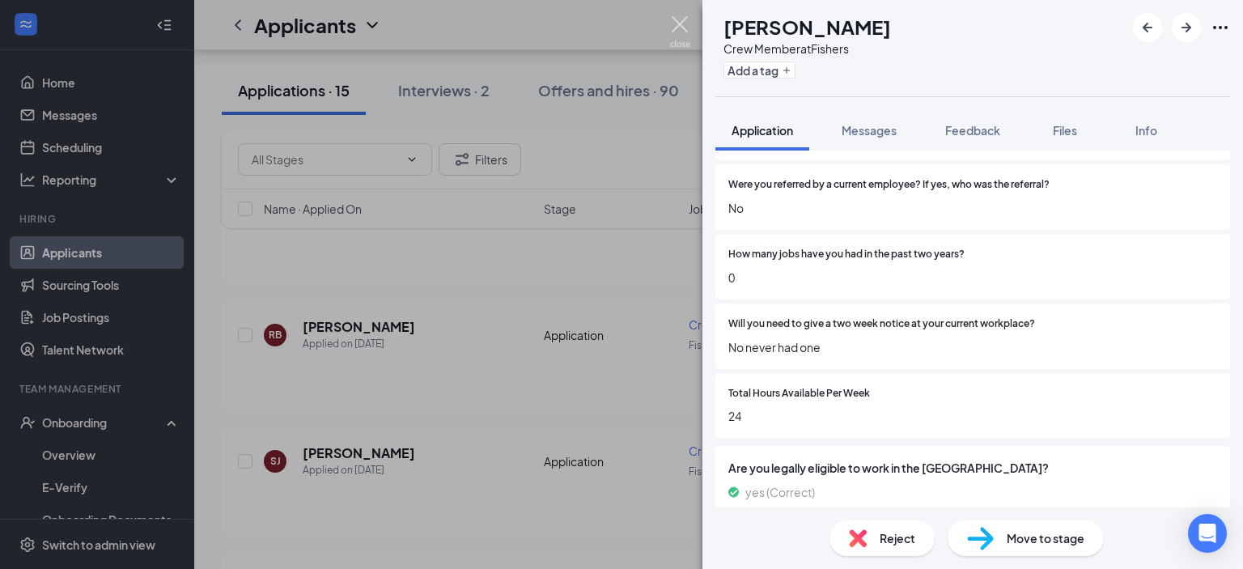
click at [674, 28] on img at bounding box center [680, 32] width 20 height 32
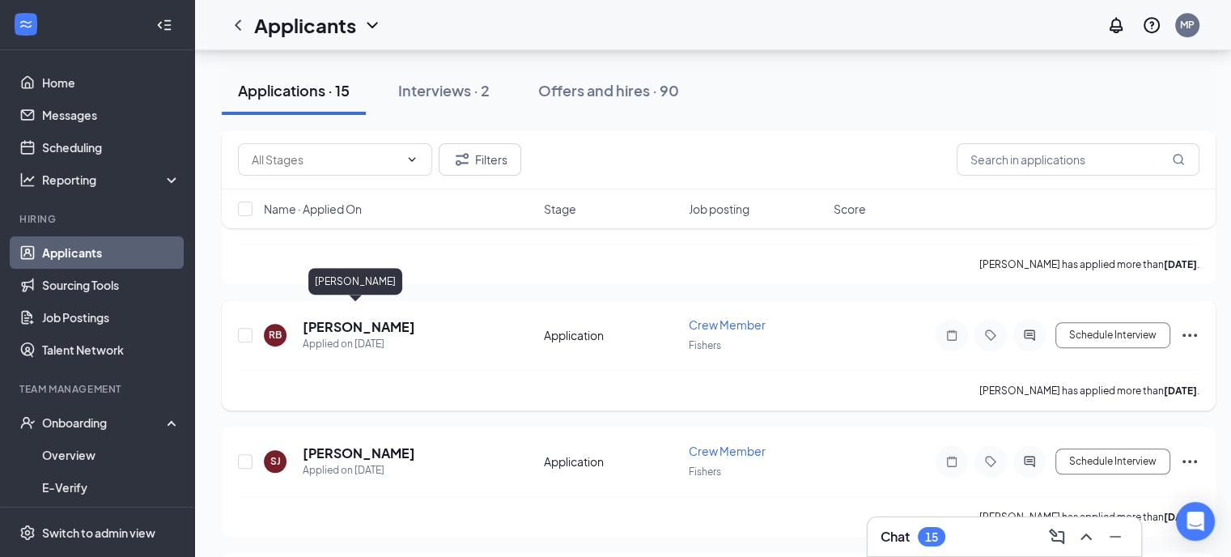
click at [345, 318] on h5 "[PERSON_NAME]" at bounding box center [359, 327] width 113 height 18
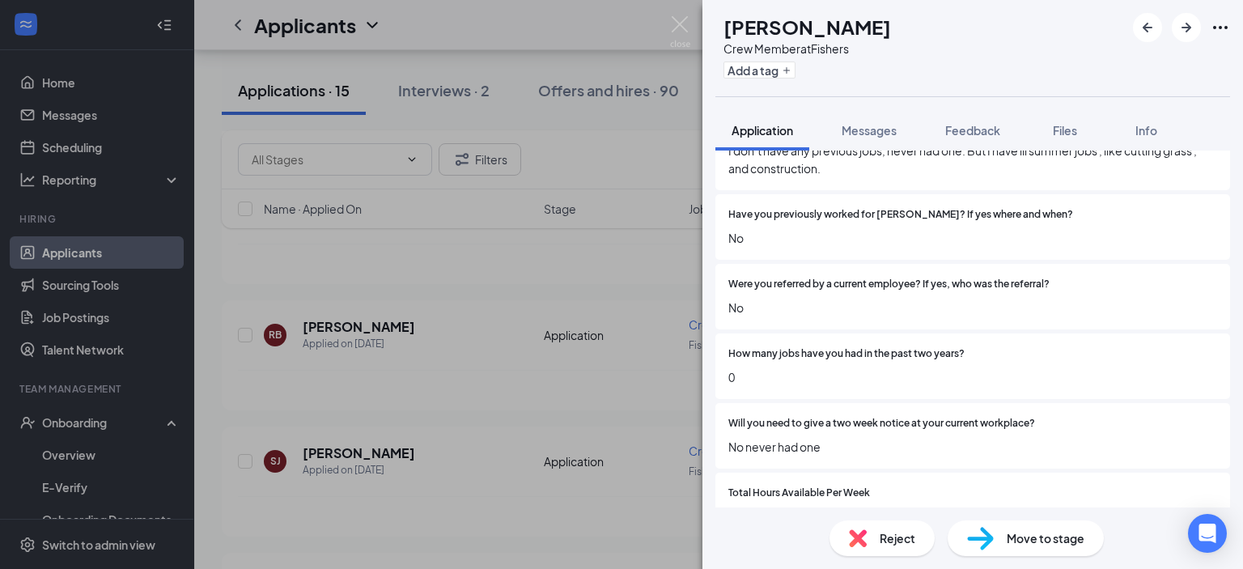
scroll to position [1157, 0]
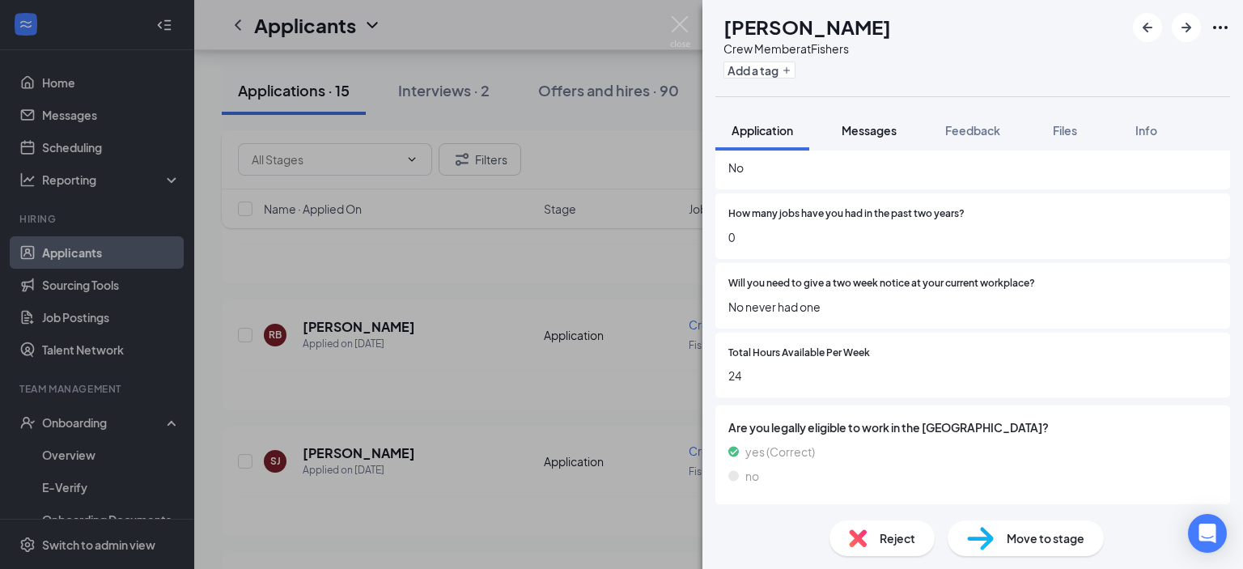
click at [881, 140] on button "Messages" at bounding box center [869, 130] width 87 height 40
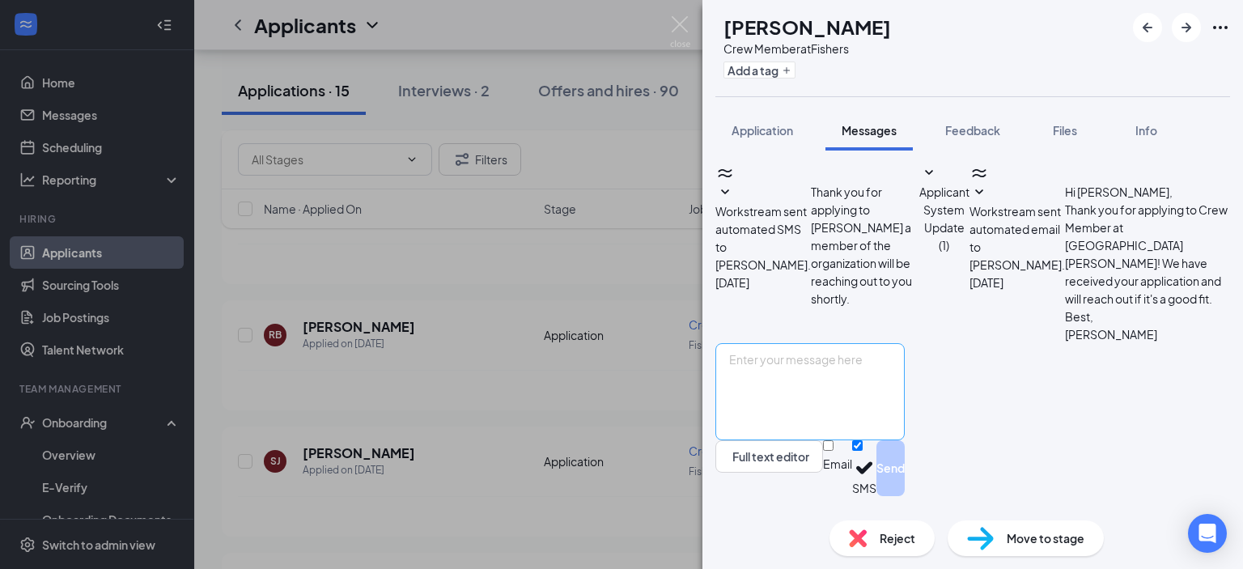
scroll to position [20, 0]
click at [872, 382] on textarea at bounding box center [810, 391] width 189 height 97
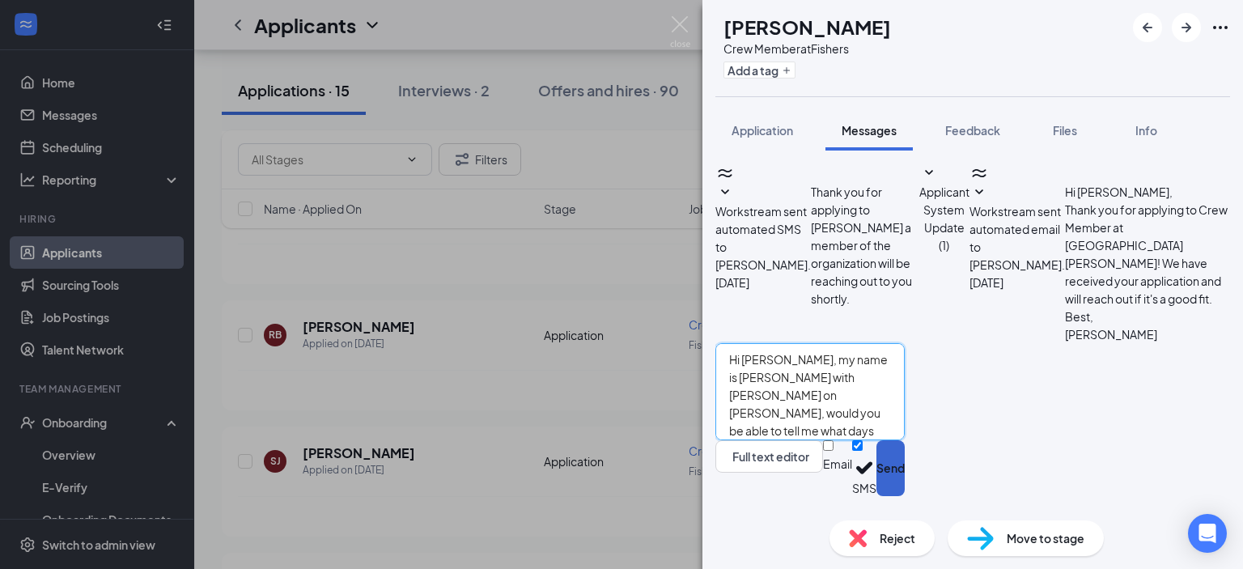
type textarea "Hi [PERSON_NAME], my name is [PERSON_NAME] with [PERSON_NAME] on [PERSON_NAME],…"
click at [905, 481] on button "Send" at bounding box center [891, 468] width 28 height 56
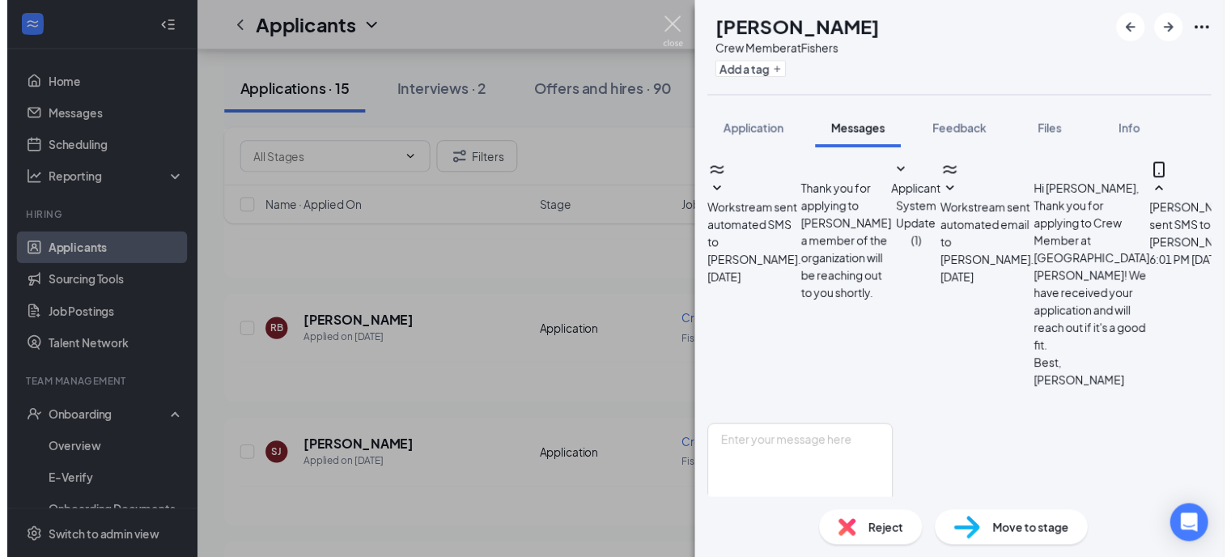
scroll to position [159, 0]
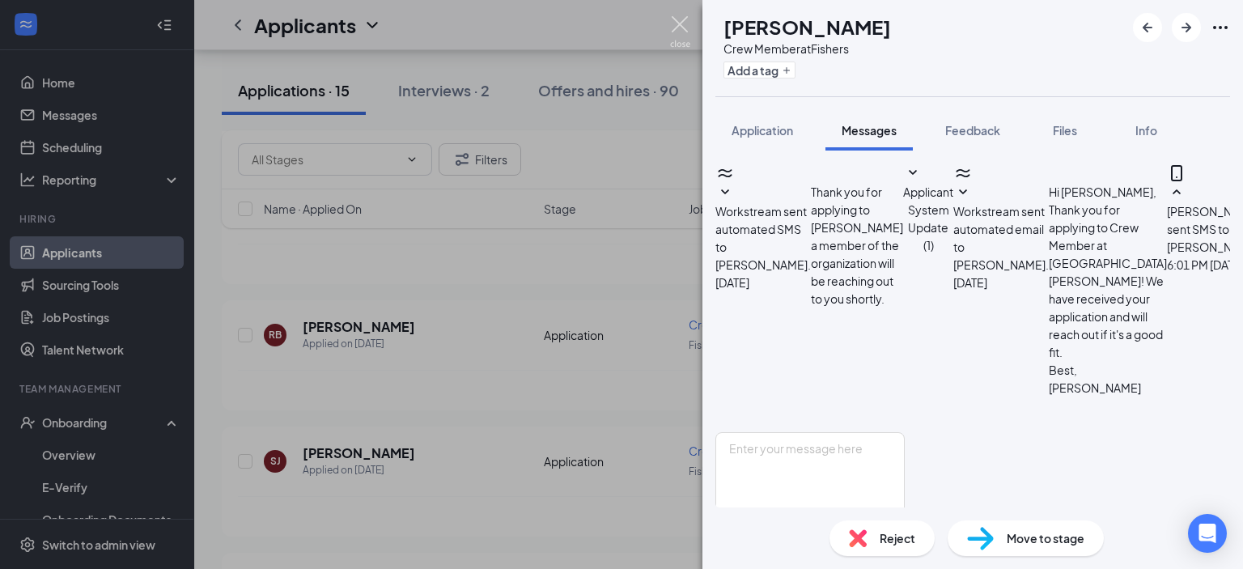
click at [677, 32] on img at bounding box center [680, 32] width 20 height 32
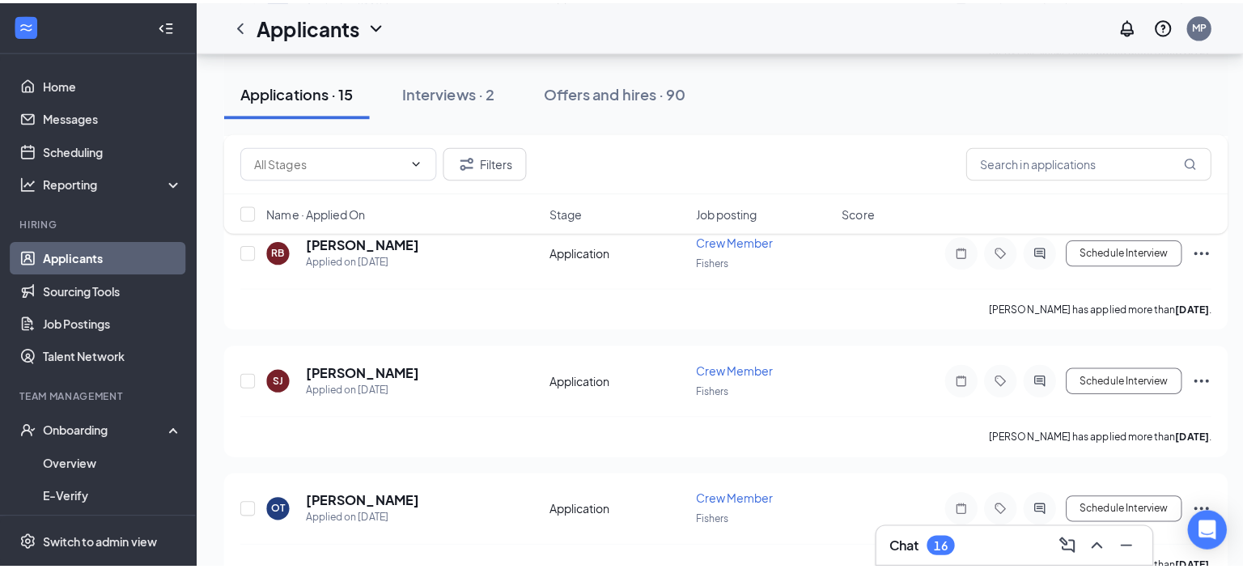
scroll to position [1117, 0]
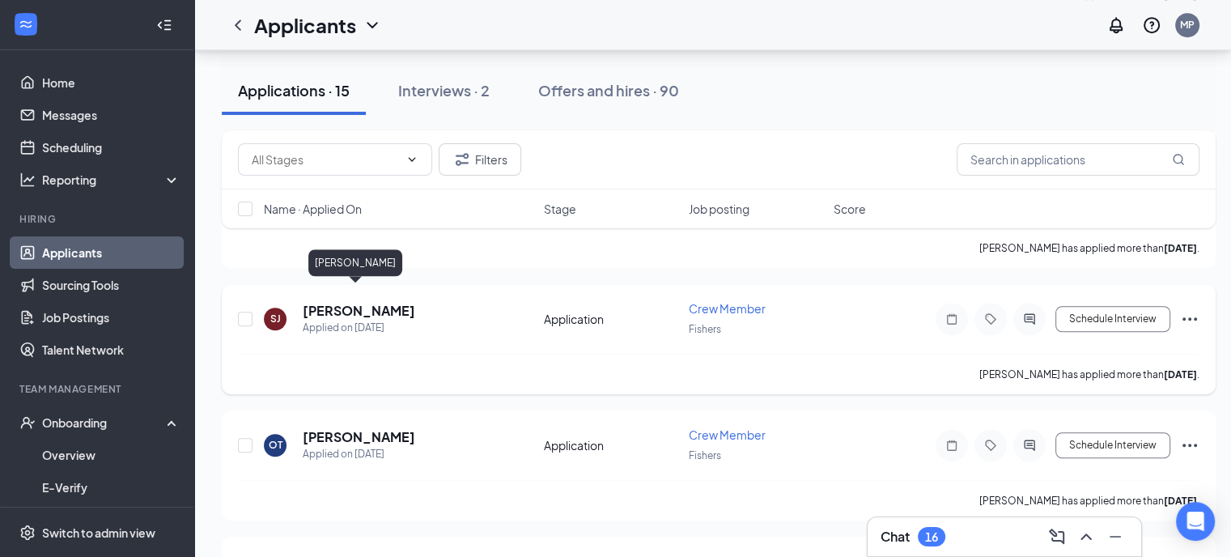
click at [361, 302] on h5 "[PERSON_NAME]" at bounding box center [359, 311] width 113 height 18
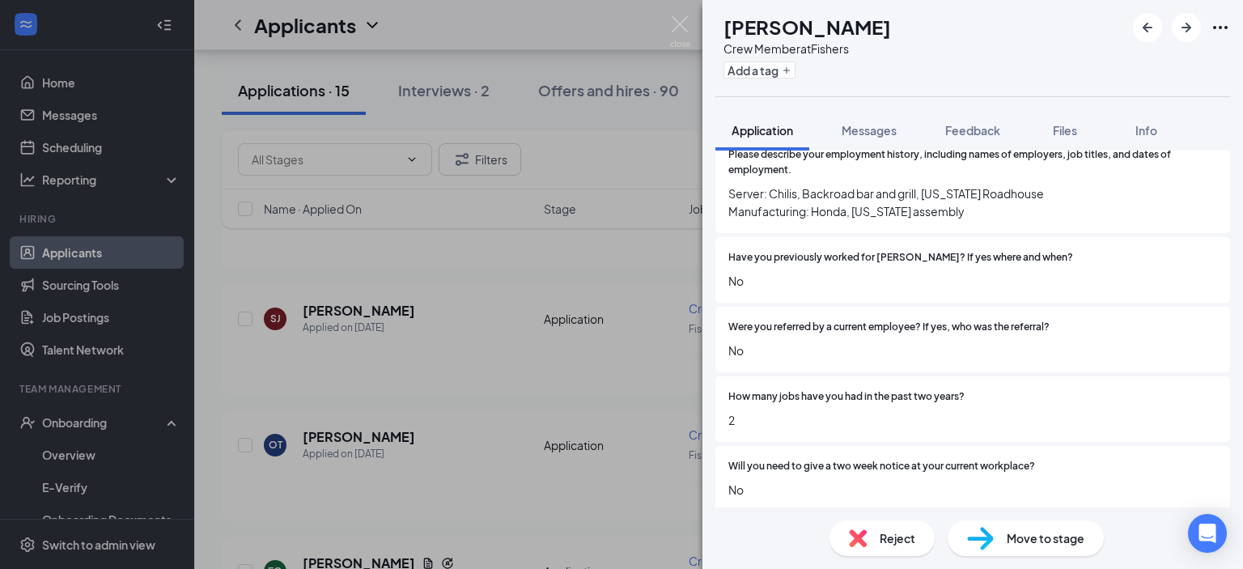
scroll to position [1020, 0]
click at [862, 132] on span "Messages" at bounding box center [869, 130] width 55 height 15
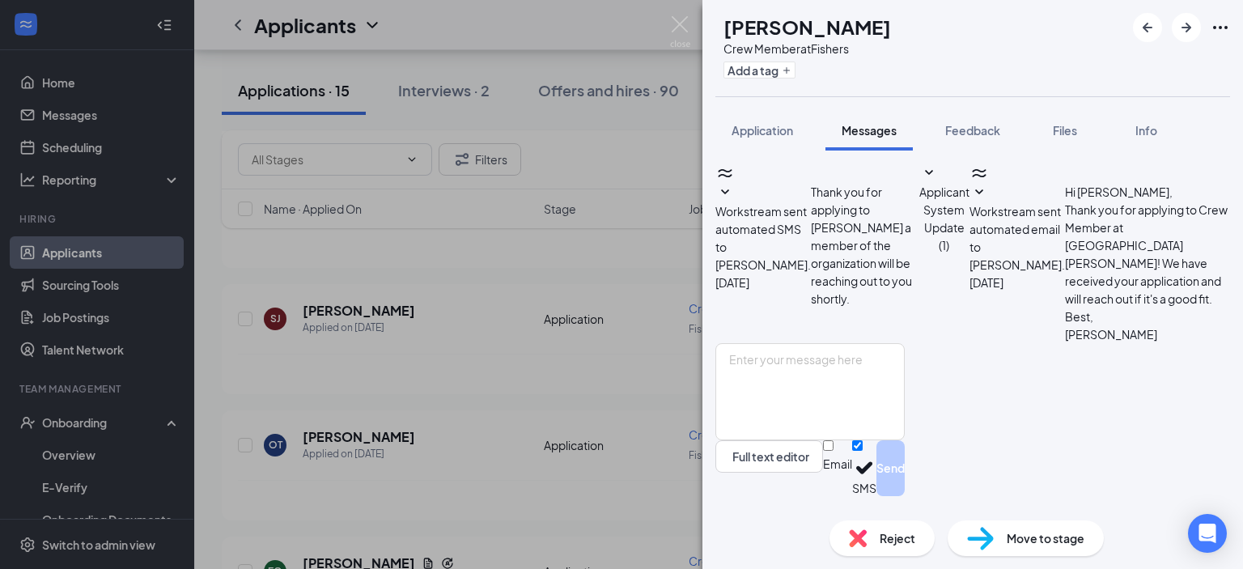
scroll to position [20, 0]
click at [778, 141] on button "Application" at bounding box center [763, 130] width 94 height 40
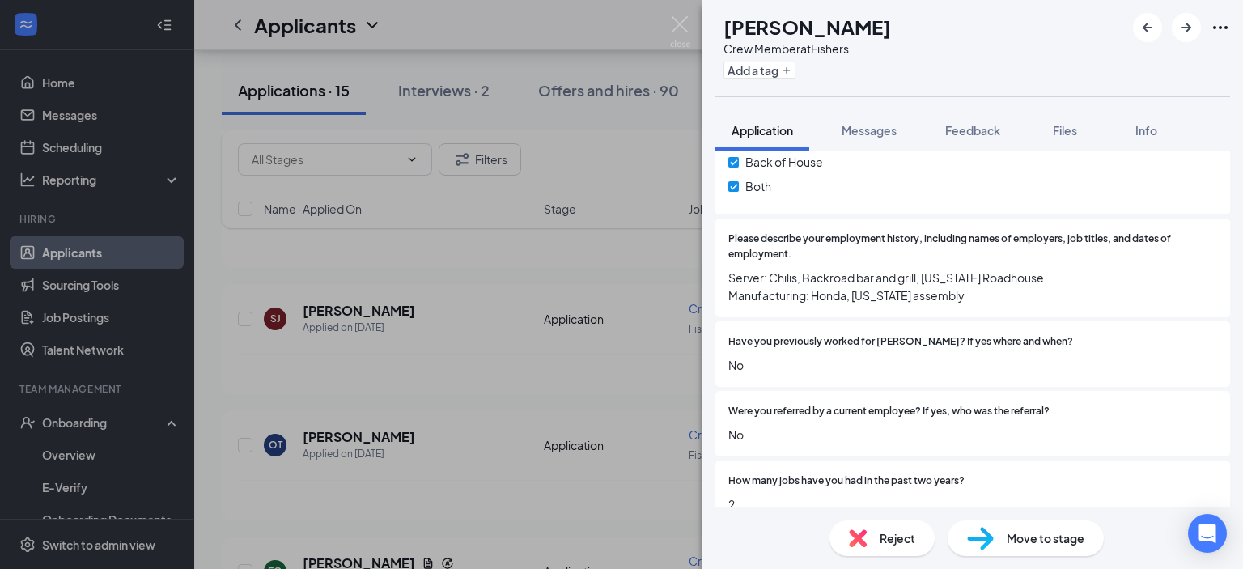
scroll to position [952, 0]
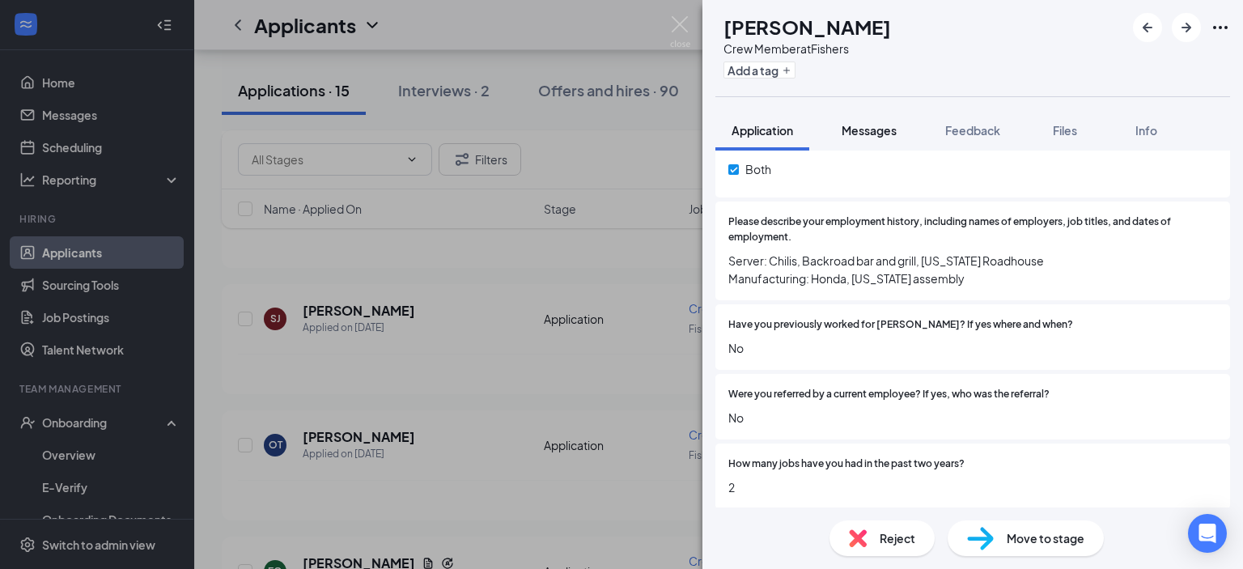
click at [855, 129] on span "Messages" at bounding box center [869, 130] width 55 height 15
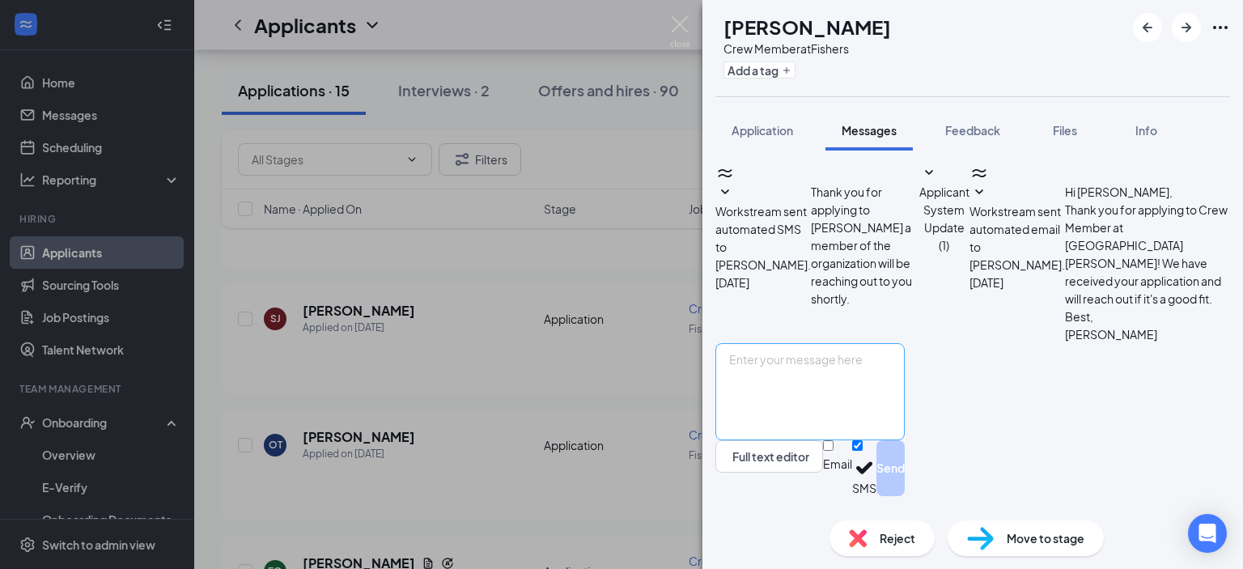
scroll to position [20, 0]
click at [858, 400] on textarea at bounding box center [810, 391] width 189 height 97
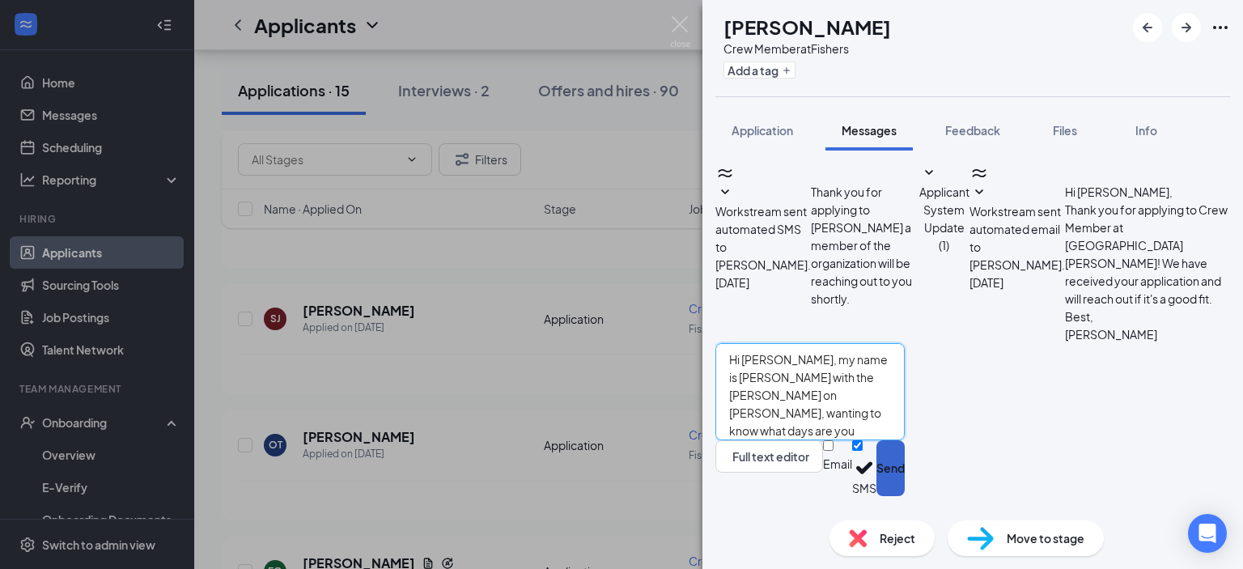
type textarea "Hi [PERSON_NAME], my name is [PERSON_NAME] with the [PERSON_NAME] on [PERSON_NA…"
click at [905, 480] on button "Send" at bounding box center [891, 468] width 28 height 56
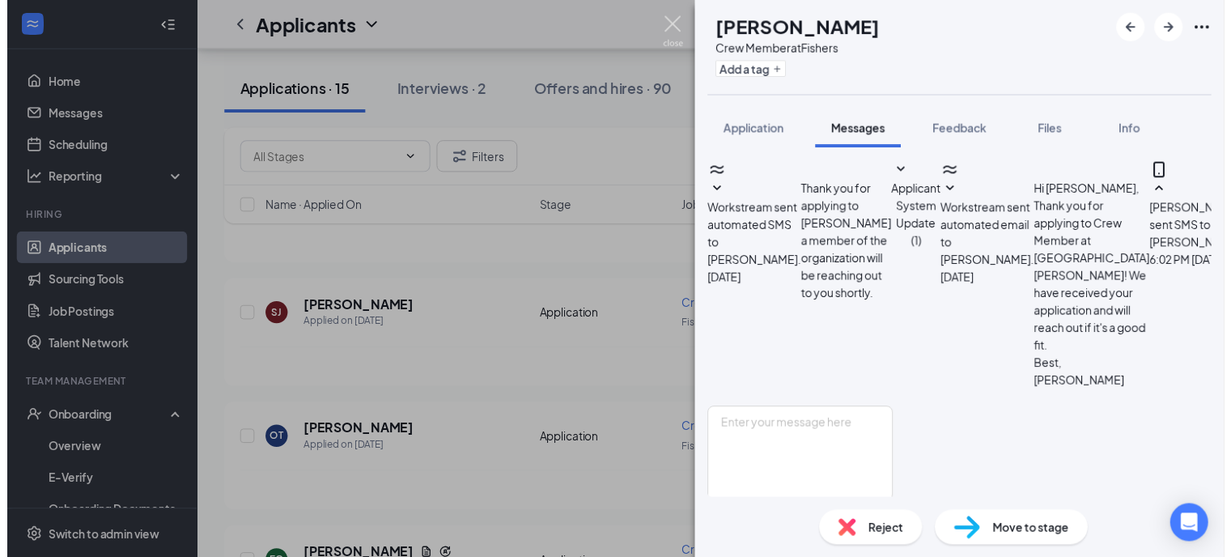
scroll to position [159, 0]
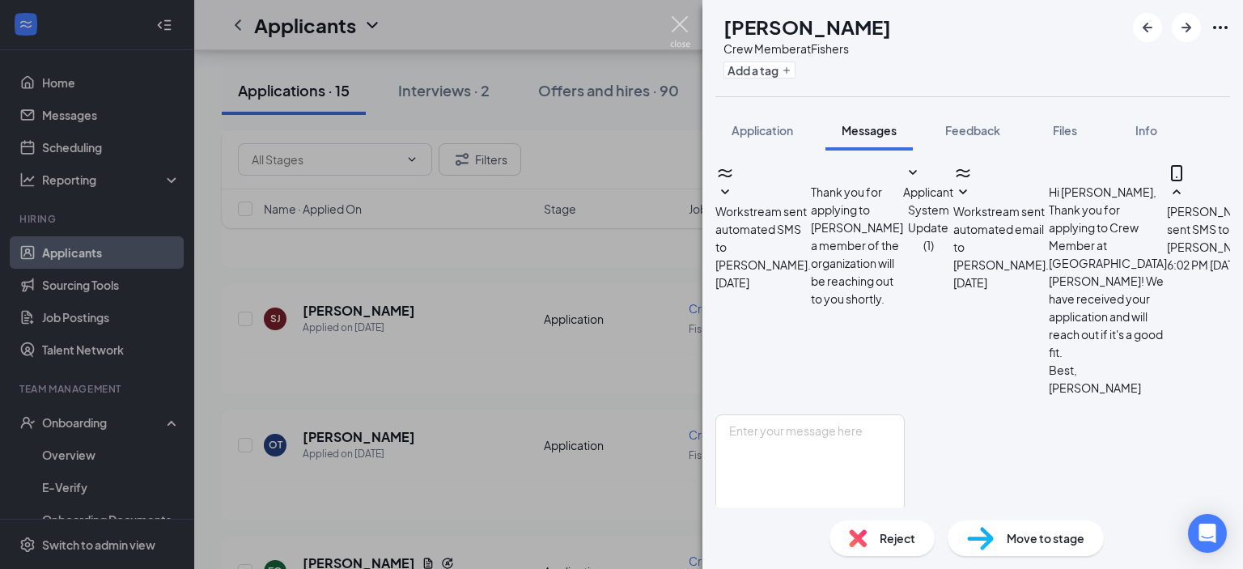
click at [675, 30] on img at bounding box center [680, 32] width 20 height 32
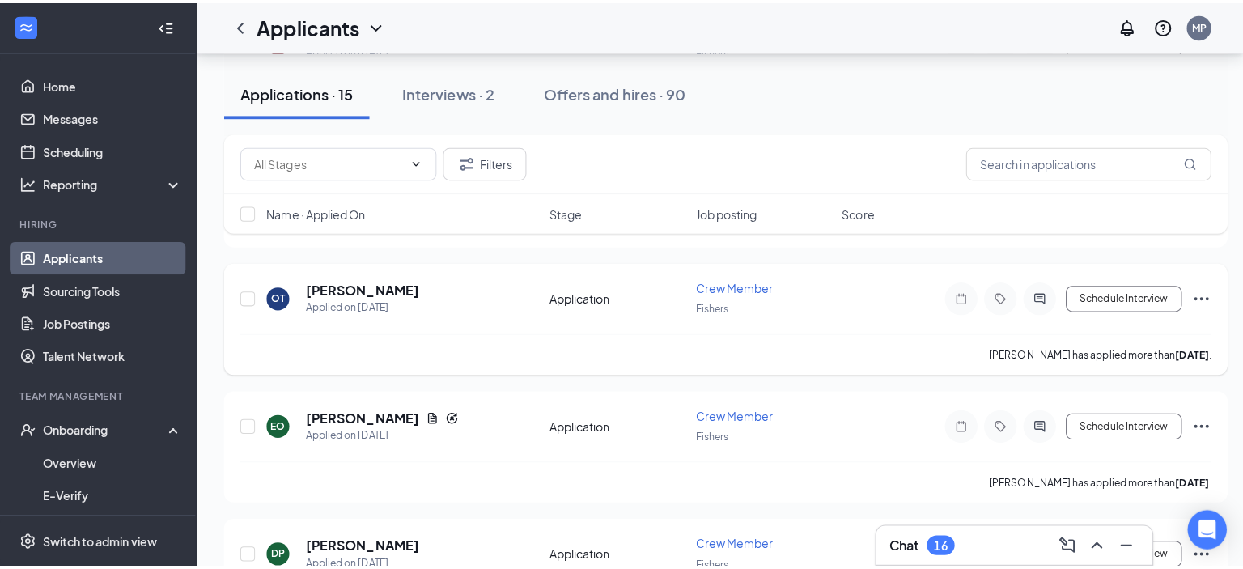
scroll to position [1269, 0]
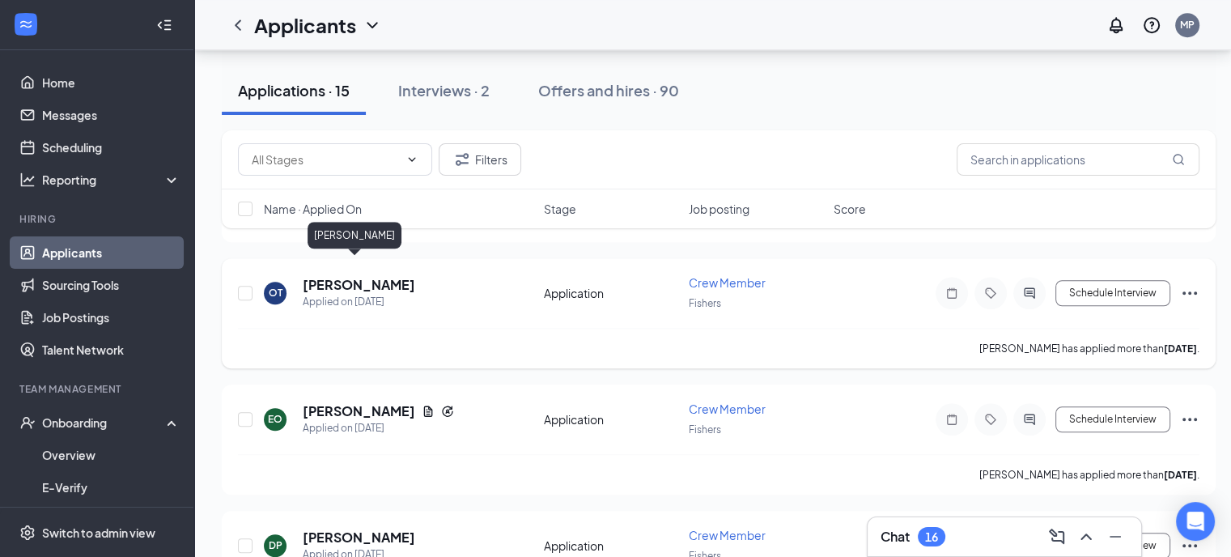
click at [337, 276] on h5 "[PERSON_NAME]" at bounding box center [359, 285] width 113 height 18
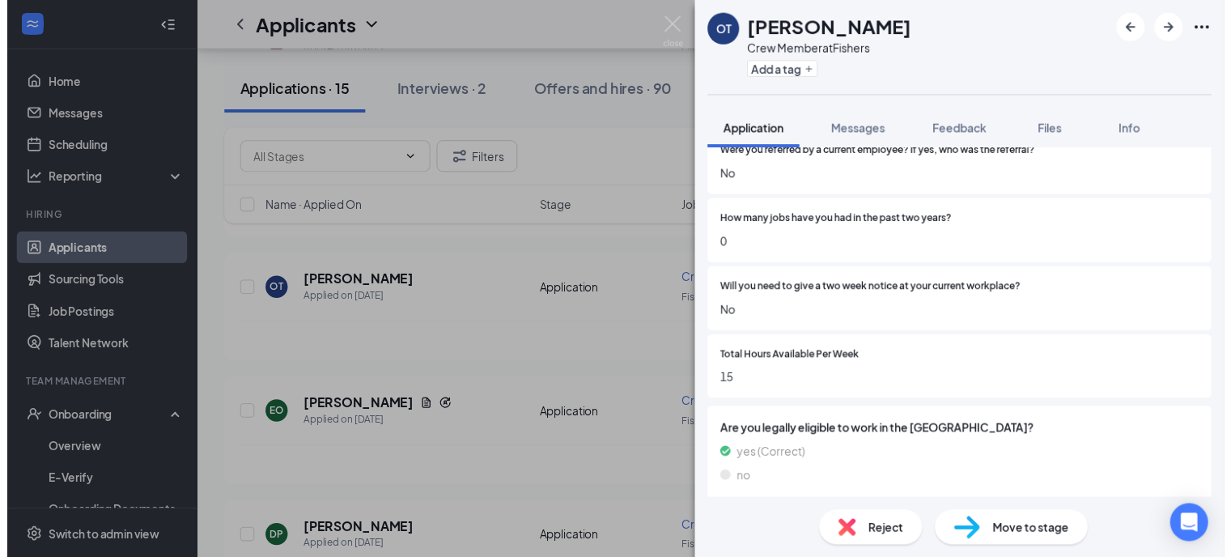
scroll to position [1132, 0]
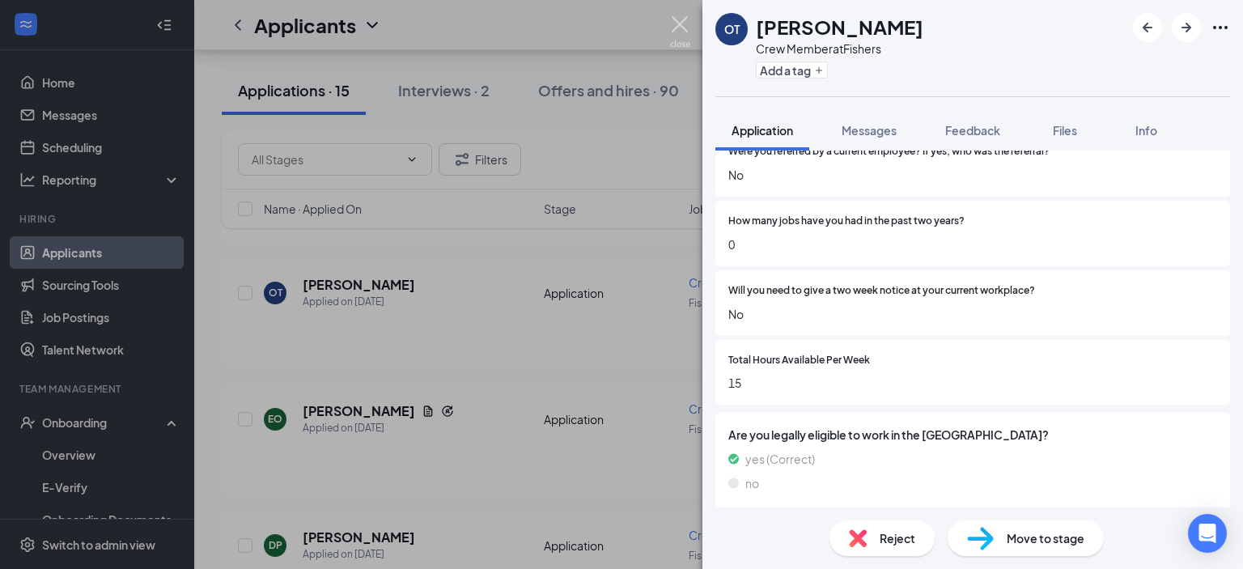
click at [682, 26] on img at bounding box center [680, 32] width 20 height 32
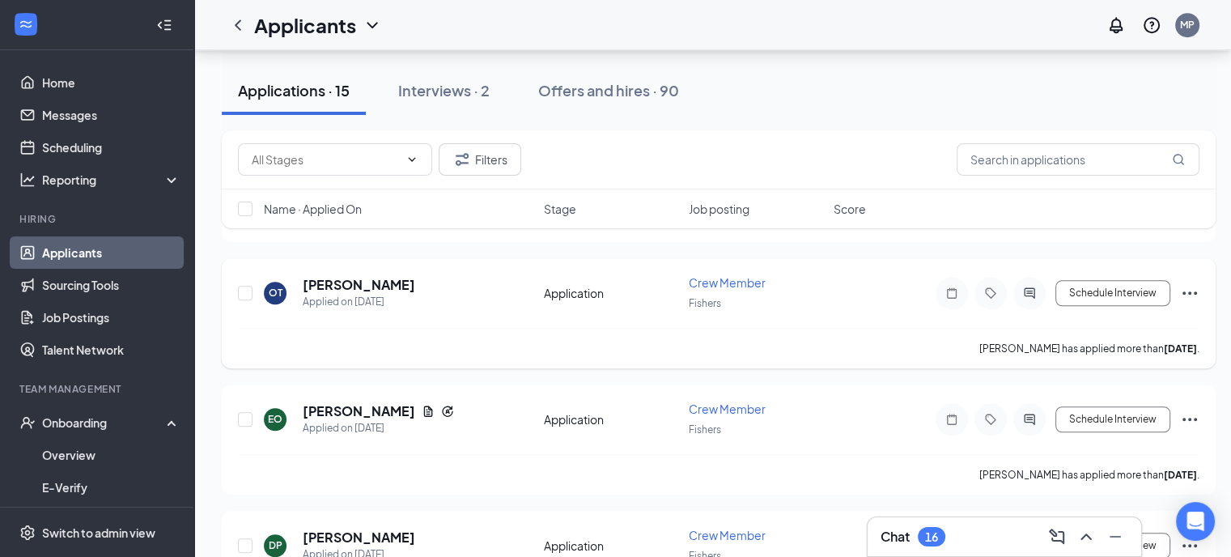
click at [1190, 291] on icon "Ellipses" at bounding box center [1190, 292] width 15 height 3
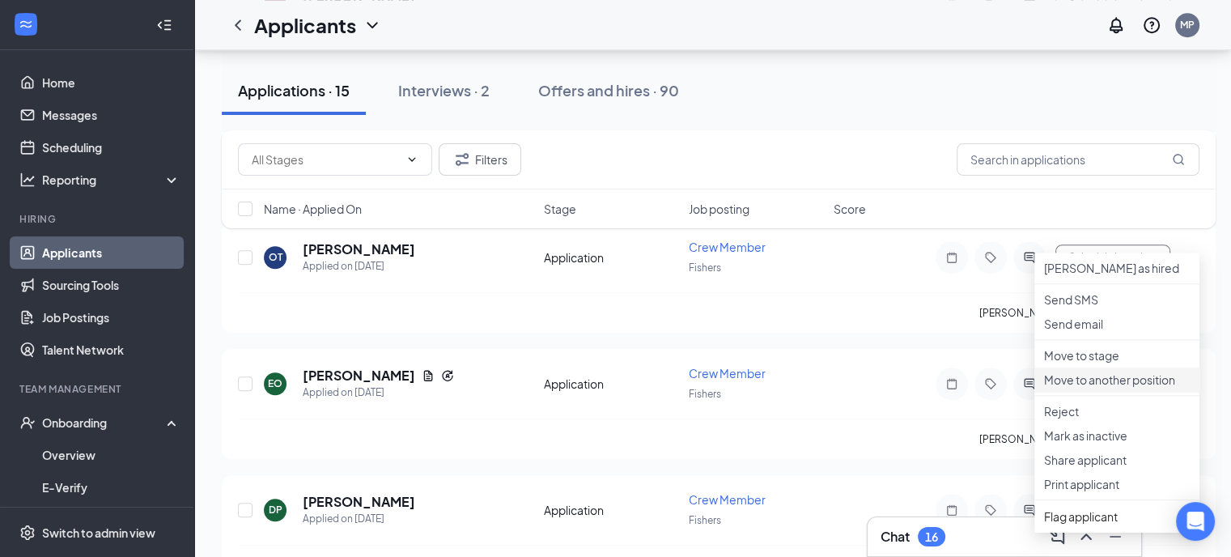
scroll to position [1333, 0]
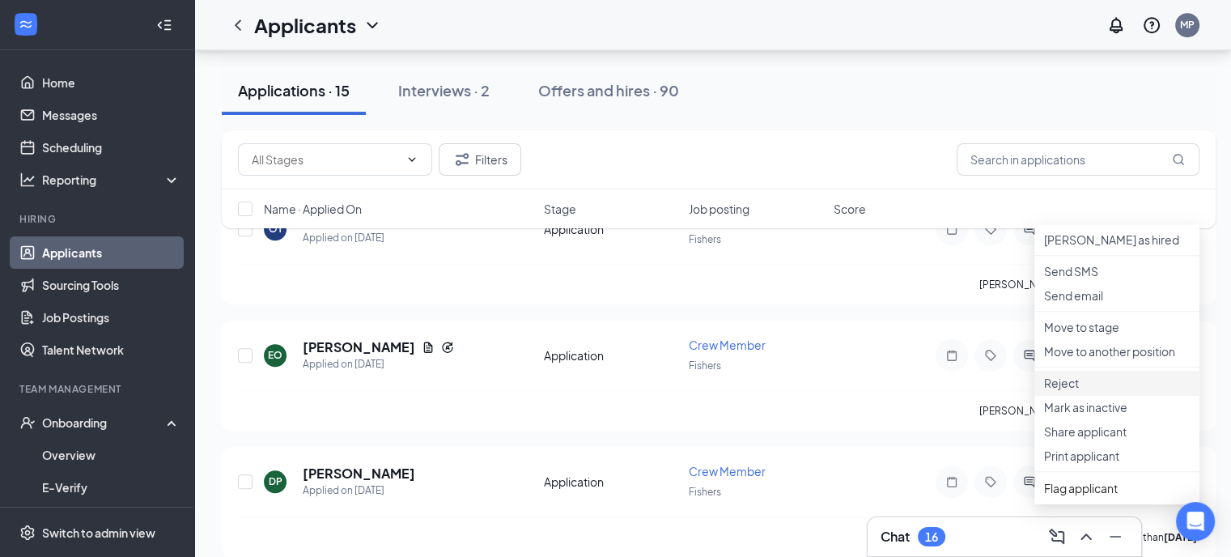
click at [1076, 391] on p "Reject" at bounding box center [1117, 383] width 146 height 16
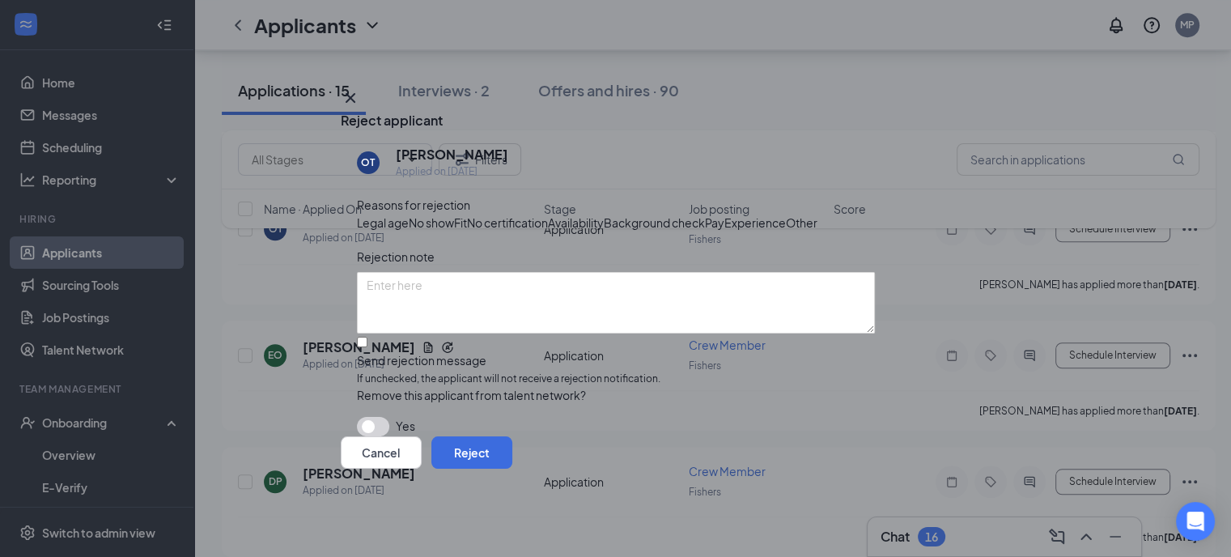
click at [604, 214] on span "Availability" at bounding box center [576, 223] width 56 height 18
click at [512, 469] on button "Reject" at bounding box center [471, 452] width 81 height 32
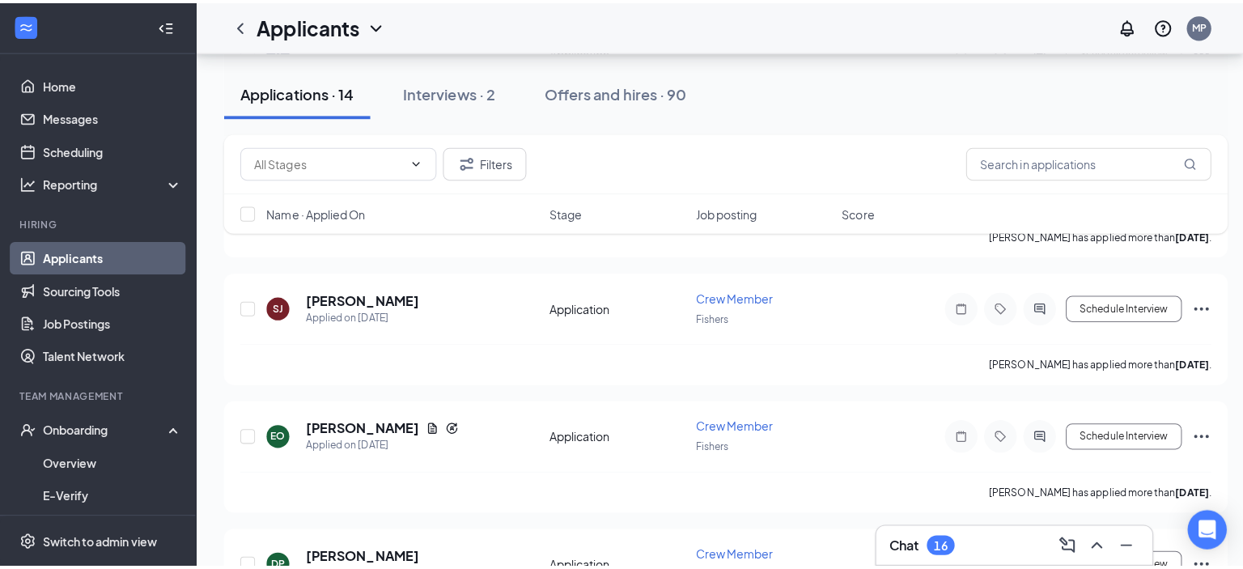
scroll to position [1156, 0]
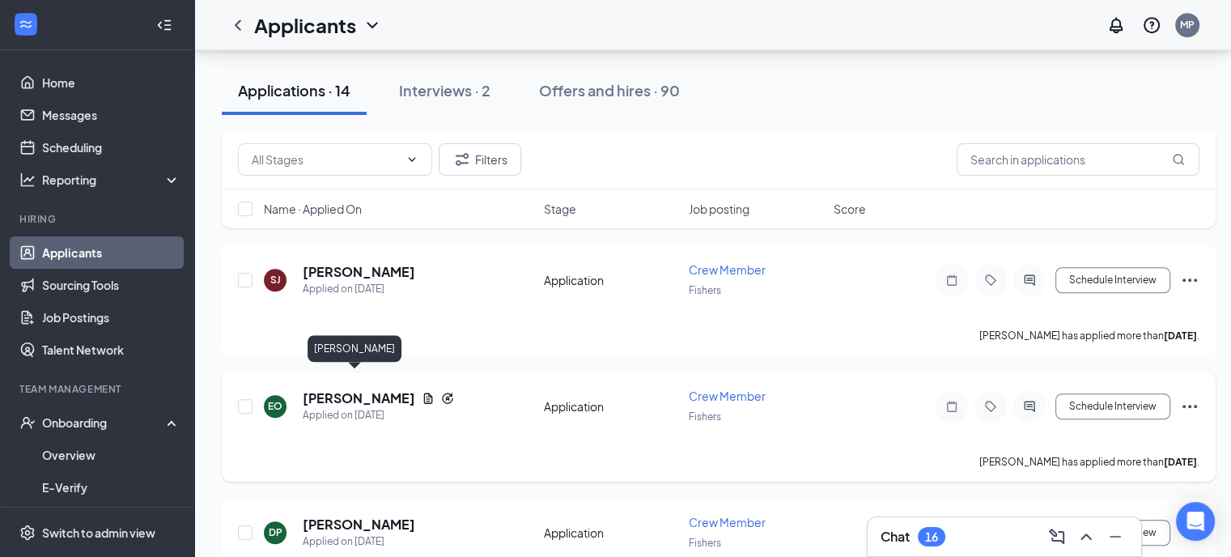
click at [350, 389] on h5 "[PERSON_NAME]" at bounding box center [359, 398] width 113 height 18
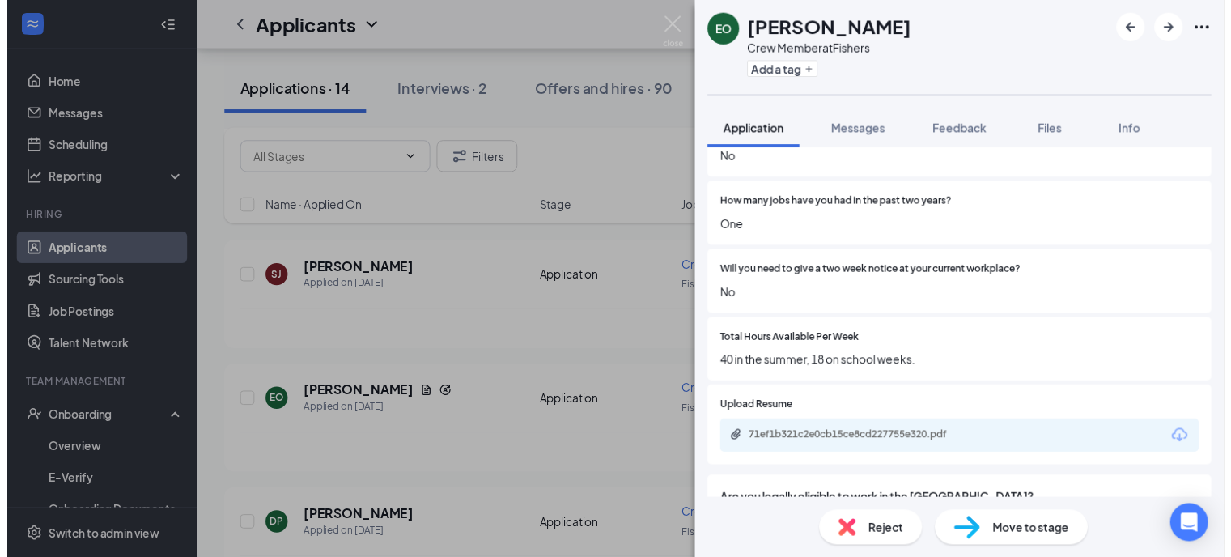
scroll to position [1195, 0]
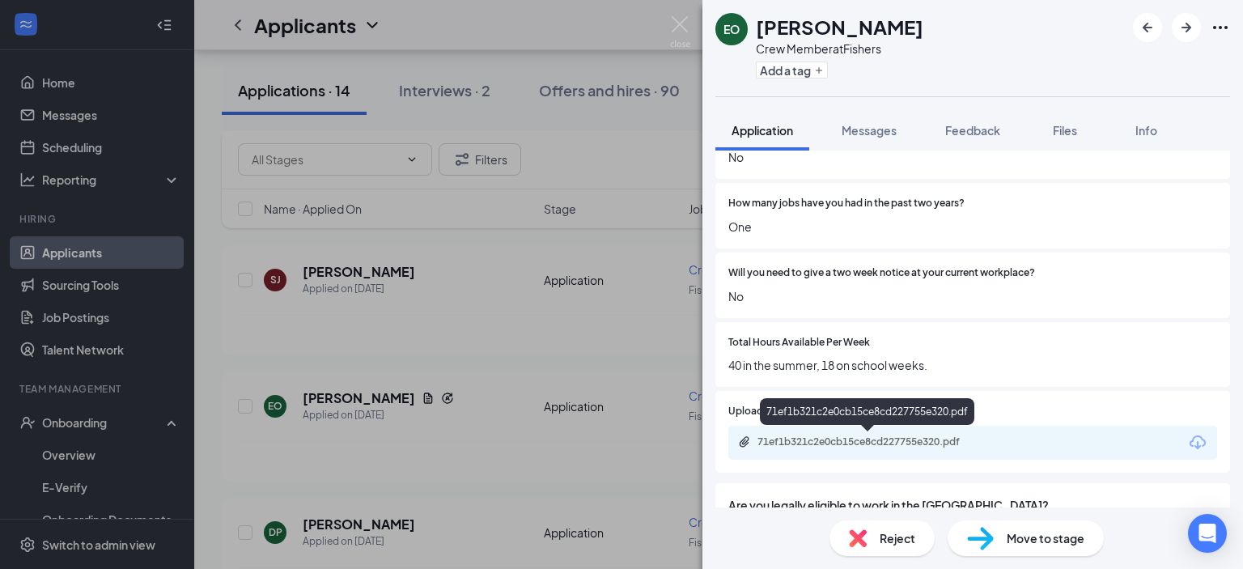
click at [877, 440] on div "71ef1b321c2e0cb15ce8cd227755e320.pdf" at bounding box center [871, 441] width 227 height 13
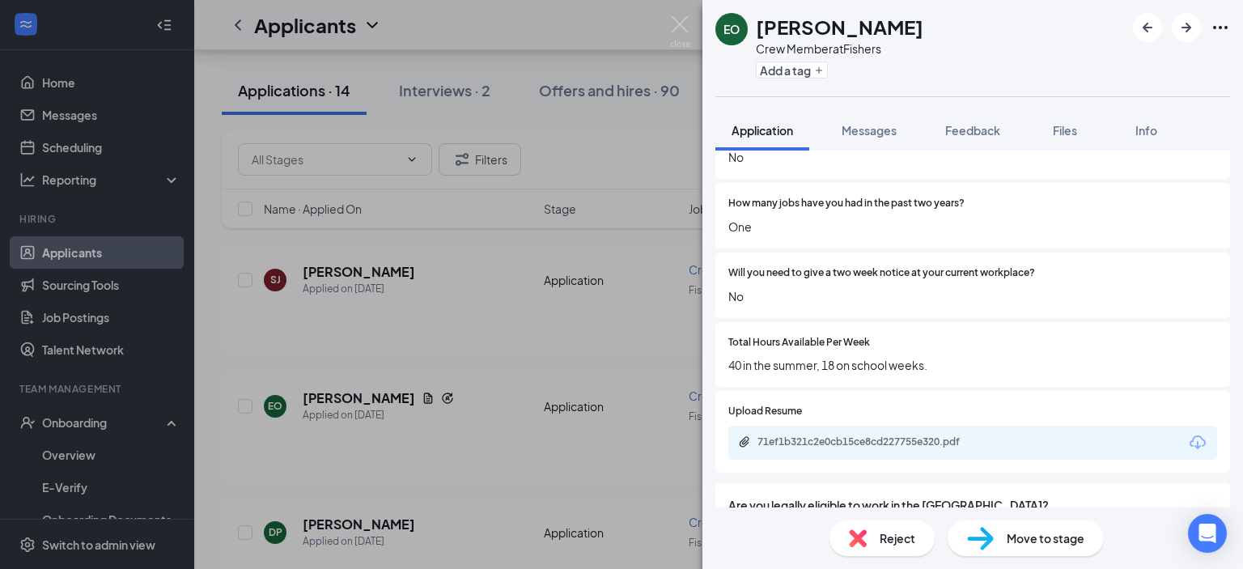
click at [686, 16] on img at bounding box center [680, 32] width 20 height 32
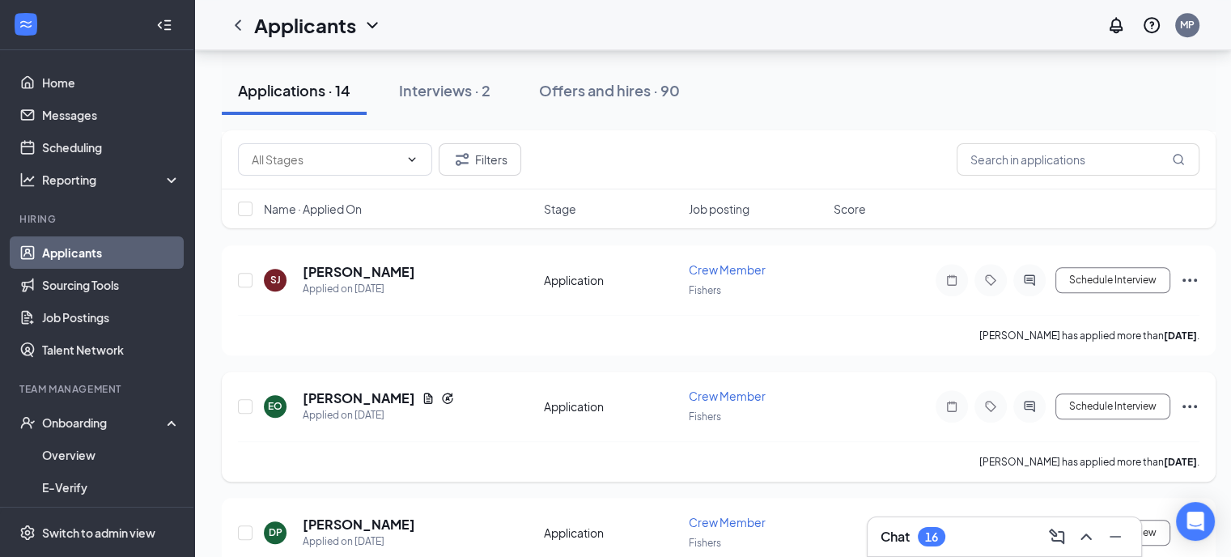
click at [1189, 405] on icon "Ellipses" at bounding box center [1190, 406] width 15 height 3
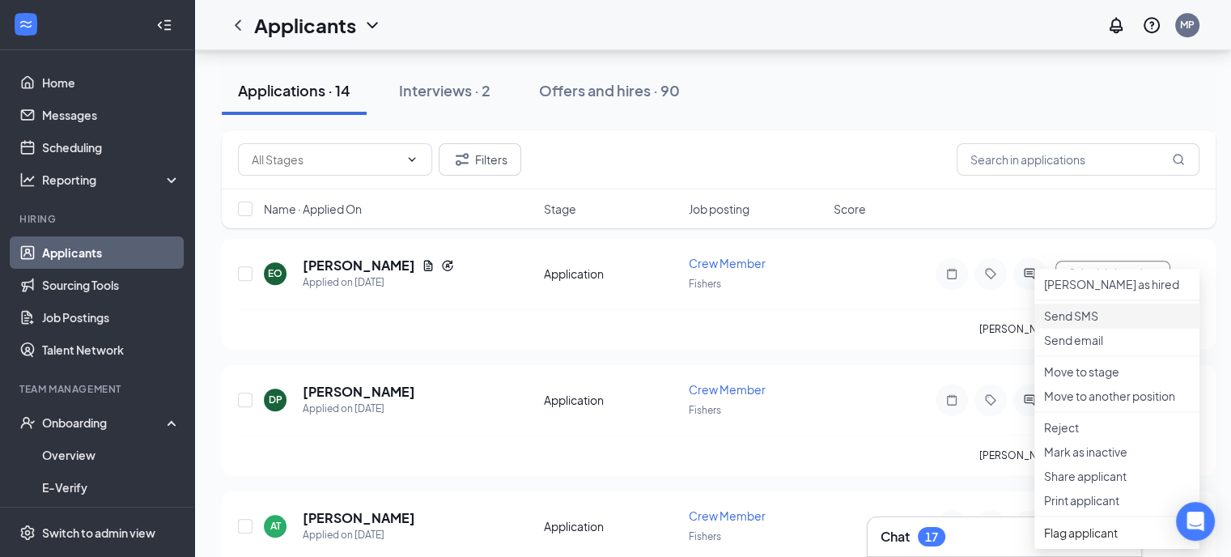
scroll to position [1305, 0]
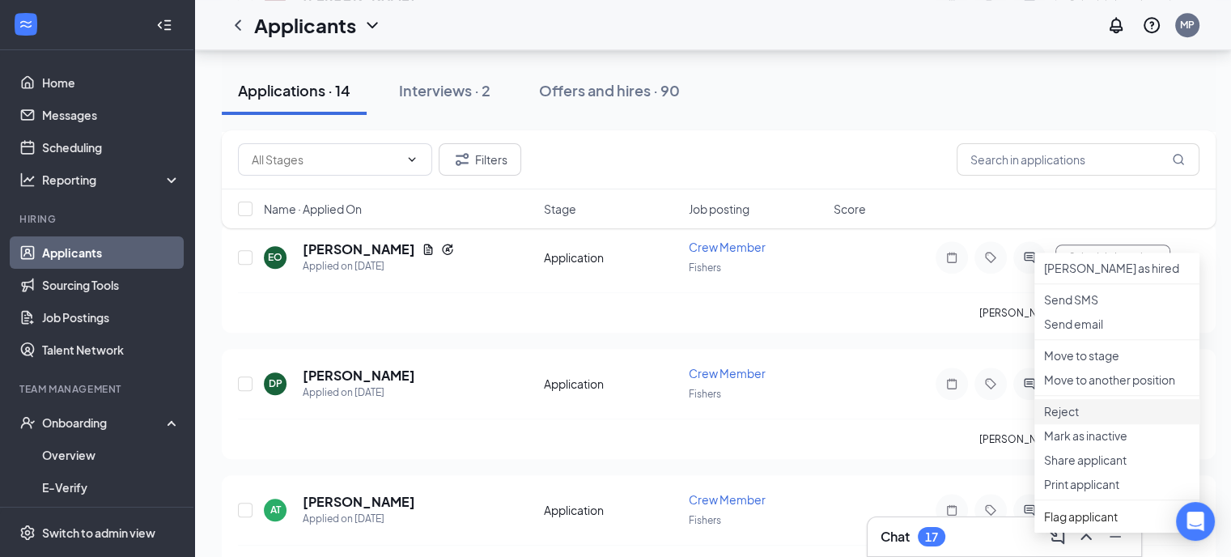
click at [1069, 419] on p "Reject" at bounding box center [1117, 411] width 146 height 16
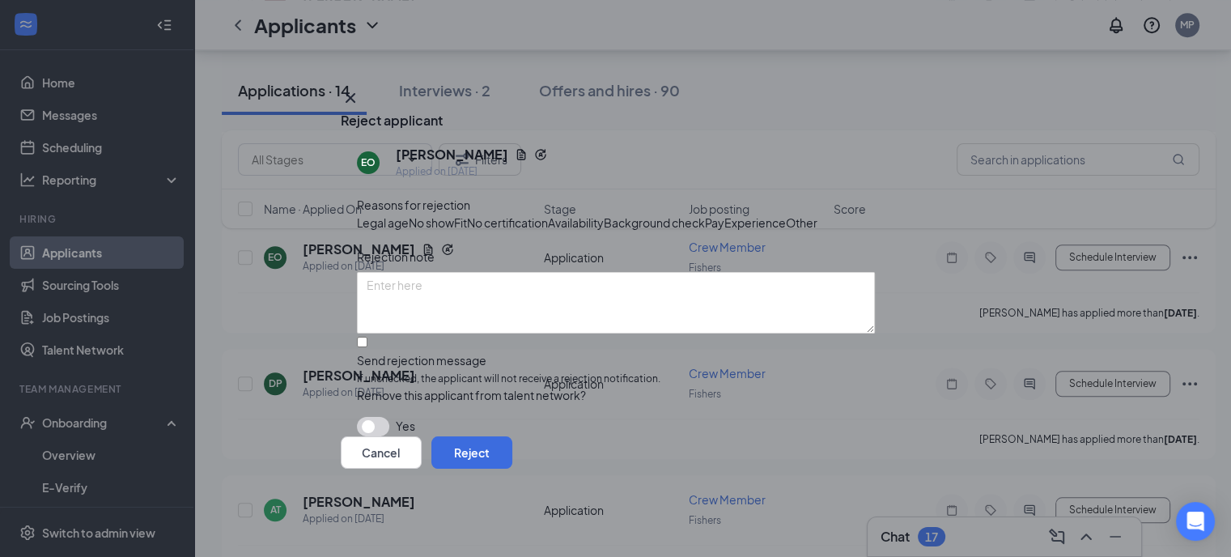
click at [604, 214] on span "Availability" at bounding box center [576, 223] width 56 height 18
click at [512, 469] on button "Reject" at bounding box center [471, 452] width 81 height 32
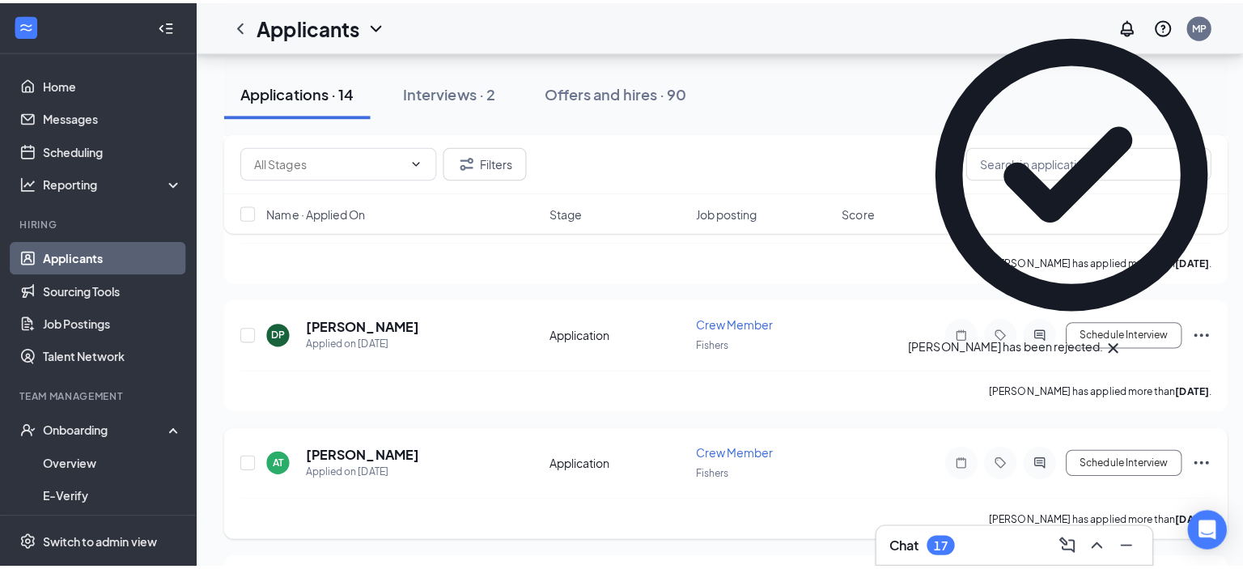
scroll to position [1233, 0]
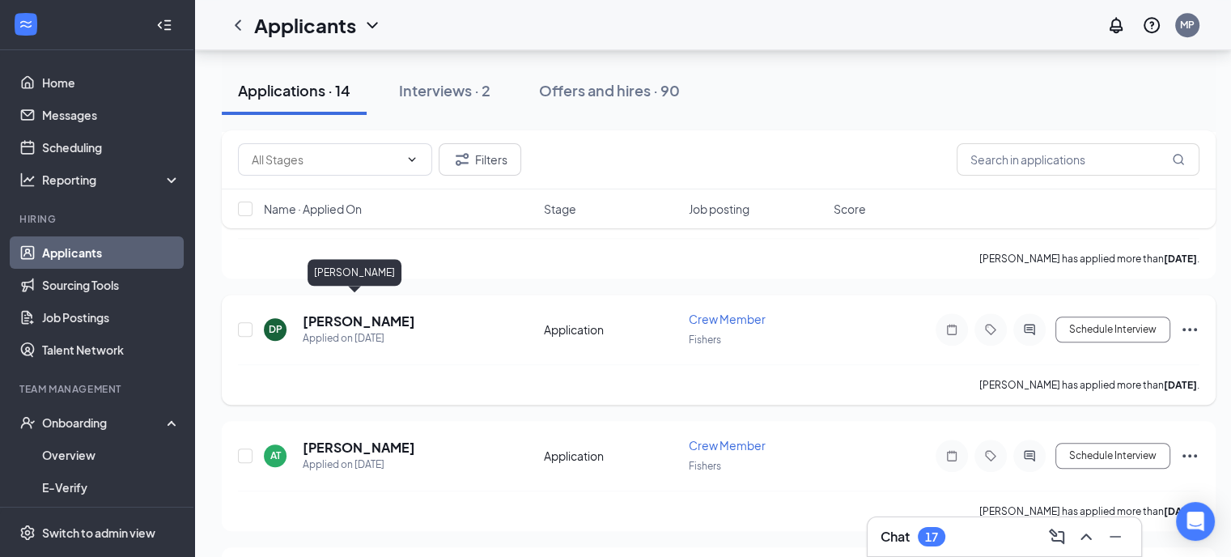
click at [351, 312] on h5 "[PERSON_NAME]" at bounding box center [359, 321] width 113 height 18
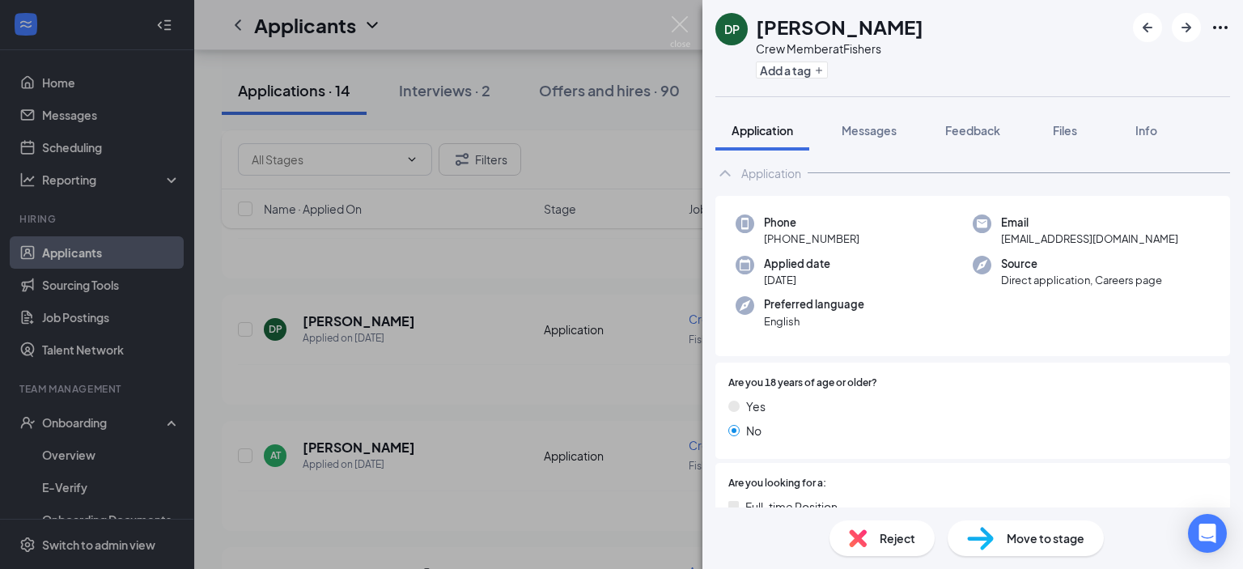
scroll to position [13, 0]
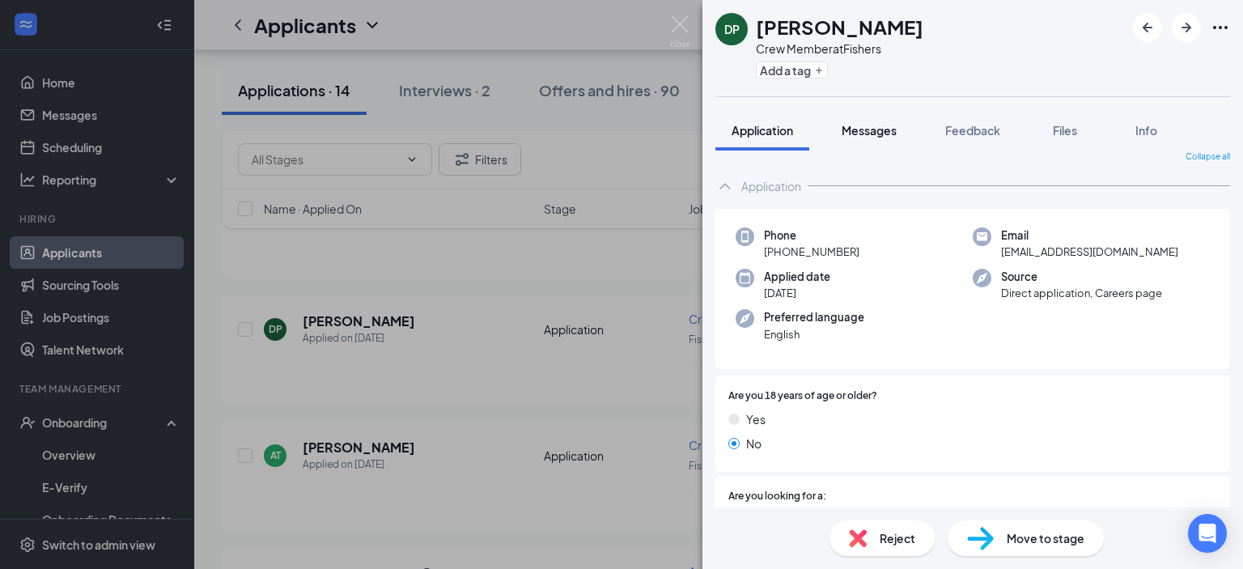
click at [856, 138] on div "Messages" at bounding box center [869, 130] width 55 height 16
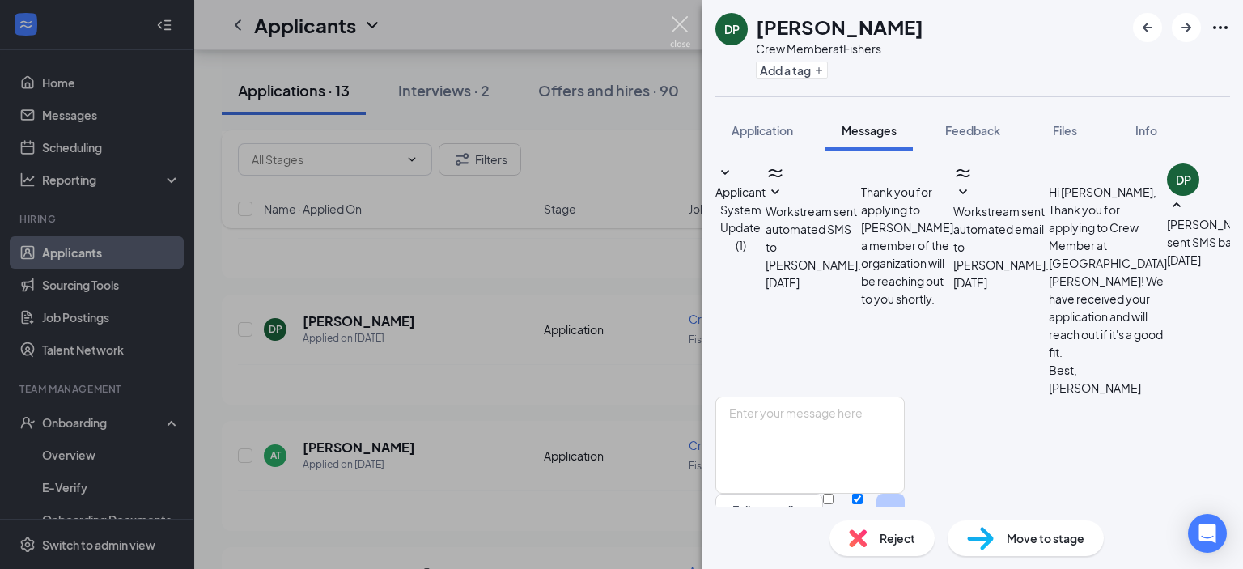
click at [682, 39] on img at bounding box center [680, 32] width 20 height 32
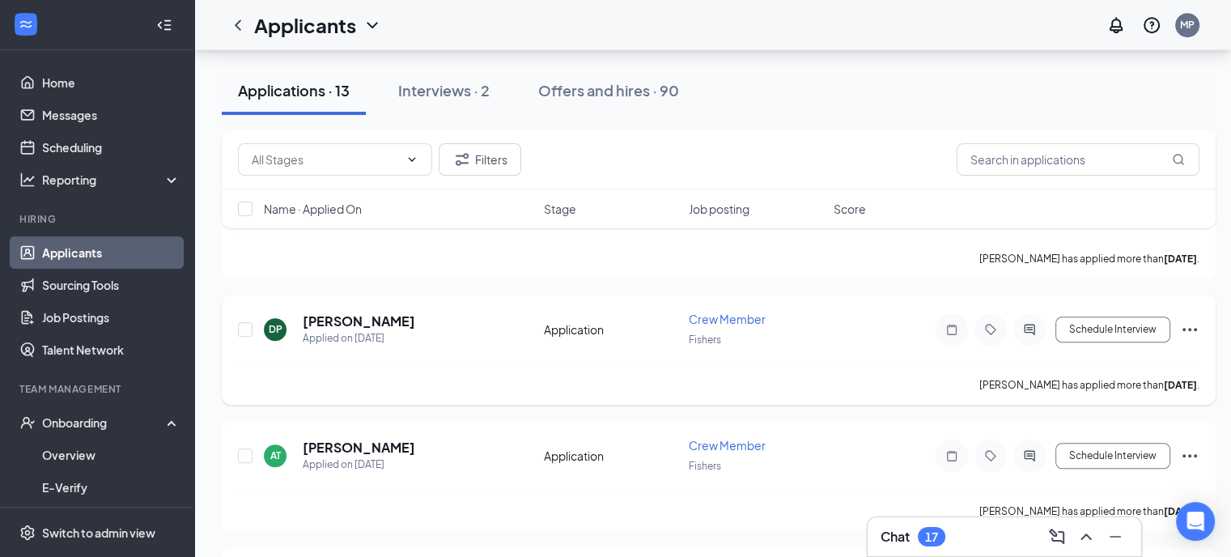
click at [1192, 320] on icon "Ellipses" at bounding box center [1189, 329] width 19 height 19
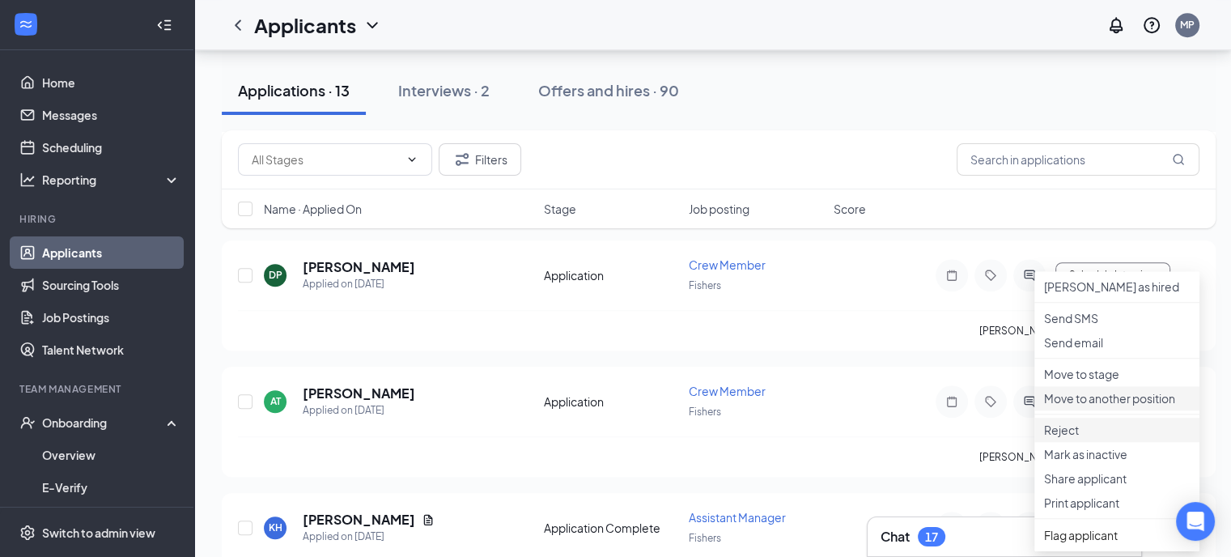
scroll to position [1288, 0]
click at [1111, 437] on p "Reject" at bounding box center [1117, 429] width 146 height 16
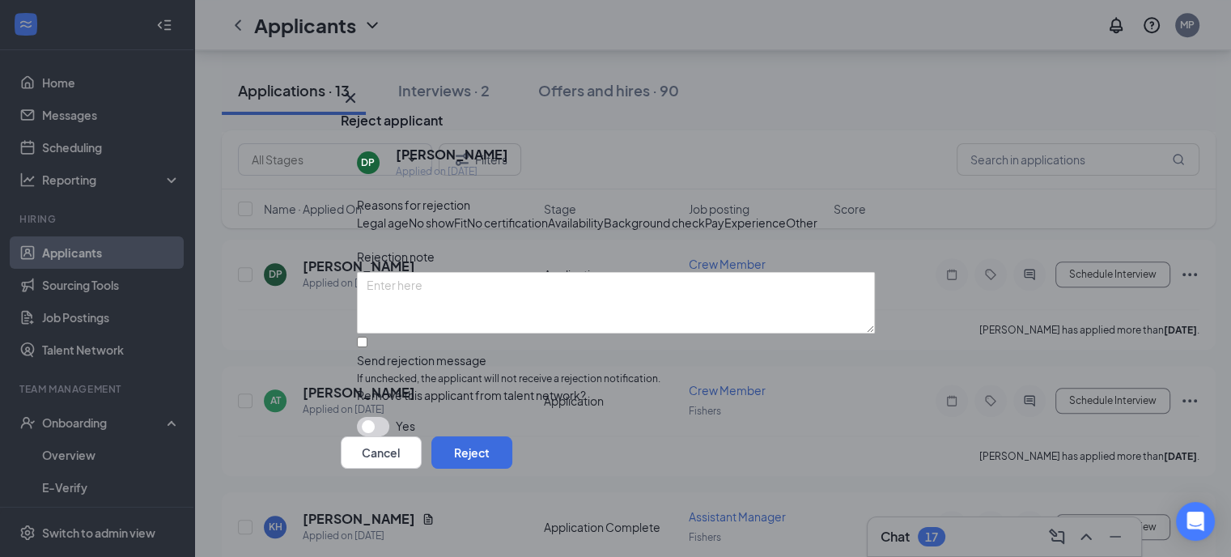
click at [786, 231] on span "Other" at bounding box center [802, 223] width 32 height 18
click at [512, 469] on button "Reject" at bounding box center [471, 452] width 81 height 32
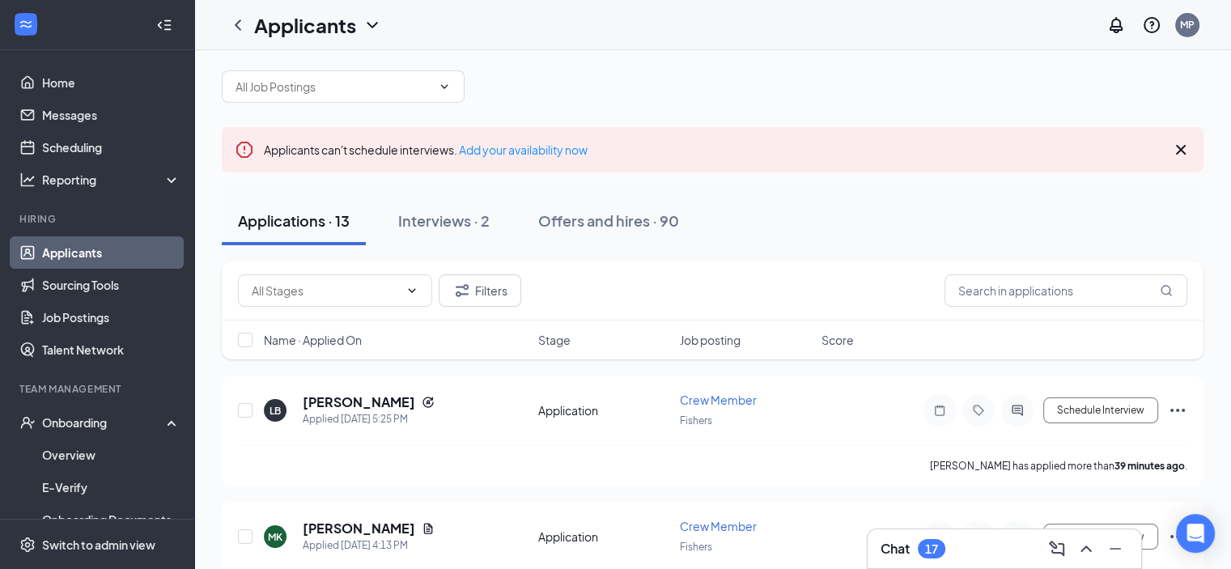
scroll to position [0, 0]
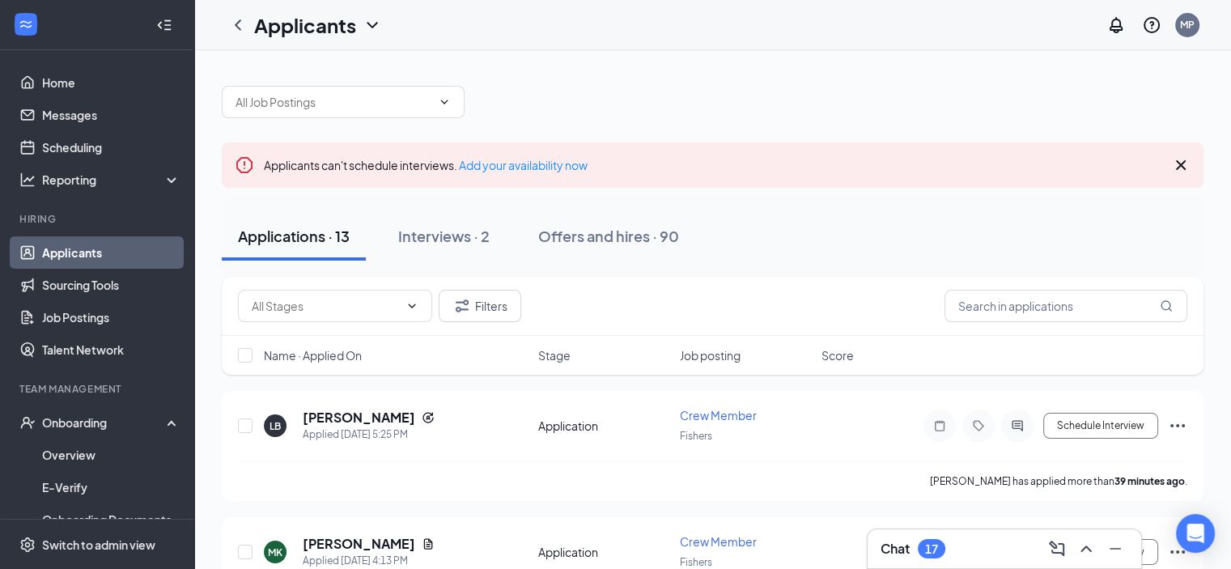
click at [94, 254] on link "Applicants" at bounding box center [111, 252] width 138 height 32
click at [58, 79] on link "Home" at bounding box center [111, 82] width 138 height 32
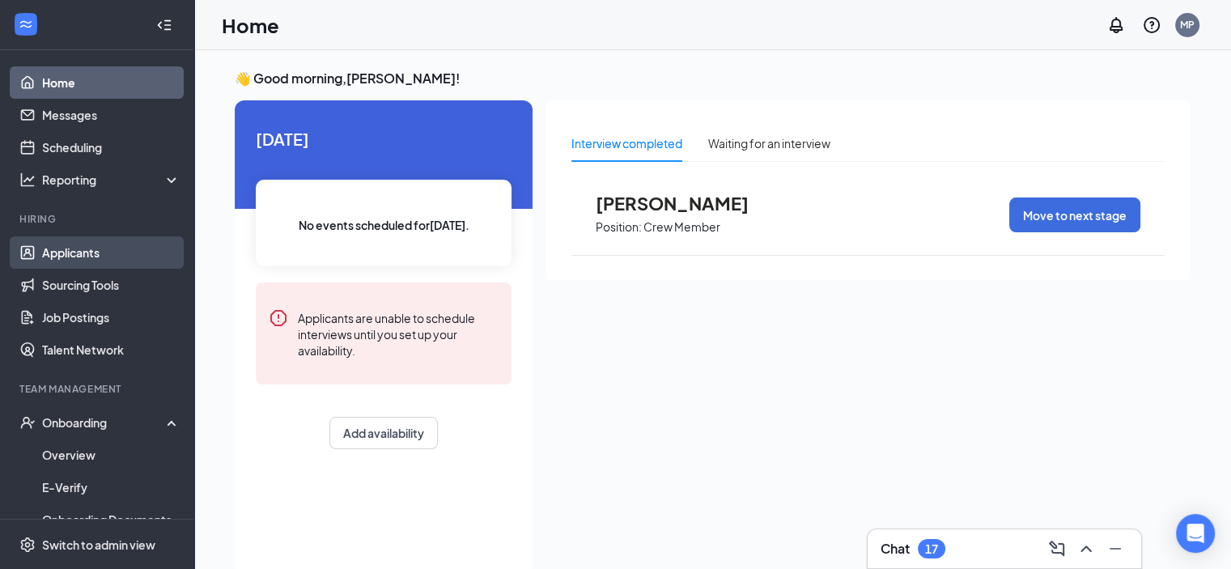
click at [68, 252] on link "Applicants" at bounding box center [111, 252] width 138 height 32
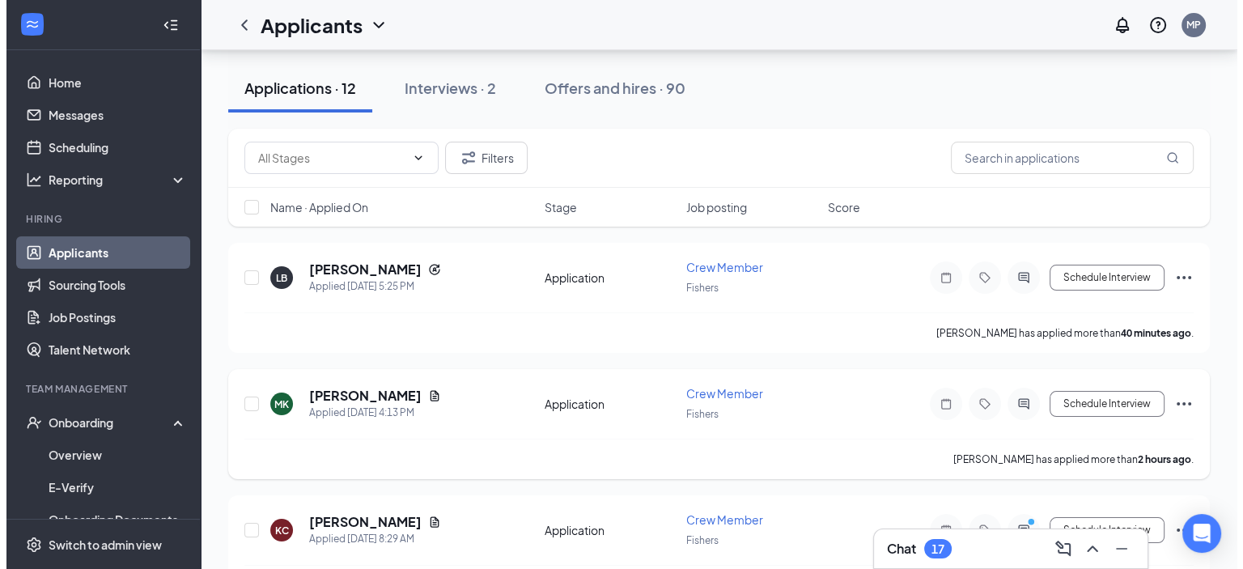
scroll to position [113, 0]
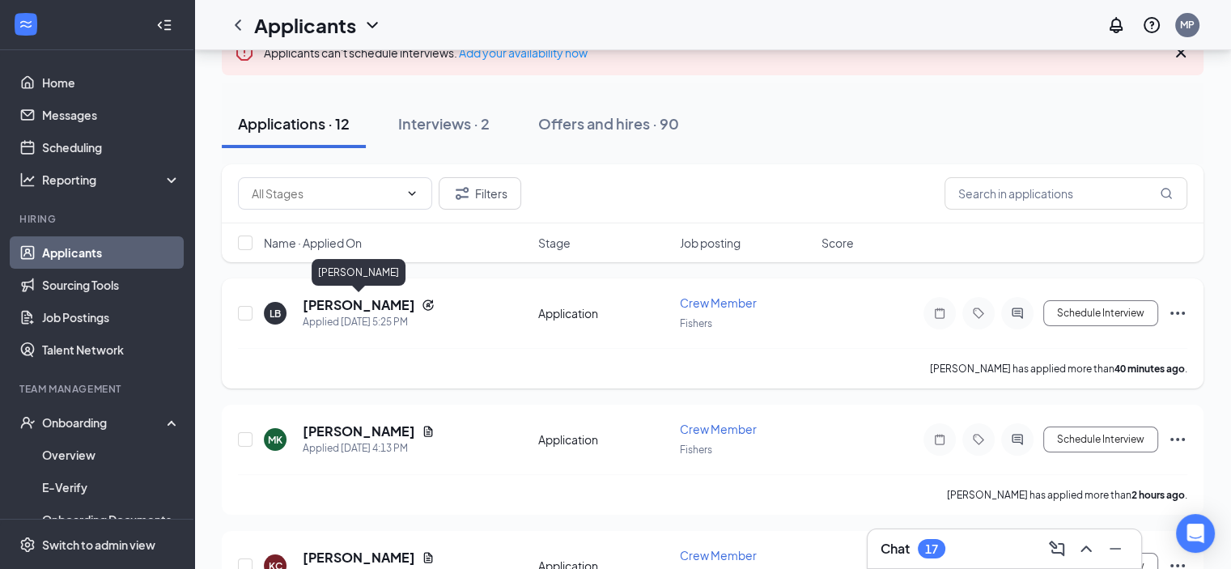
click at [387, 304] on h5 "[PERSON_NAME]" at bounding box center [359, 305] width 113 height 18
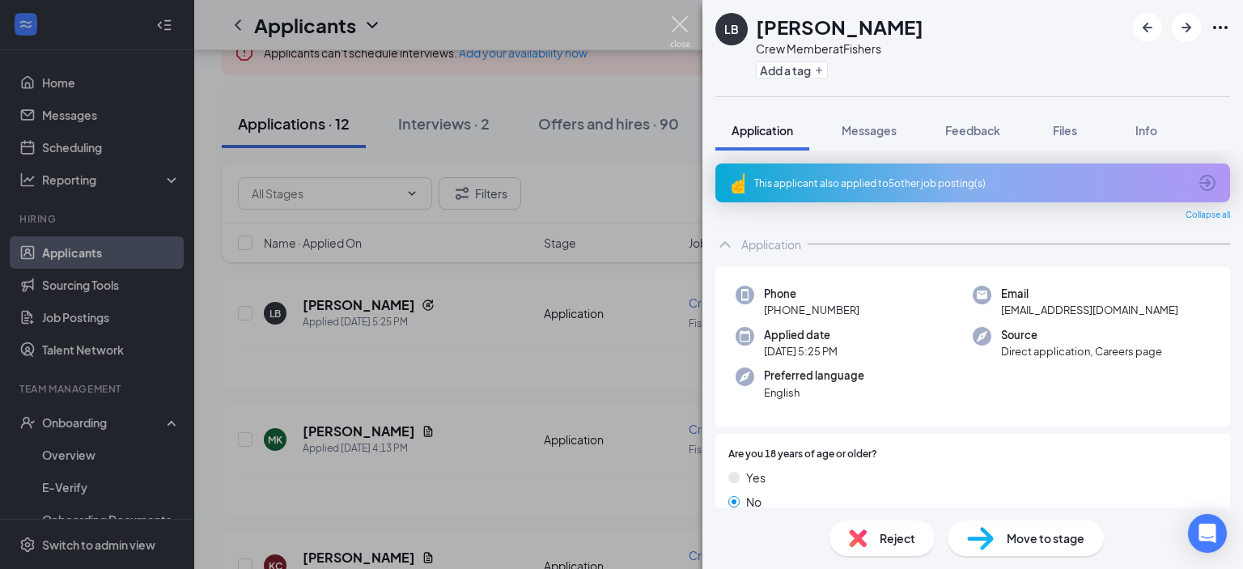
click at [685, 19] on img at bounding box center [680, 32] width 20 height 32
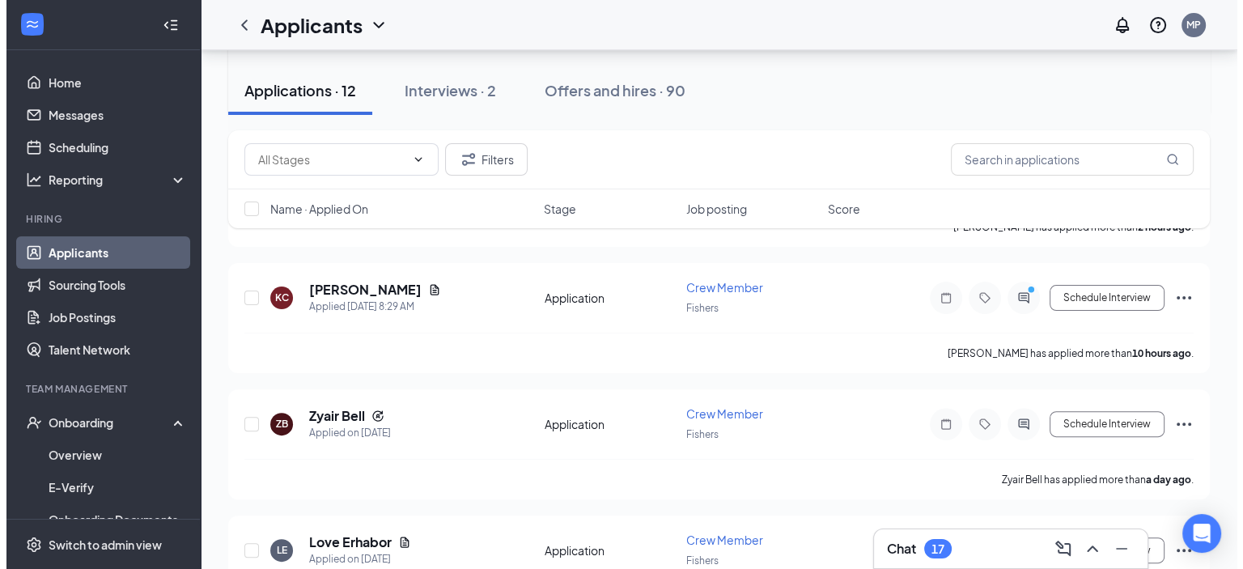
scroll to position [381, 0]
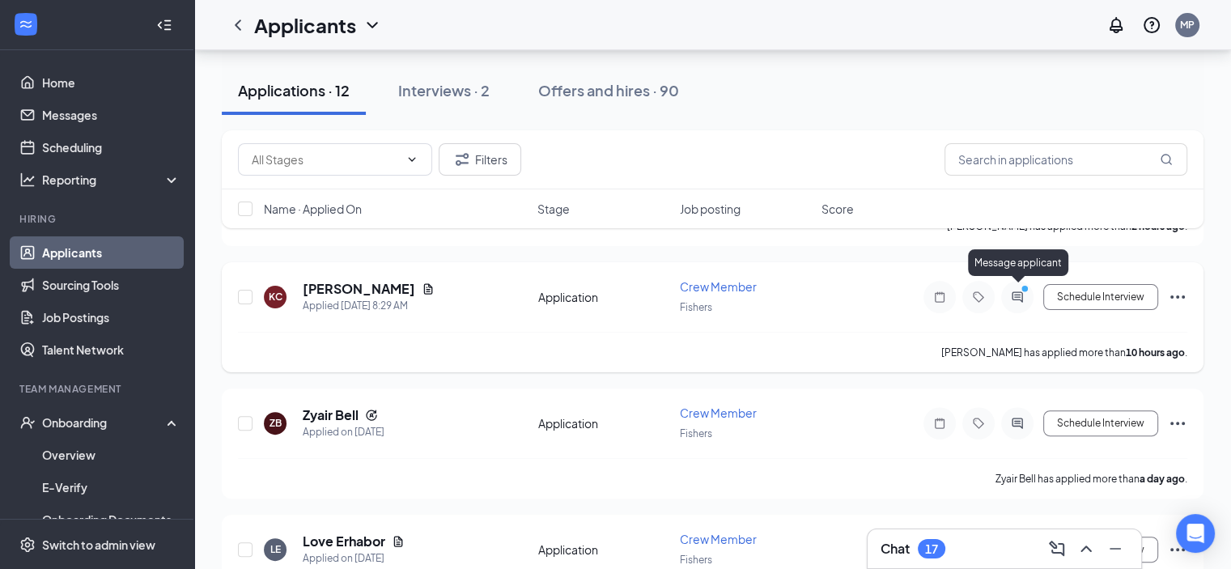
click at [1024, 293] on icon "ActiveChat" at bounding box center [1017, 297] width 19 height 13
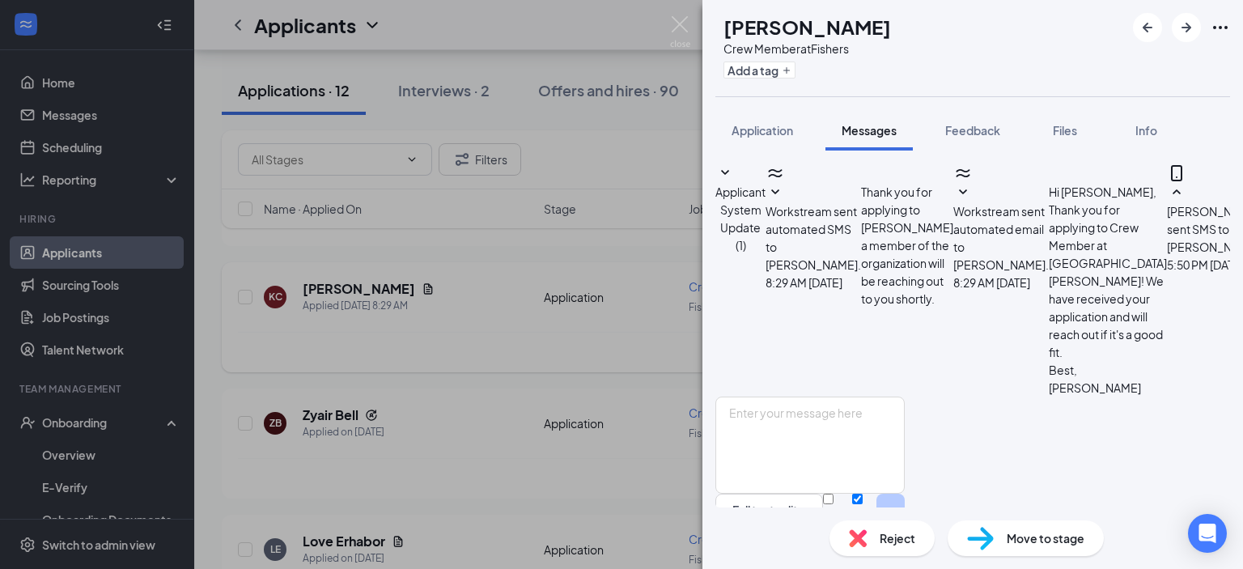
scroll to position [438, 0]
click at [894, 397] on textarea at bounding box center [810, 445] width 189 height 97
type textarea "That should work. We will see you then!"
click at [905, 494] on button "Send" at bounding box center [891, 522] width 28 height 56
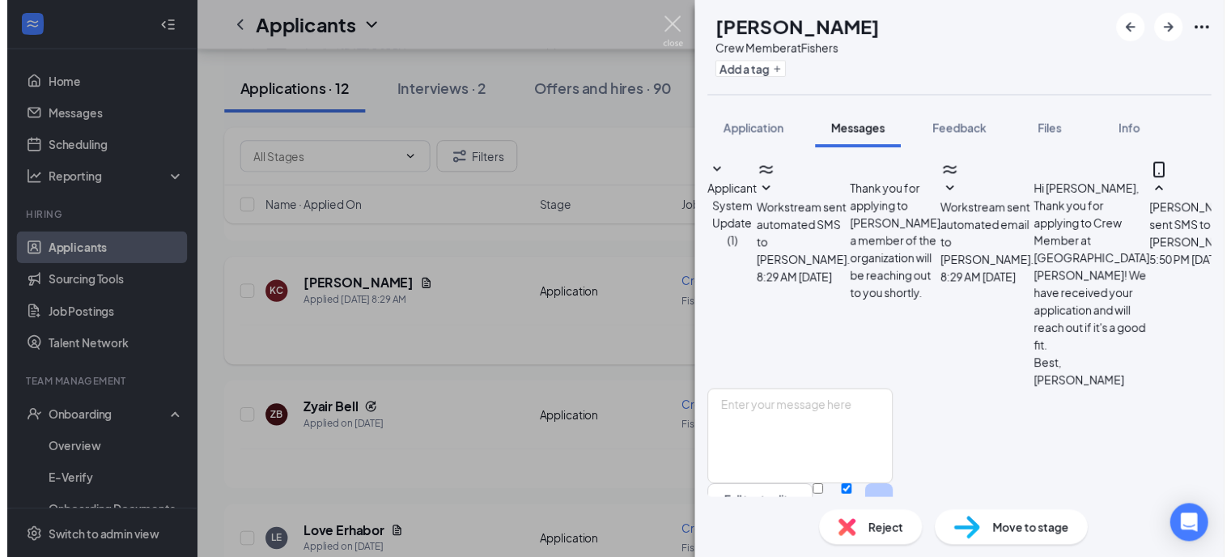
scroll to position [542, 0]
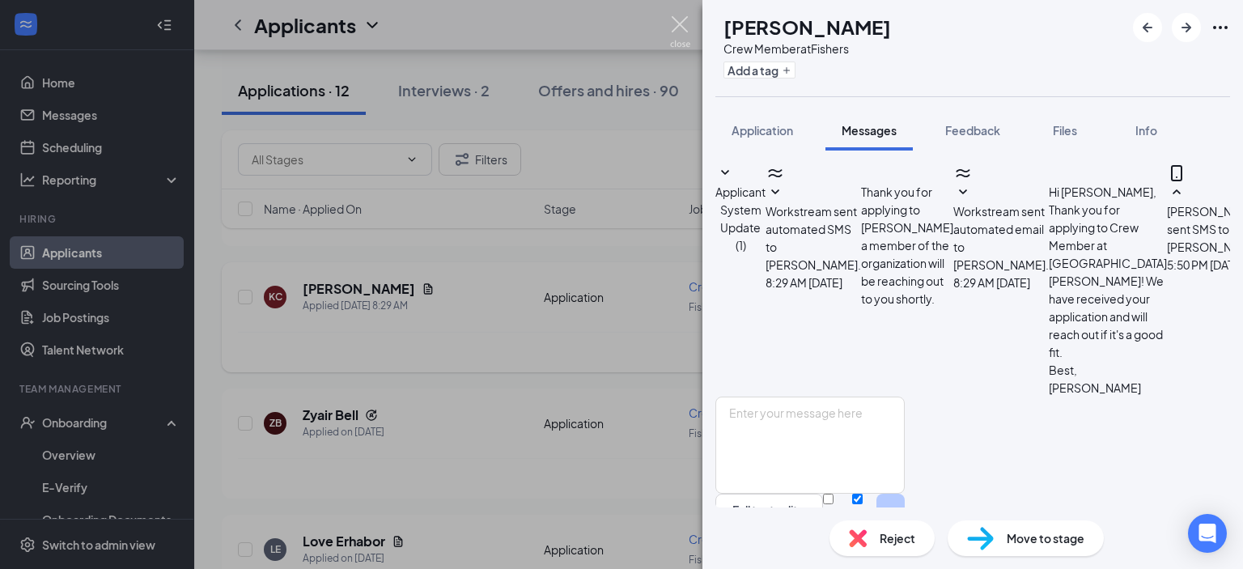
click at [685, 24] on img at bounding box center [680, 32] width 20 height 32
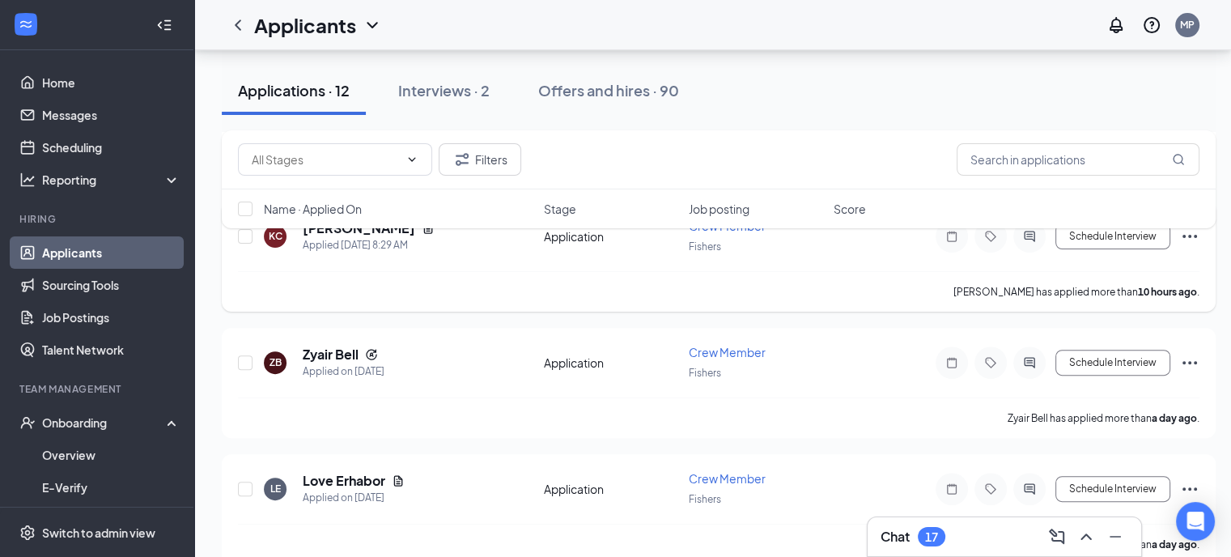
scroll to position [431, 0]
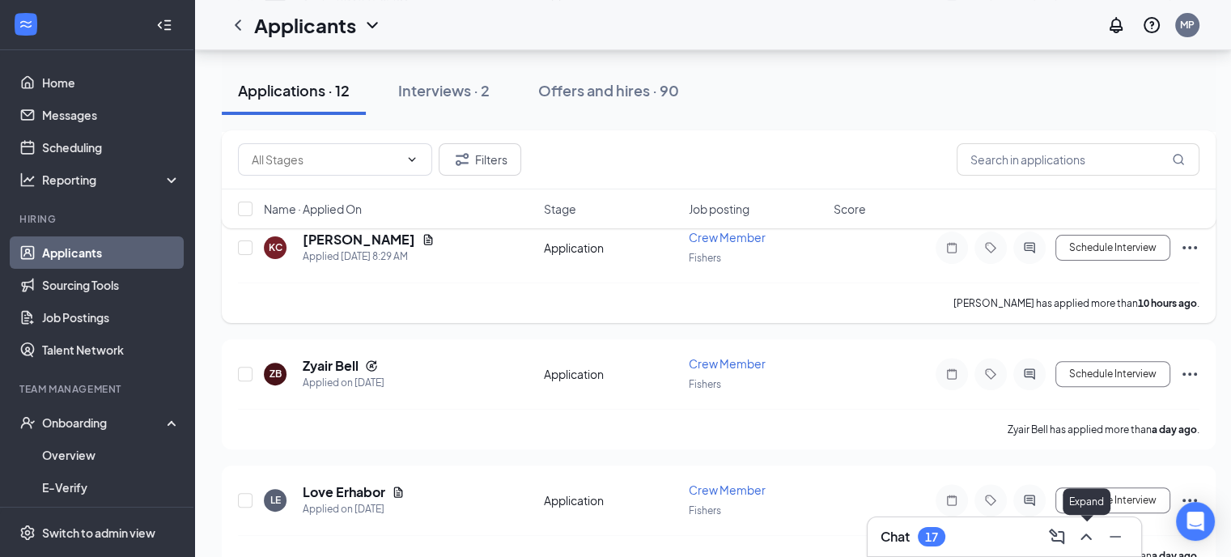
click at [1088, 541] on icon "ChevronUp" at bounding box center [1086, 536] width 19 height 19
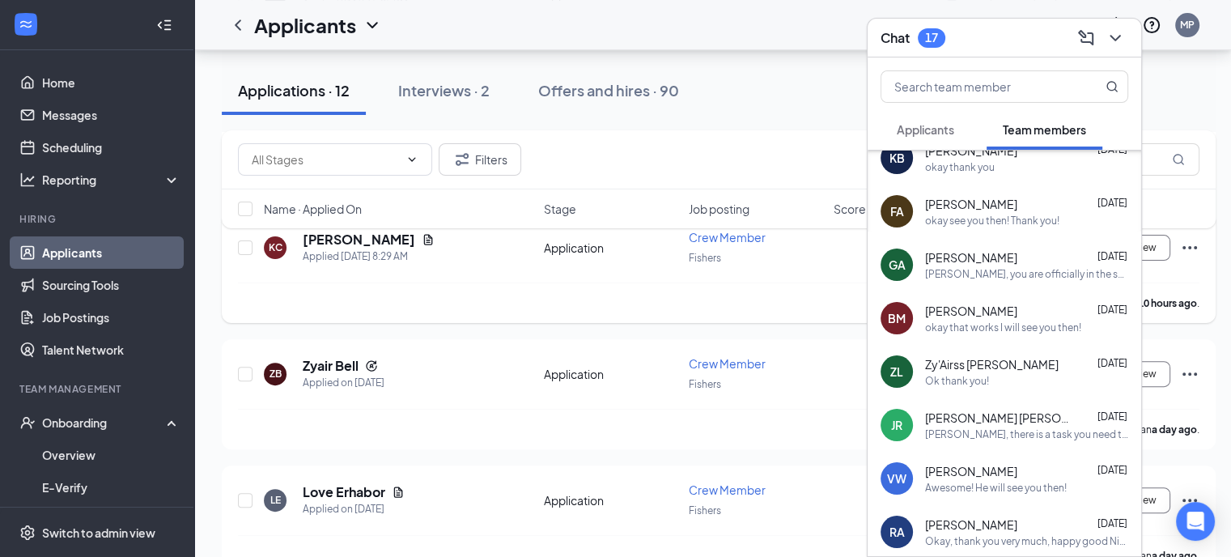
scroll to position [0, 0]
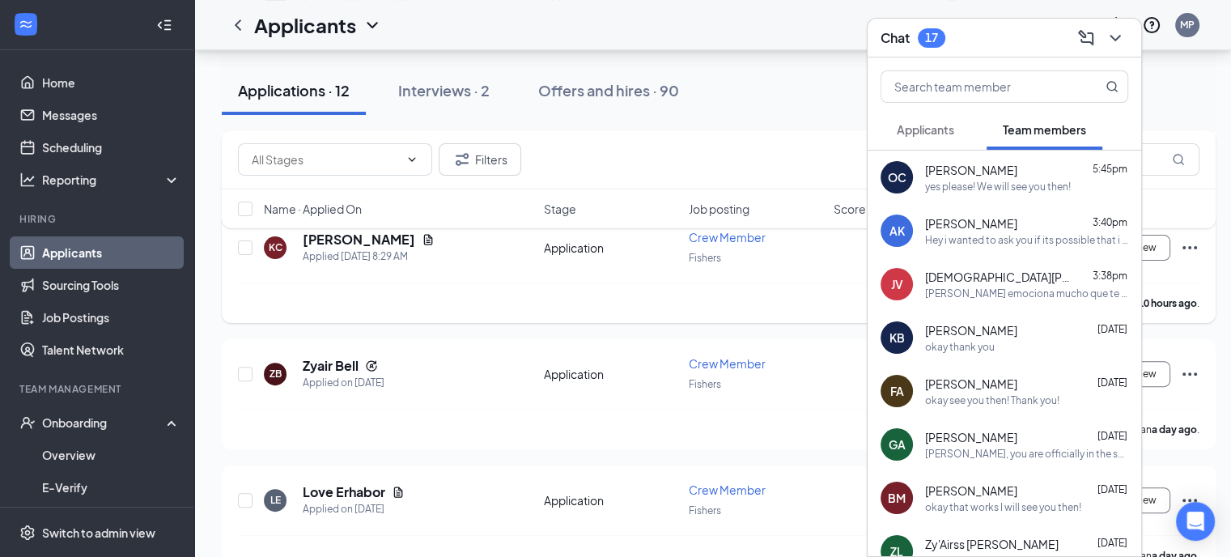
click at [936, 134] on span "Applicants" at bounding box center [925, 129] width 57 height 15
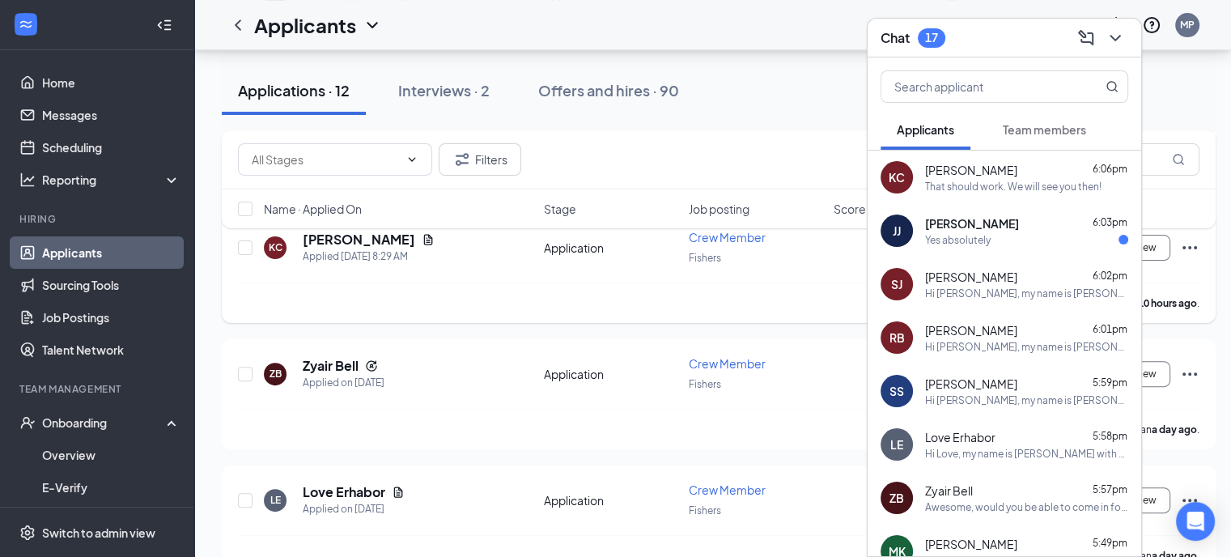
click at [992, 229] on div "[PERSON_NAME] 6:03pm" at bounding box center [1026, 223] width 203 height 16
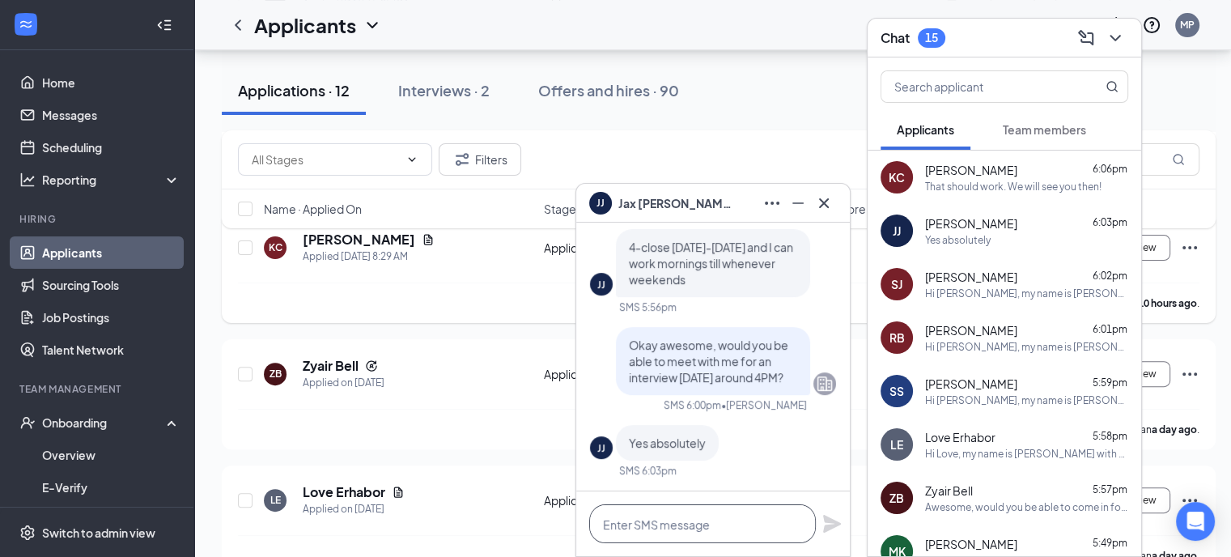
click at [690, 520] on textarea at bounding box center [702, 523] width 227 height 39
type textarea "g"
type textarea "Great we will see you then!"
click at [835, 524] on icon "Plane" at bounding box center [832, 524] width 18 height 18
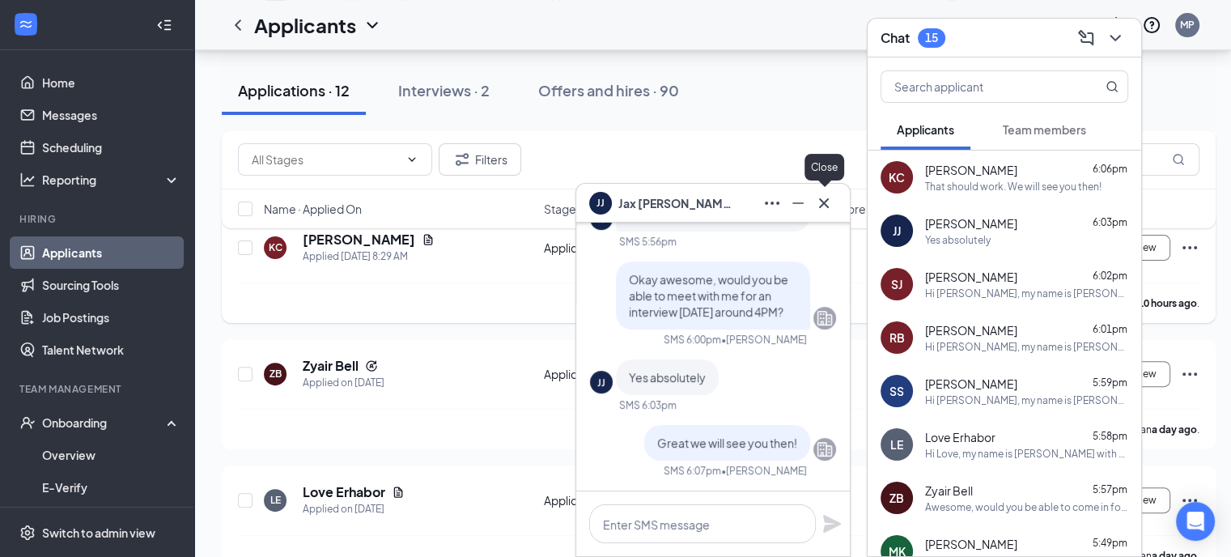
click at [822, 197] on icon "Cross" at bounding box center [823, 202] width 19 height 19
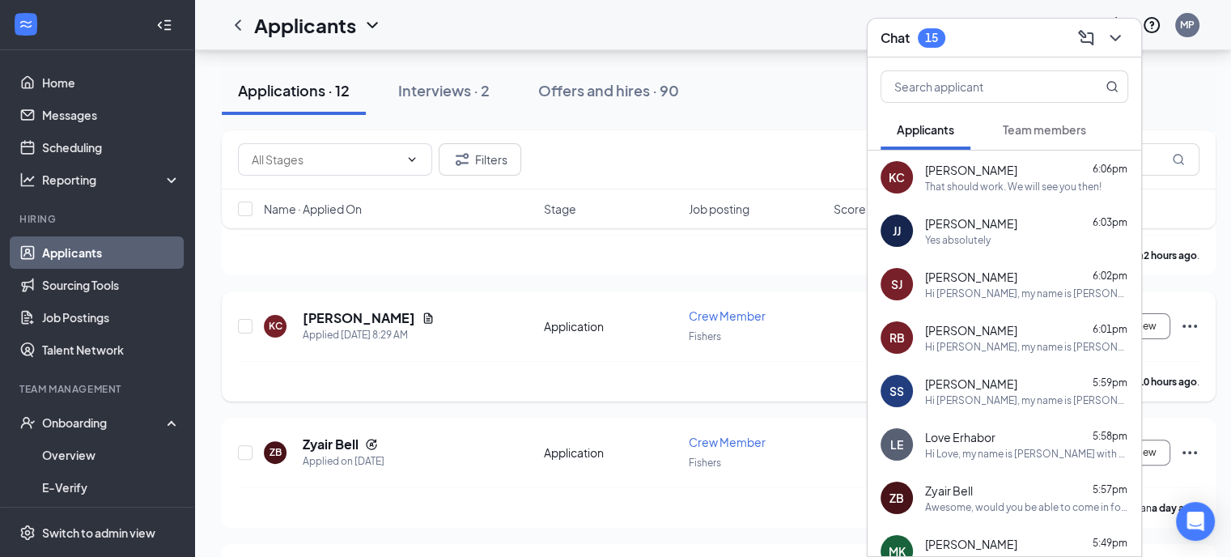
click at [1017, 488] on div "Zyair Bell 5:57pm" at bounding box center [1026, 490] width 203 height 16
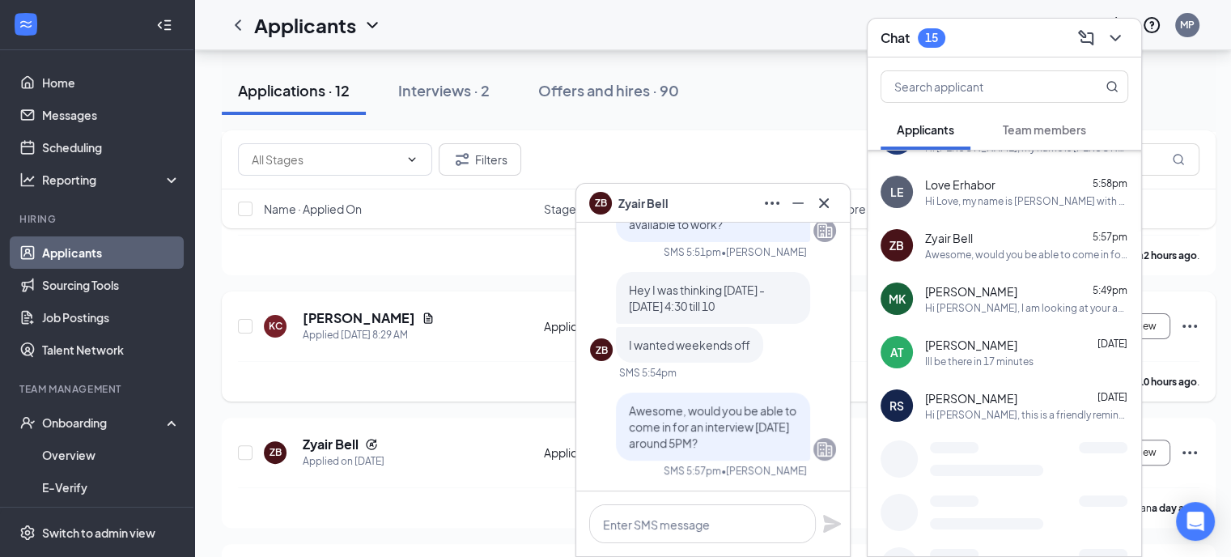
scroll to position [254, 0]
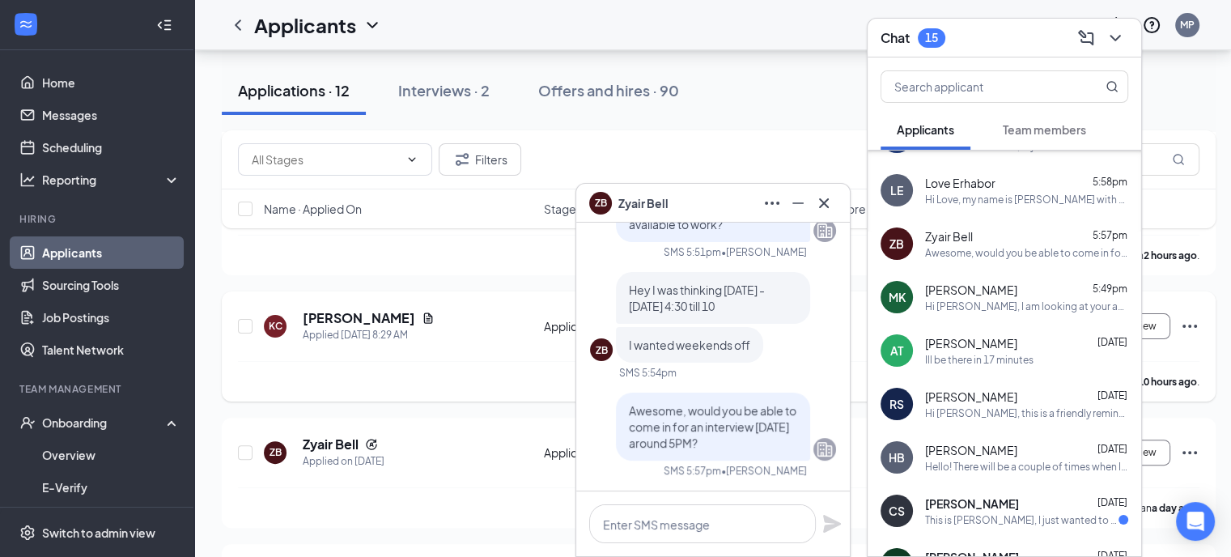
click at [1123, 38] on icon "ChevronDown" at bounding box center [1115, 37] width 19 height 19
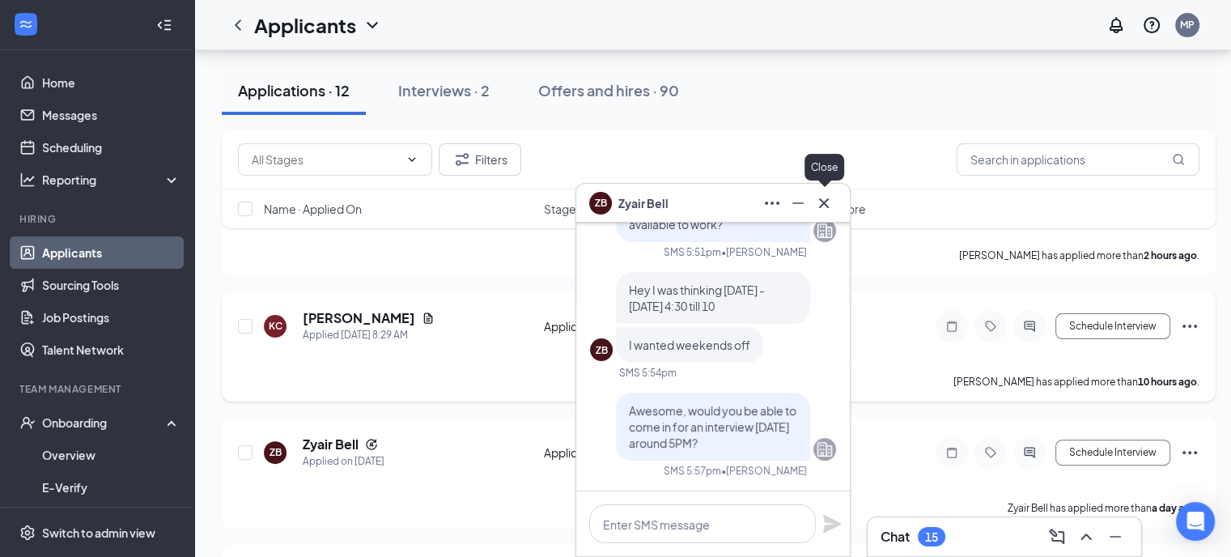
click at [829, 206] on icon "Cross" at bounding box center [823, 202] width 19 height 19
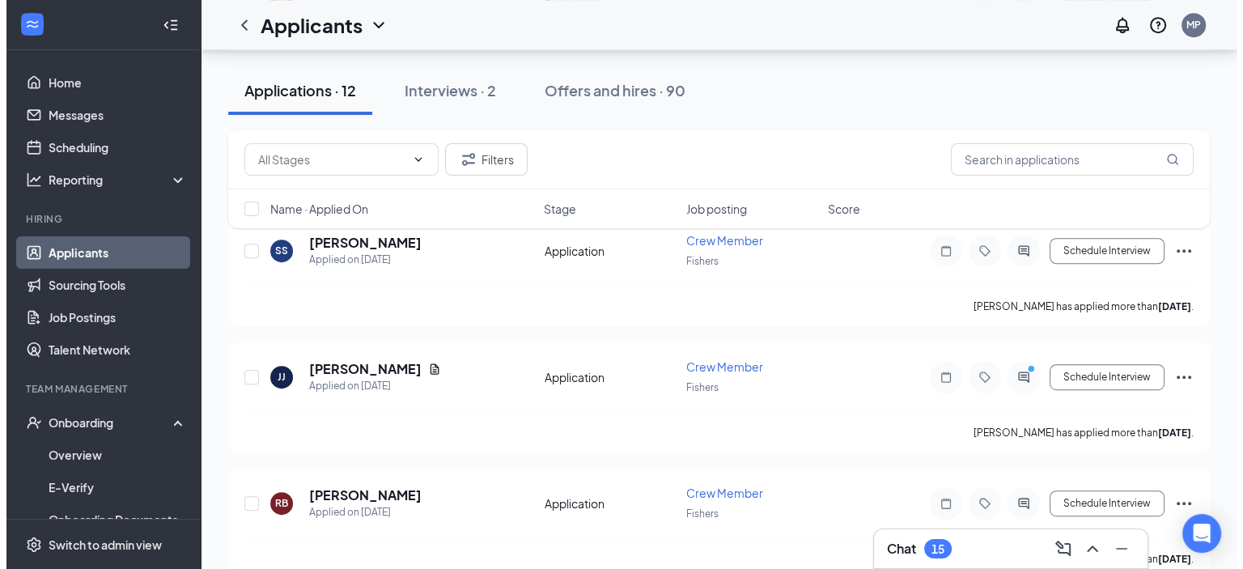
scroll to position [808, 0]
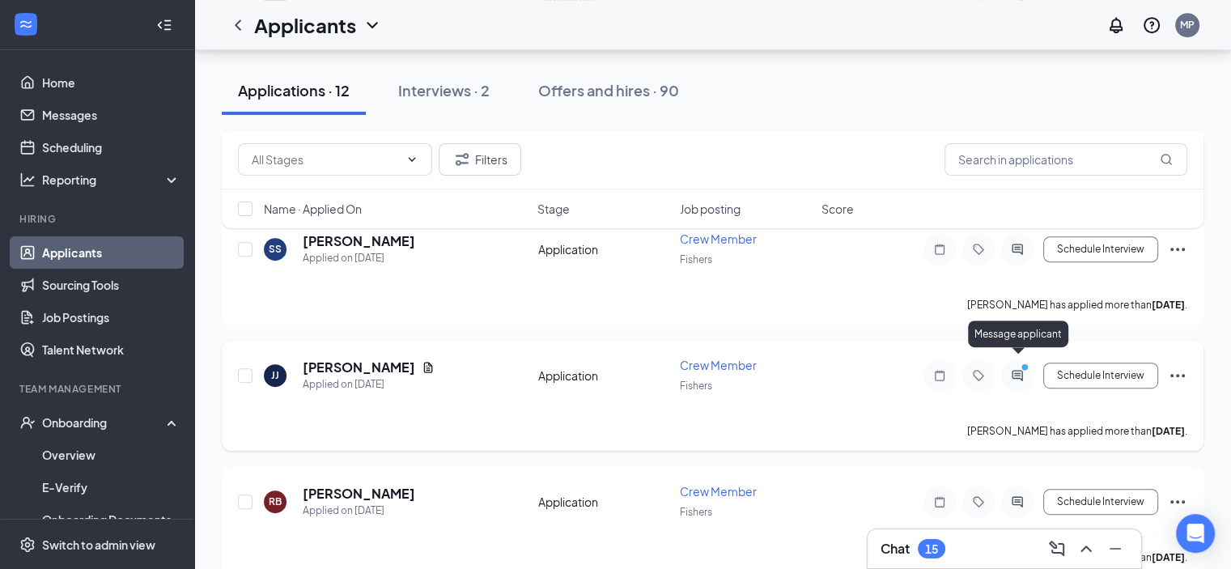
click at [1026, 363] on icon "PrimaryDot" at bounding box center [1026, 369] width 19 height 13
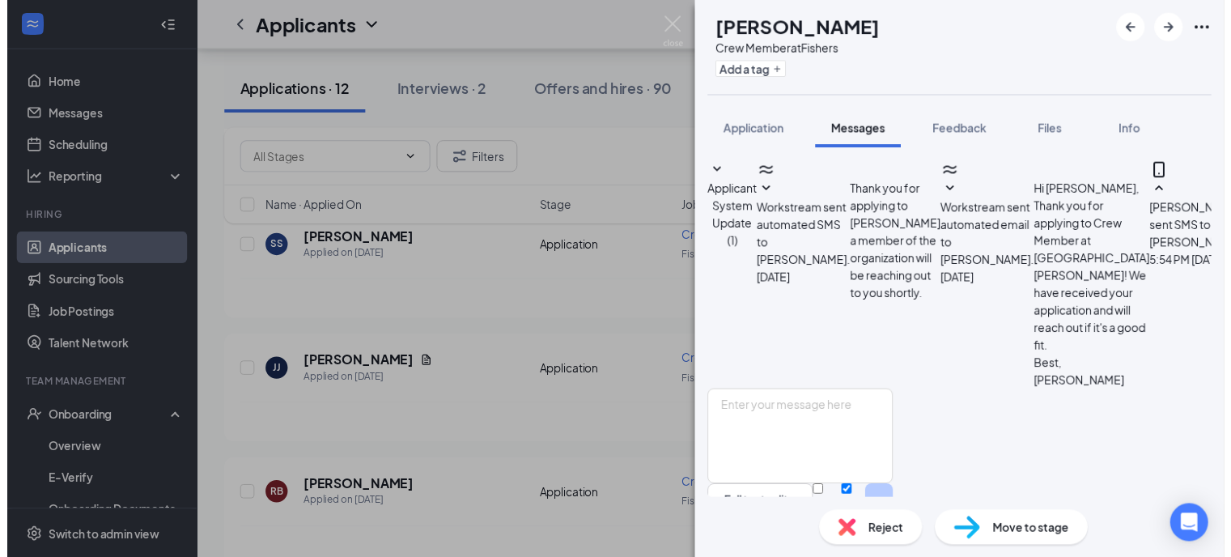
scroll to position [529, 0]
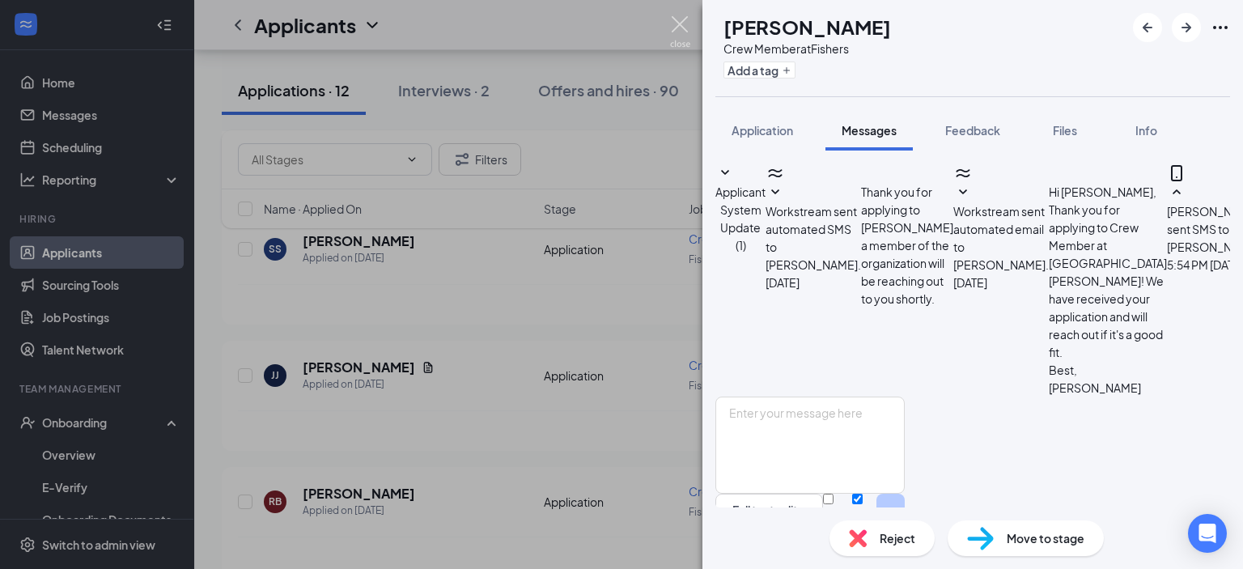
click at [673, 30] on img at bounding box center [680, 32] width 20 height 32
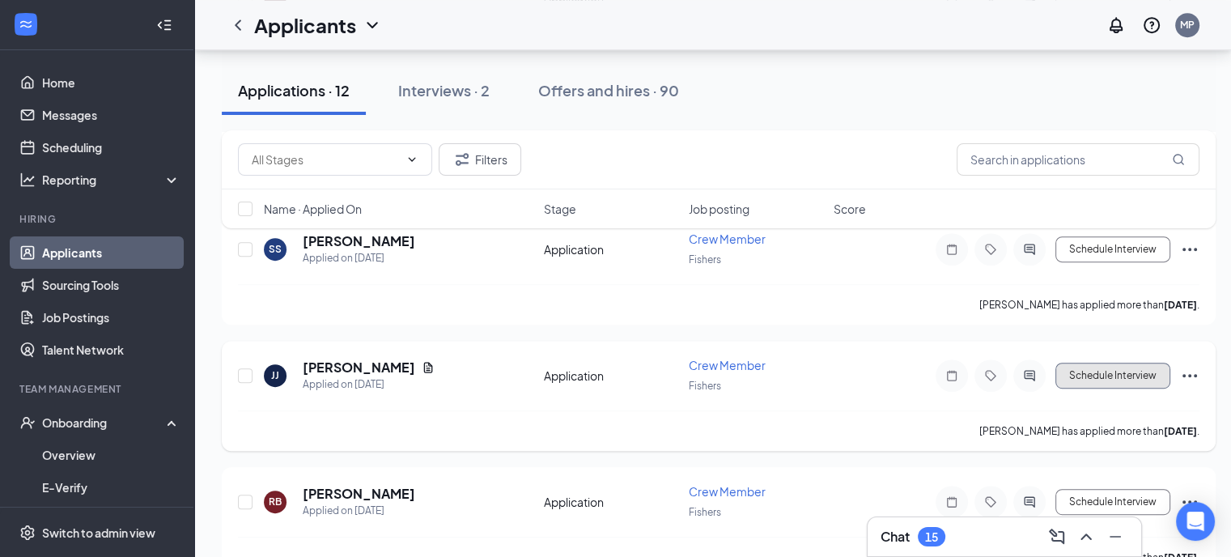
click at [1134, 365] on button "Schedule Interview" at bounding box center [1113, 376] width 115 height 26
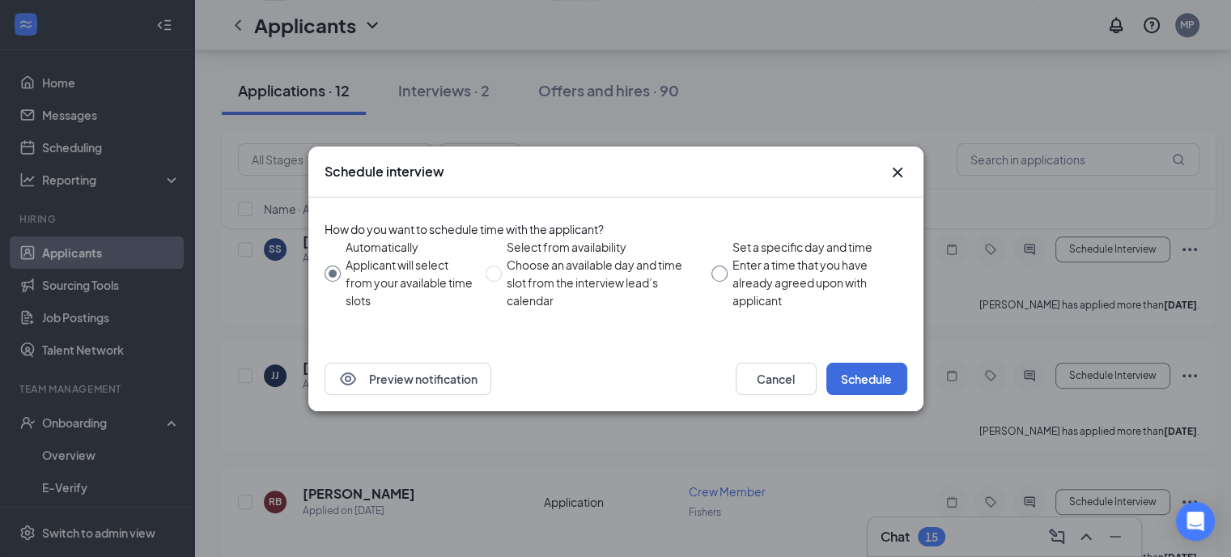
click at [773, 261] on div "Enter a time that you have already agreed upon with applicant" at bounding box center [814, 282] width 162 height 53
click at [728, 265] on input "Set a specific day and time Enter a time that you have already agreed upon with…" at bounding box center [719, 273] width 16 height 16
radio input "true"
radio input "false"
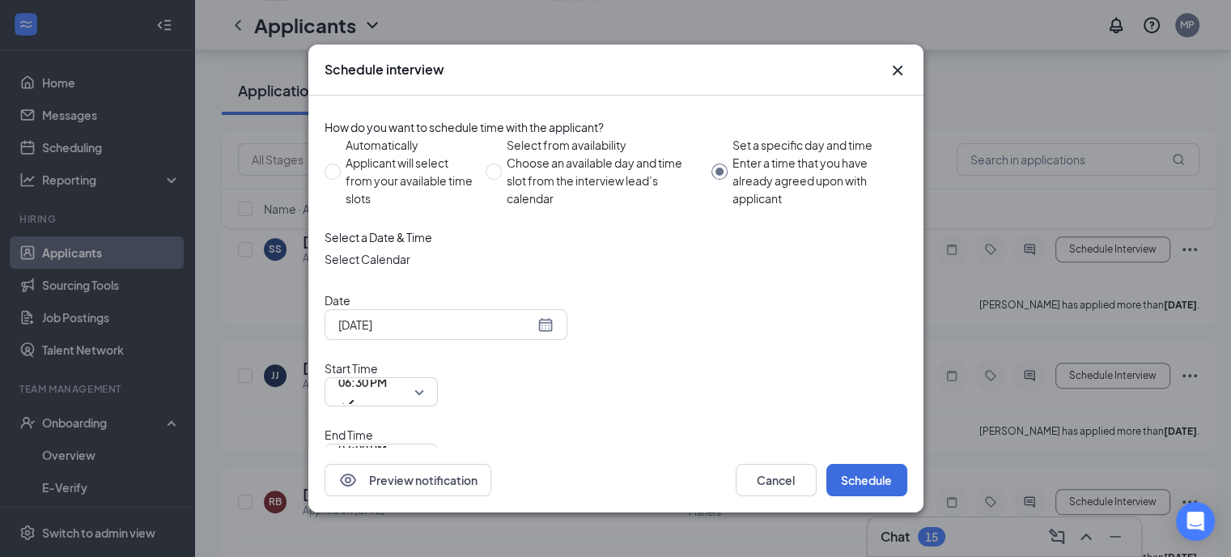
click at [546, 333] on div "[DATE]" at bounding box center [445, 325] width 215 height 18
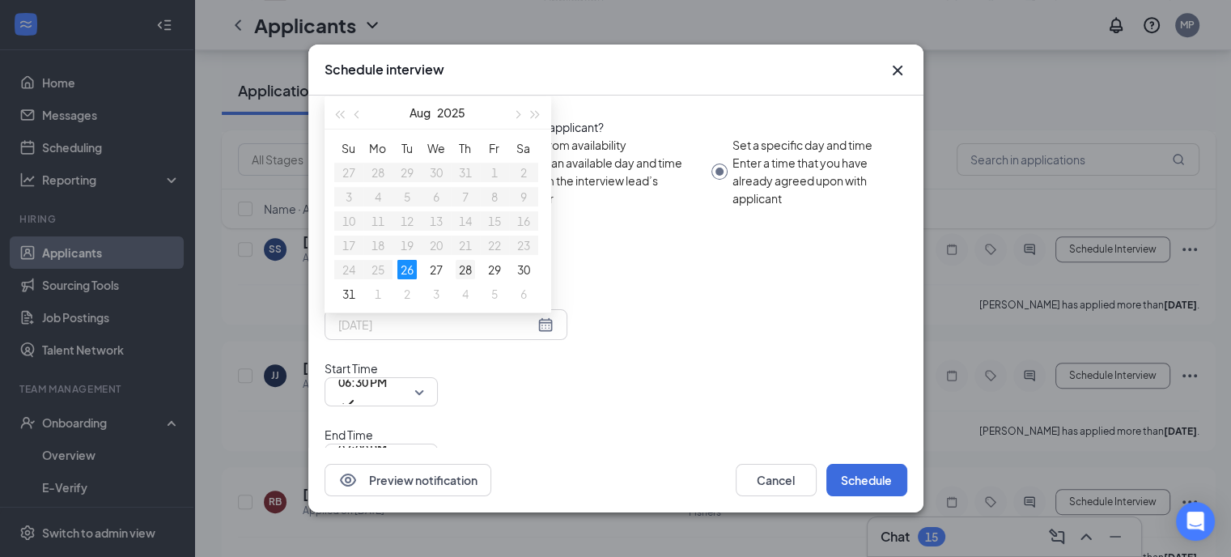
type input "[DATE]"
click at [465, 279] on div "28" at bounding box center [465, 269] width 19 height 19
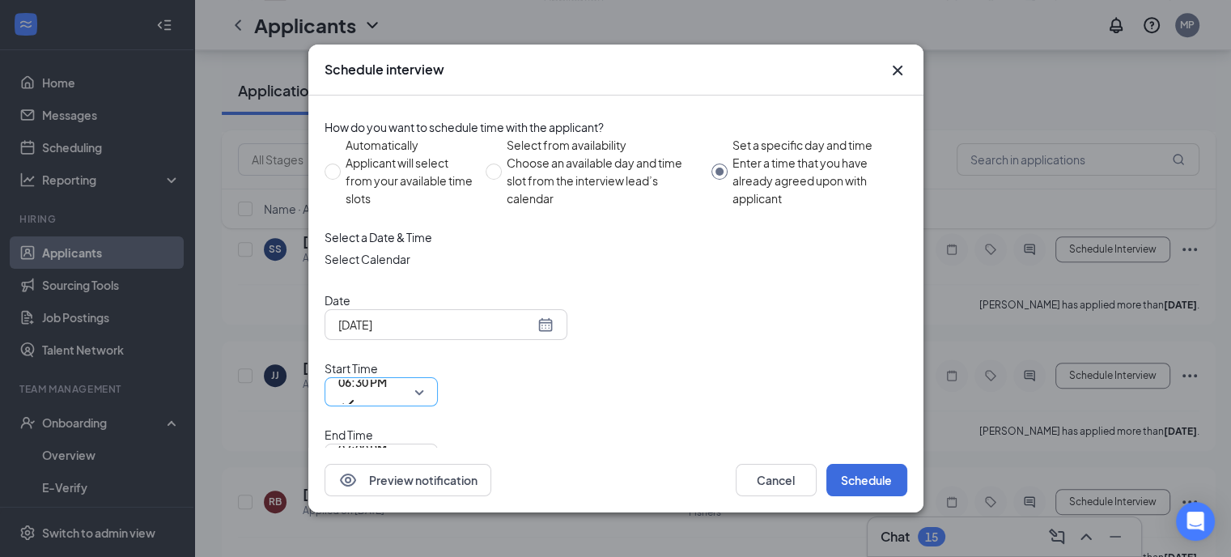
click at [424, 380] on span "06:30 PM" at bounding box center [381, 392] width 86 height 24
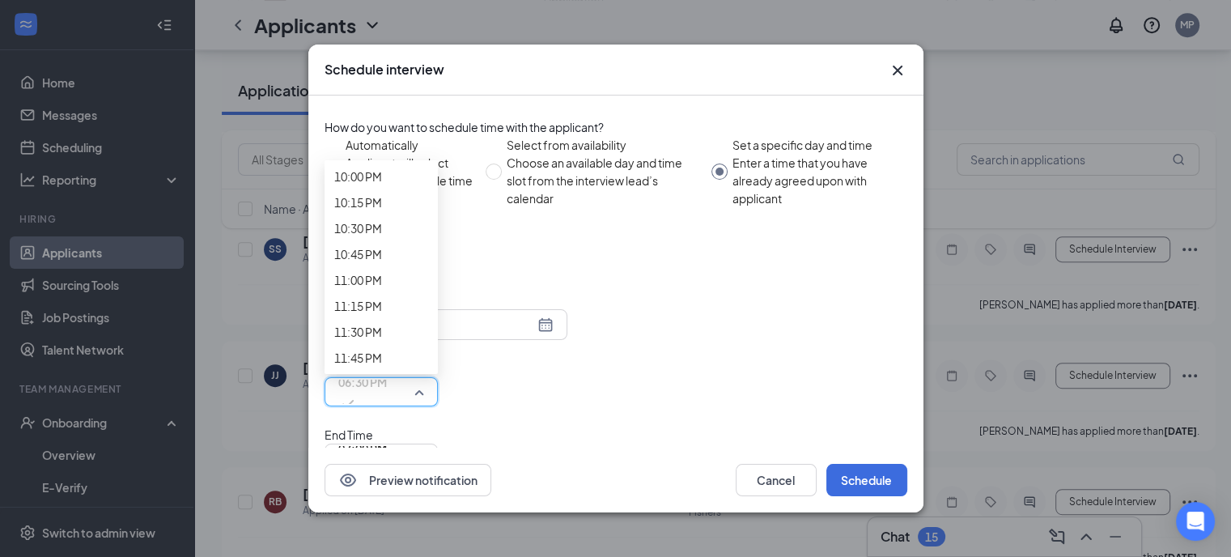
scroll to position [2380, 0]
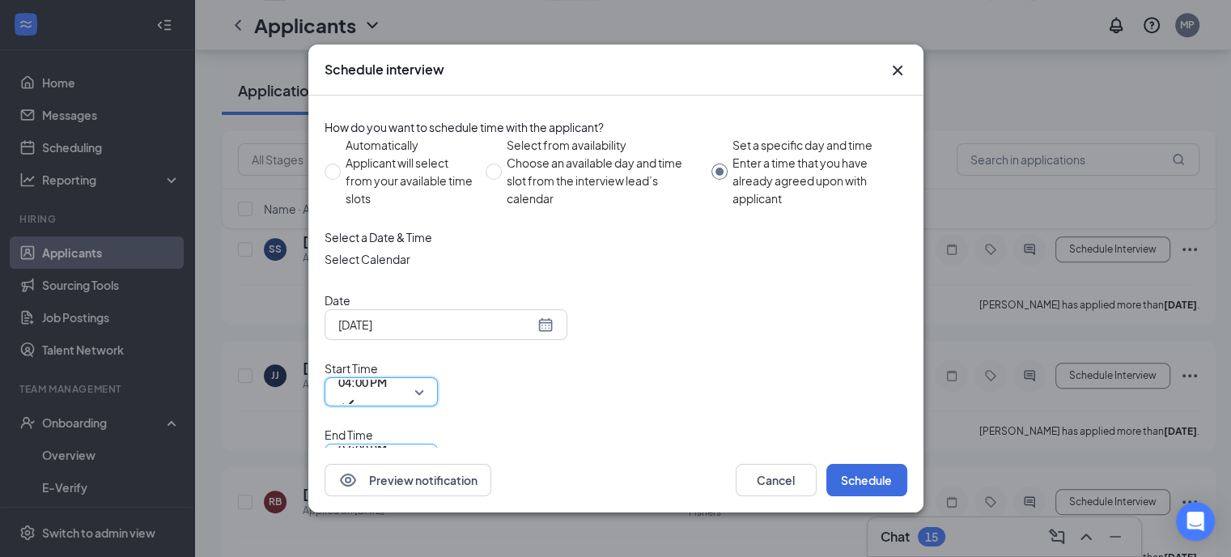
click at [387, 436] on span "07:00 PM" at bounding box center [362, 458] width 49 height 44
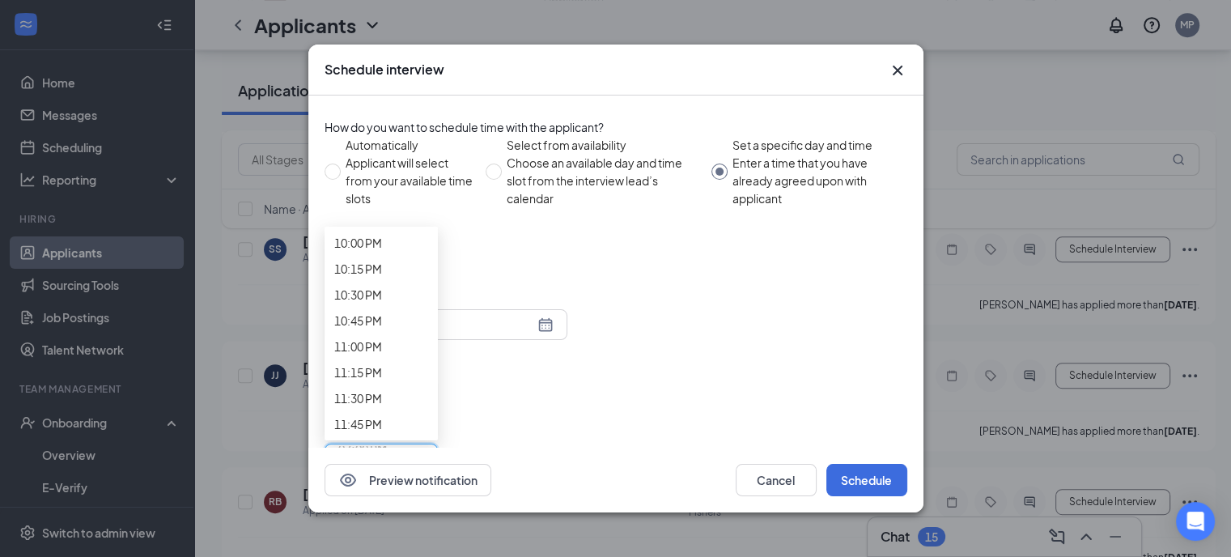
scroll to position [2454, 0]
click at [424, 446] on span "05:15 PM" at bounding box center [381, 458] width 86 height 24
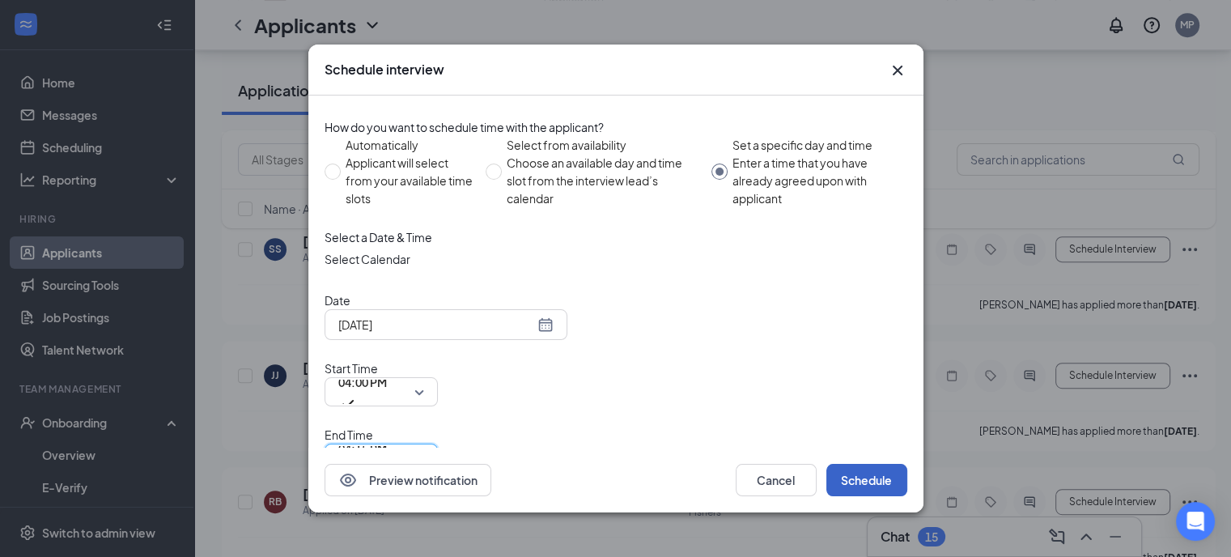
click at [874, 464] on button "Schedule" at bounding box center [866, 480] width 81 height 32
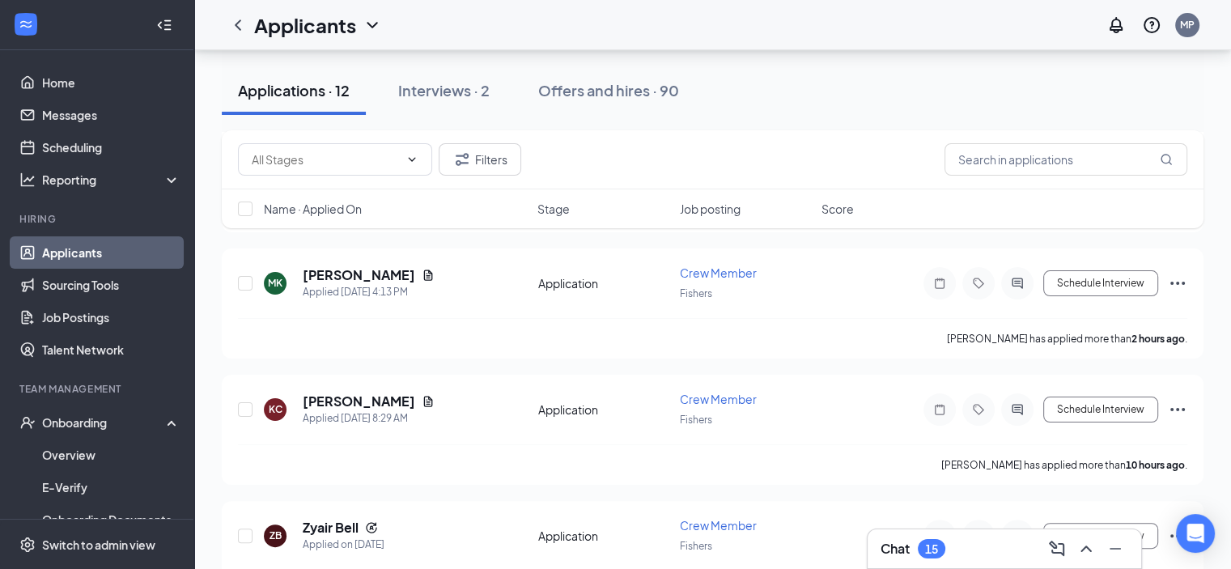
scroll to position [282, 0]
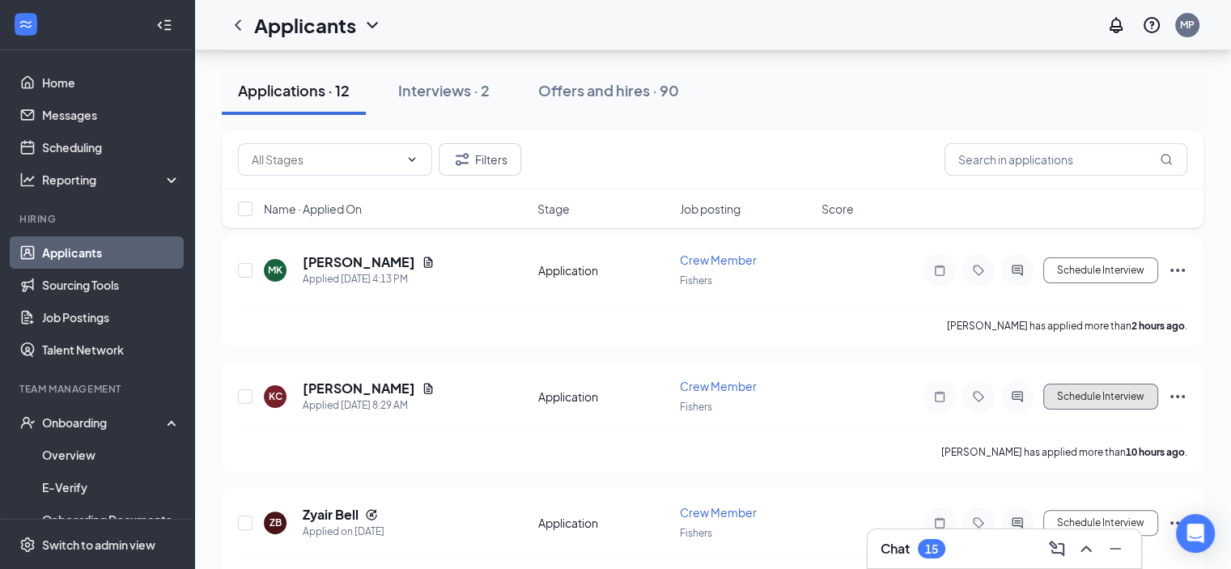
click at [1123, 394] on button "Schedule Interview" at bounding box center [1100, 397] width 115 height 26
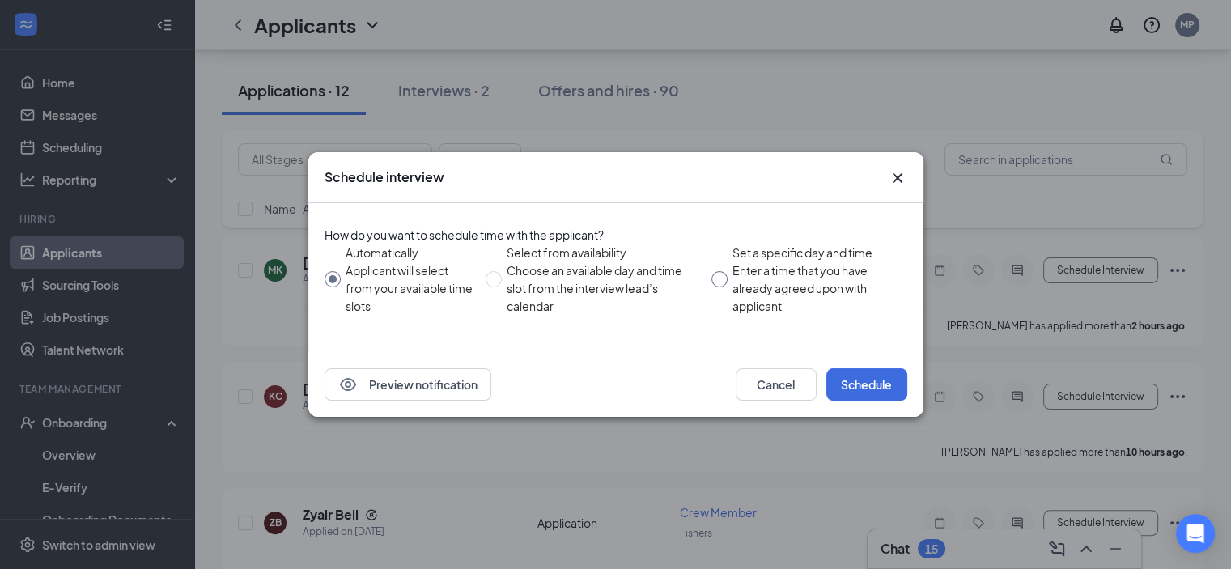
click at [788, 252] on div "Set a specific day and time" at bounding box center [814, 253] width 162 height 18
click at [728, 271] on input "Set a specific day and time Enter a time that you have already agreed upon with…" at bounding box center [719, 279] width 16 height 16
radio input "true"
radio input "false"
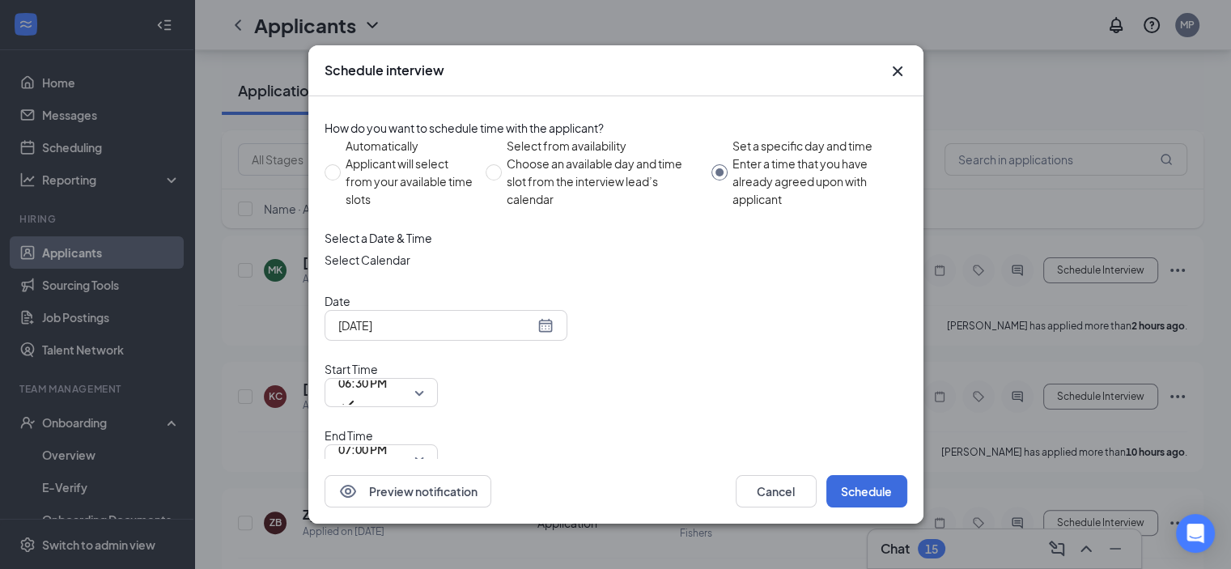
click at [515, 334] on input "[DATE]" at bounding box center [436, 325] width 196 height 18
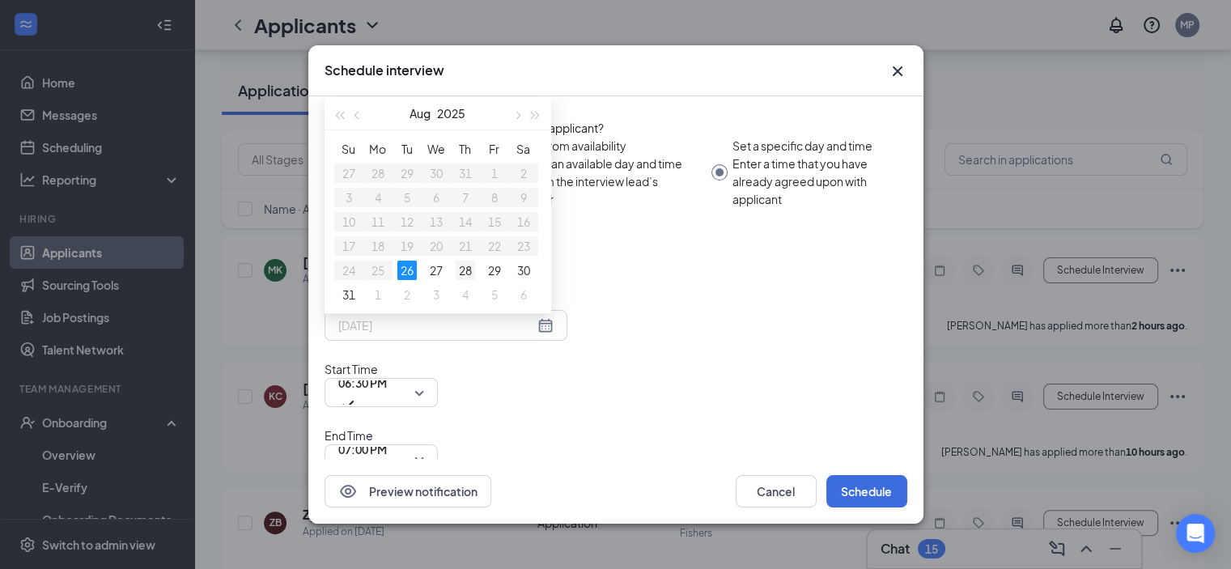
type input "[DATE]"
click at [471, 280] on div "28" at bounding box center [465, 270] width 19 height 19
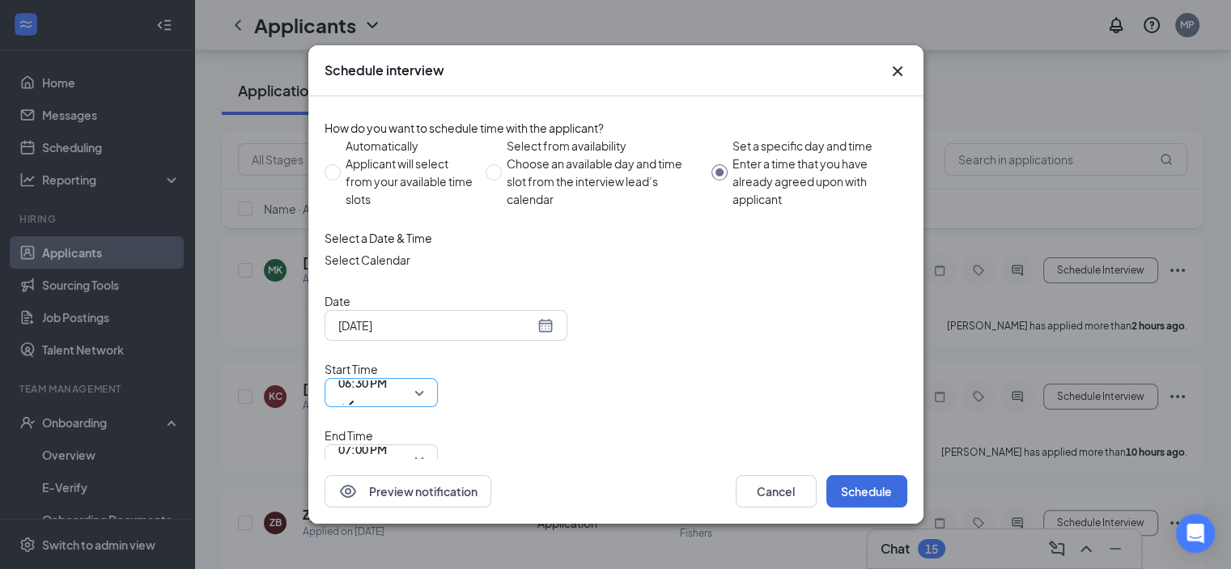
click at [438, 379] on div "06:30 PM" at bounding box center [381, 392] width 113 height 29
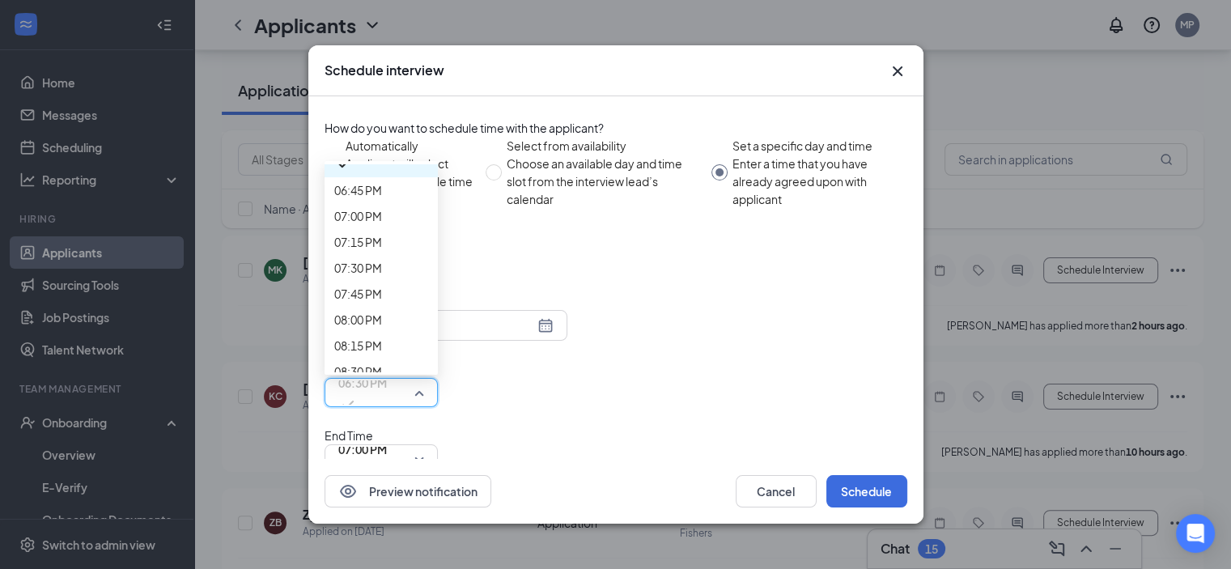
scroll to position [1946, 0]
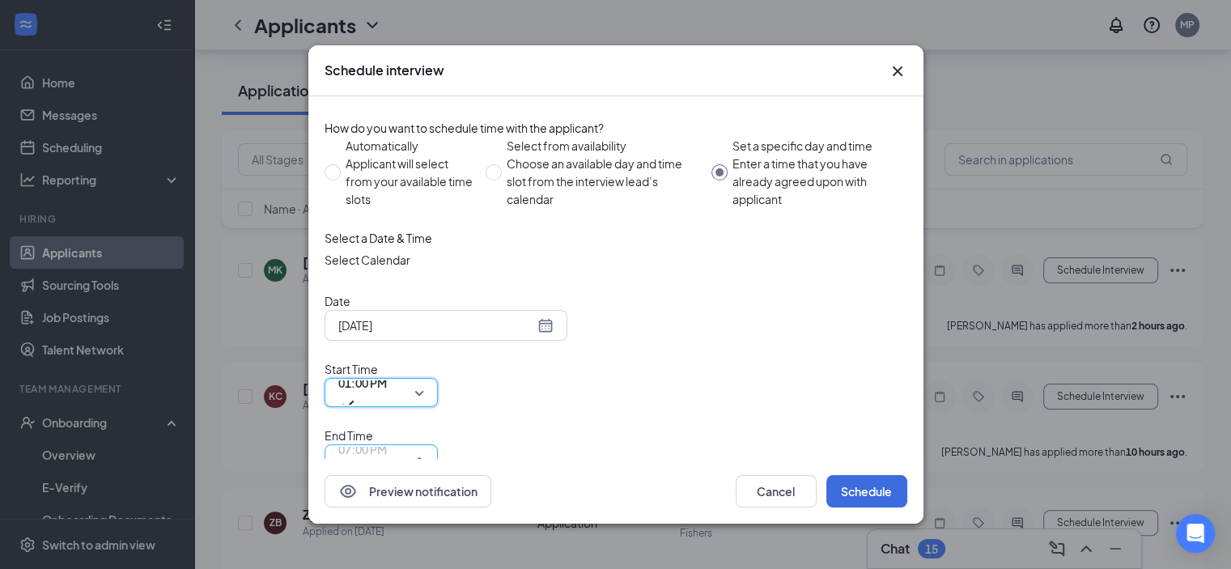
click at [424, 447] on span "07:00 PM" at bounding box center [381, 459] width 86 height 24
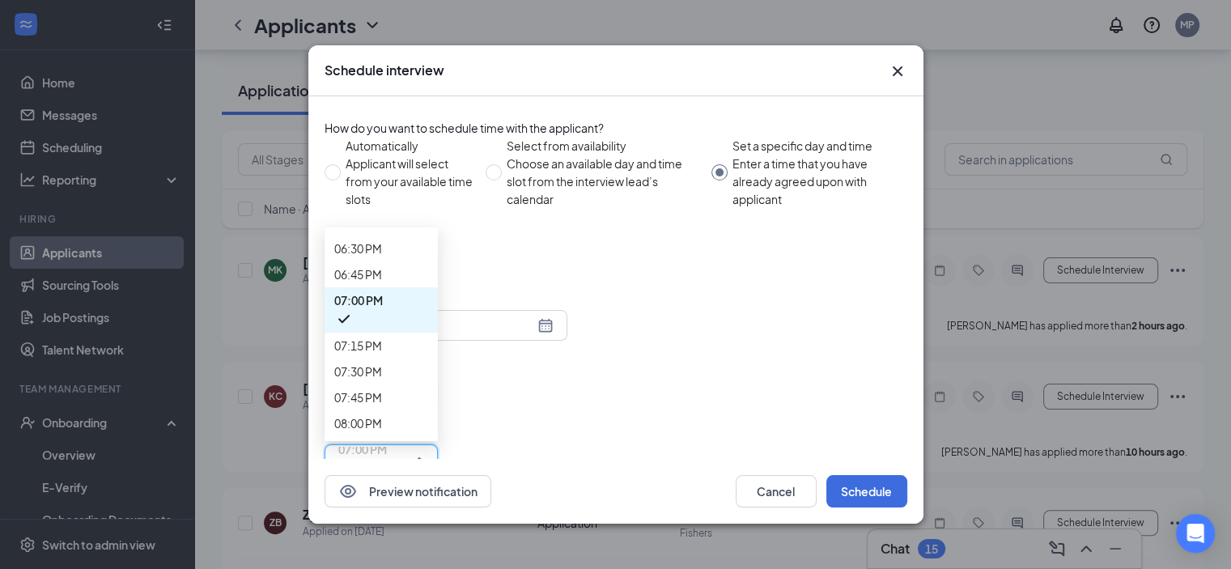
scroll to position [1909, 0]
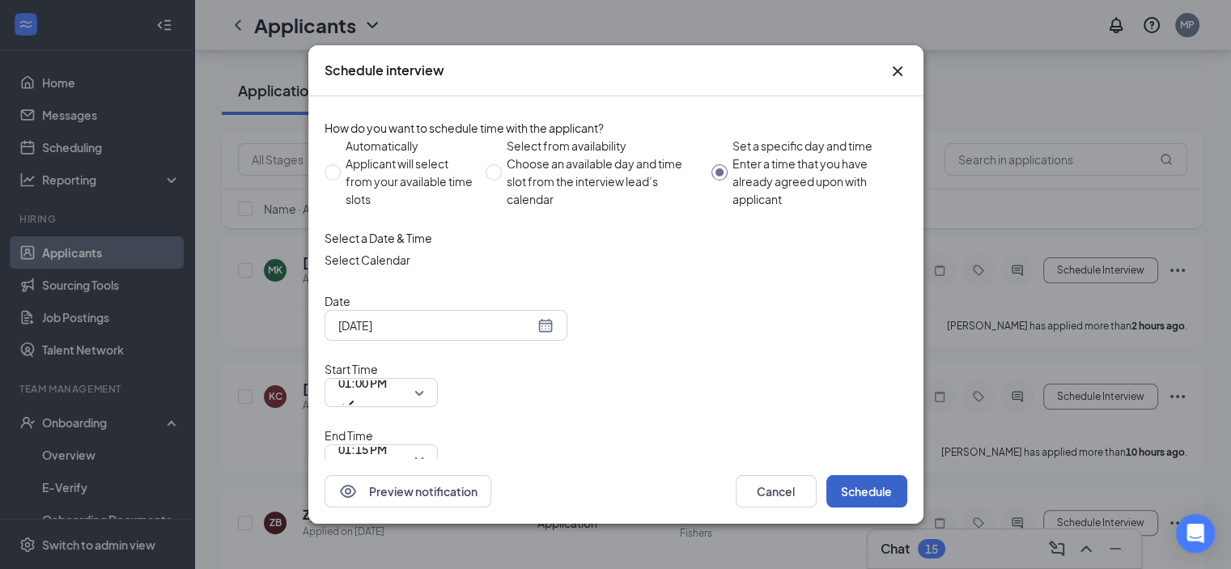
click at [864, 475] on button "Schedule" at bounding box center [866, 491] width 81 height 32
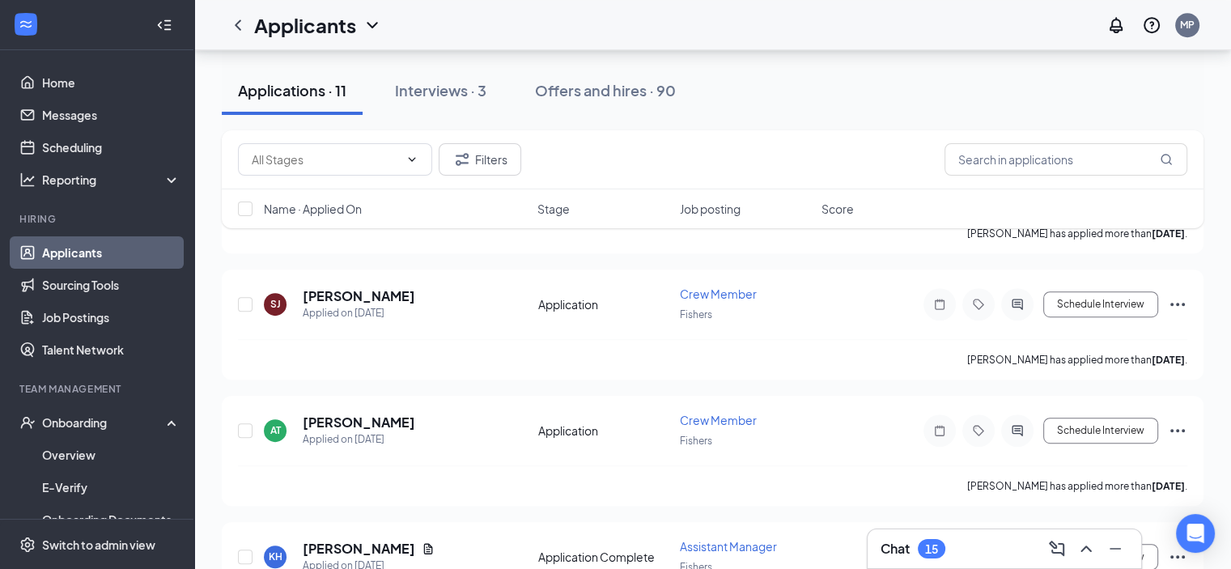
scroll to position [734, 0]
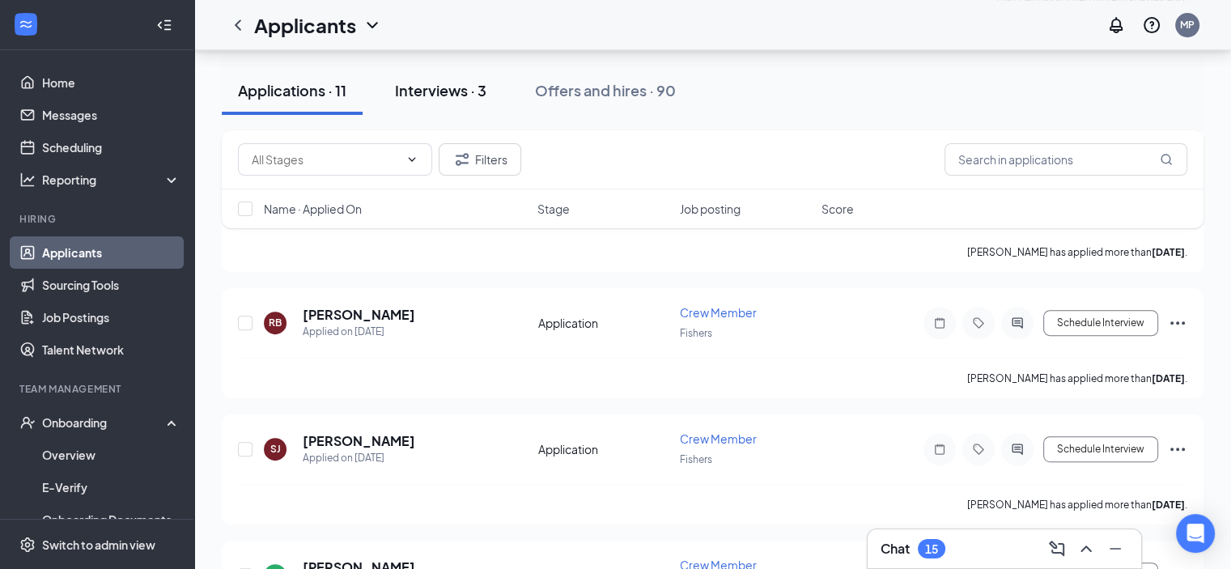
click at [453, 83] on div "Interviews · 3" at bounding box center [440, 90] width 91 height 20
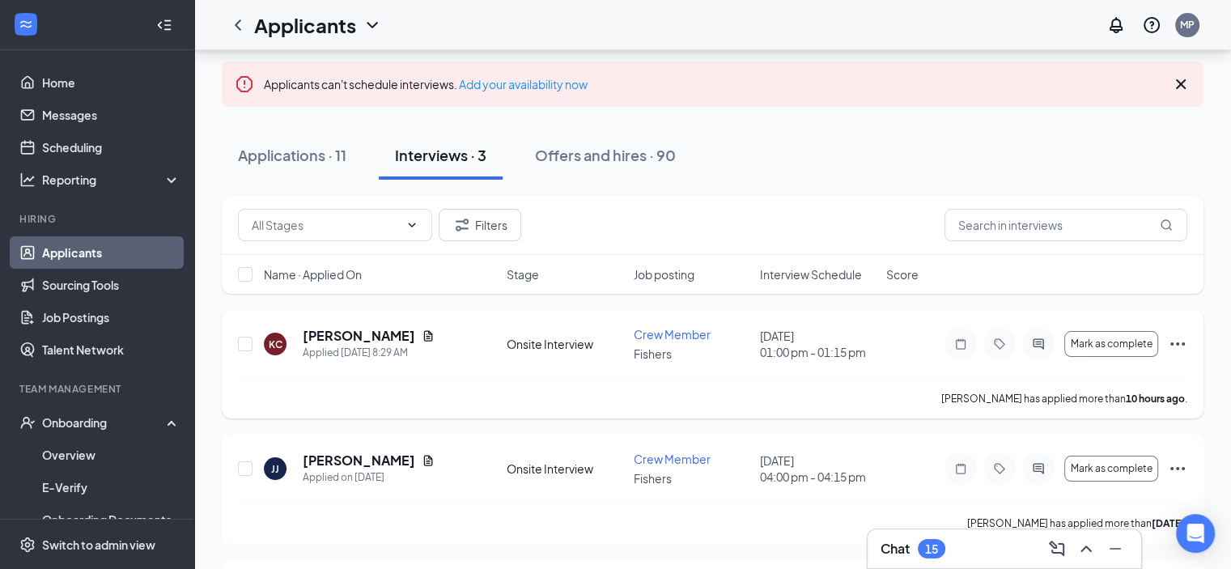
scroll to position [83, 0]
click at [1092, 542] on icon "ChevronUp" at bounding box center [1086, 548] width 19 height 19
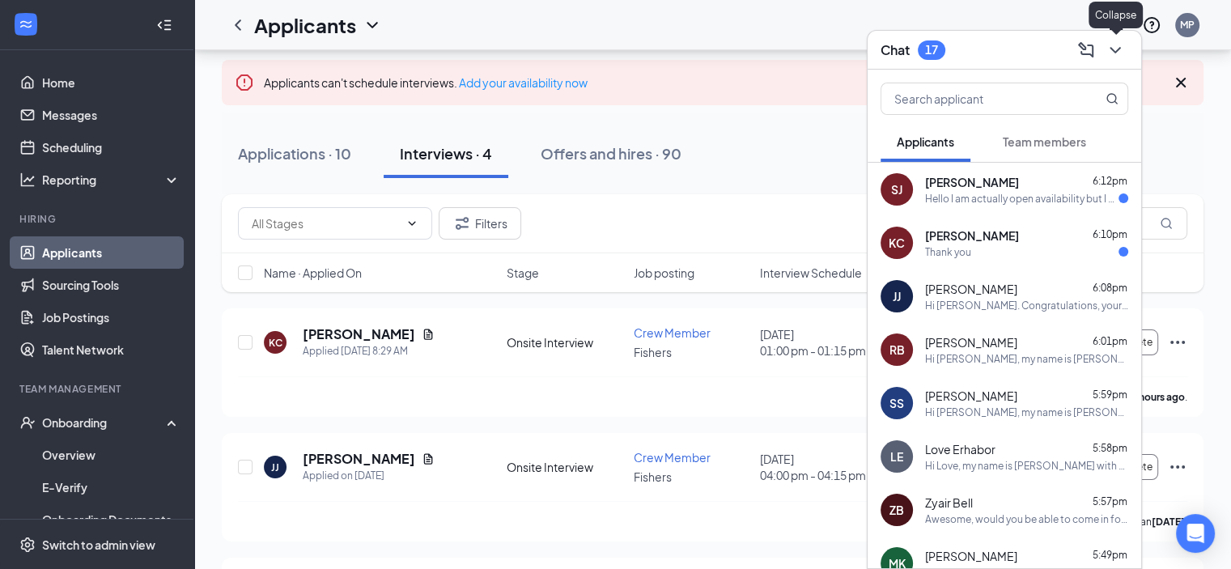
click at [1118, 45] on icon "ChevronDown" at bounding box center [1115, 49] width 19 height 19
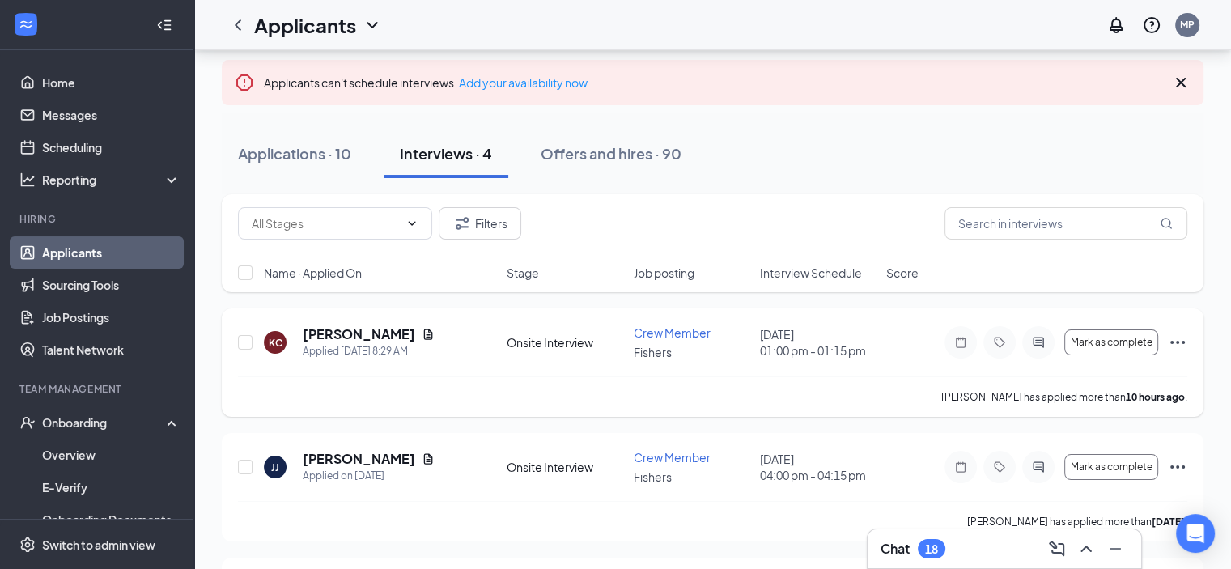
scroll to position [90, 0]
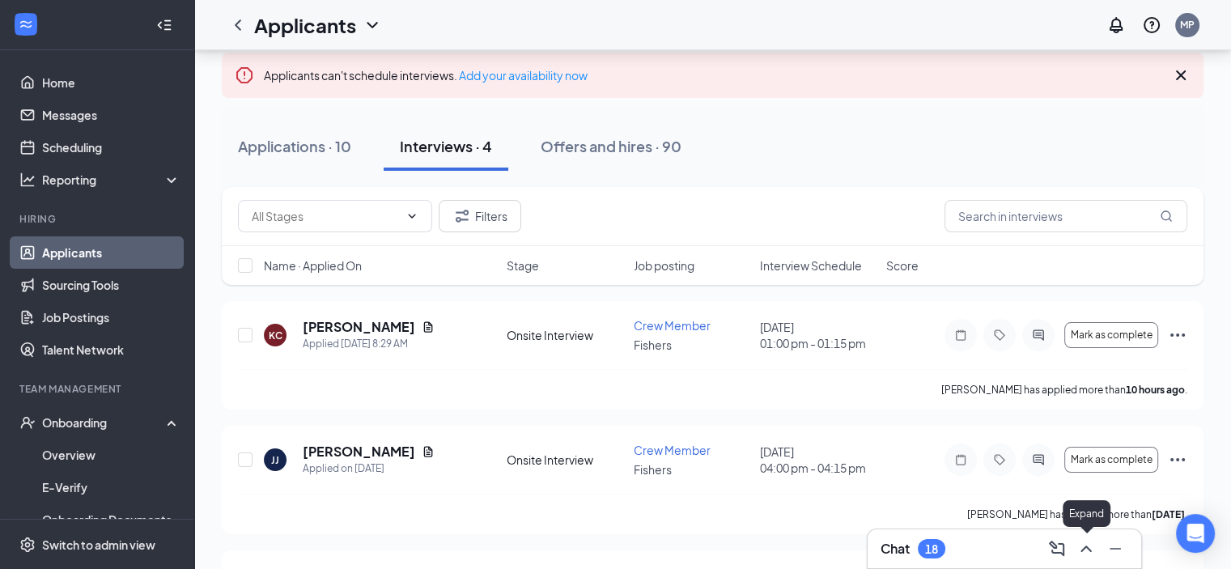
click at [1078, 554] on icon "ChevronUp" at bounding box center [1086, 548] width 19 height 19
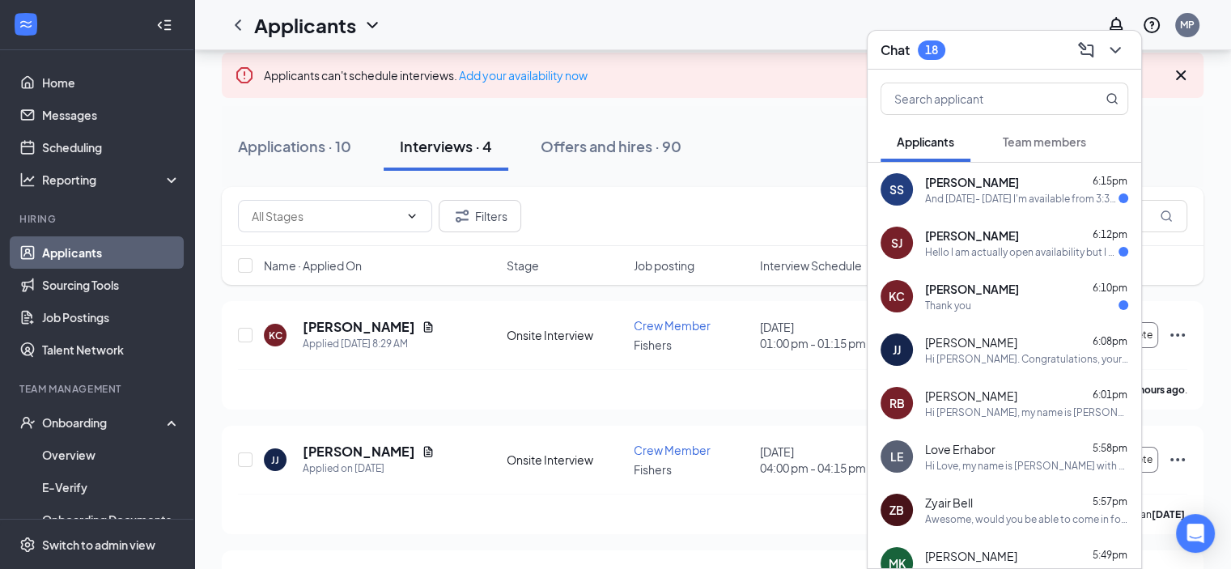
click at [994, 233] on span "[PERSON_NAME]" at bounding box center [972, 235] width 94 height 16
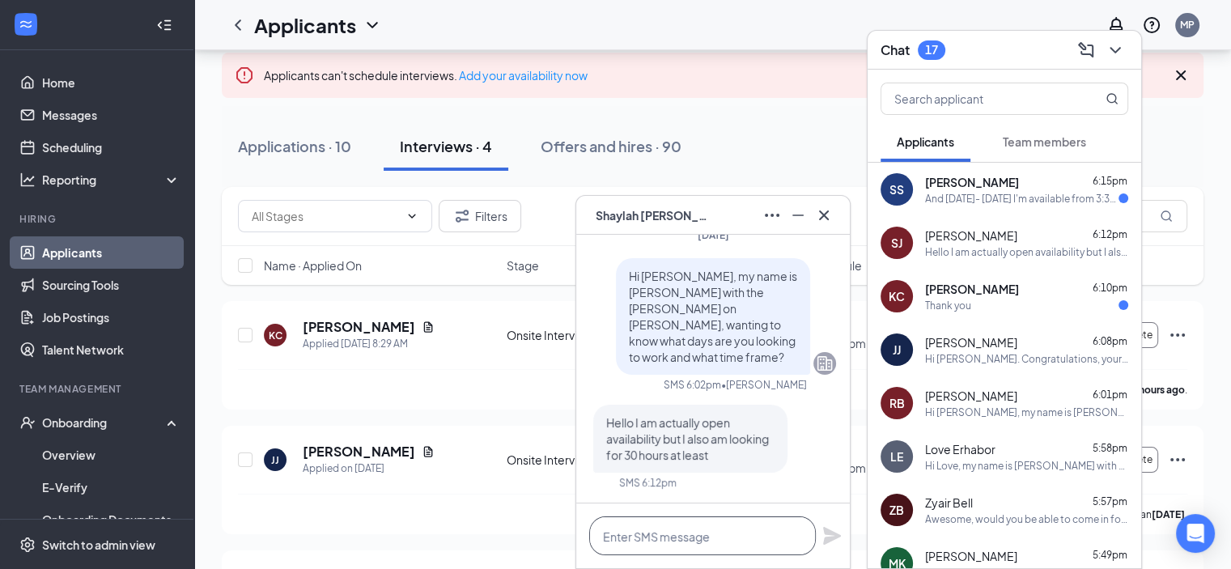
click at [694, 527] on textarea at bounding box center [702, 535] width 227 height 39
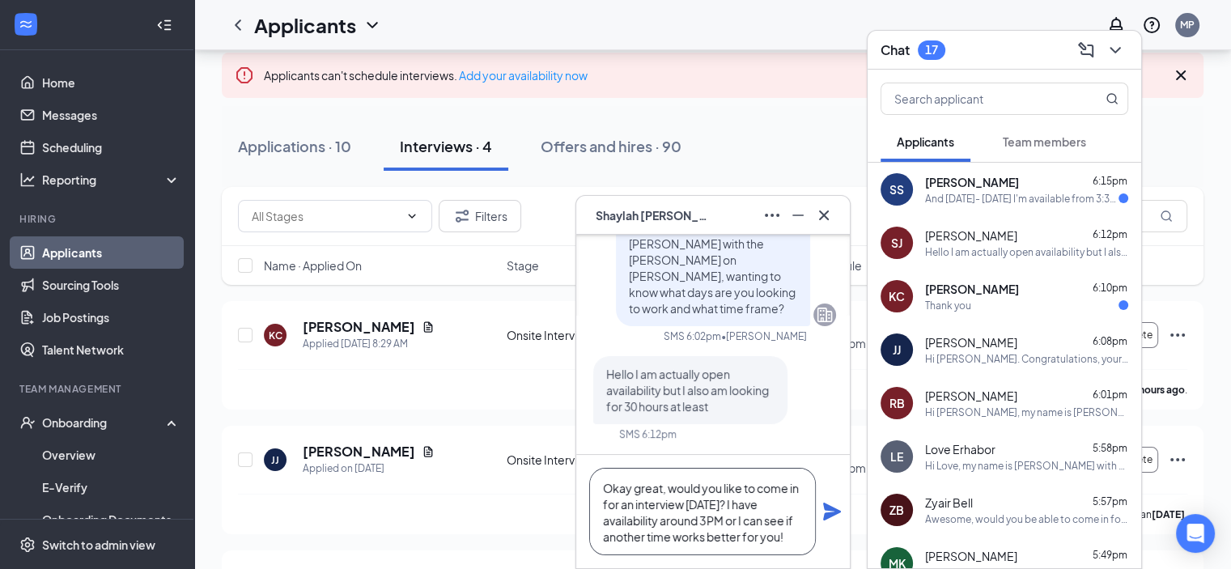
type textarea "Okay great, would you like to come in for an interview [DATE]? I have availabil…"
click at [831, 519] on icon "Plane" at bounding box center [831, 511] width 19 height 19
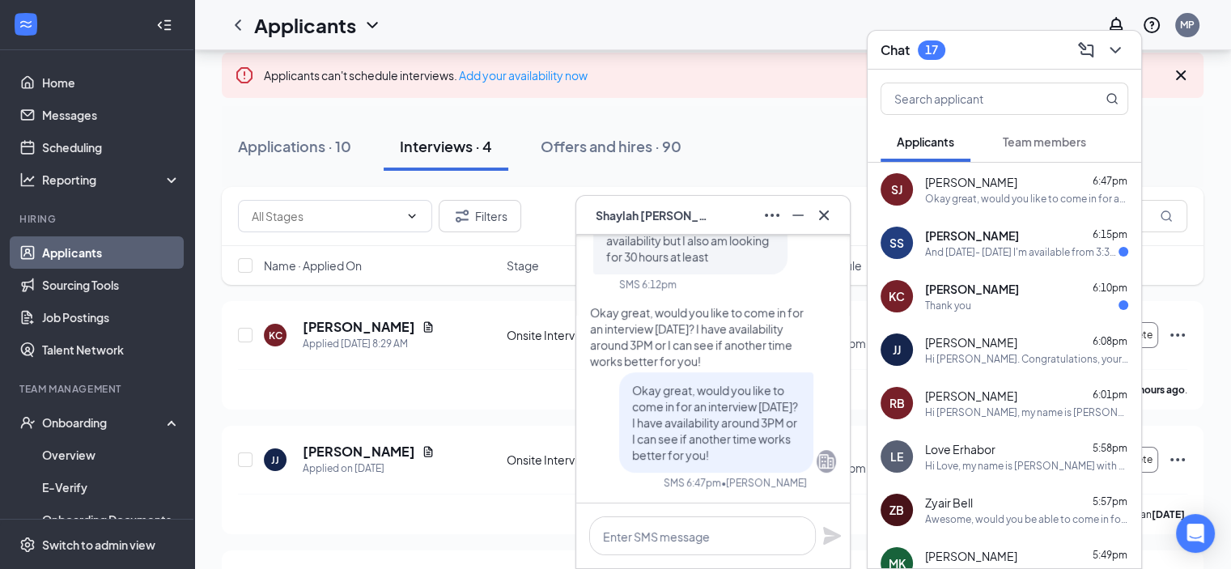
click at [962, 255] on div "And [DATE]- [DATE] I'm available from 3:30pm to 10:00pm" at bounding box center [1021, 252] width 193 height 14
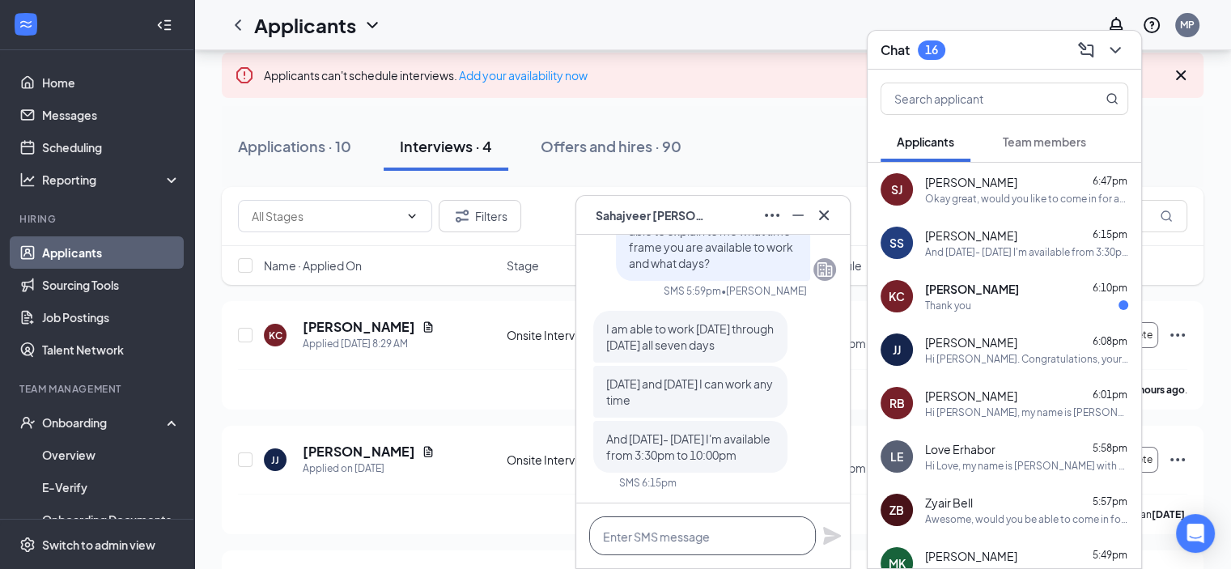
click at [635, 526] on textarea at bounding box center [702, 535] width 227 height 39
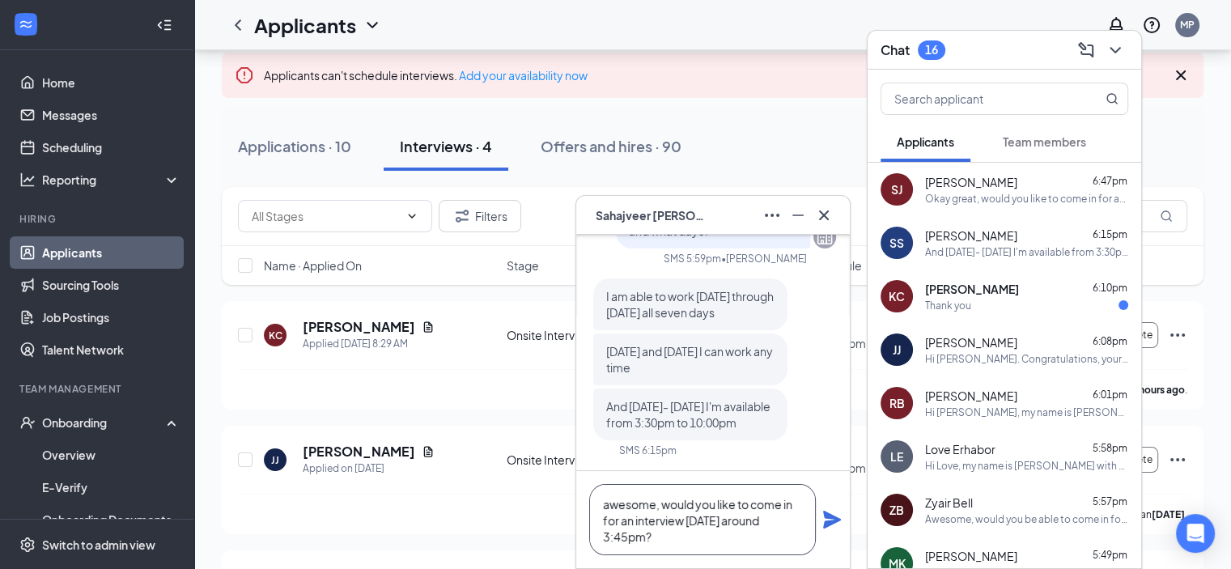
type textarea "awesome, would you like to come in for an interview [DATE] around 3:45pm?"
click at [837, 520] on icon "Plane" at bounding box center [832, 520] width 18 height 18
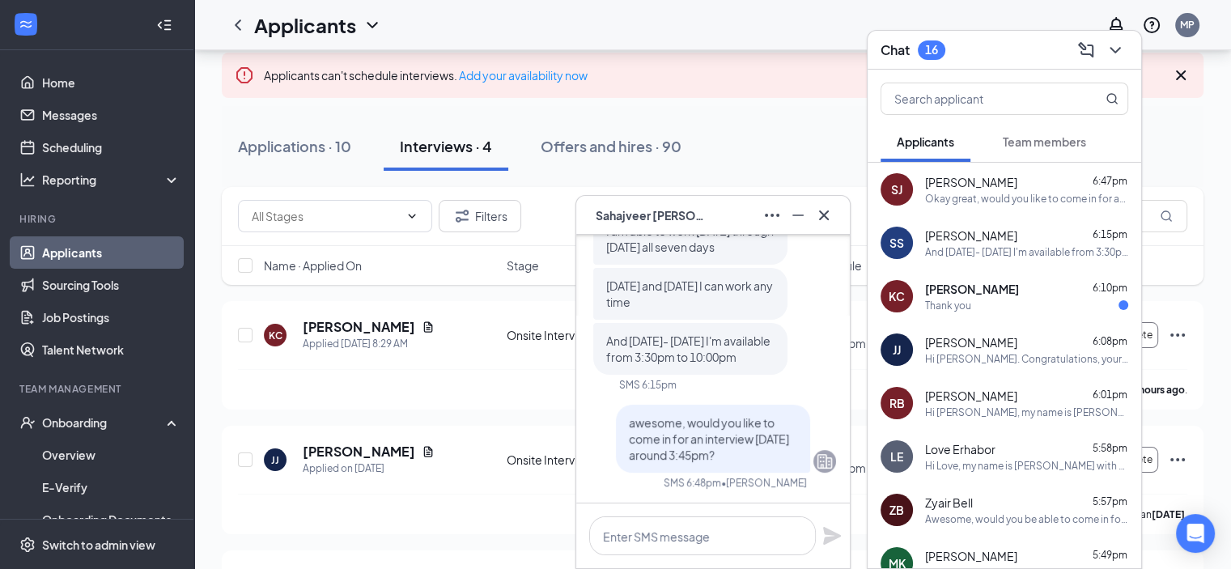
click at [1056, 284] on div "[PERSON_NAME] 6:10pm" at bounding box center [1026, 289] width 203 height 16
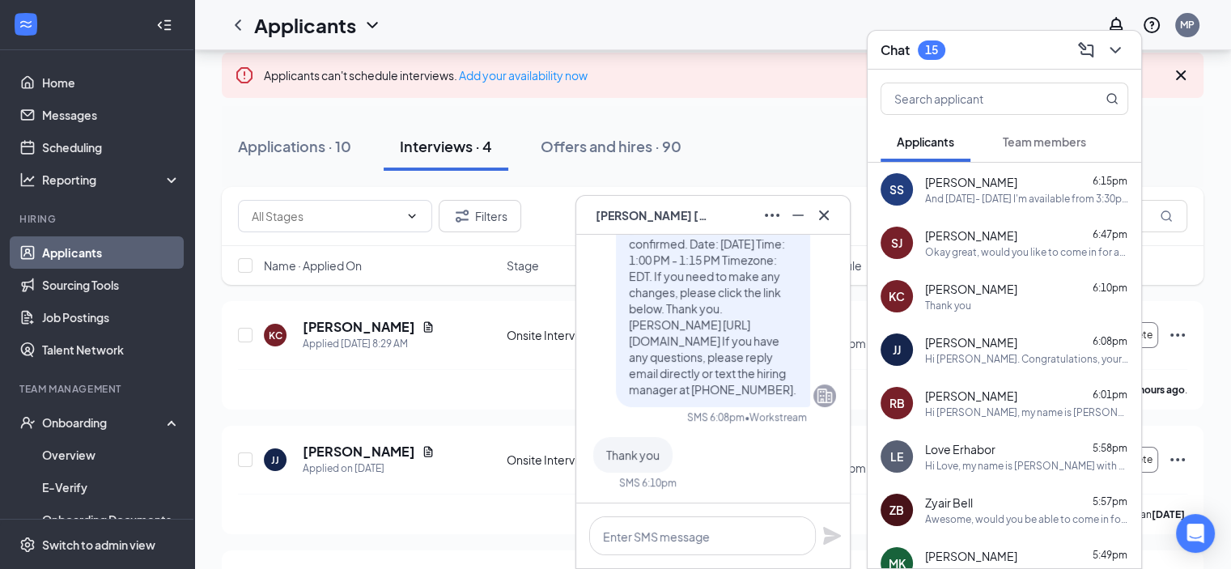
click at [984, 299] on div "Thank you" at bounding box center [1026, 306] width 203 height 14
click at [832, 218] on icon "Cross" at bounding box center [823, 215] width 19 height 19
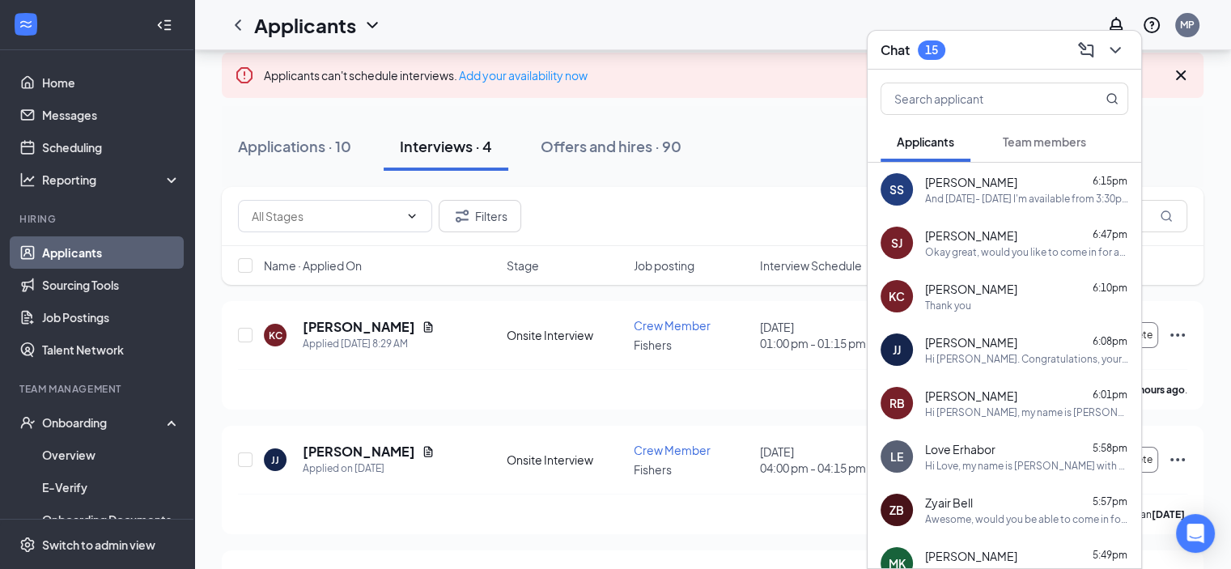
click at [1129, 45] on div "Chat 15" at bounding box center [1005, 50] width 274 height 39
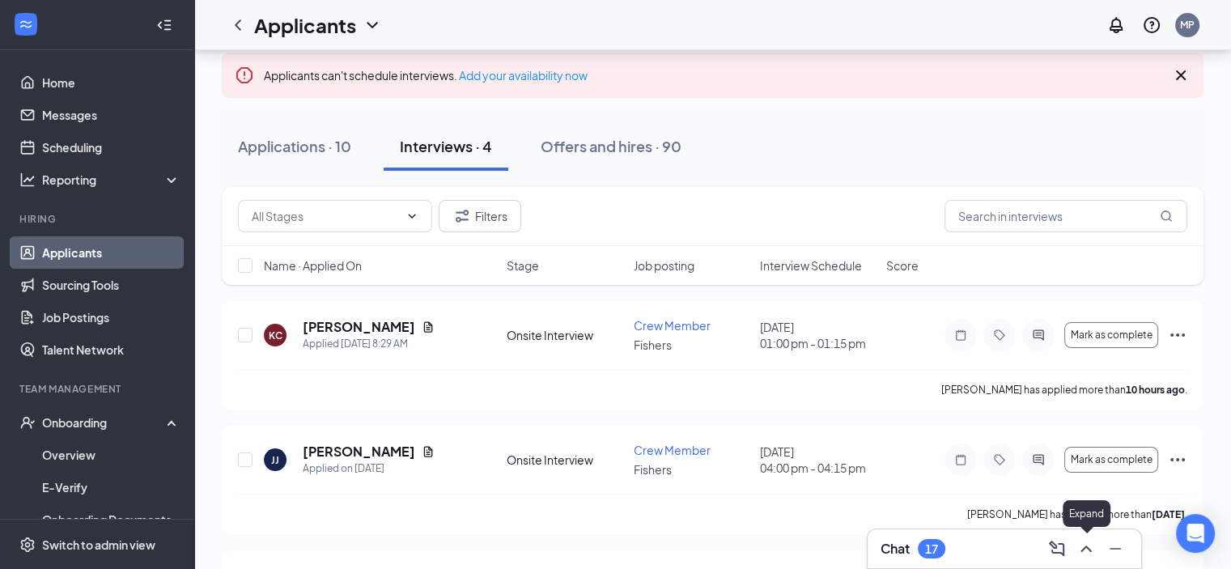
click at [1094, 556] on icon "ChevronUp" at bounding box center [1086, 548] width 19 height 19
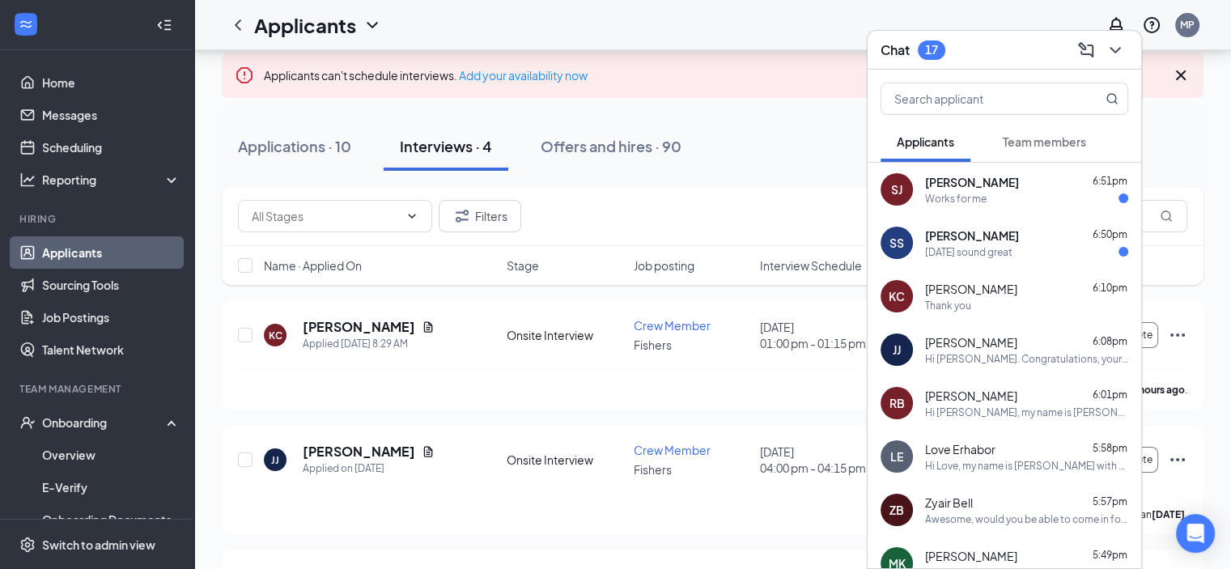
click at [974, 201] on div "Works for me" at bounding box center [956, 199] width 62 height 14
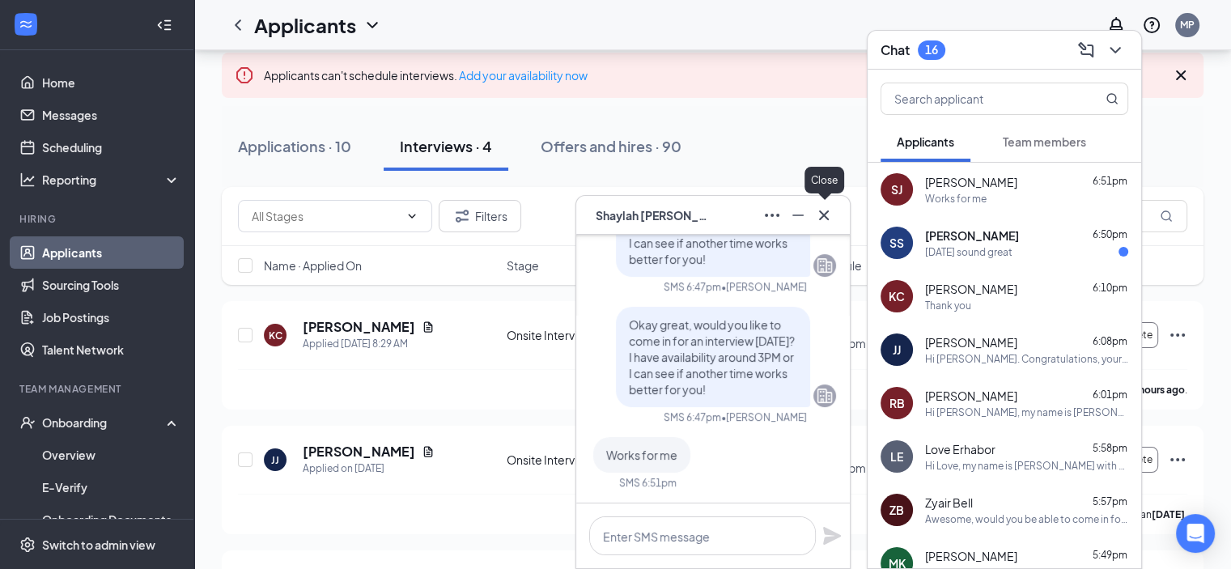
click at [832, 216] on icon "Cross" at bounding box center [823, 215] width 19 height 19
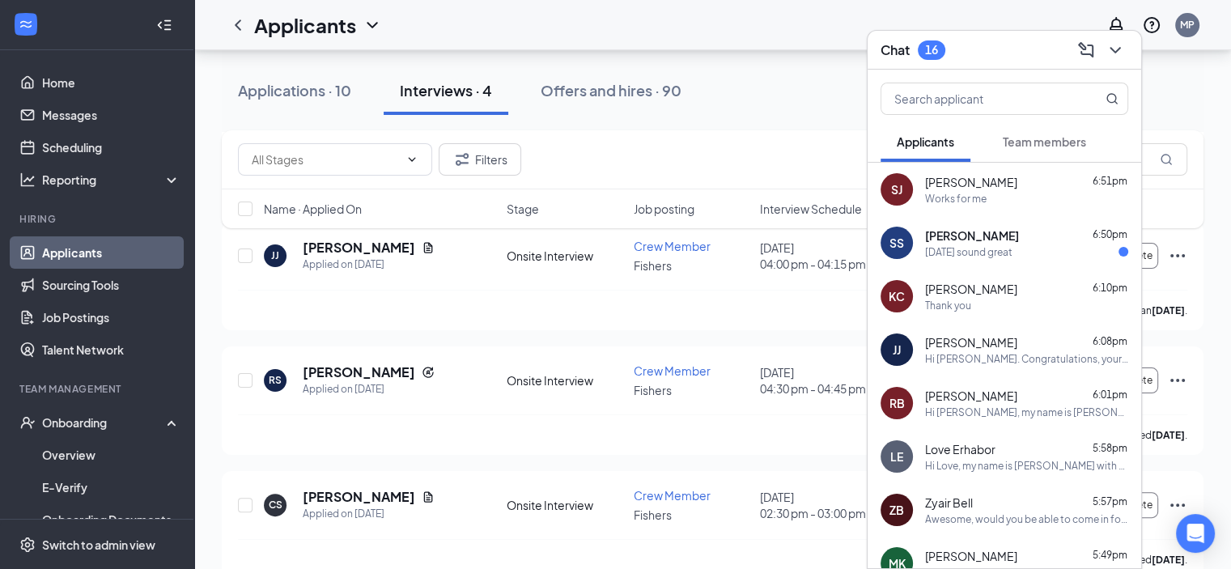
scroll to position [316, 0]
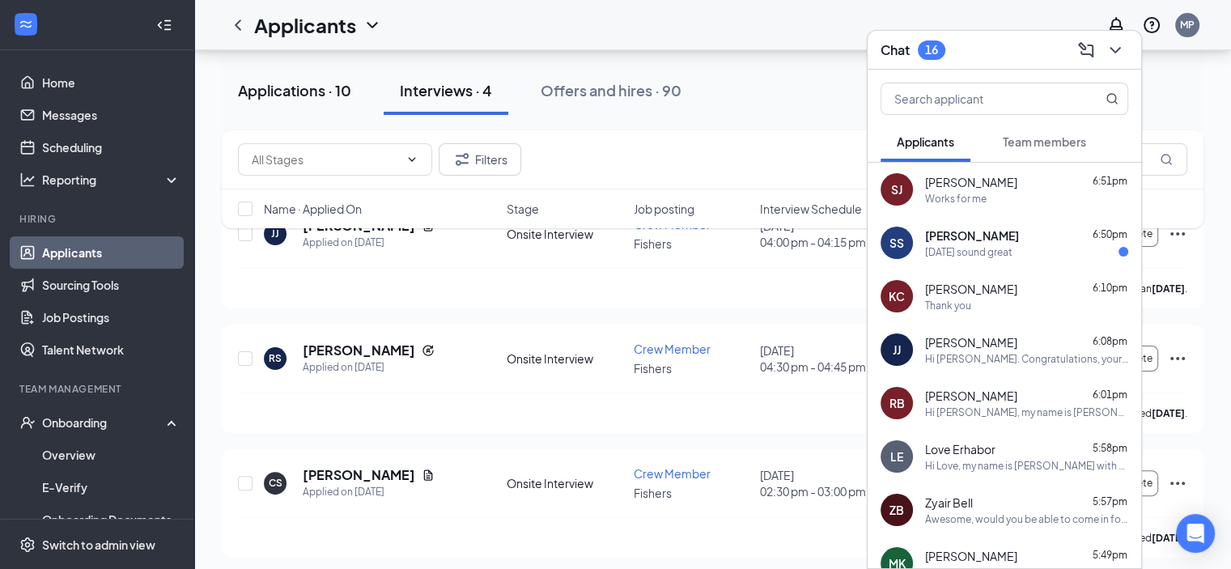
click at [302, 92] on div "Applications · 10" at bounding box center [294, 90] width 113 height 20
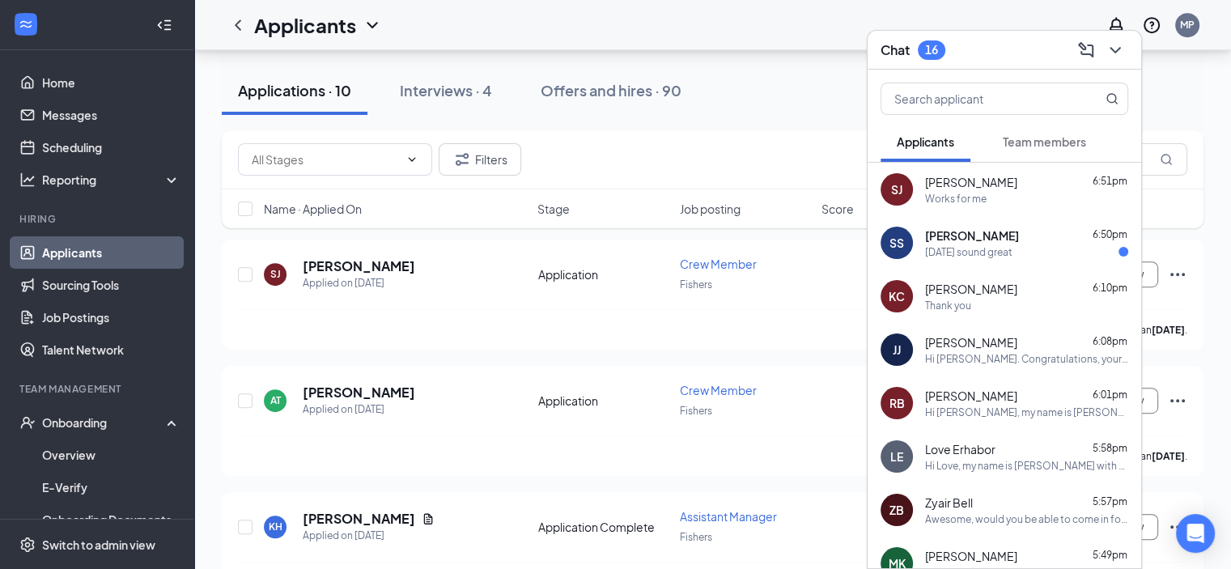
scroll to position [910, 0]
click at [1116, 54] on icon "ChevronDown" at bounding box center [1115, 49] width 19 height 19
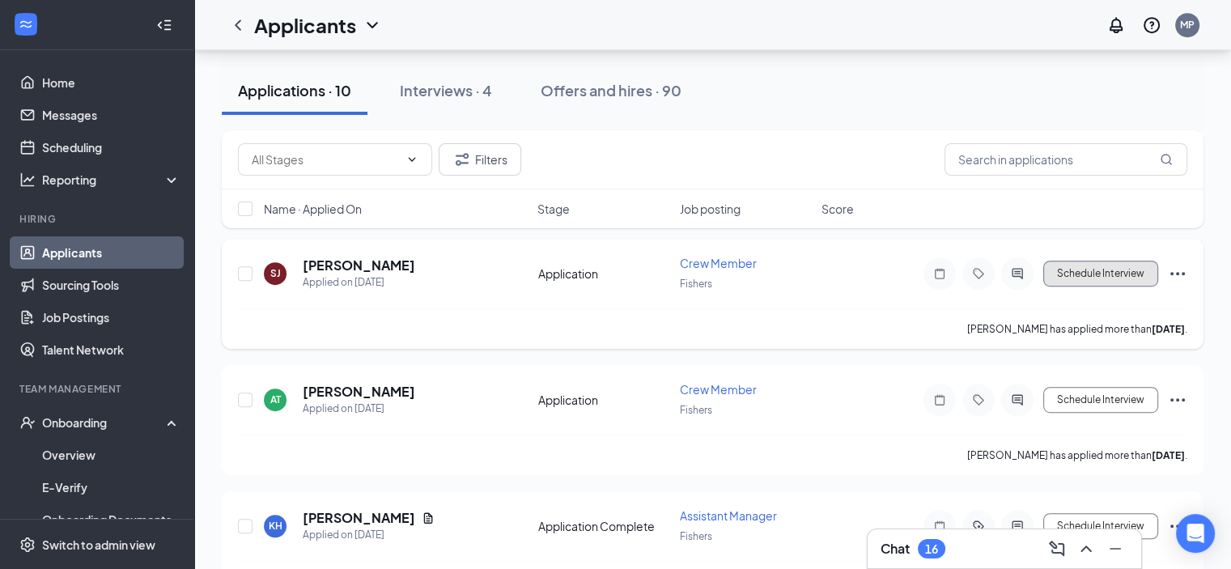
click at [1107, 262] on button "Schedule Interview" at bounding box center [1100, 274] width 115 height 26
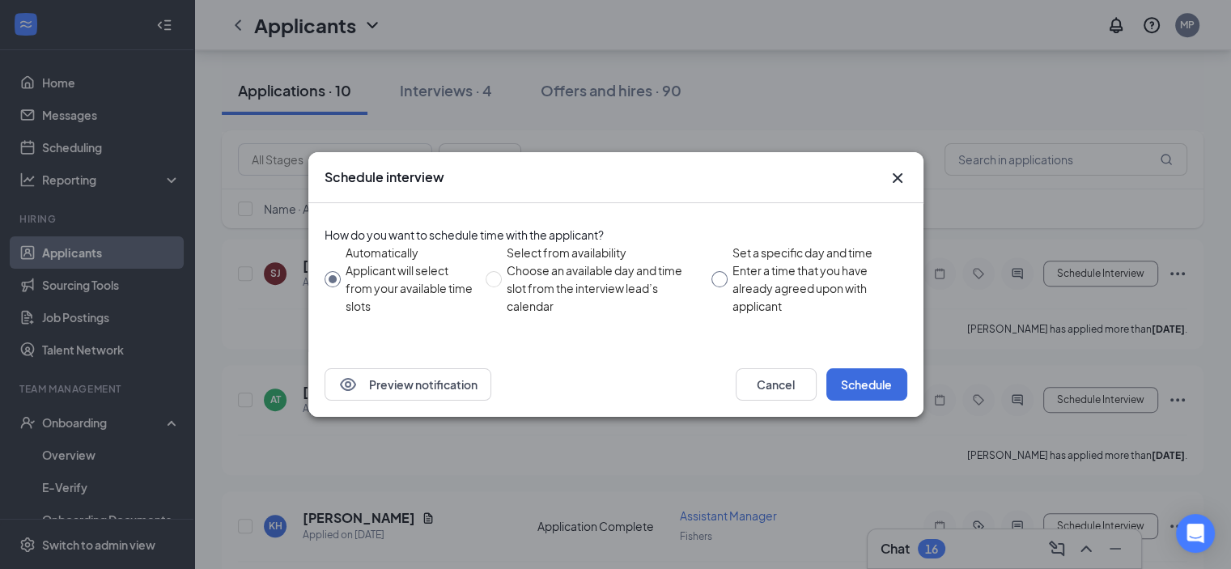
click at [716, 271] on input "Set a specific day and time Enter a time that you have already agreed upon with…" at bounding box center [719, 279] width 16 height 16
radio input "true"
radio input "false"
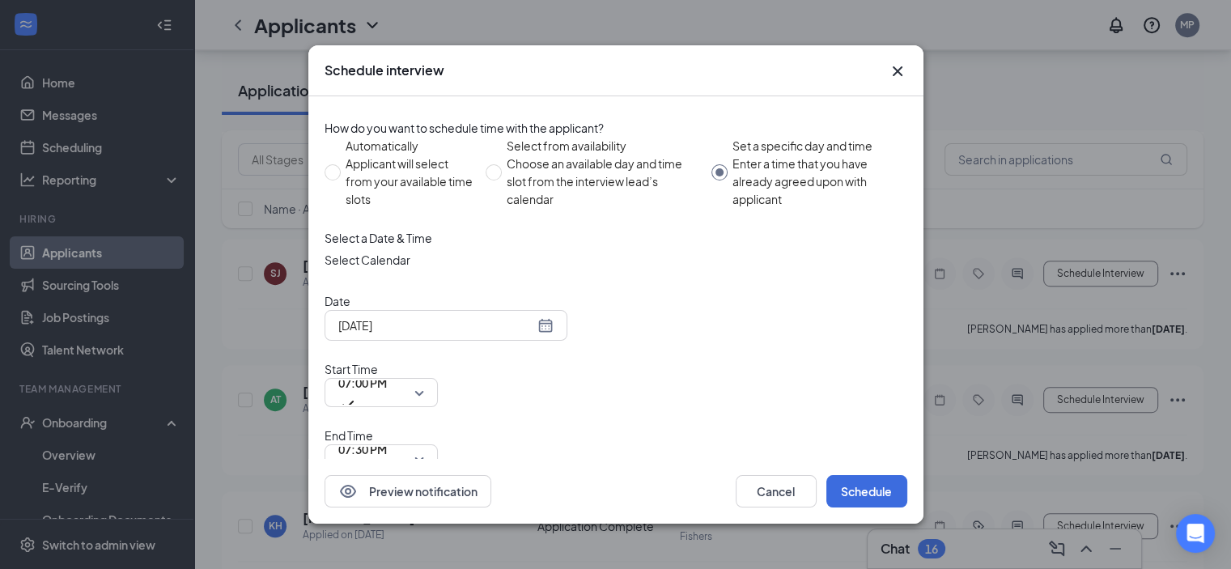
click at [552, 334] on div "[DATE]" at bounding box center [445, 325] width 215 height 18
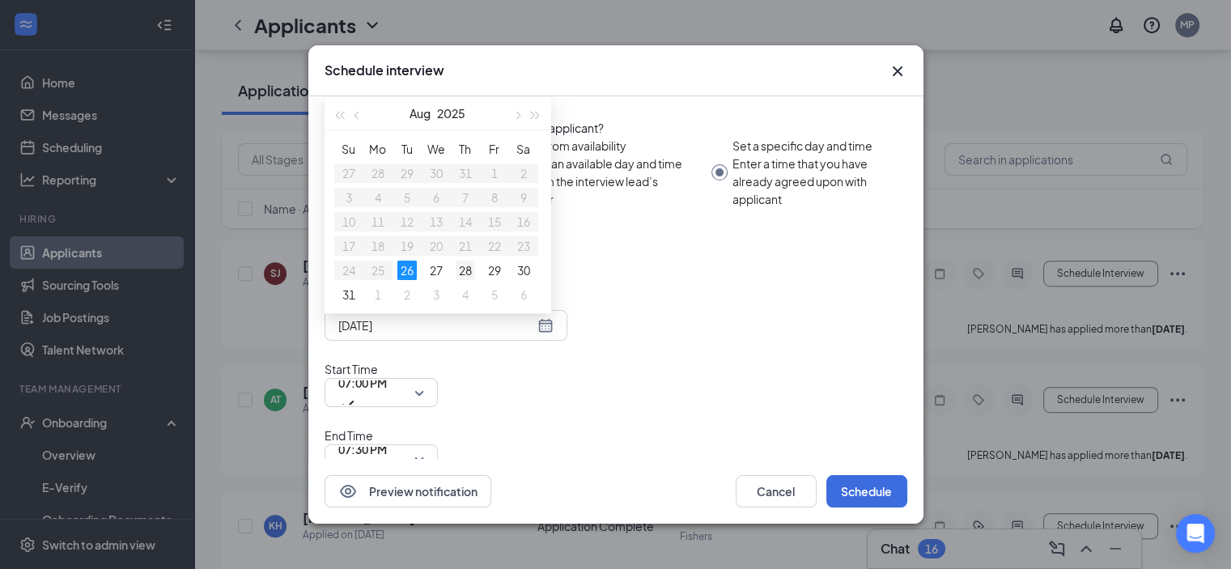
type input "[DATE]"
click at [467, 280] on div "28" at bounding box center [465, 270] width 19 height 19
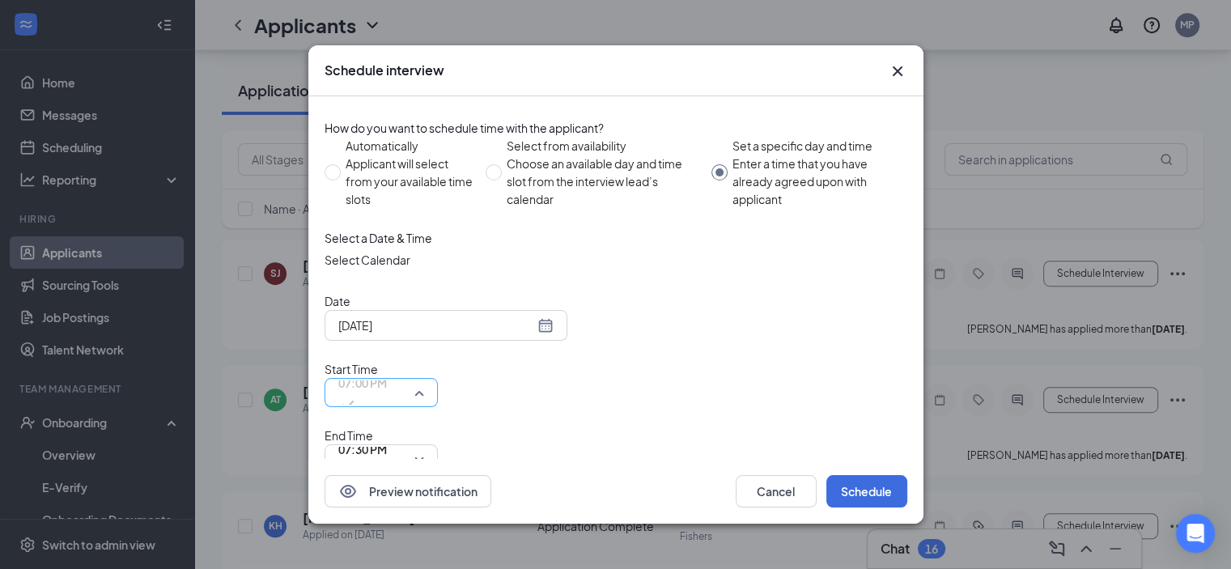
click at [387, 380] on span "07:00 PM" at bounding box center [362, 393] width 49 height 44
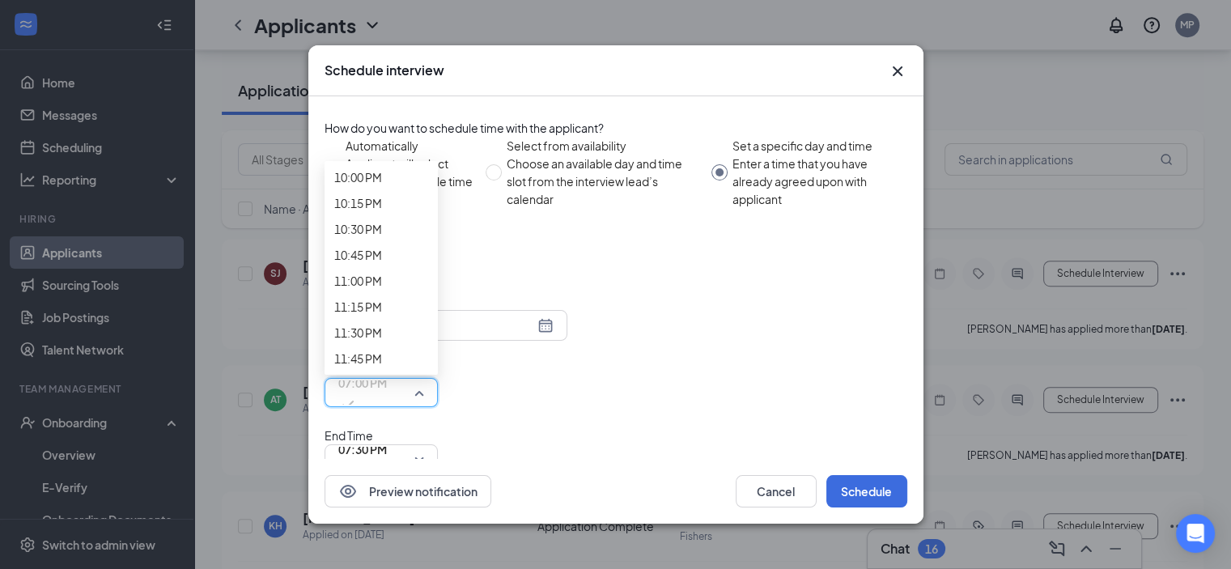
scroll to position [2239, 0]
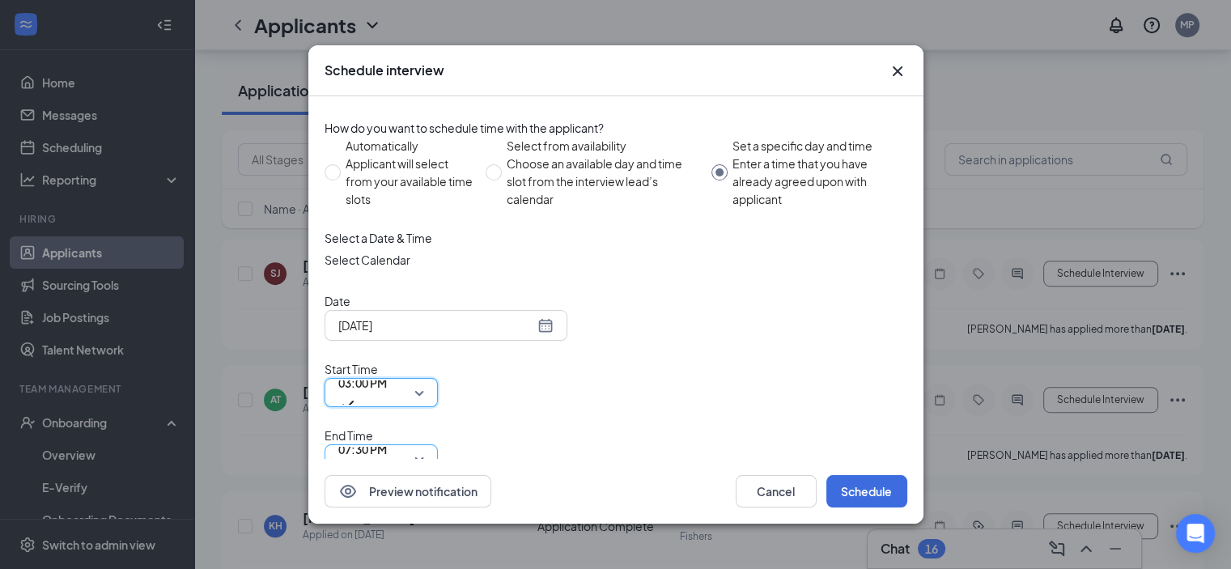
click at [387, 437] on span "07:30 PM" at bounding box center [362, 449] width 49 height 24
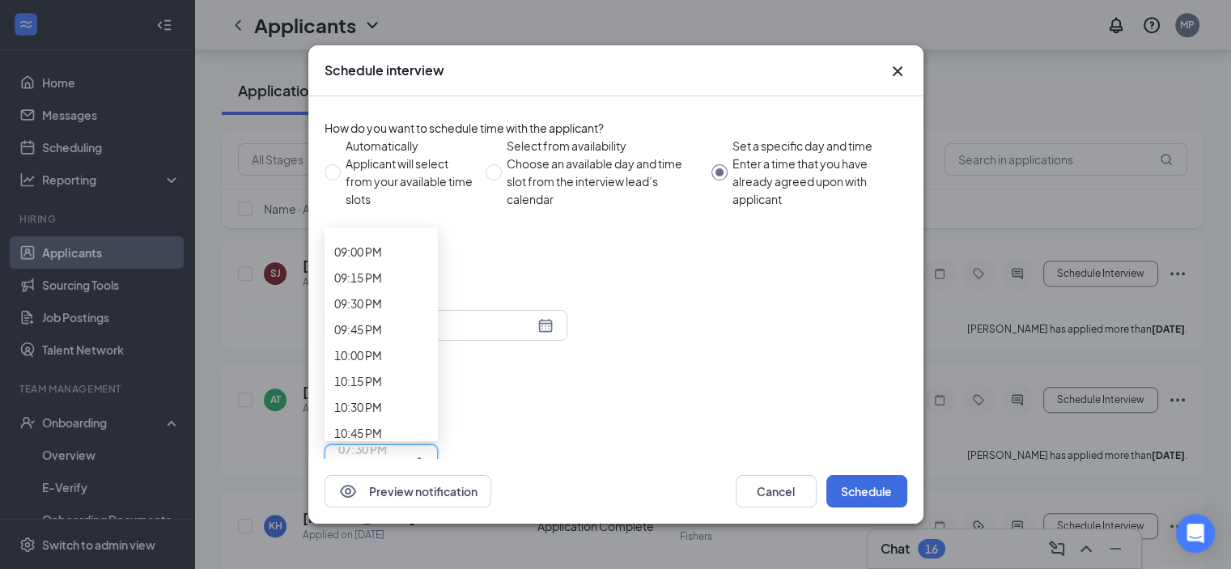
scroll to position [2165, 0]
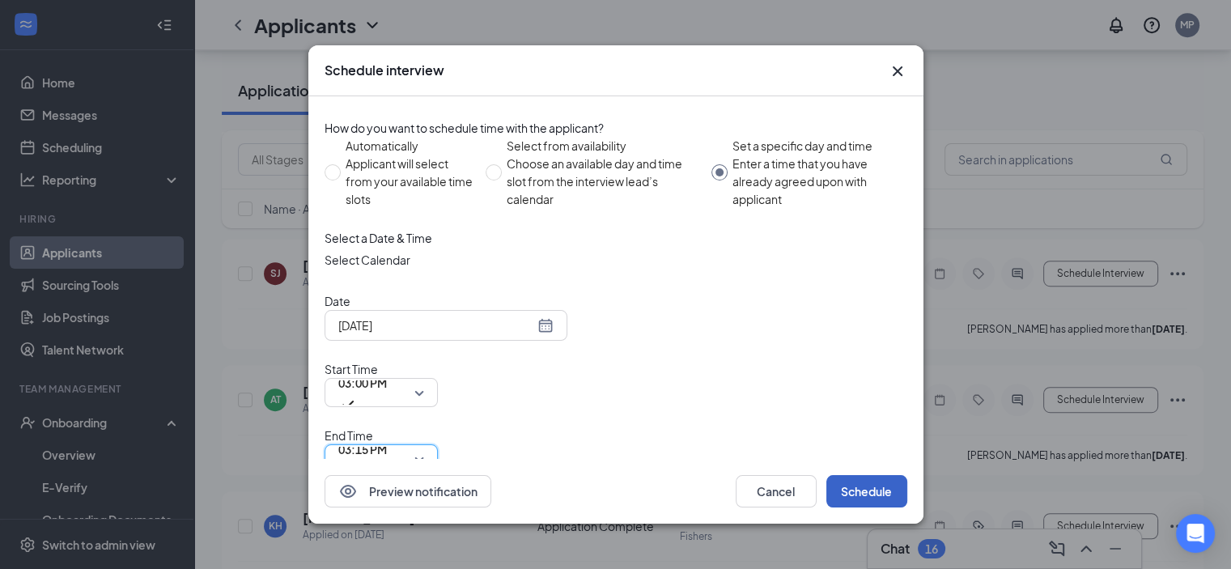
click at [863, 475] on button "Schedule" at bounding box center [866, 491] width 81 height 32
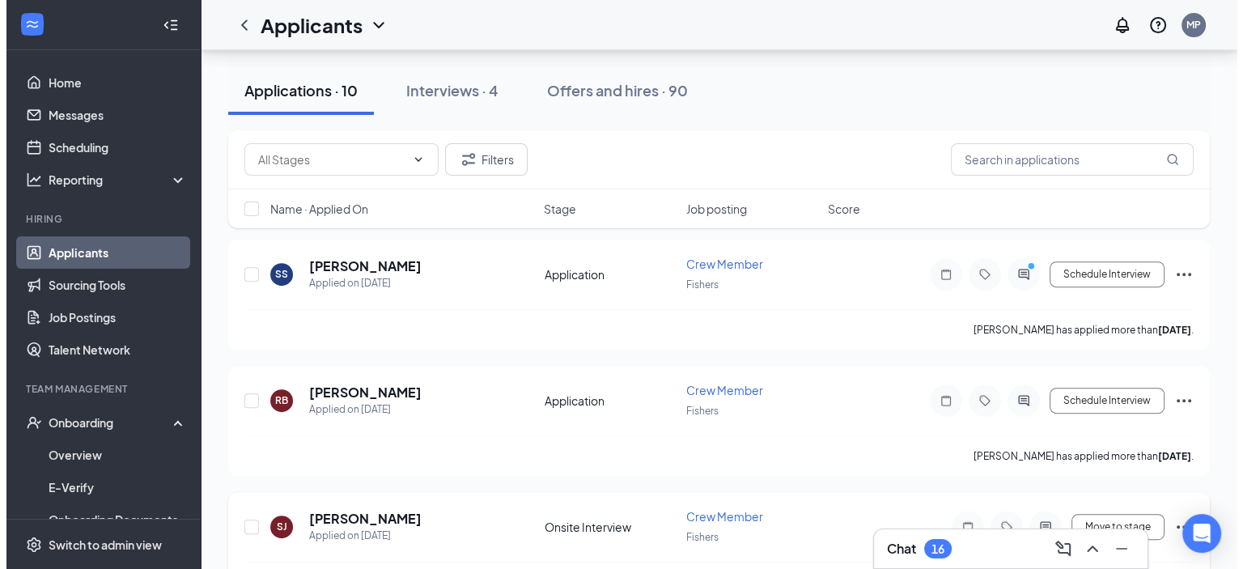
scroll to position [656, 0]
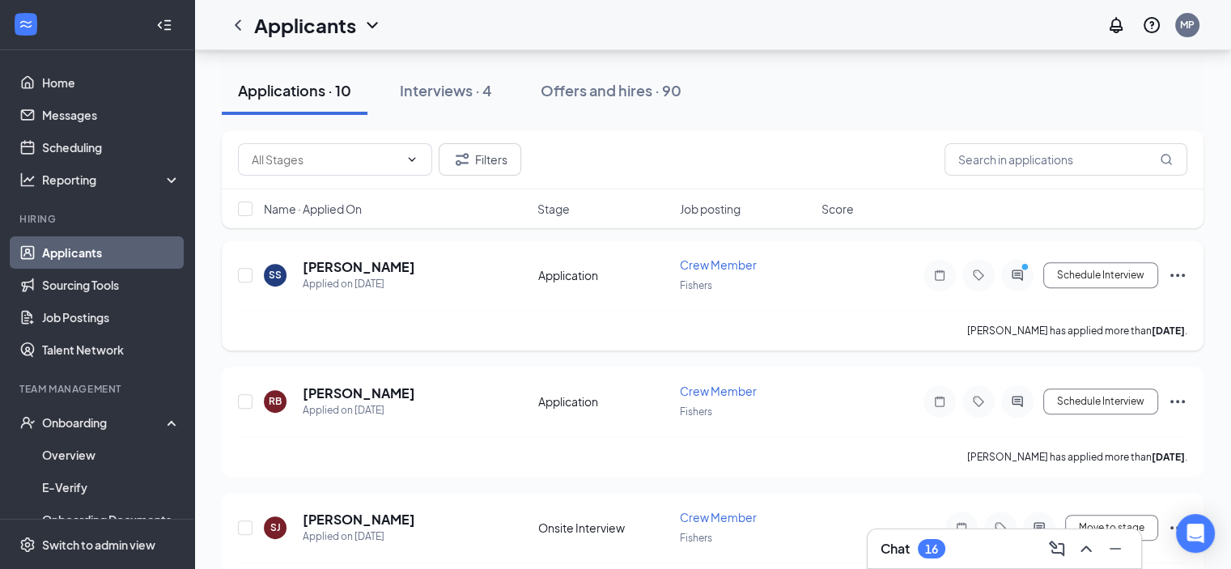
click at [1025, 263] on circle "PrimaryDot" at bounding box center [1024, 266] width 7 height 7
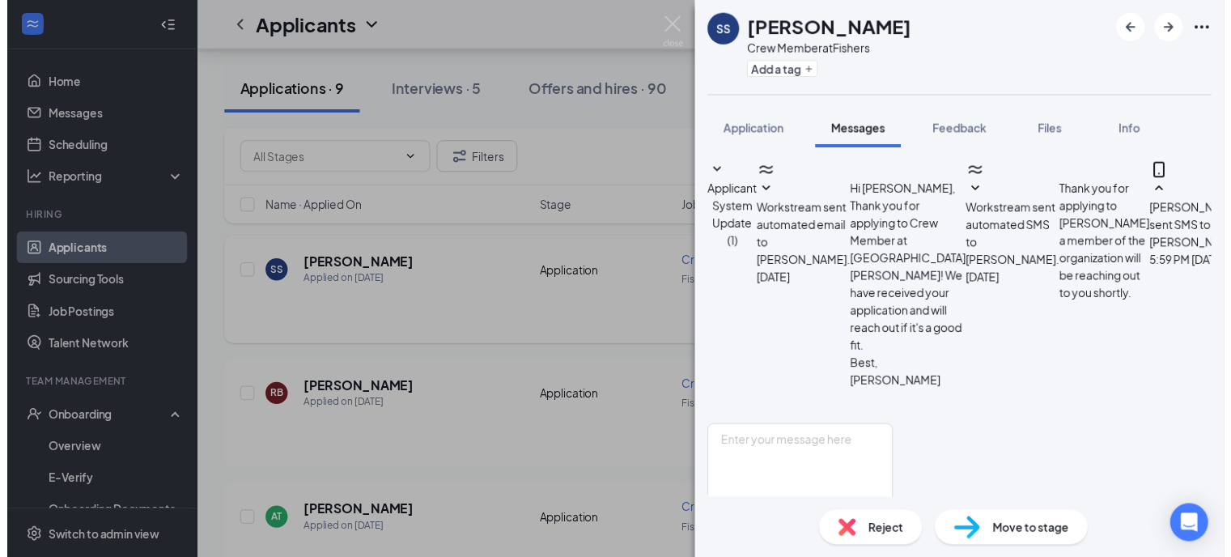
scroll to position [648, 0]
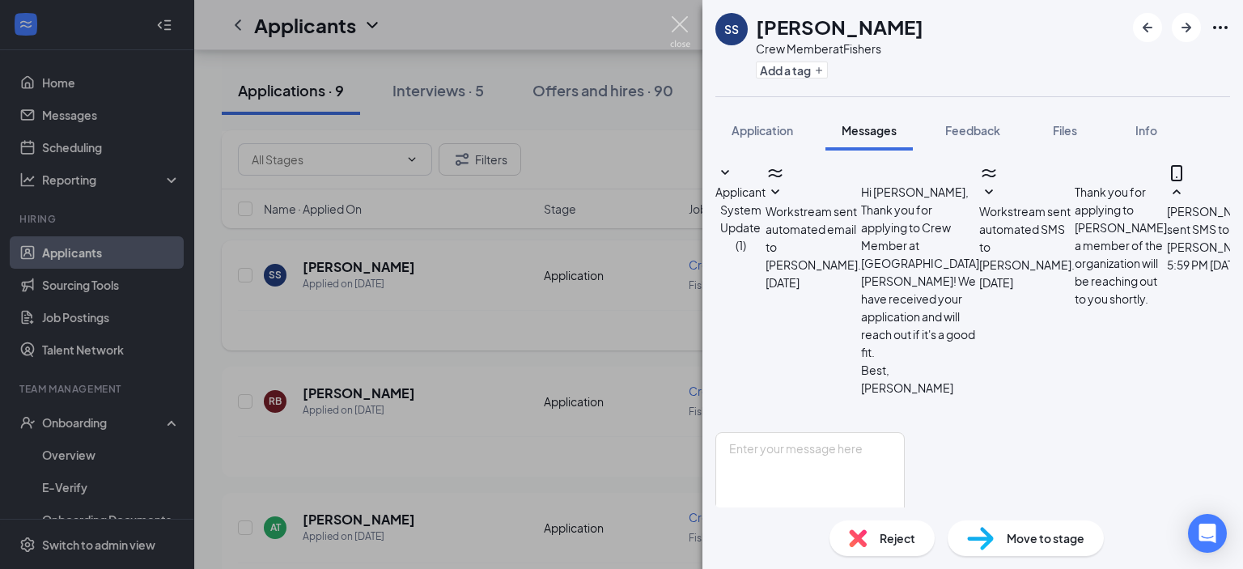
click at [683, 28] on img at bounding box center [680, 32] width 20 height 32
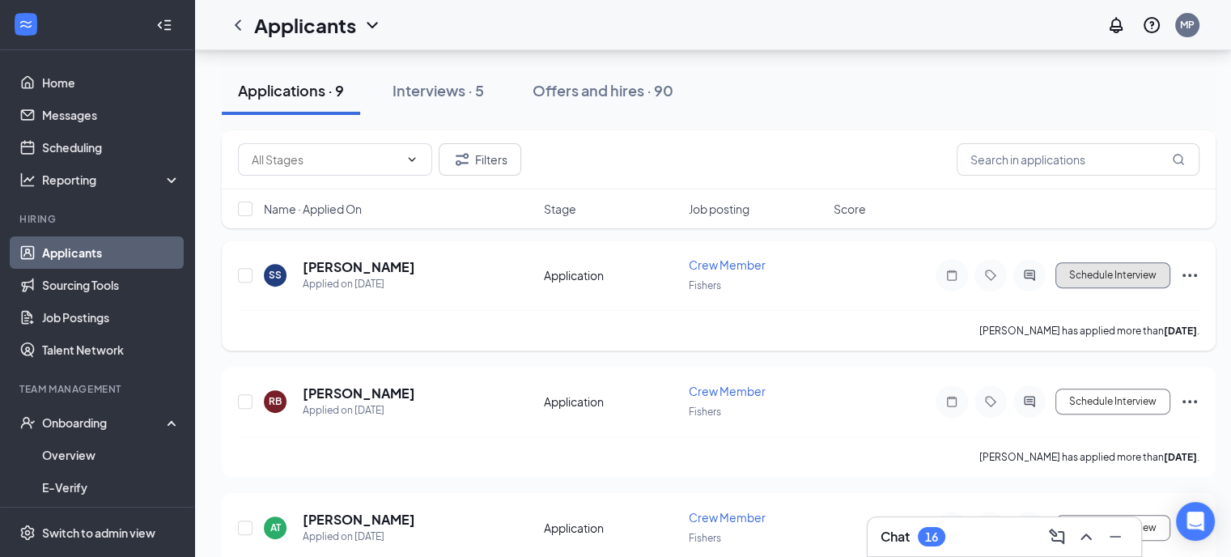
click at [1132, 272] on button "Schedule Interview" at bounding box center [1113, 275] width 115 height 26
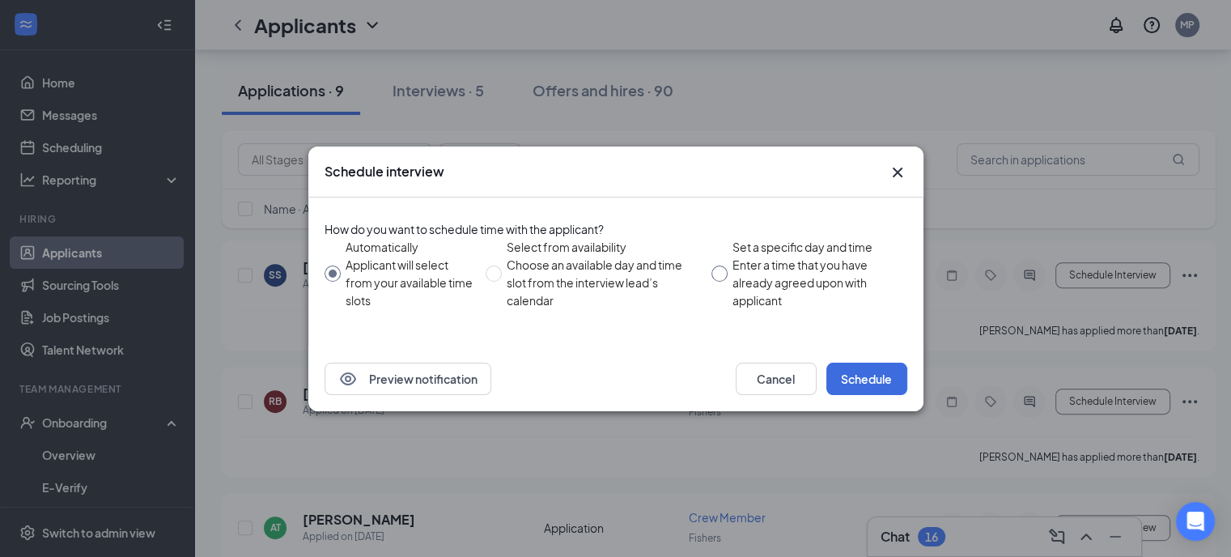
click at [740, 248] on div "Set a specific day and time" at bounding box center [814, 247] width 162 height 18
click at [728, 265] on input "Set a specific day and time Enter a time that you have already agreed upon with…" at bounding box center [719, 273] width 16 height 16
radio input "true"
radio input "false"
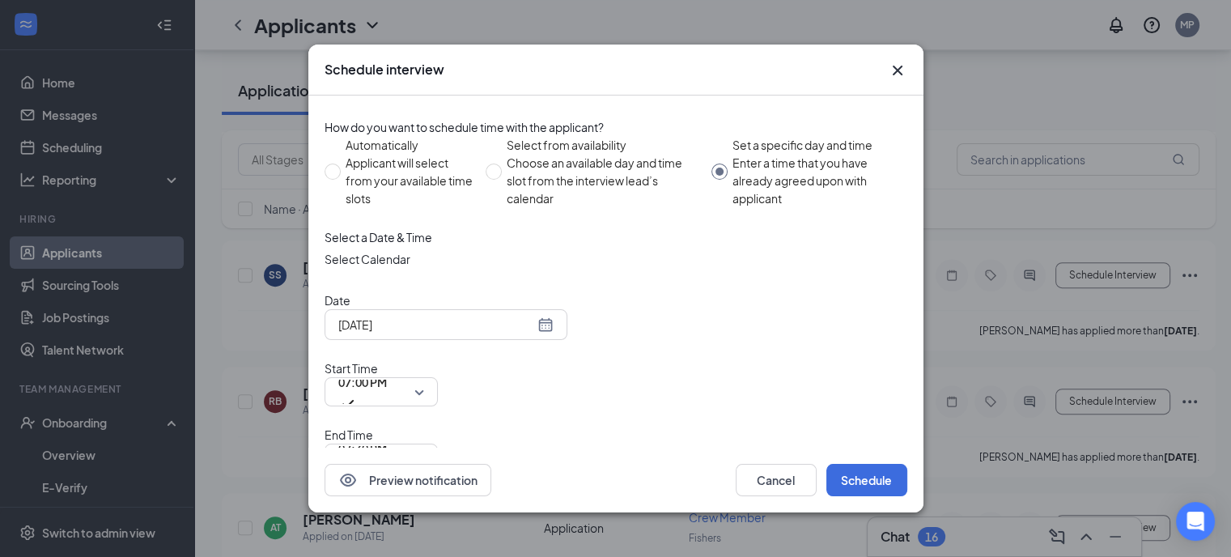
click at [541, 333] on div "[DATE]" at bounding box center [445, 325] width 215 height 18
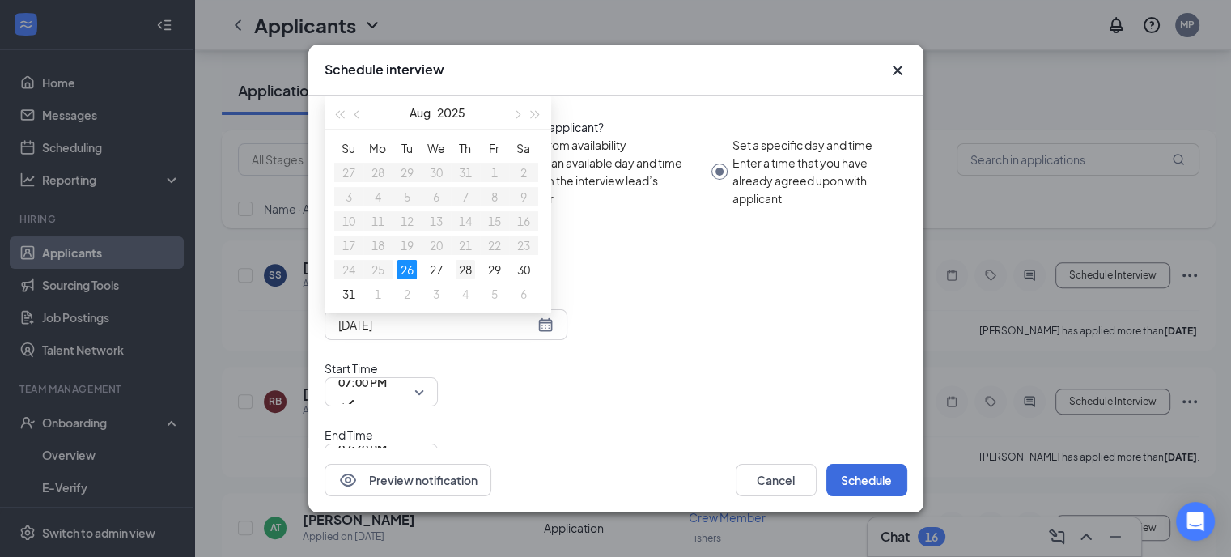
type input "[DATE]"
click at [454, 282] on td "28" at bounding box center [465, 269] width 29 height 24
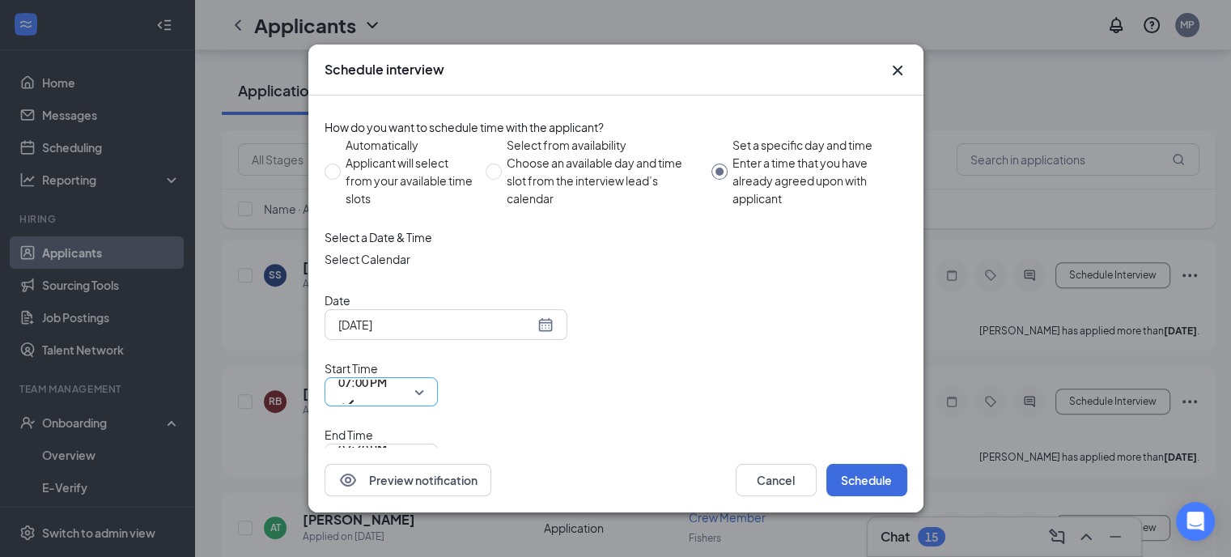
click at [387, 370] on span "07:00 PM" at bounding box center [362, 392] width 49 height 44
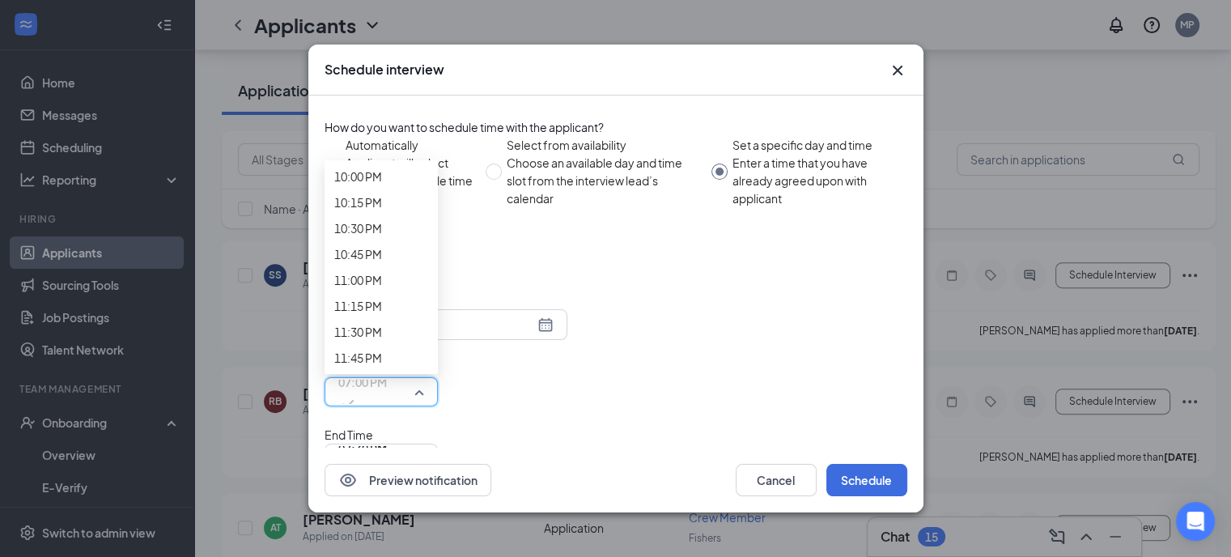
scroll to position [2301, 0]
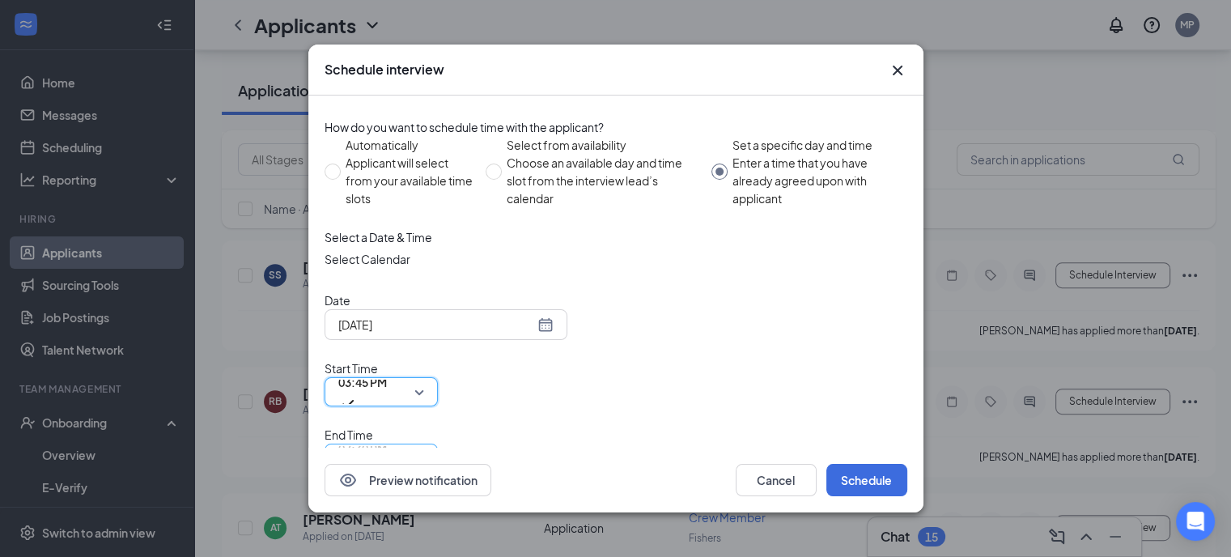
click at [424, 446] on span "07:30 PM" at bounding box center [381, 458] width 86 height 24
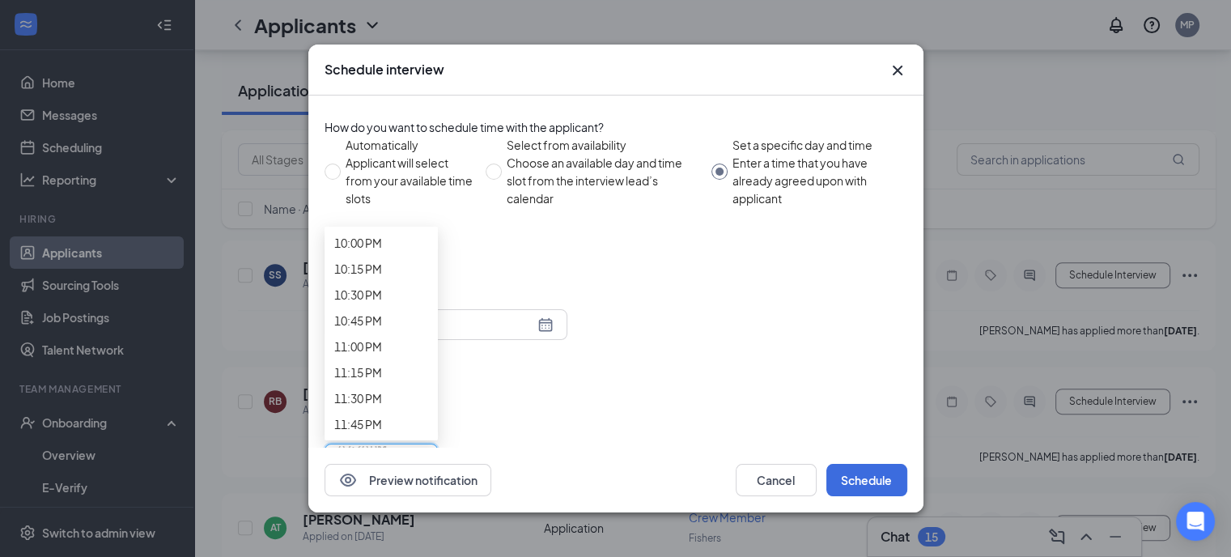
scroll to position [2359, 0]
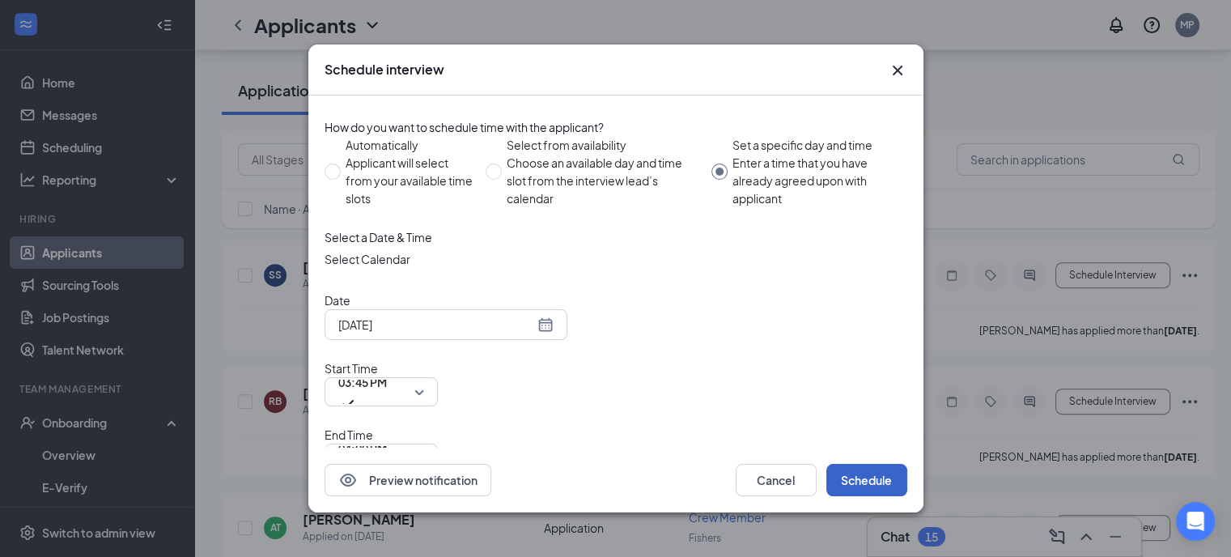
click at [893, 464] on button "Schedule" at bounding box center [866, 480] width 81 height 32
click at [893, 464] on button "button" at bounding box center [866, 480] width 81 height 32
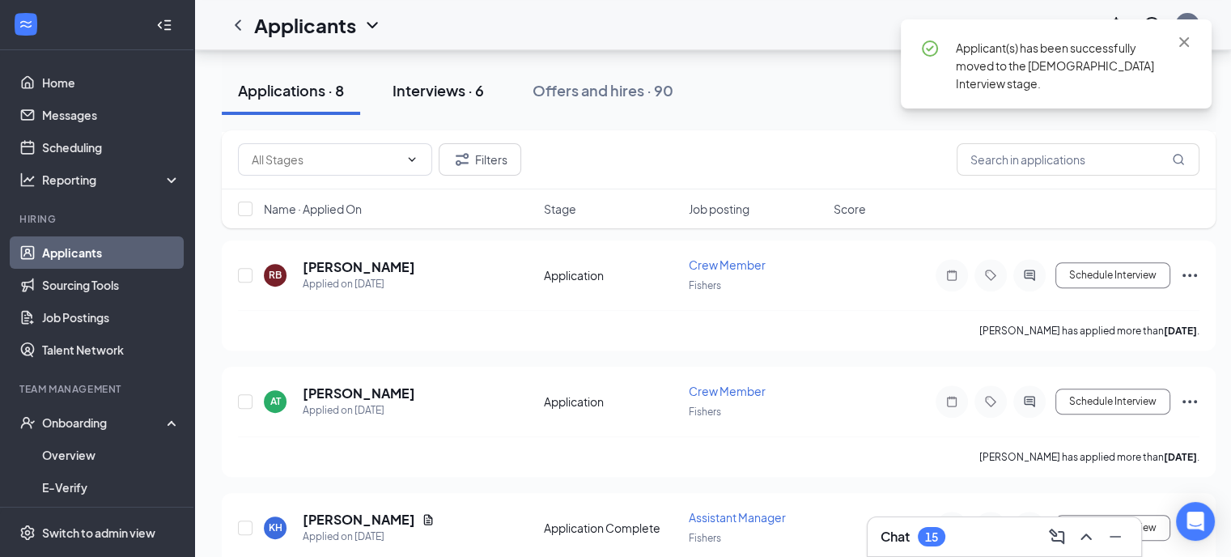
click at [493, 94] on button "Interviews · 6" at bounding box center [438, 90] width 124 height 49
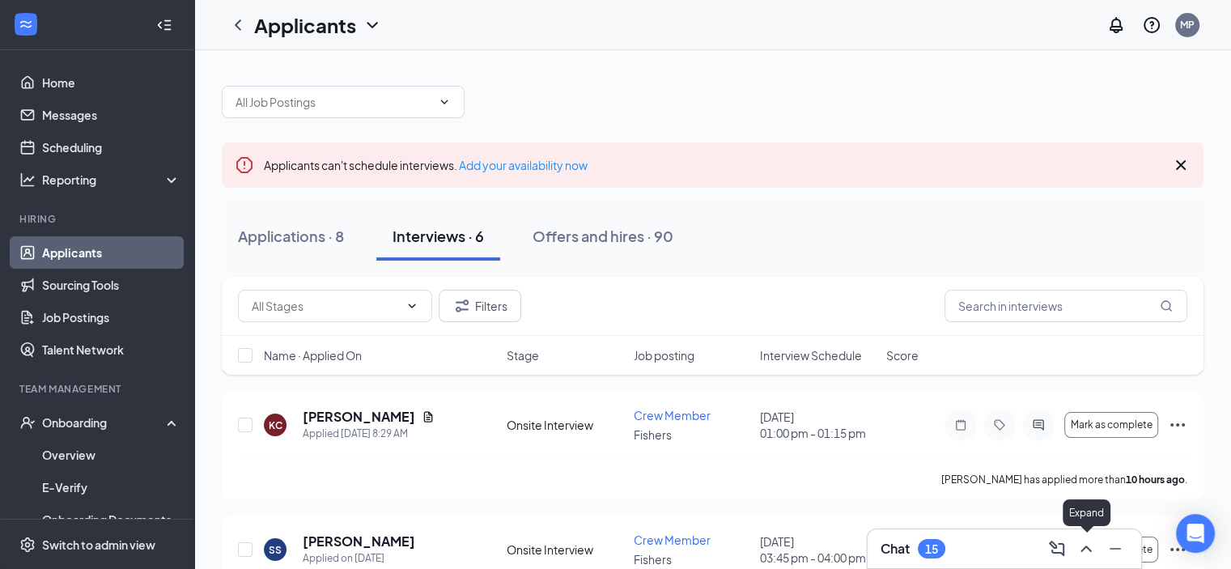
click at [1094, 547] on icon "ChevronUp" at bounding box center [1086, 548] width 19 height 19
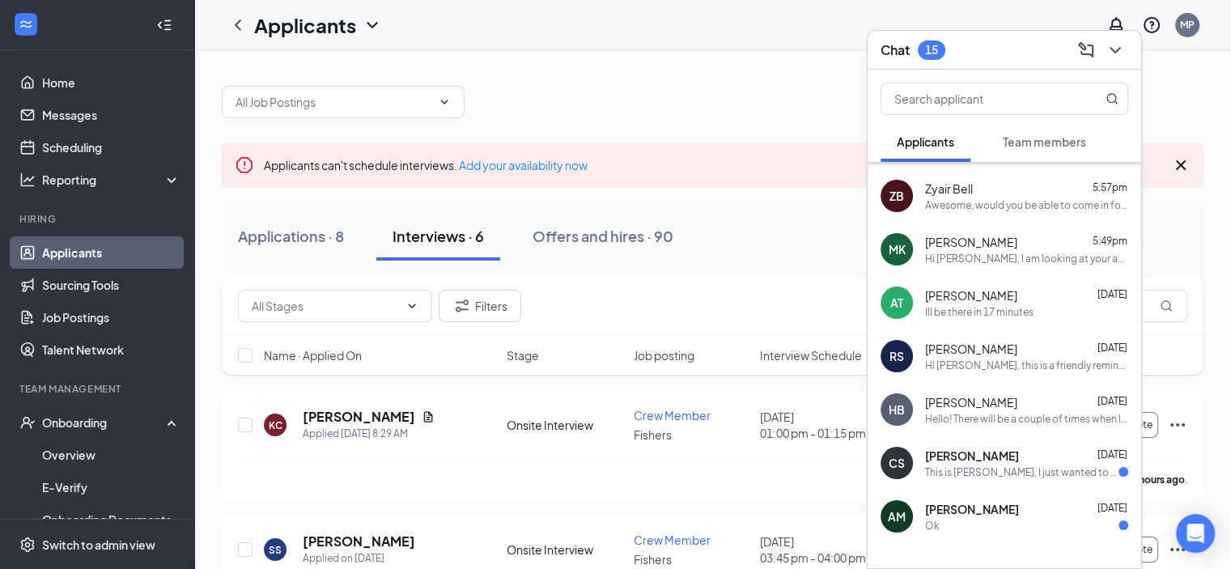
scroll to position [315, 0]
click at [1114, 50] on icon "ChevronDown" at bounding box center [1115, 49] width 19 height 19
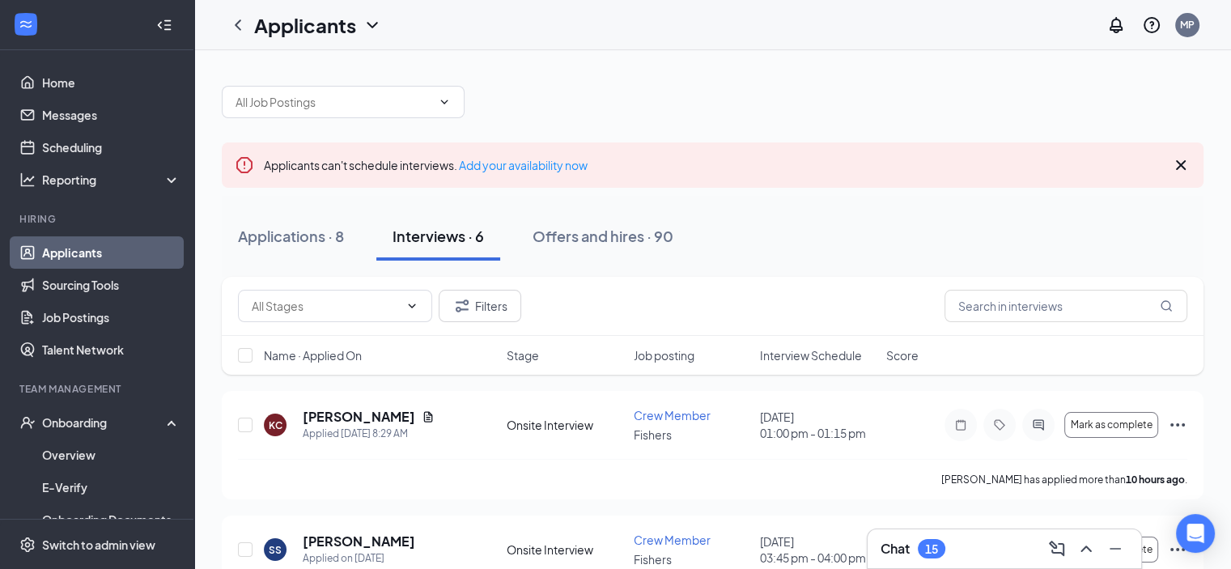
scroll to position [0, 0]
click at [57, 79] on link "Home" at bounding box center [111, 82] width 138 height 32
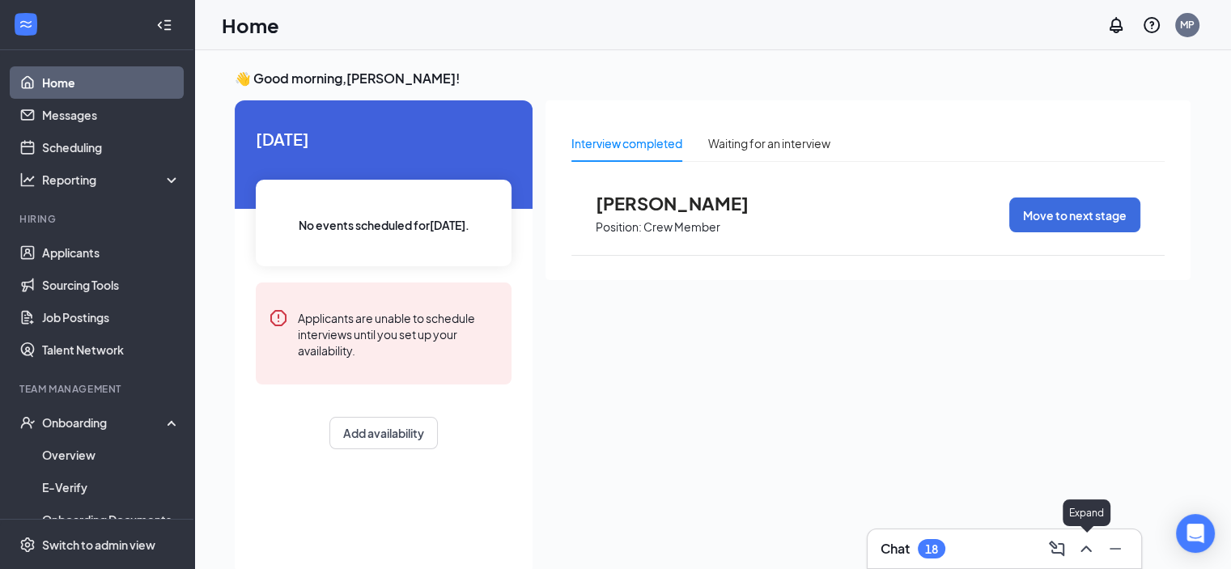
click at [1089, 550] on icon "ChevronUp" at bounding box center [1086, 548] width 19 height 19
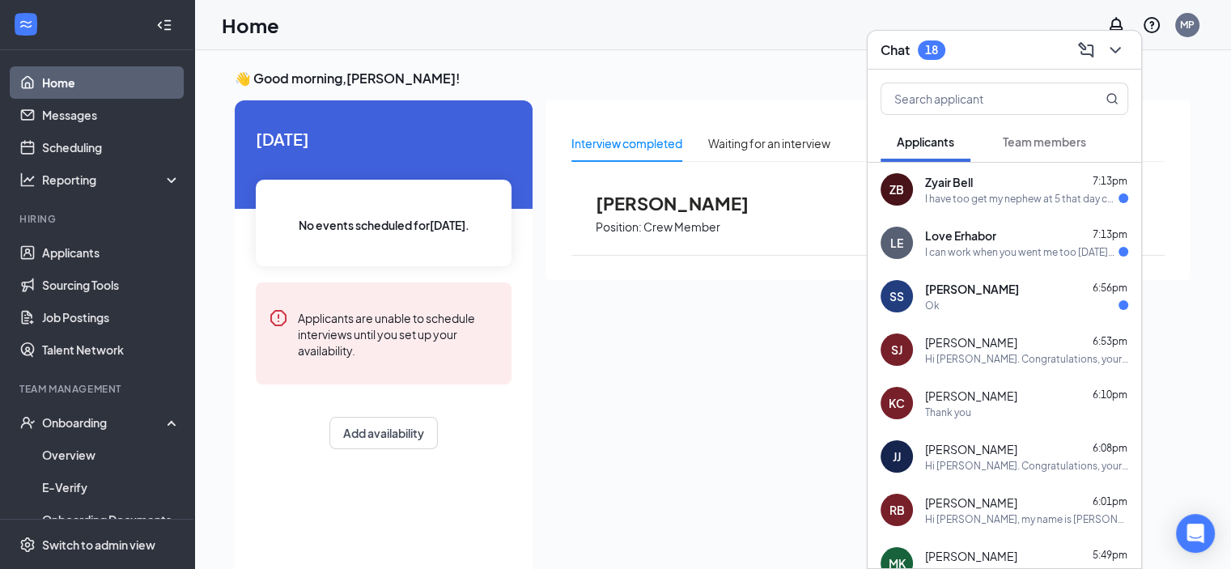
click at [1022, 202] on div "I have too get my nephew at 5 that day can u do it over the phone if not I can …" at bounding box center [1021, 199] width 193 height 14
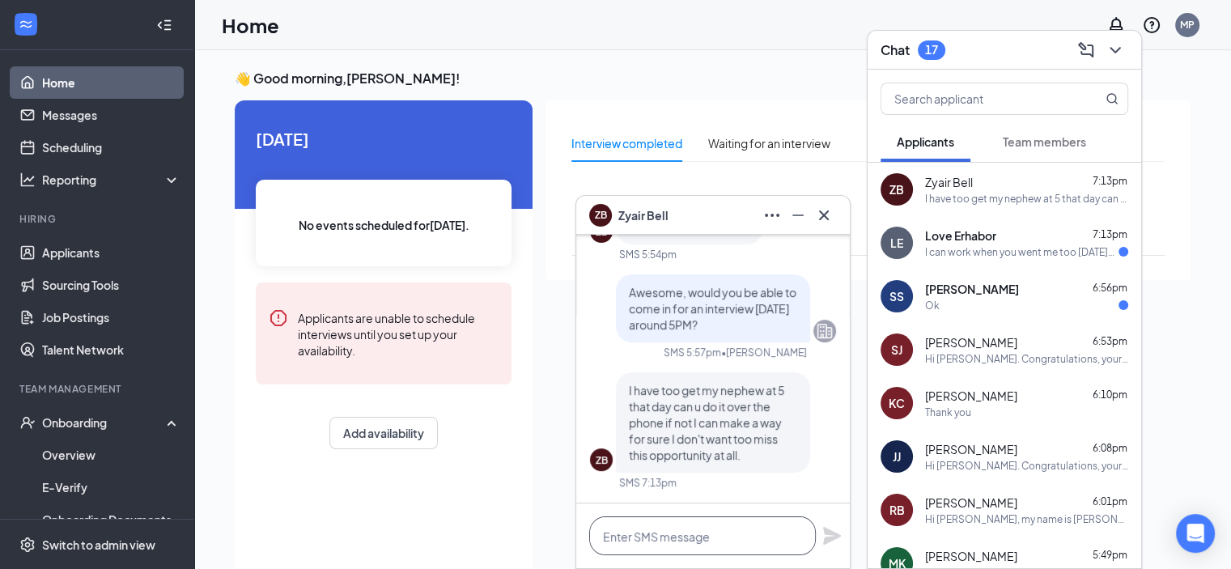
click at [654, 536] on textarea at bounding box center [702, 535] width 227 height 39
type textarea "Can you make it [DATE] at 5PM?"
click at [835, 539] on icon "Plane" at bounding box center [832, 536] width 18 height 18
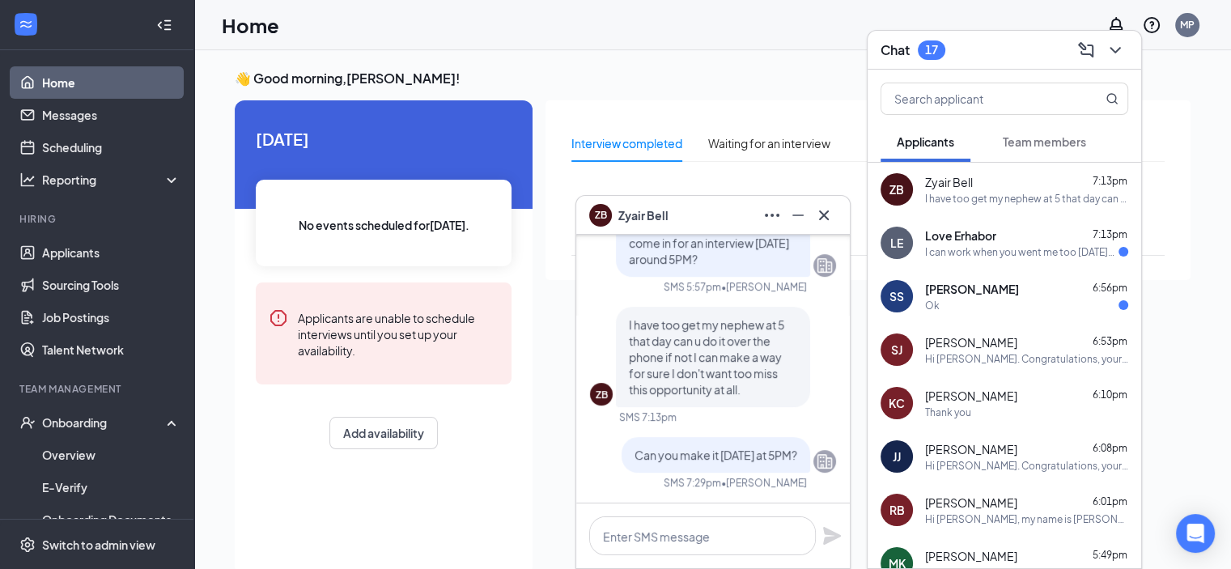
click at [1013, 242] on div "Love Erhabor 7:13pm" at bounding box center [1026, 235] width 203 height 16
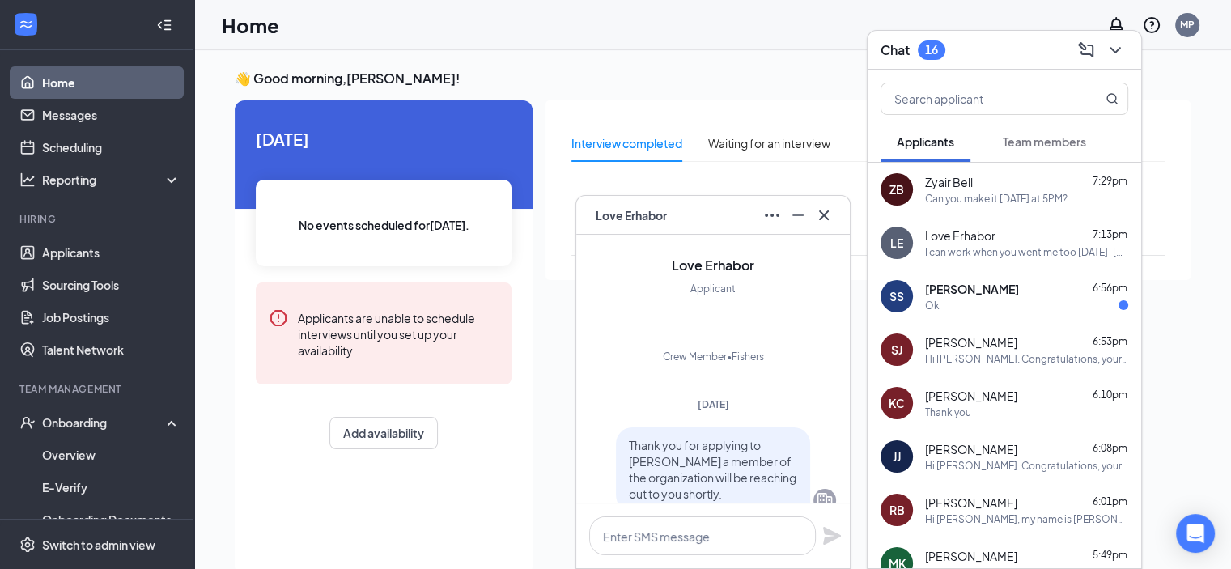
scroll to position [-399, 0]
click at [964, 250] on div "I can work when you went me too [DATE]-[DATE] after 4pm because im in school, a…" at bounding box center [1026, 252] width 203 height 14
click at [706, 260] on div "LE" at bounding box center [713, 248] width 19 height 23
click at [772, 210] on icon "Ellipses" at bounding box center [771, 215] width 19 height 19
click at [750, 223] on div "LE Love Erhabor" at bounding box center [713, 215] width 248 height 26
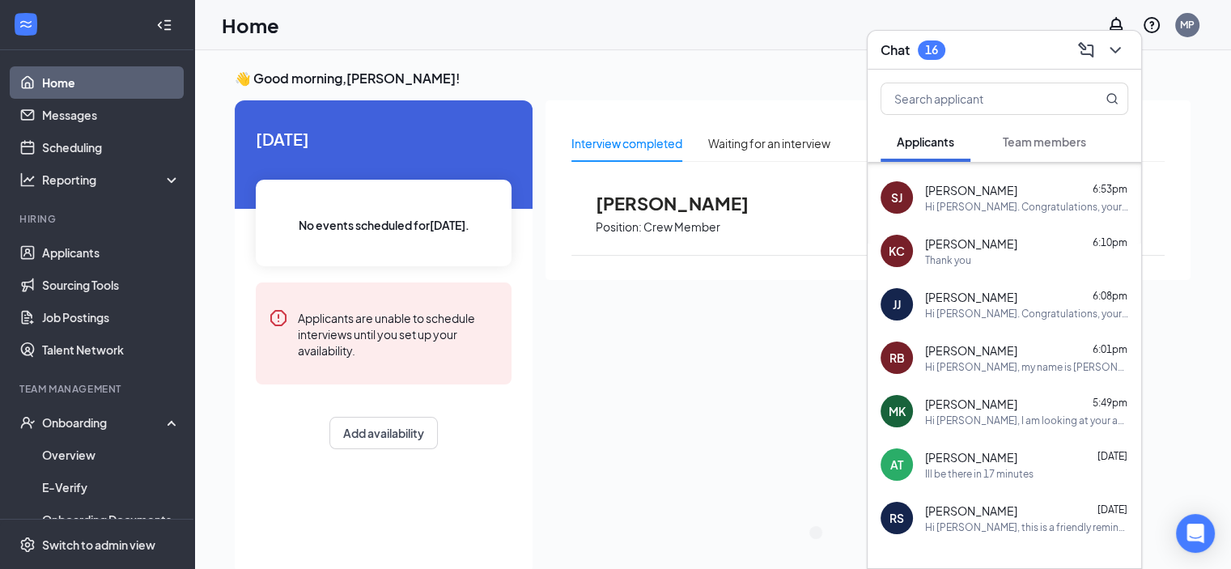
scroll to position [154, 0]
click at [1123, 57] on icon "ChevronDown" at bounding box center [1115, 49] width 19 height 19
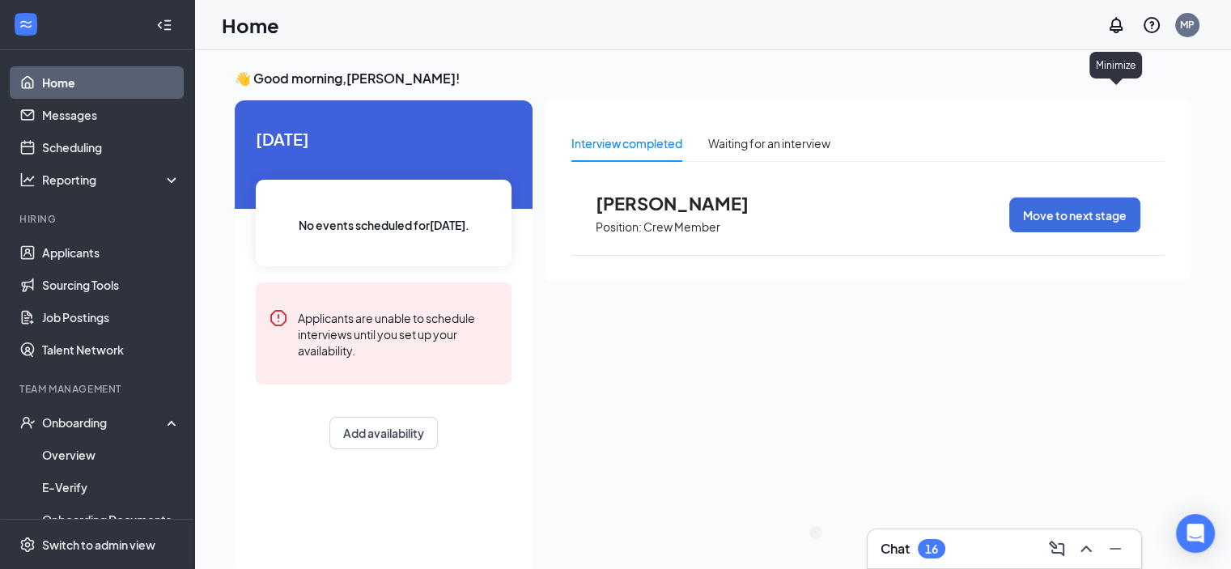
scroll to position [0, 0]
click at [1085, 546] on icon "ChevronUp" at bounding box center [1086, 549] width 11 height 6
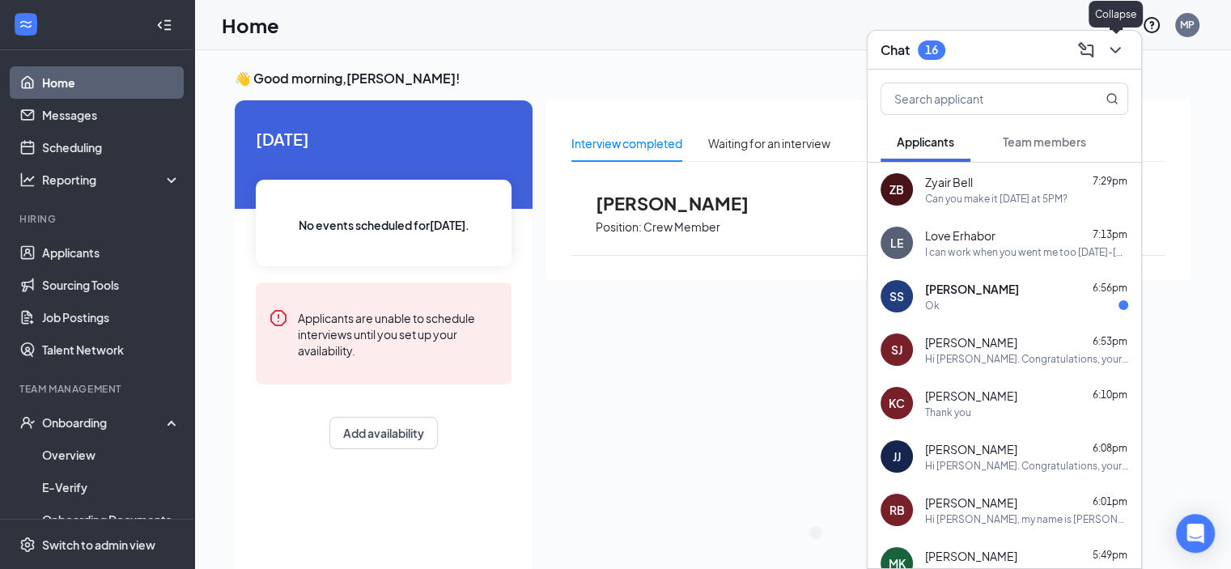
click at [1115, 47] on icon "ChevronDown" at bounding box center [1115, 49] width 19 height 19
